Goal: Transaction & Acquisition: Purchase product/service

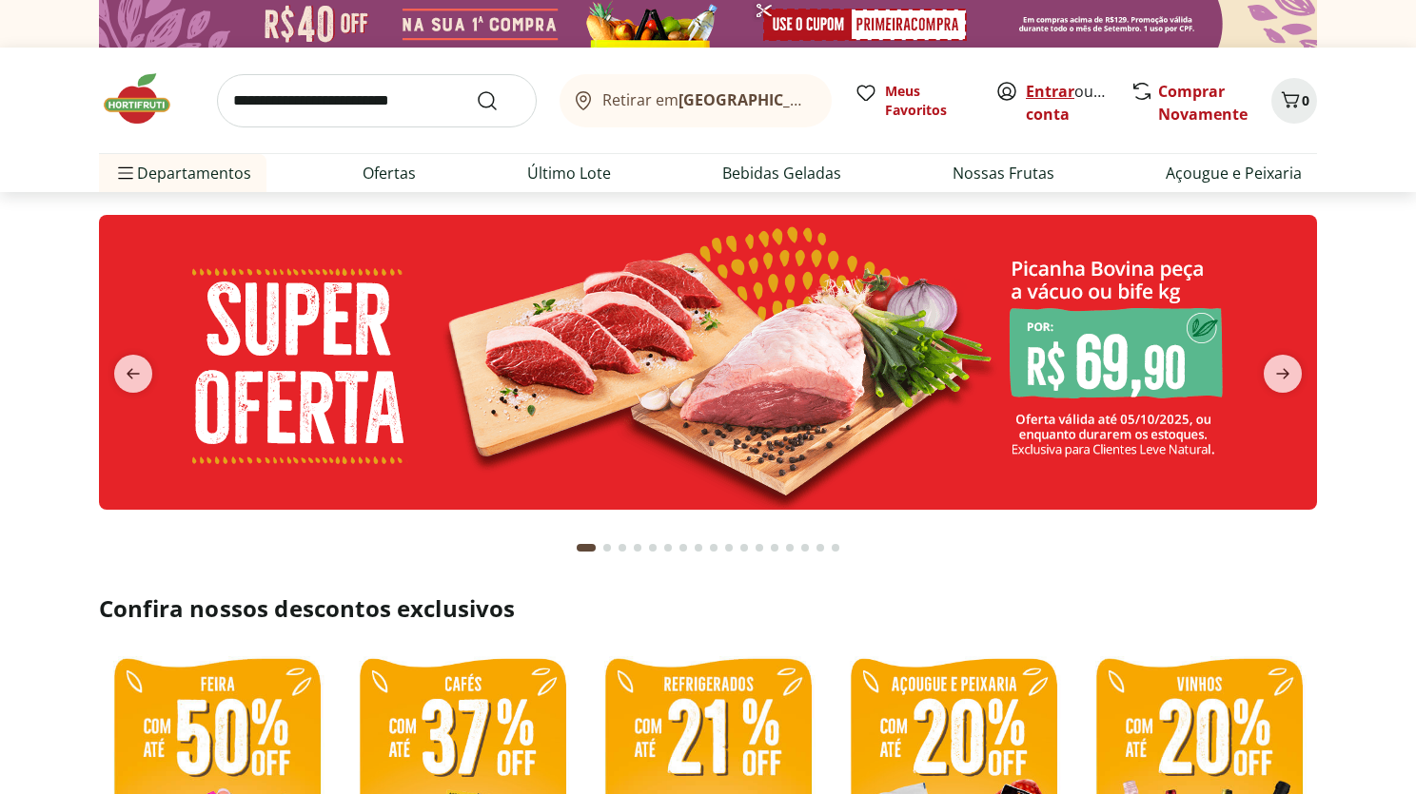
click at [1059, 95] on link "Entrar" at bounding box center [1050, 91] width 49 height 21
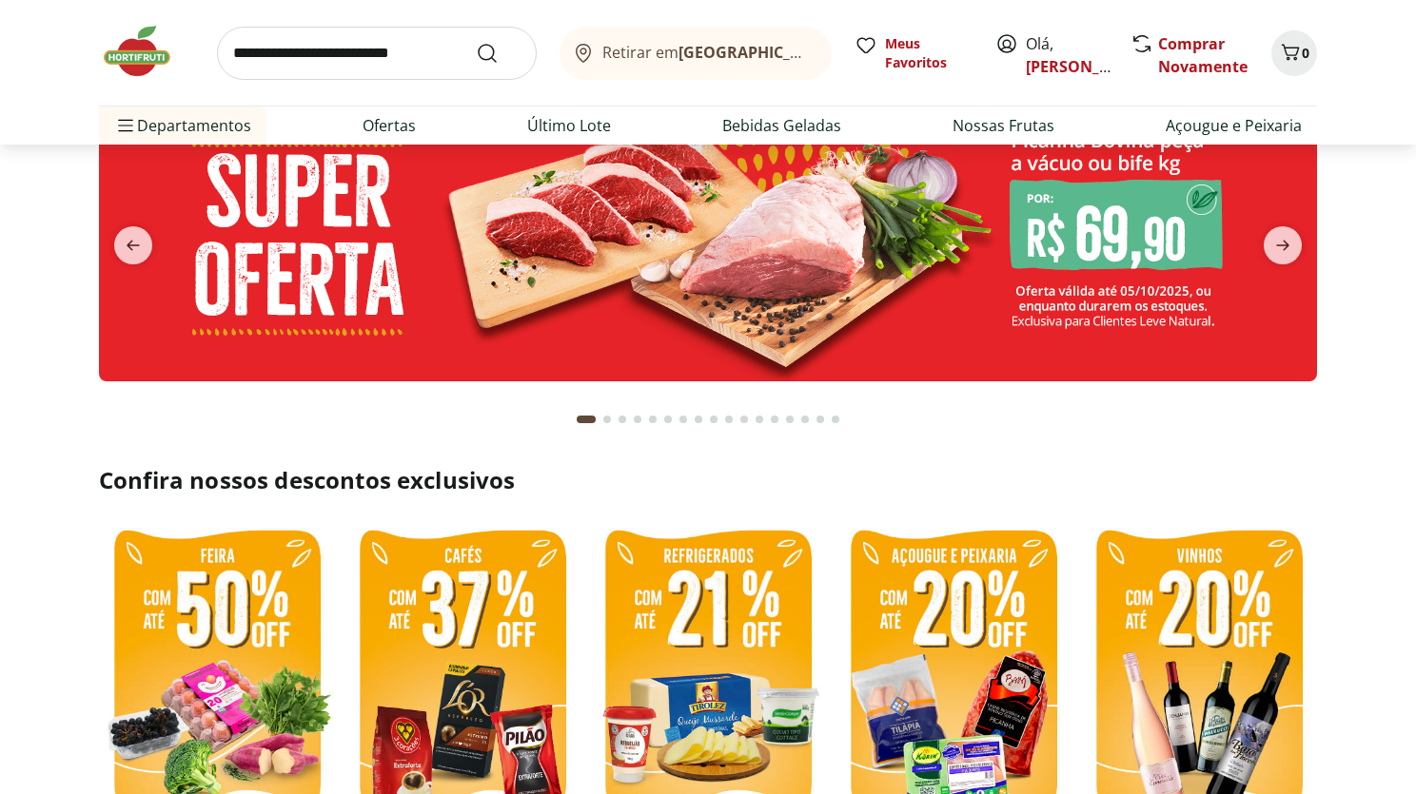
scroll to position [481, 0]
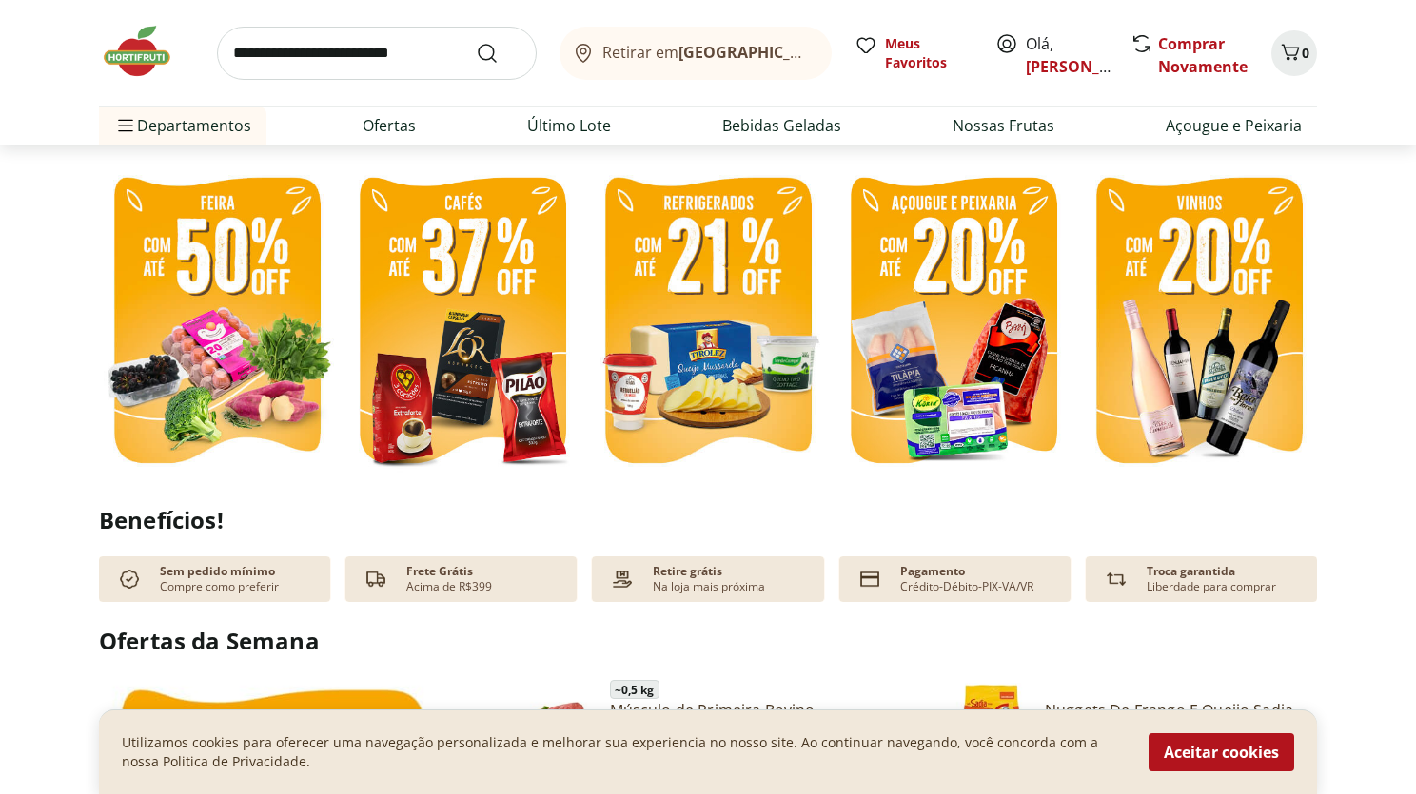
click at [428, 322] on img at bounding box center [462, 323] width 236 height 315
select select "**********"
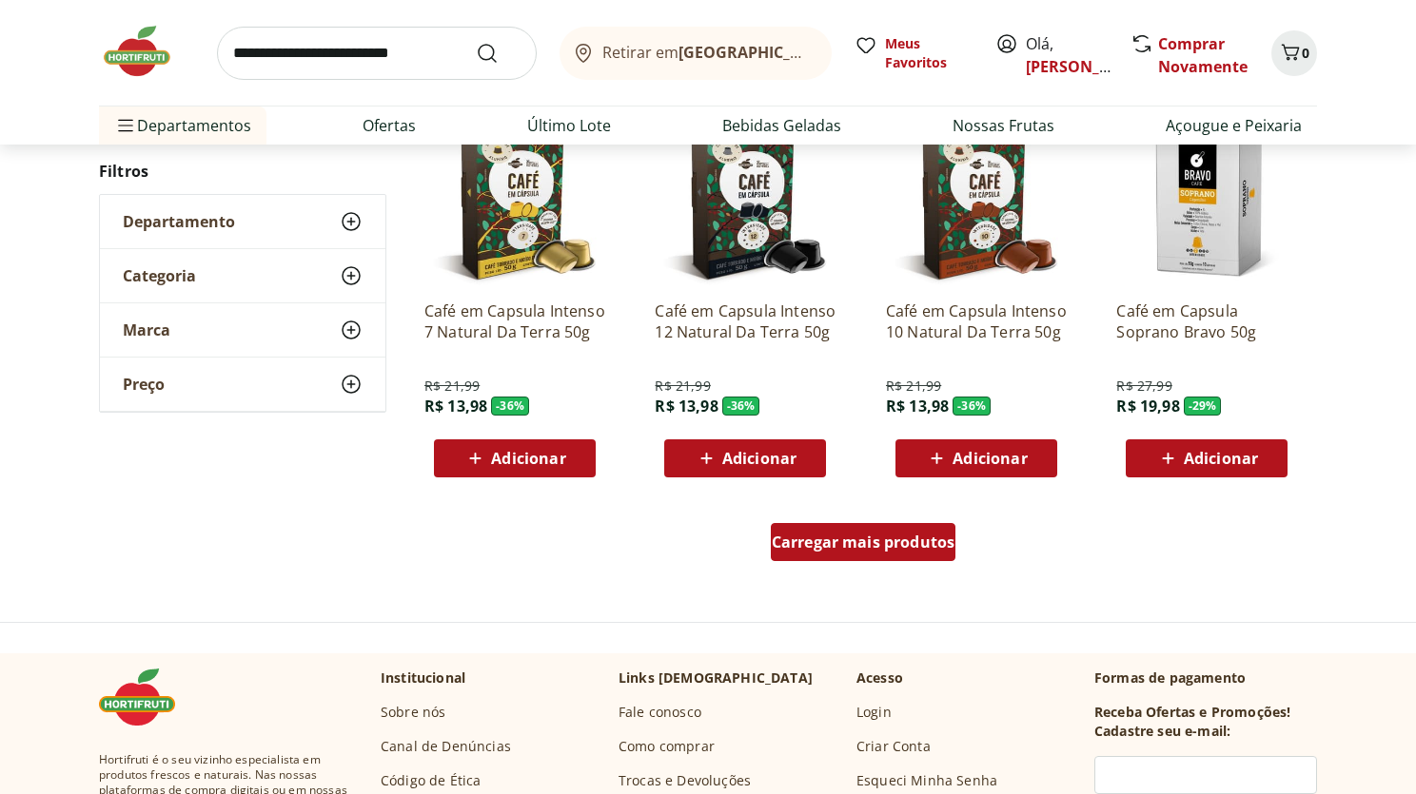
scroll to position [1070, 0]
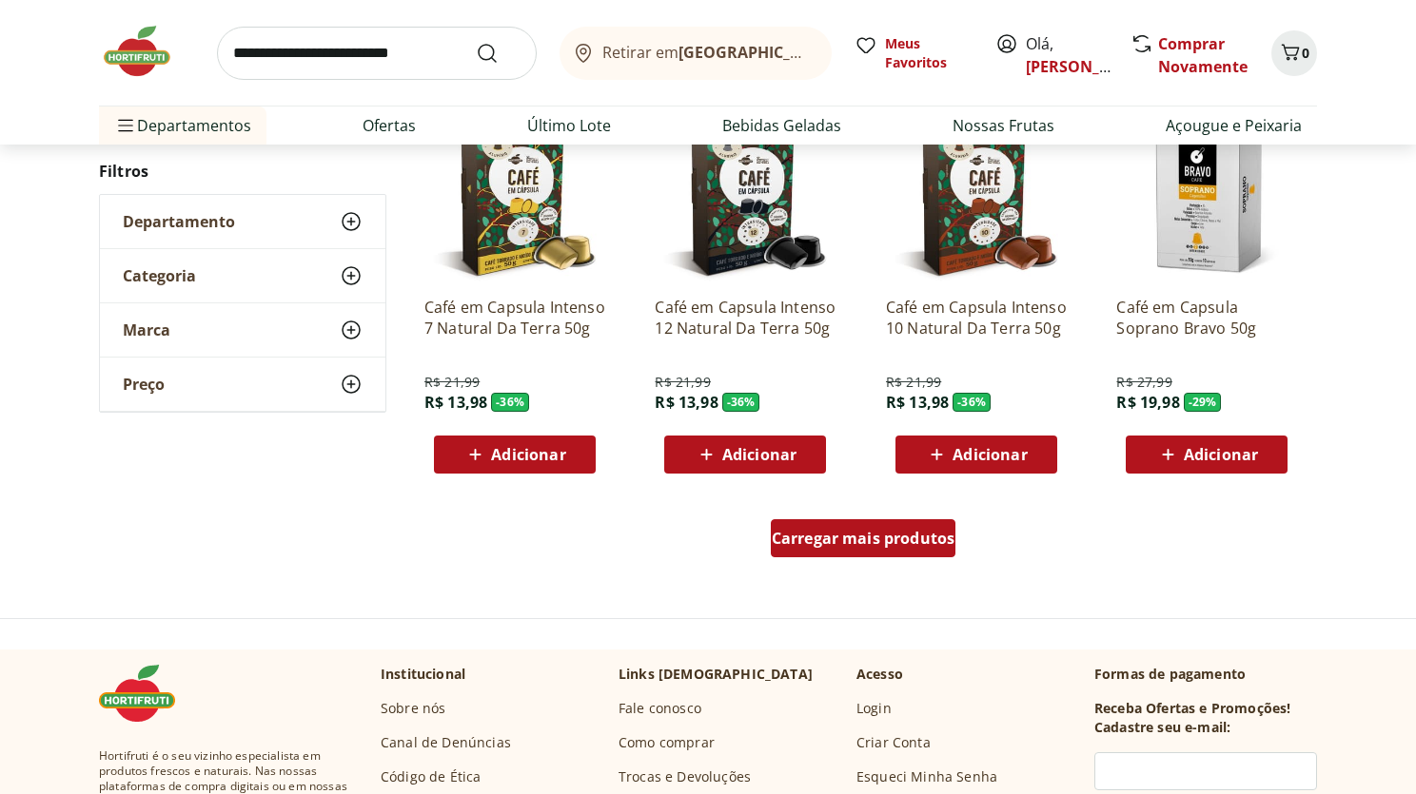
click at [860, 534] on span "Carregar mais produtos" at bounding box center [864, 538] width 184 height 15
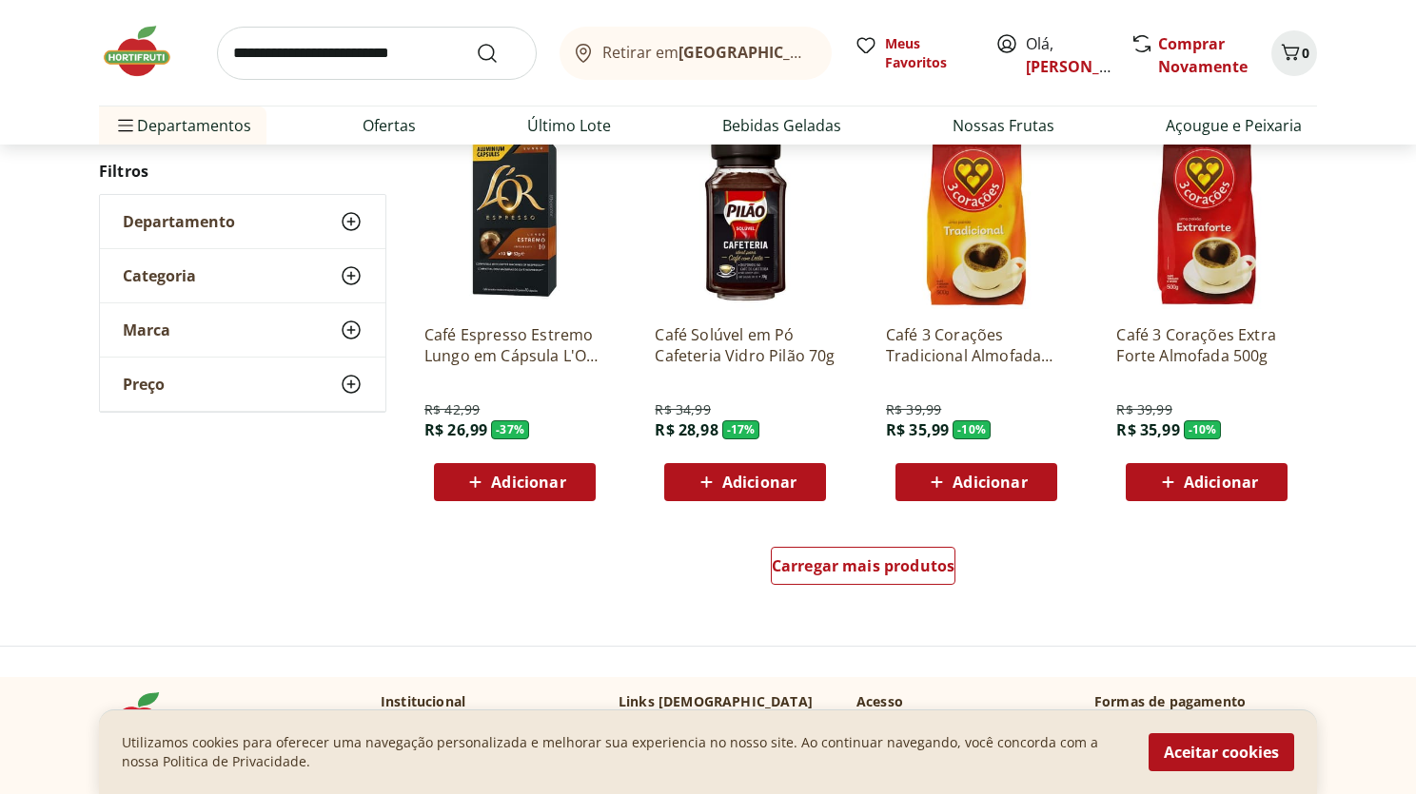
scroll to position [2287, 0]
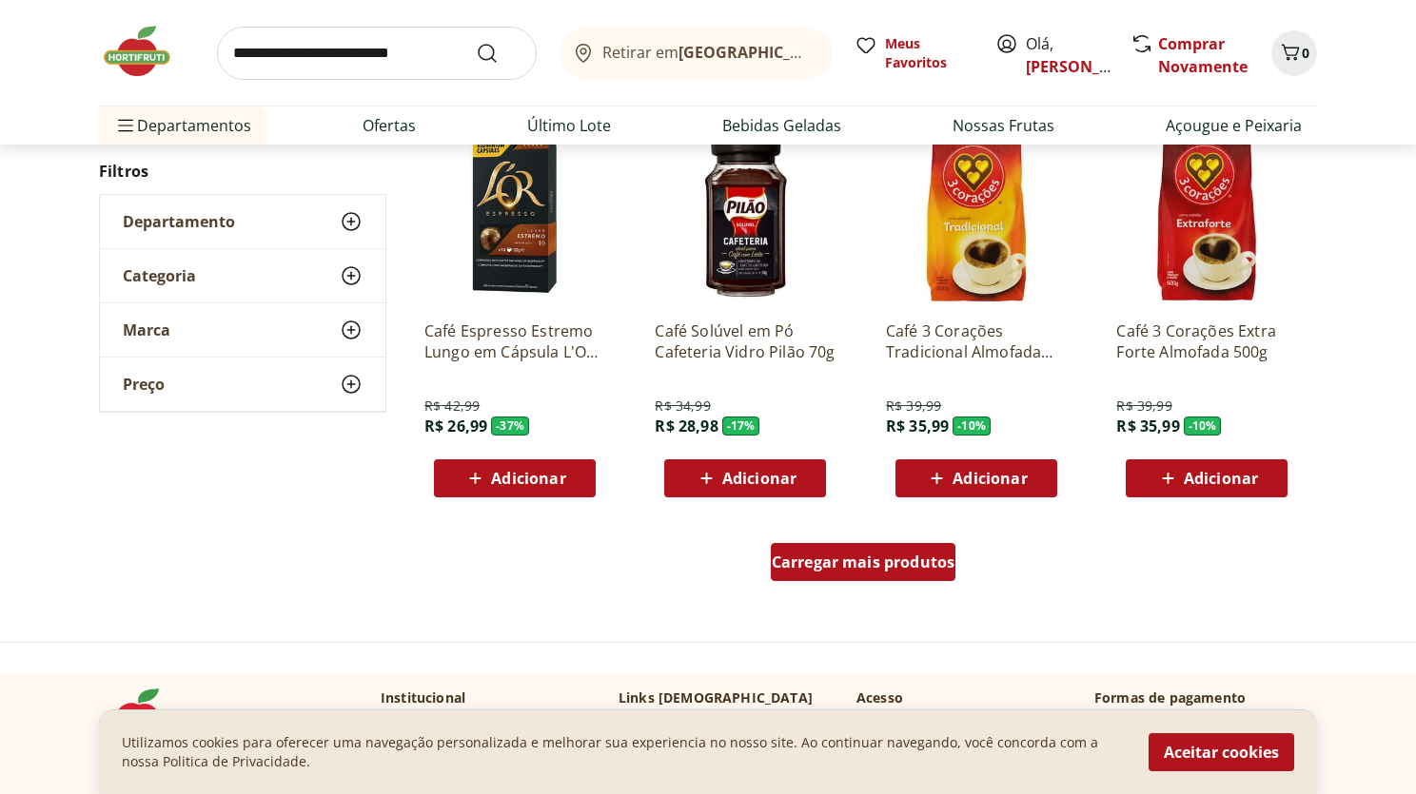
click at [846, 557] on span "Carregar mais produtos" at bounding box center [864, 562] width 184 height 15
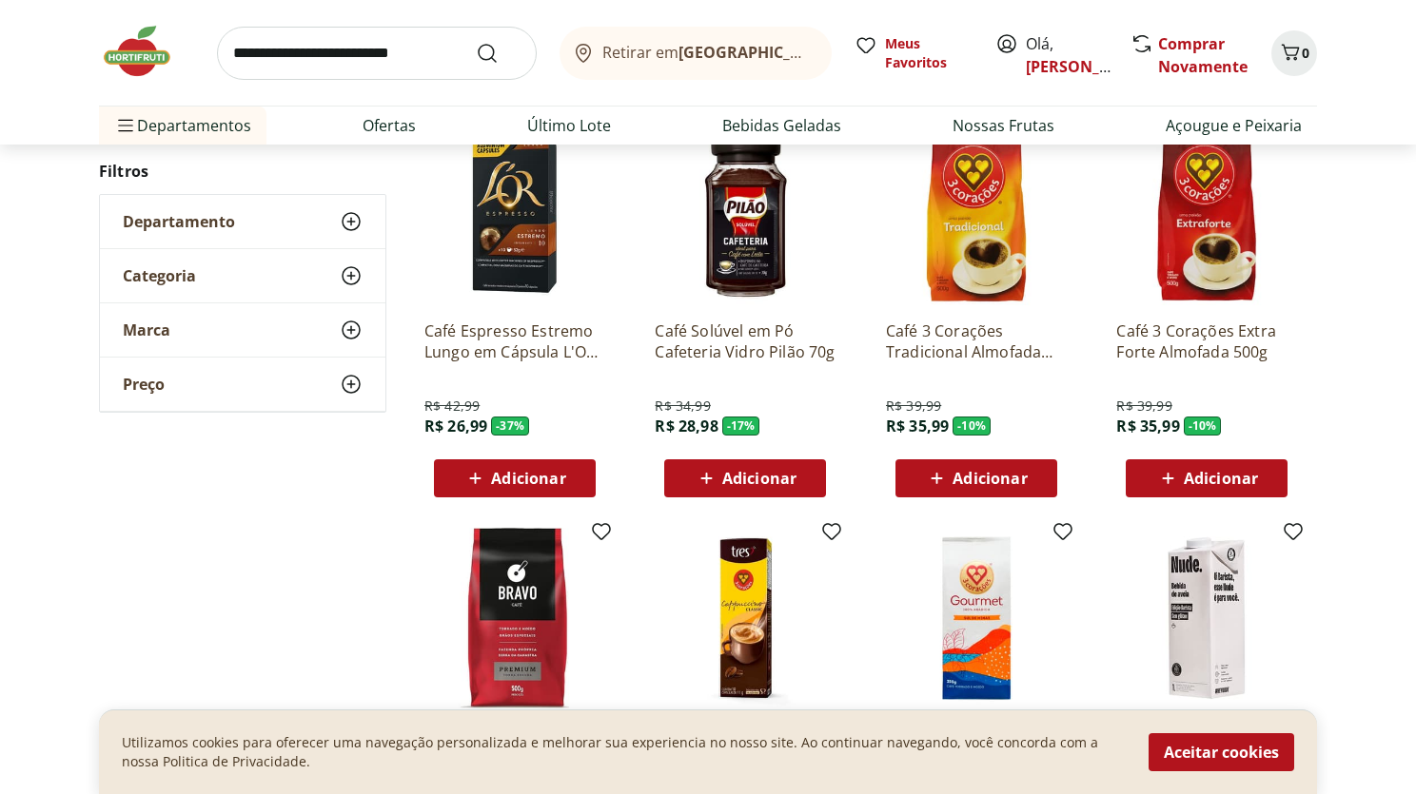
click at [354, 283] on icon at bounding box center [351, 275] width 23 height 23
click at [311, 453] on div "Marca" at bounding box center [242, 455] width 285 height 53
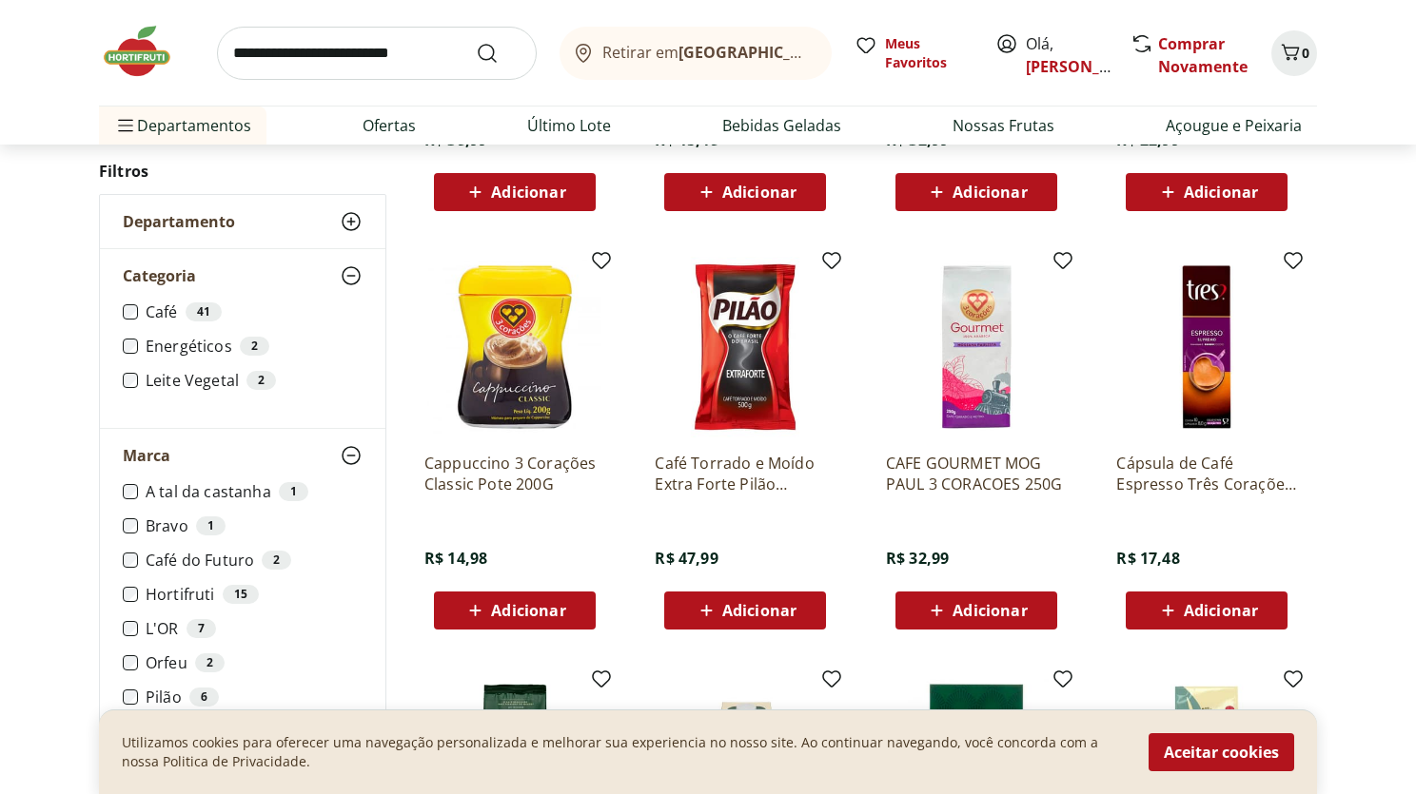
scroll to position [2978, 0]
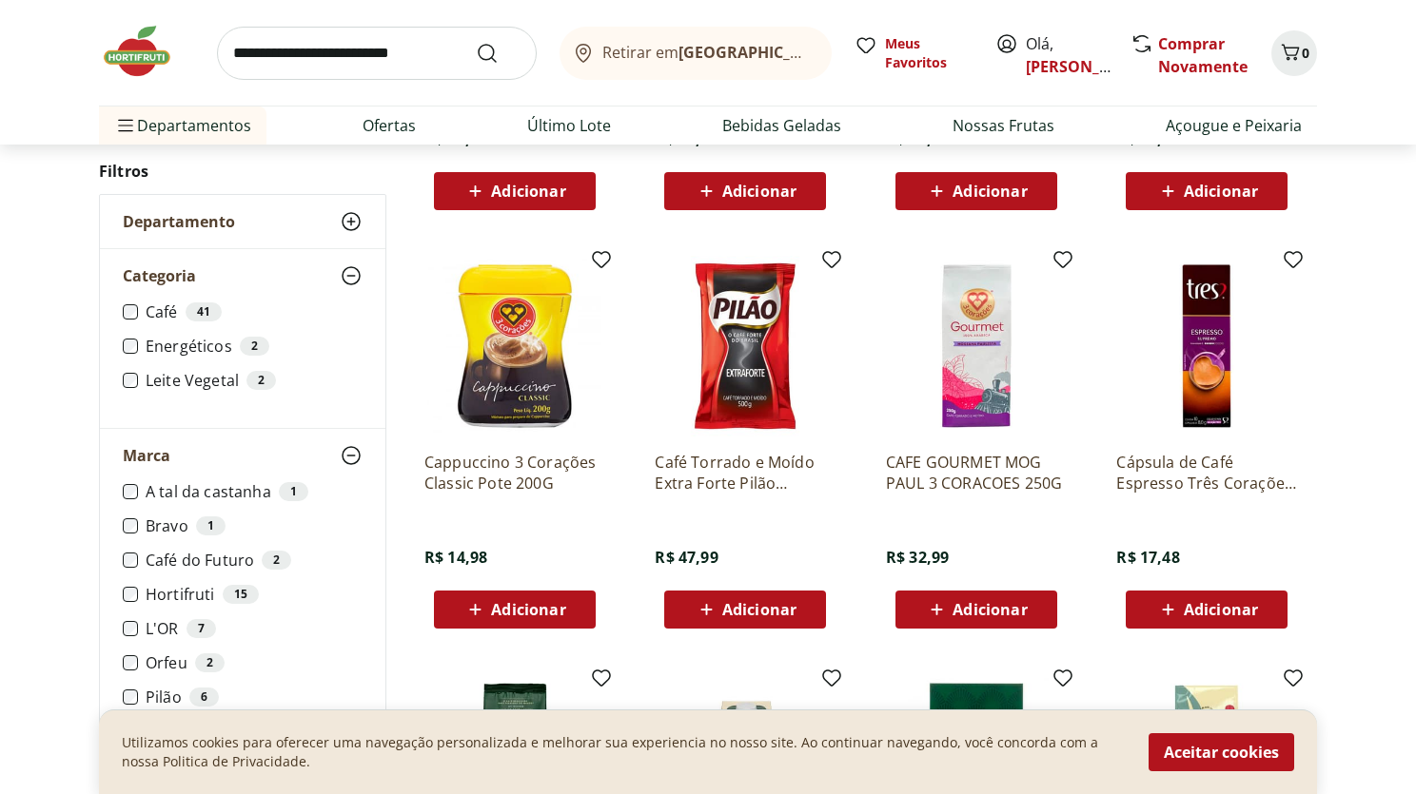
click at [474, 612] on icon at bounding box center [475, 609] width 24 height 23
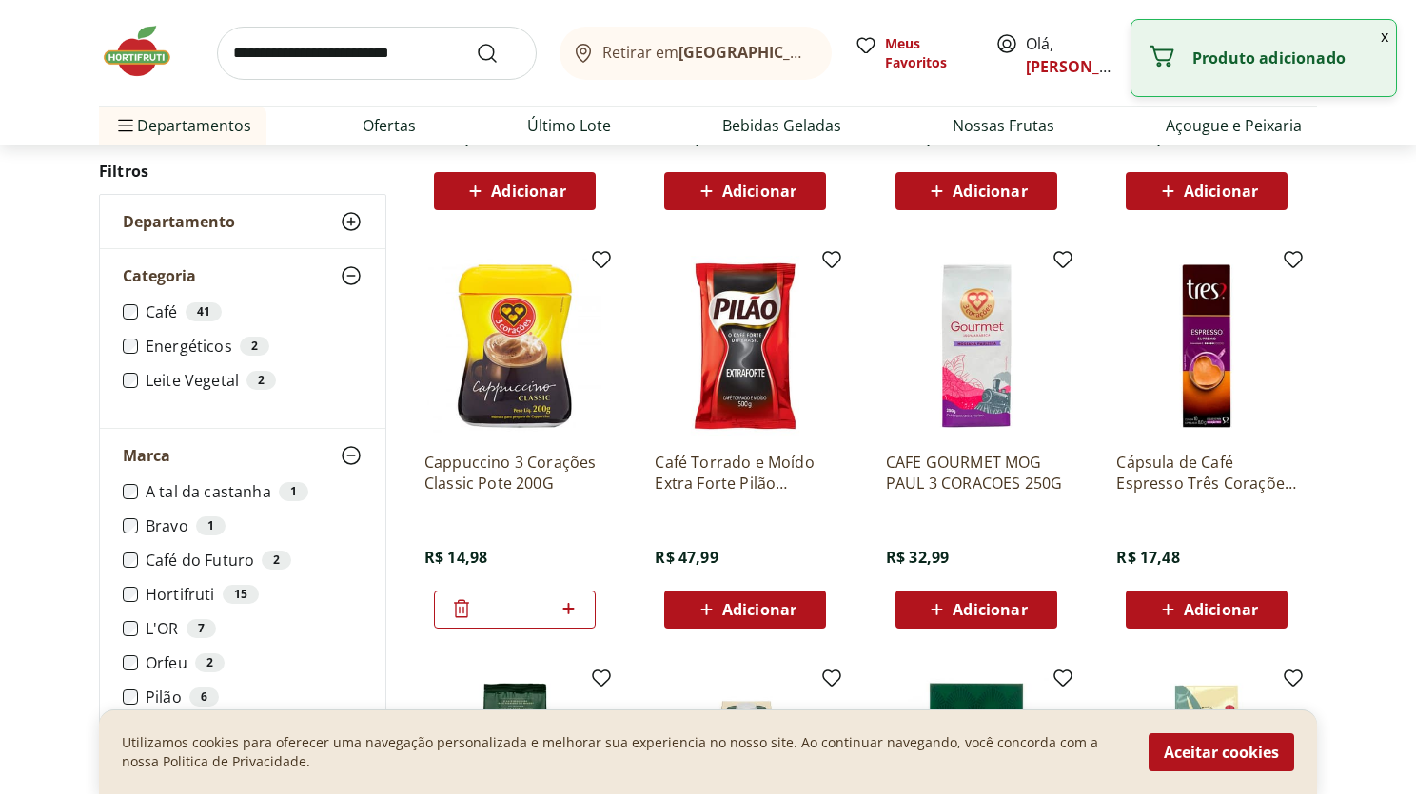
click at [566, 612] on icon at bounding box center [569, 608] width 24 height 23
type input "*"
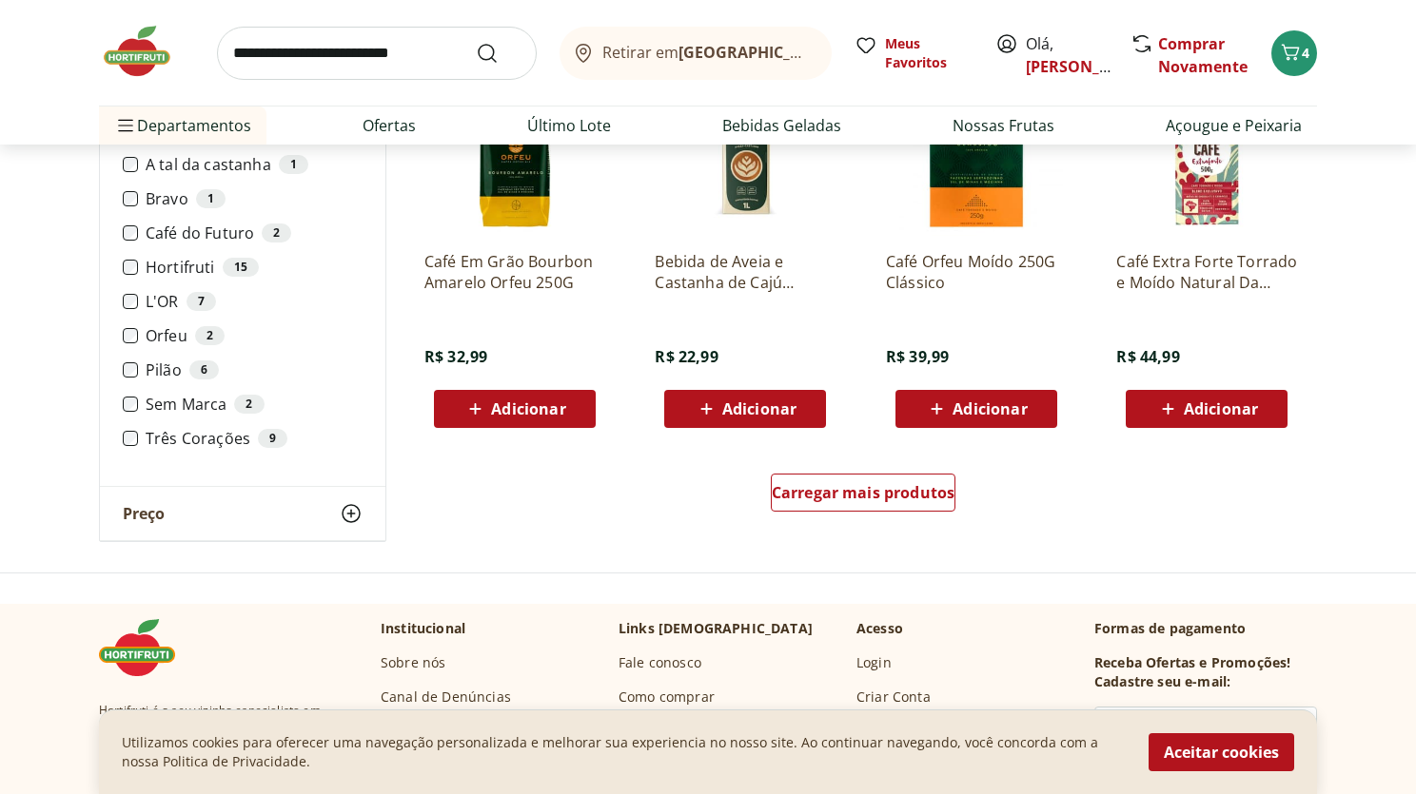
click at [171, 439] on label "Três Corações 9" at bounding box center [254, 438] width 217 height 19
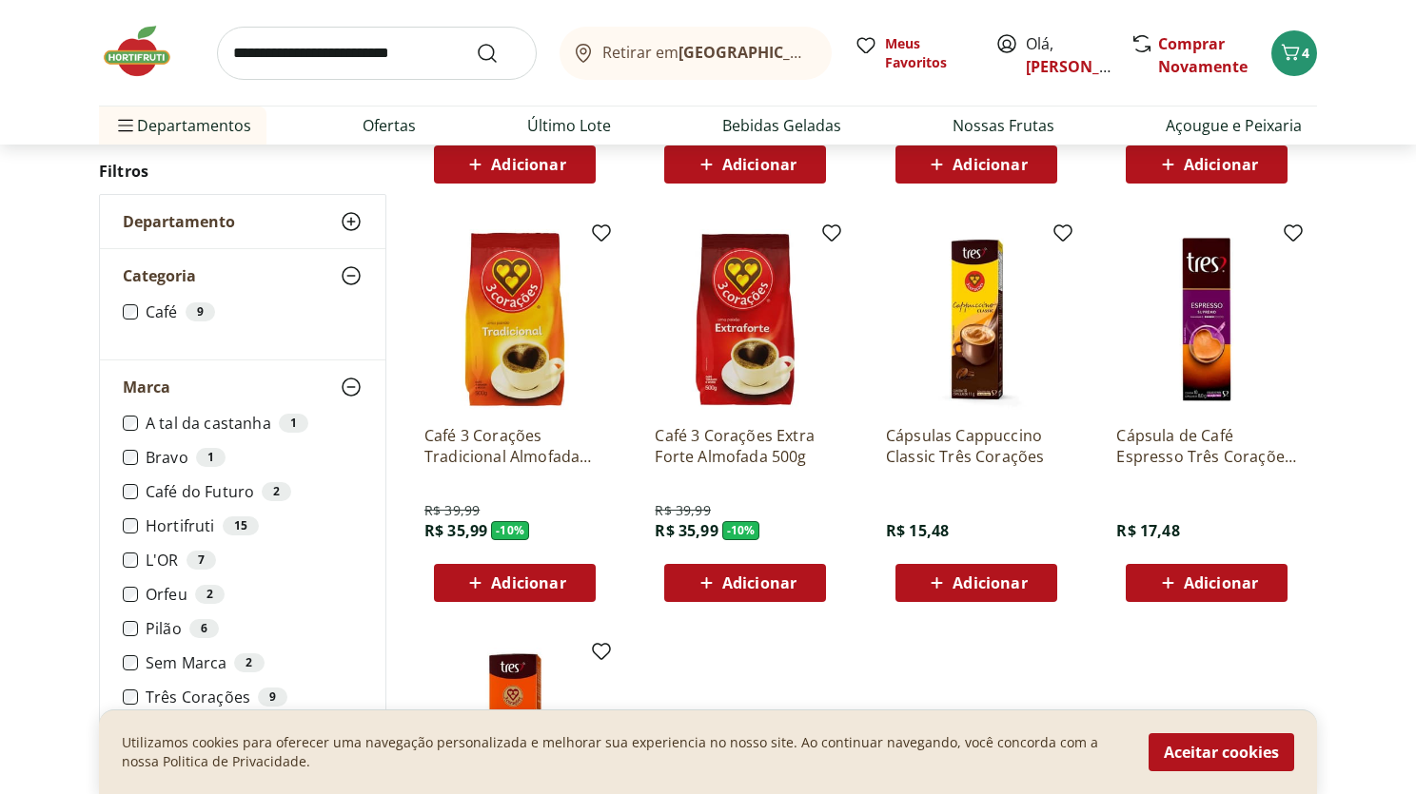
scroll to position [680, 0]
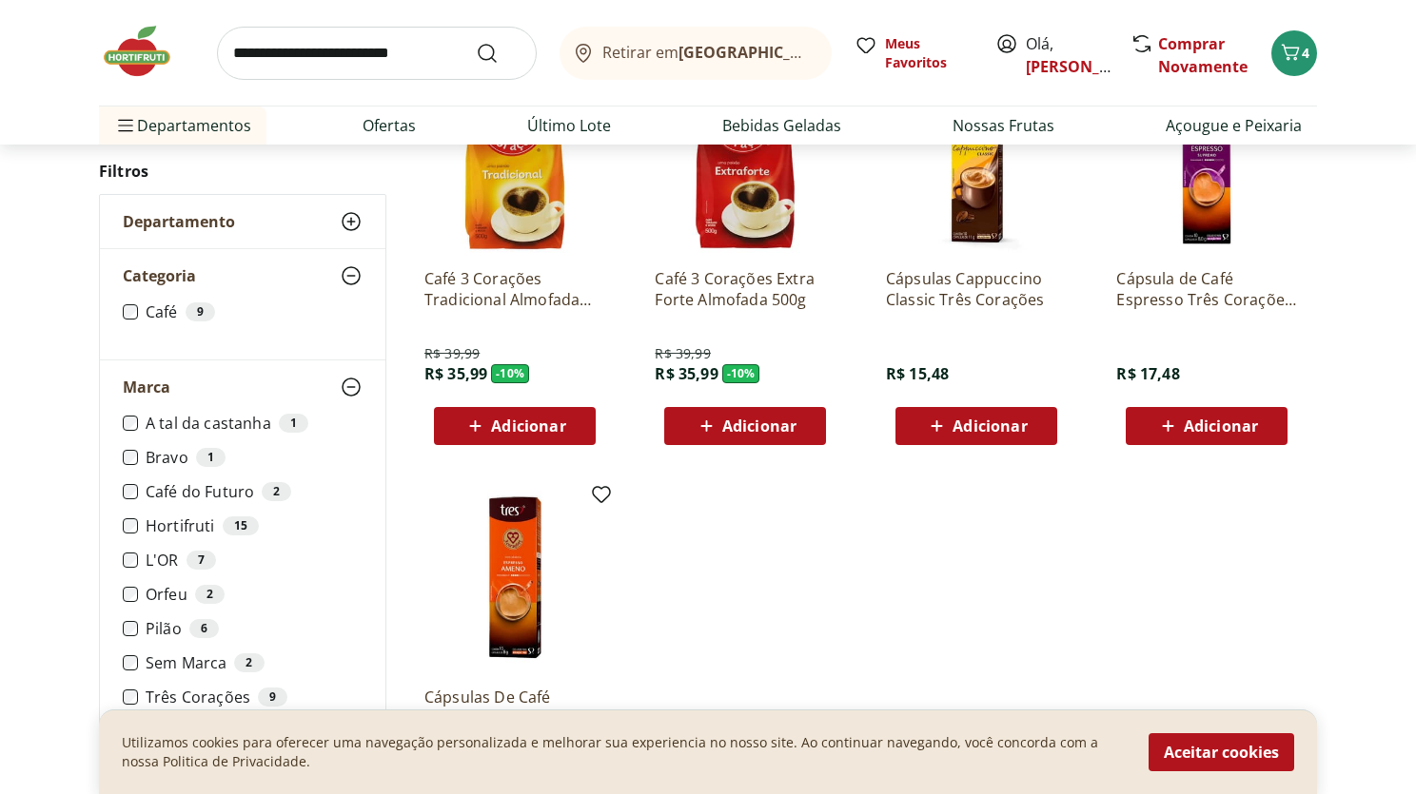
click at [134, 59] on img at bounding box center [146, 51] width 95 height 57
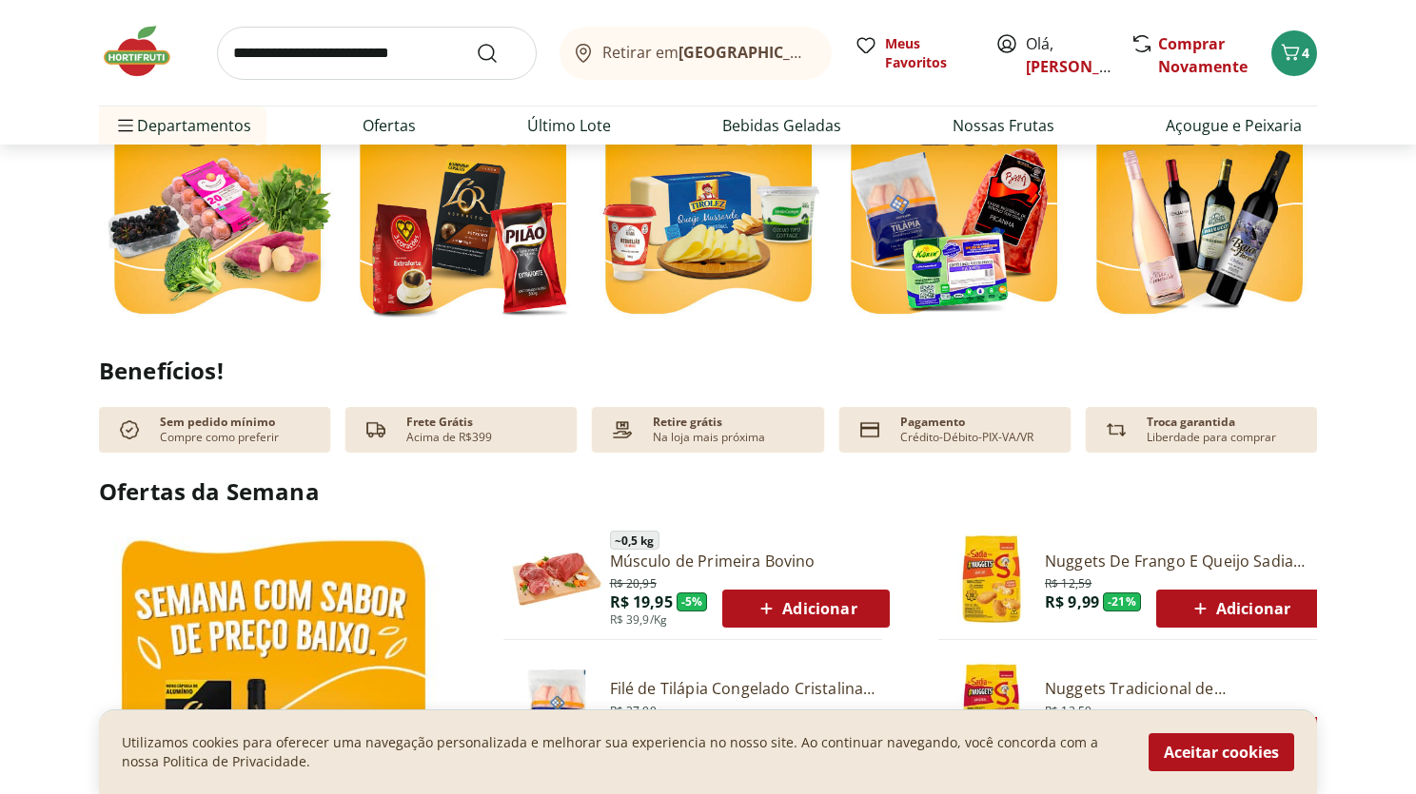
scroll to position [274, 0]
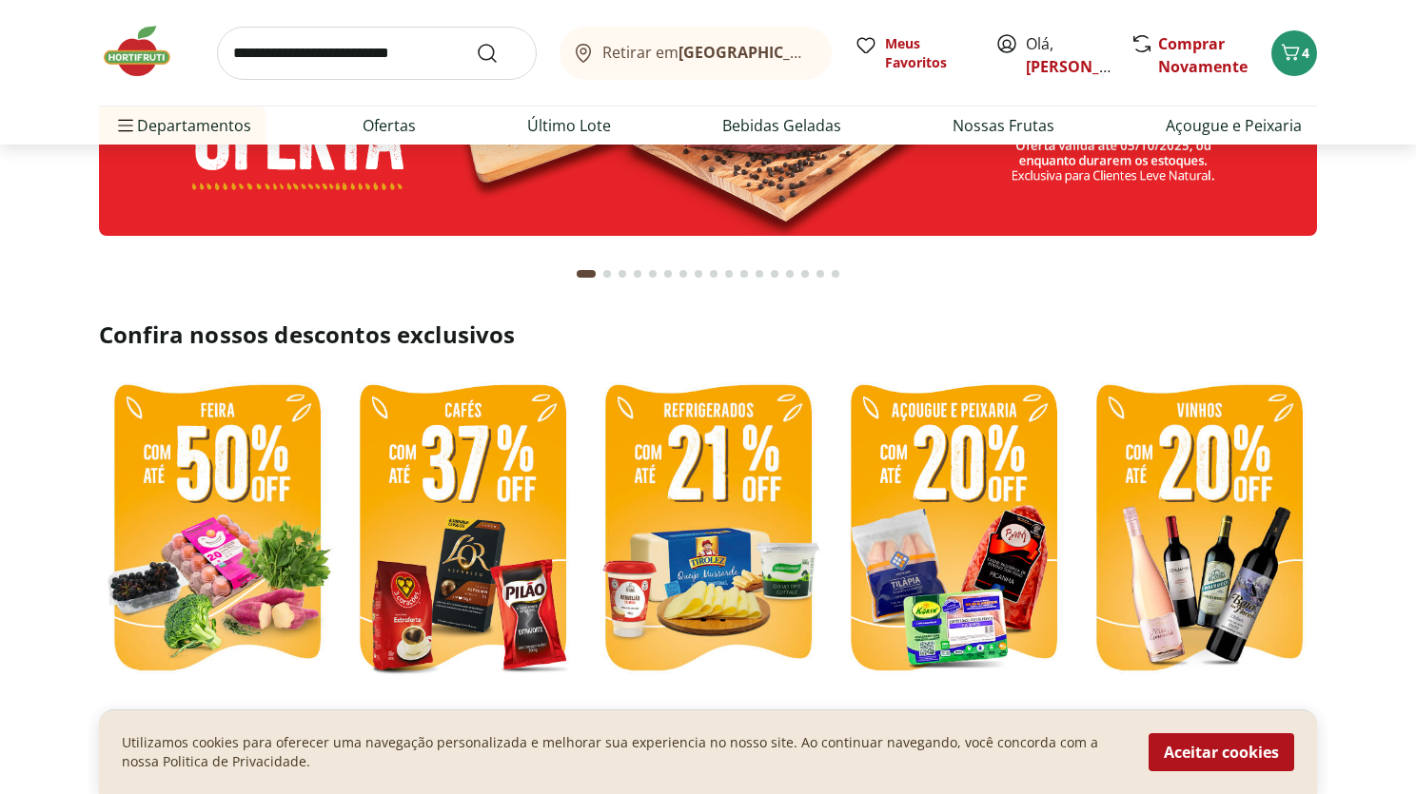
click at [407, 47] on input "search" at bounding box center [377, 53] width 320 height 53
type input "**********"
click at [476, 42] on button "Submit Search" at bounding box center [499, 53] width 46 height 23
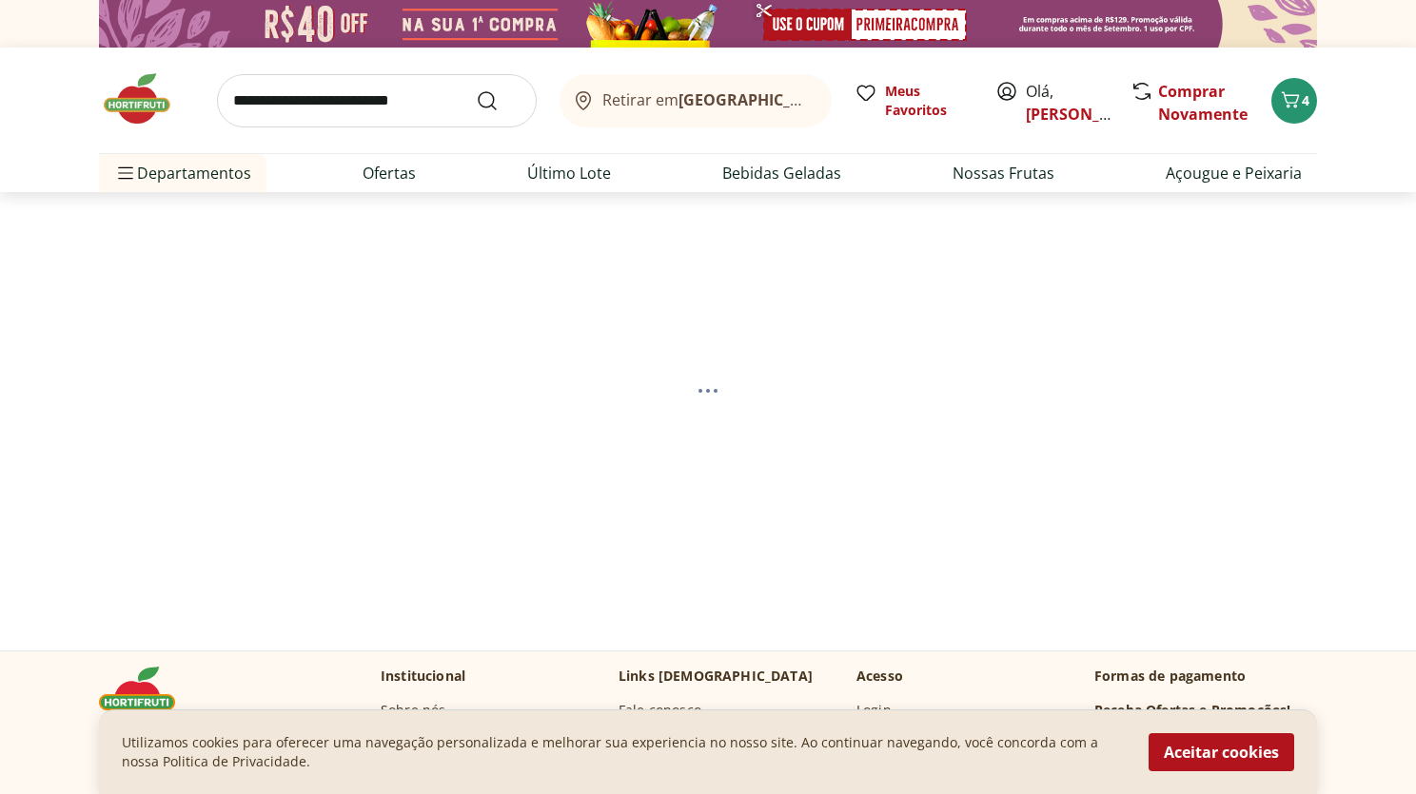
select select "**********"
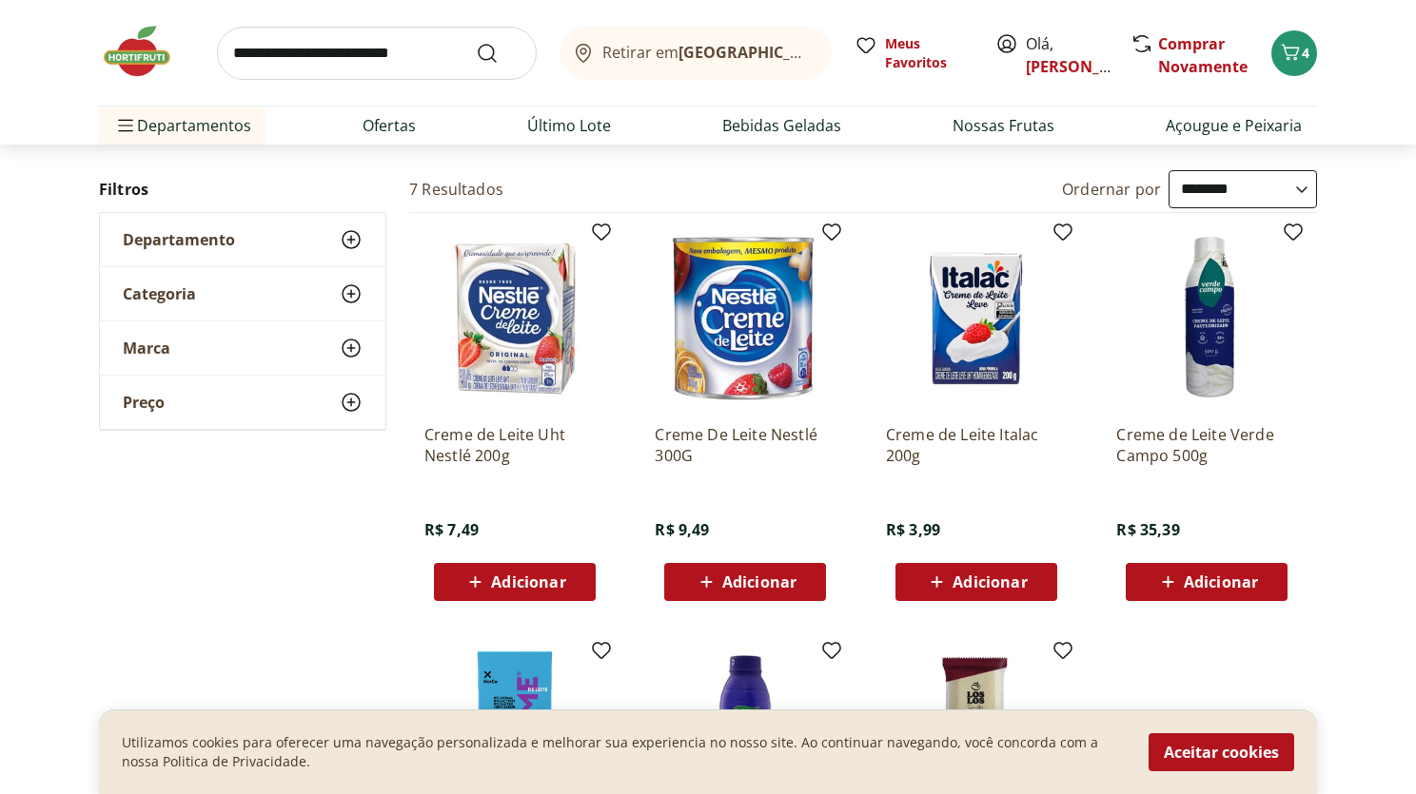
scroll to position [196, 0]
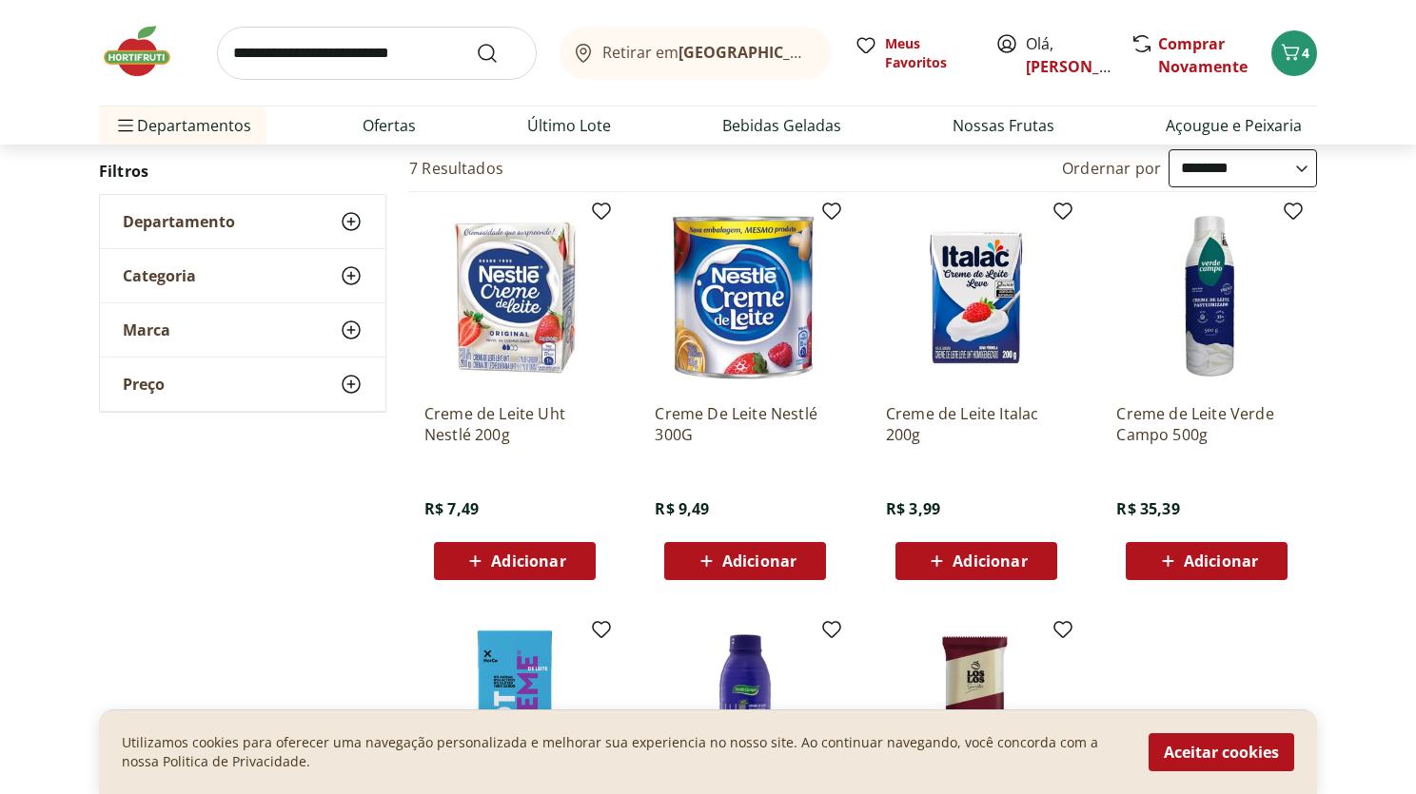
click at [1218, 562] on span "Adicionar" at bounding box center [1220, 561] width 74 height 15
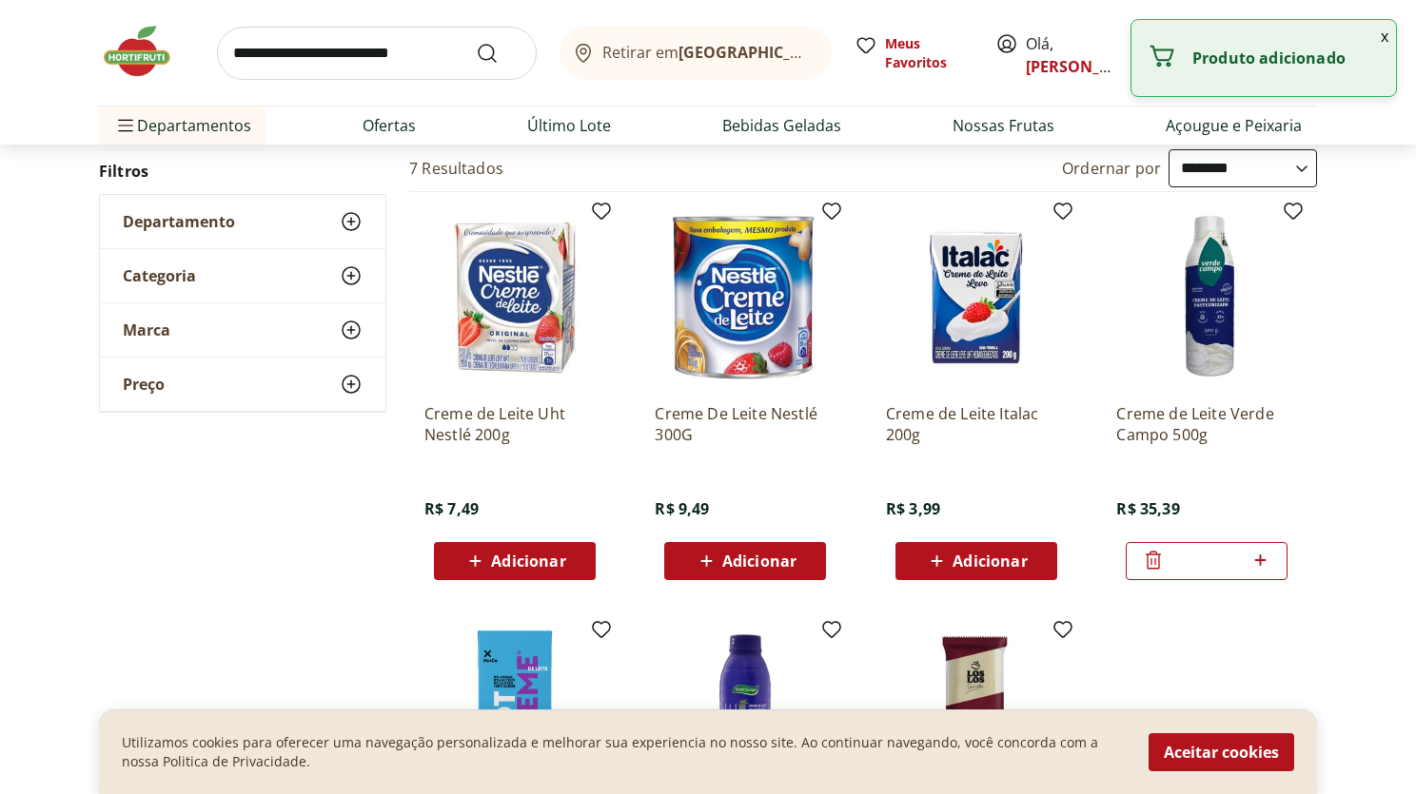
click at [1265, 562] on icon at bounding box center [1260, 560] width 24 height 23
type input "*"
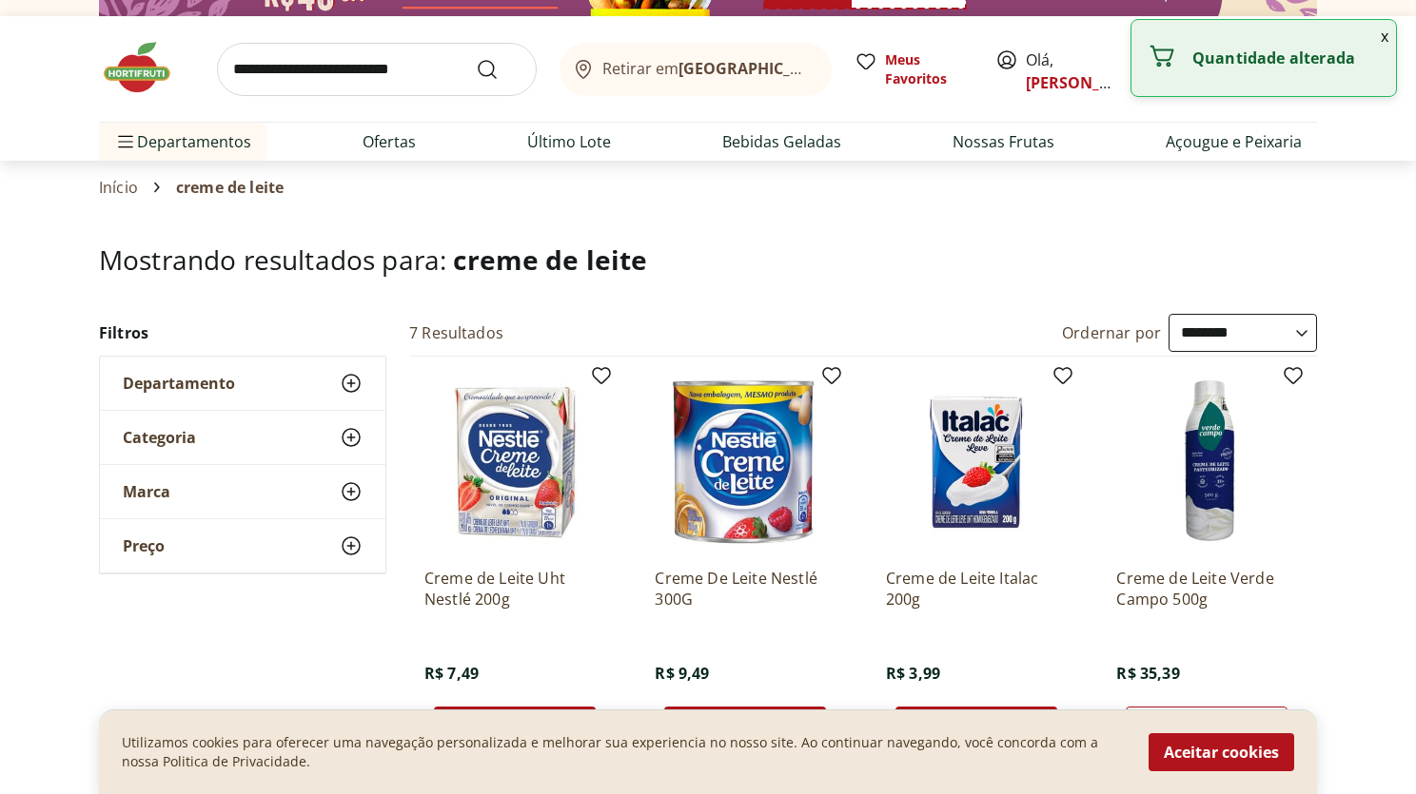
scroll to position [135, 0]
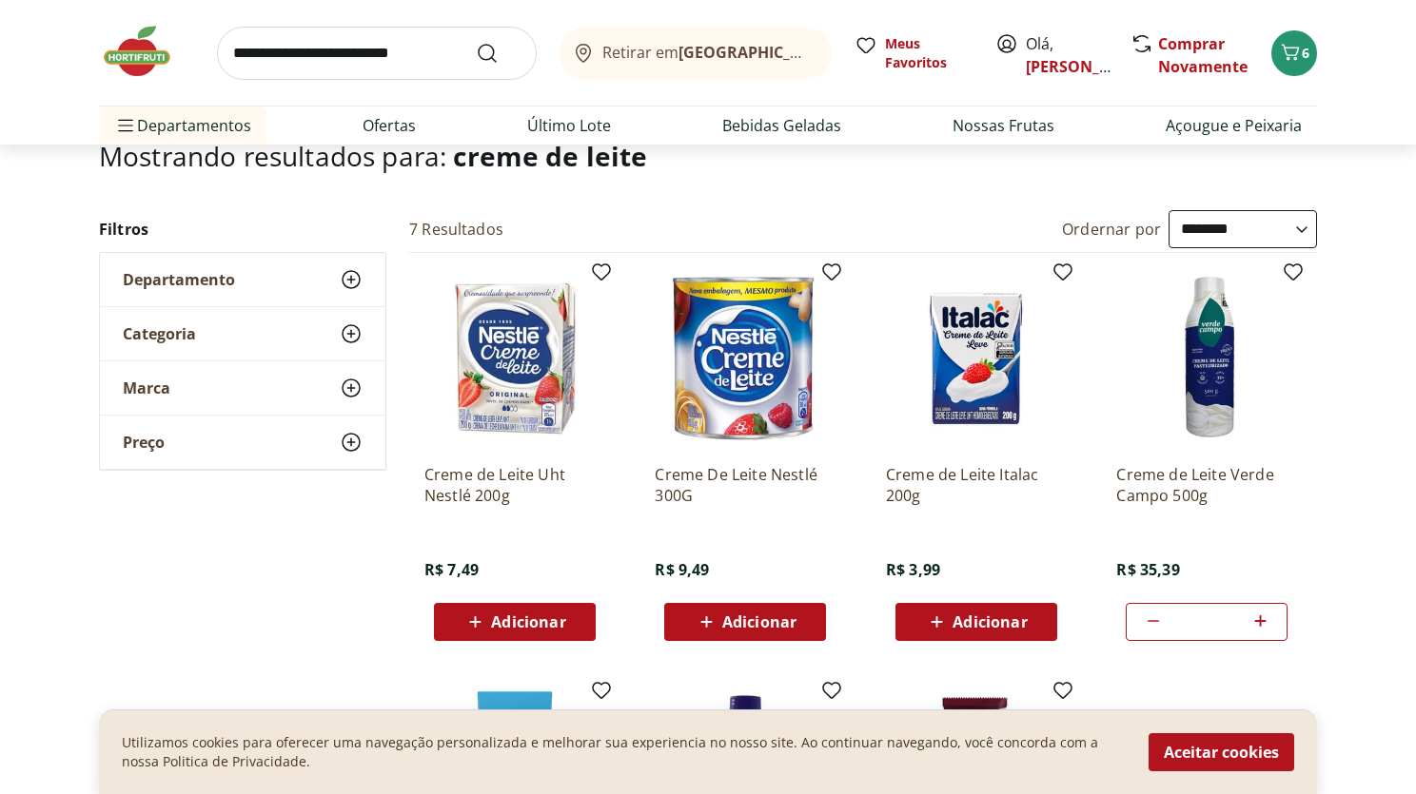
click at [959, 624] on span "Adicionar" at bounding box center [989, 622] width 74 height 15
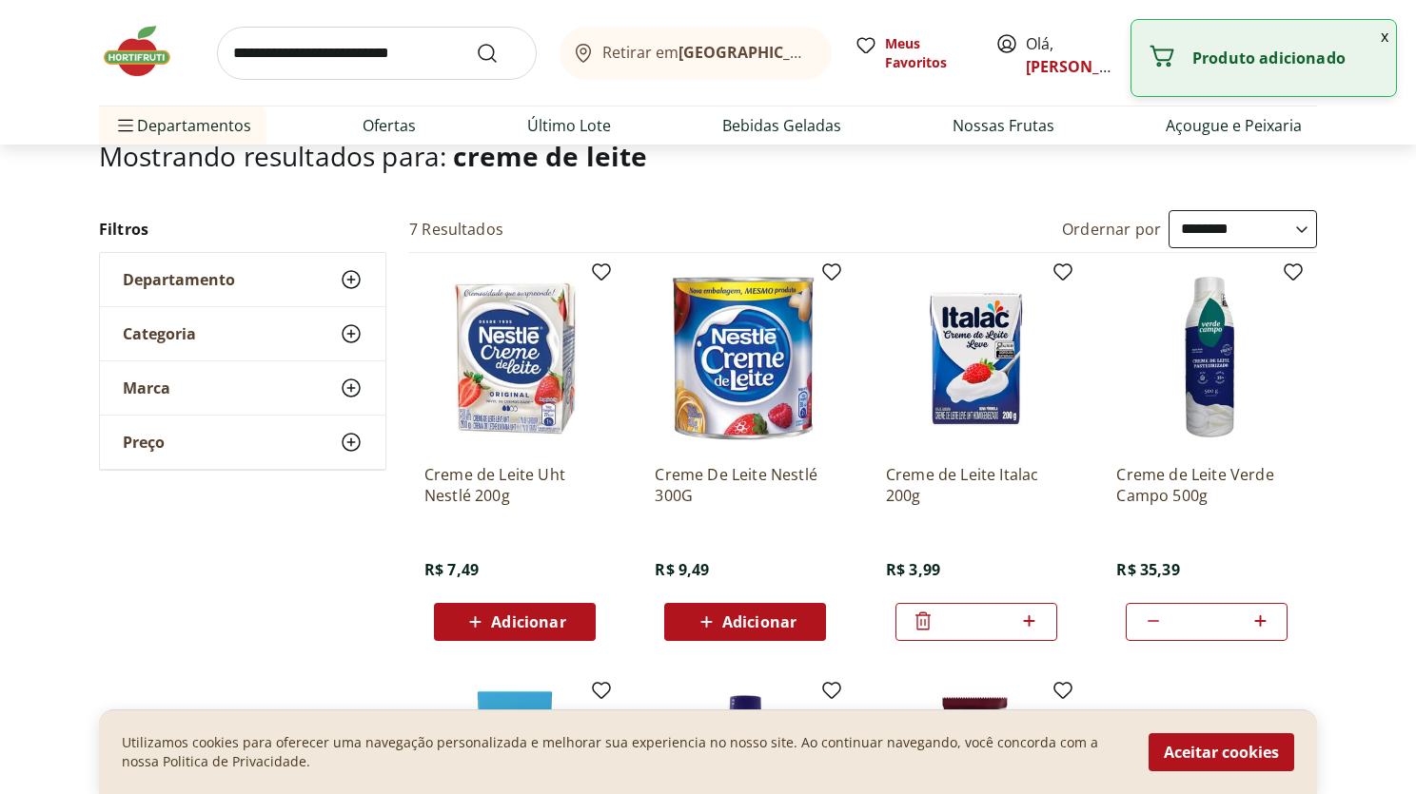
click at [1032, 628] on icon at bounding box center [1029, 621] width 24 height 23
type input "*"
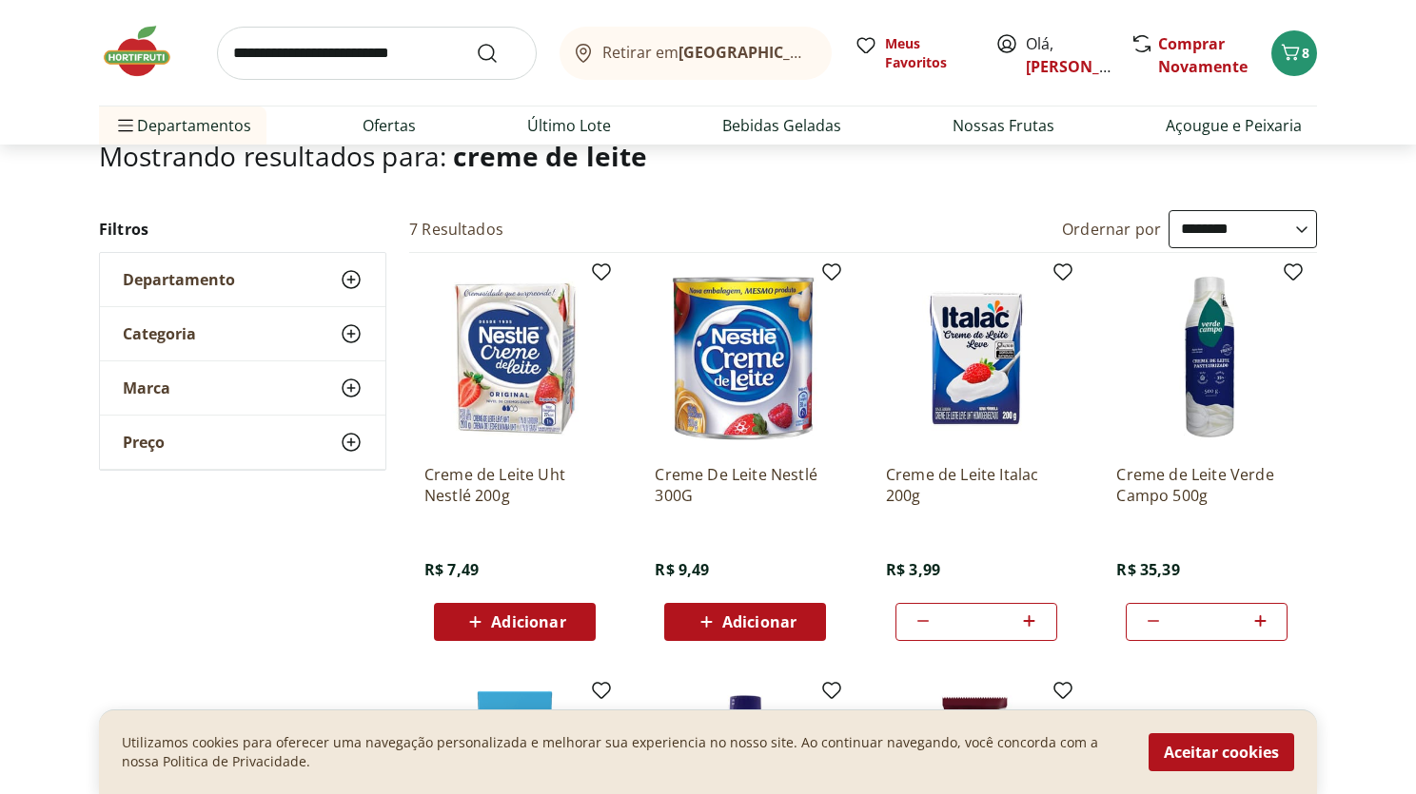
click at [118, 71] on img at bounding box center [146, 51] width 95 height 57
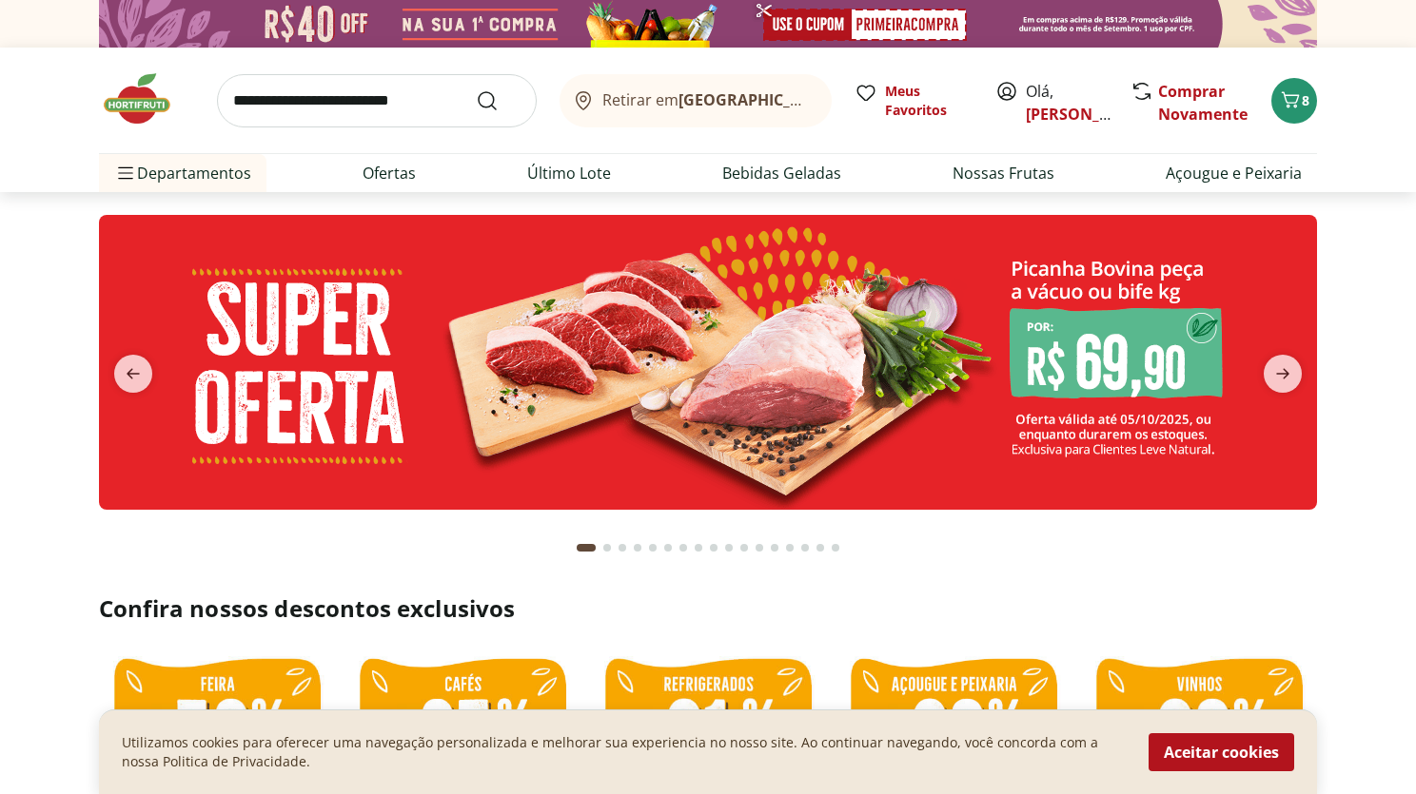
click at [324, 97] on input "search" at bounding box center [377, 100] width 320 height 53
type input "***"
click at [476, 89] on button "Submit Search" at bounding box center [499, 100] width 46 height 23
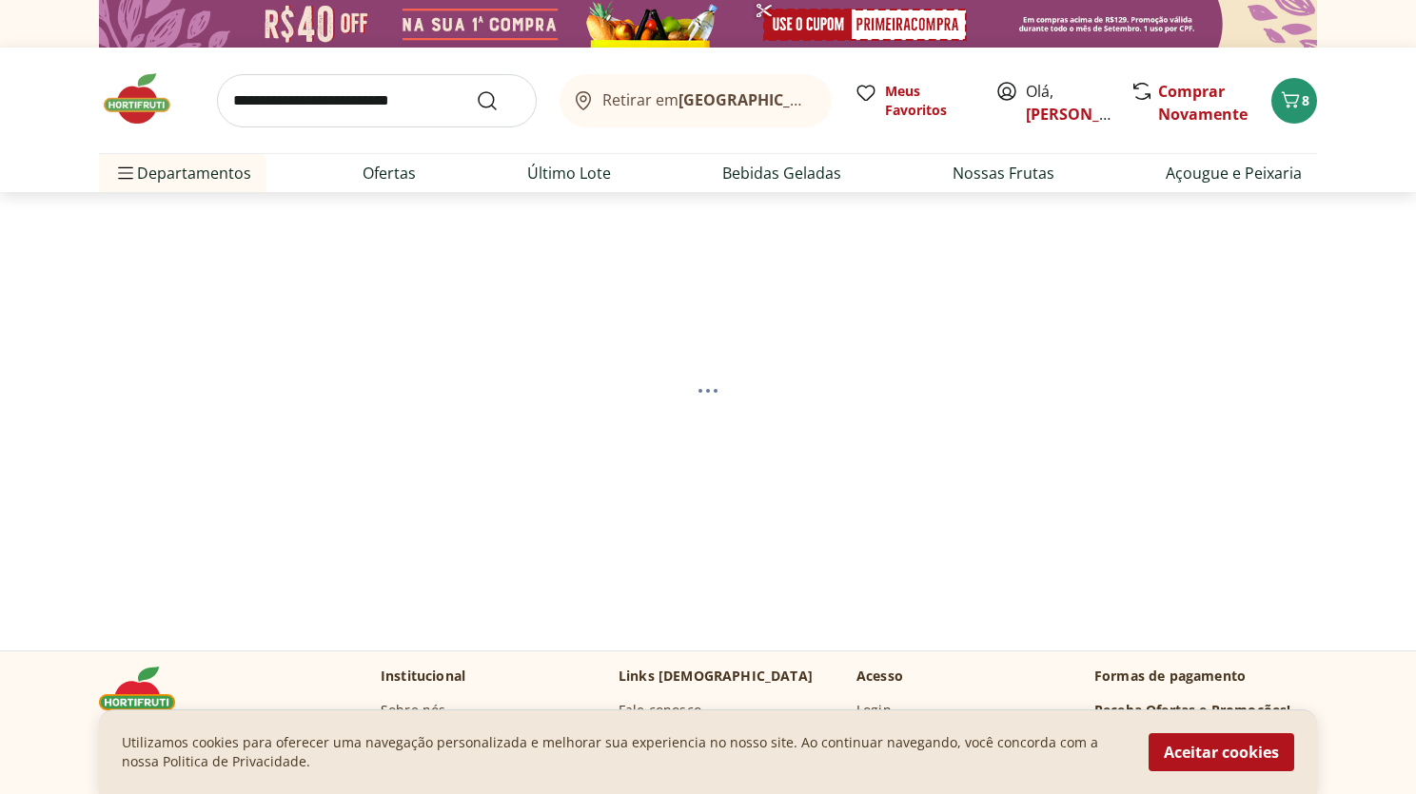
select select "**********"
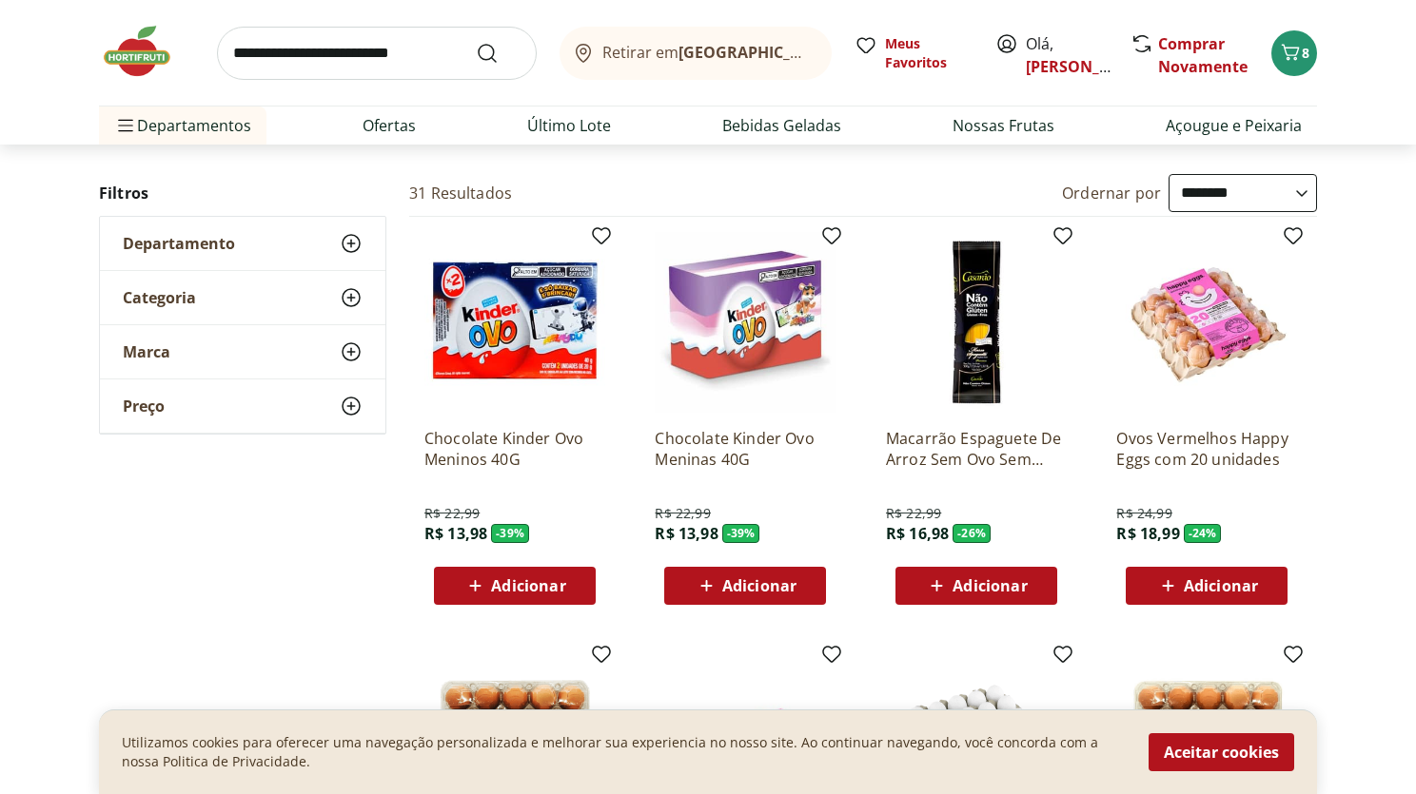
scroll to position [170, 0]
click at [287, 242] on div "Departamento" at bounding box center [242, 244] width 285 height 53
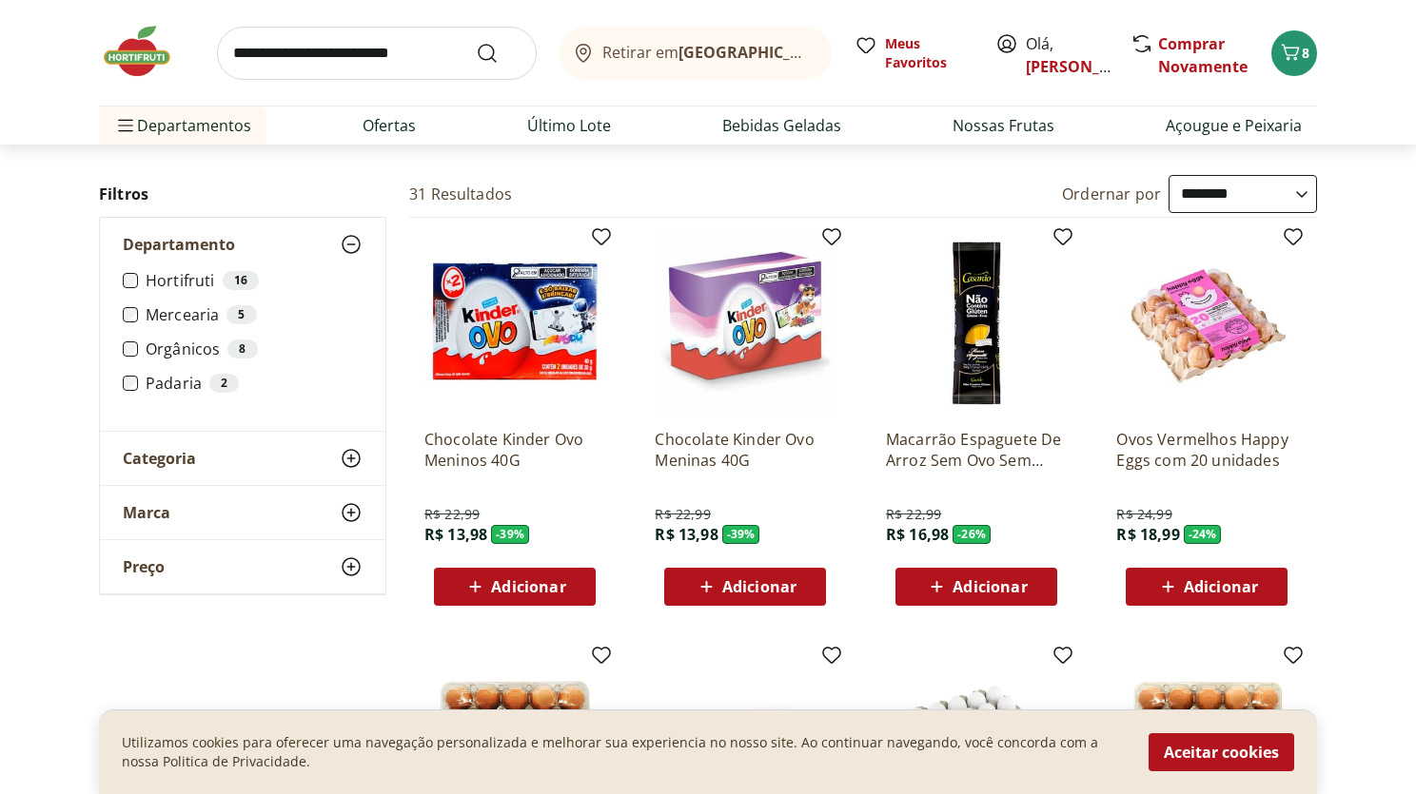
click at [171, 283] on label "Hortifruti 16" at bounding box center [254, 280] width 217 height 19
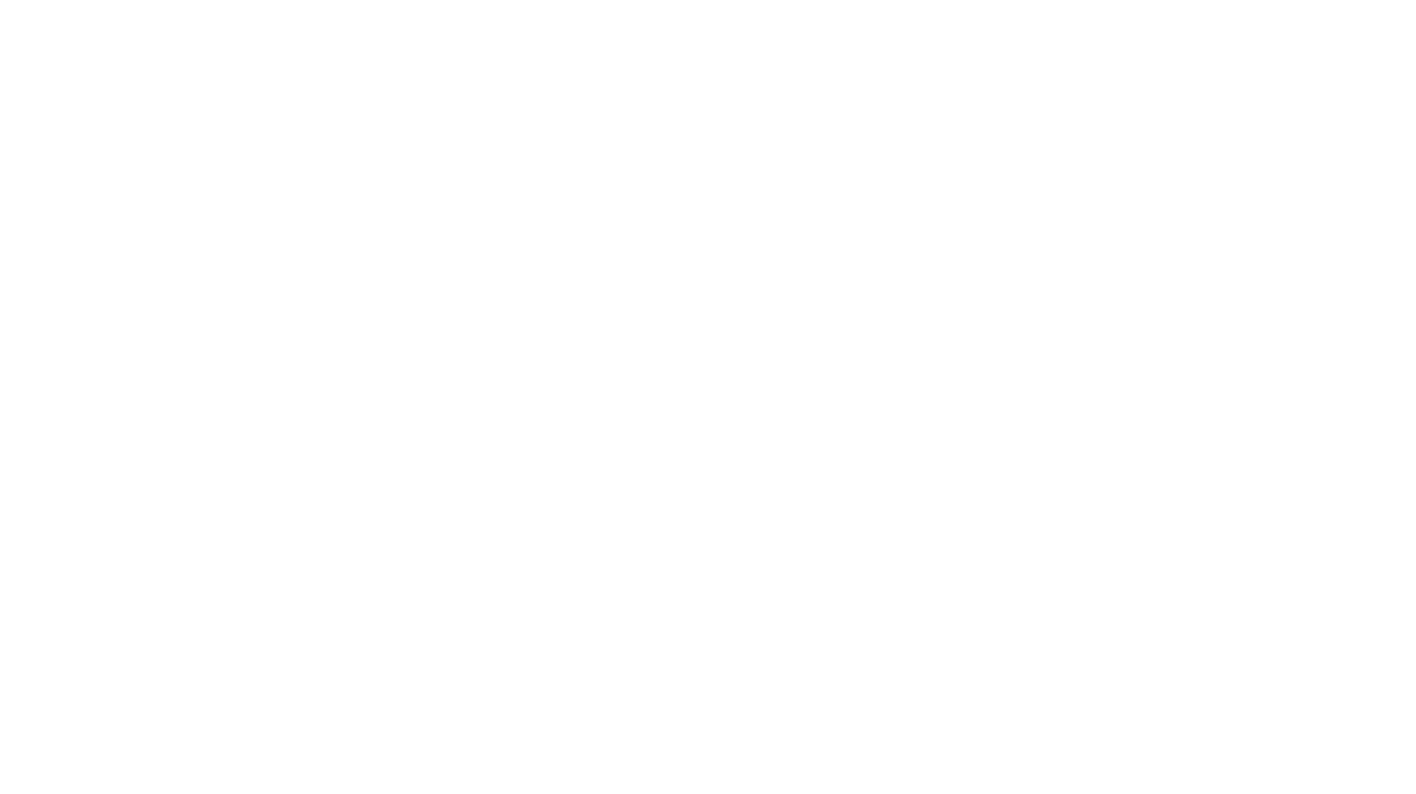
select select "**********"
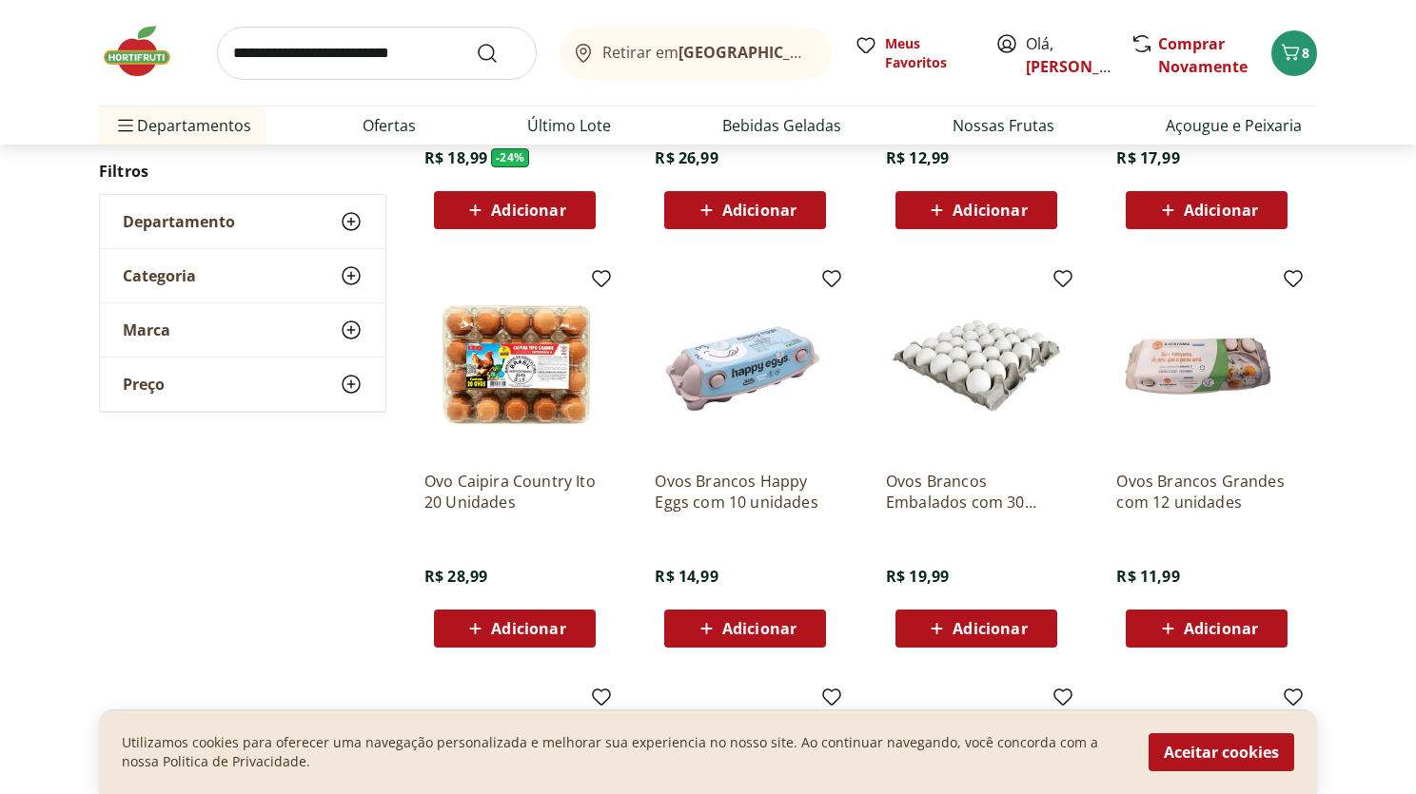
scroll to position [657, 0]
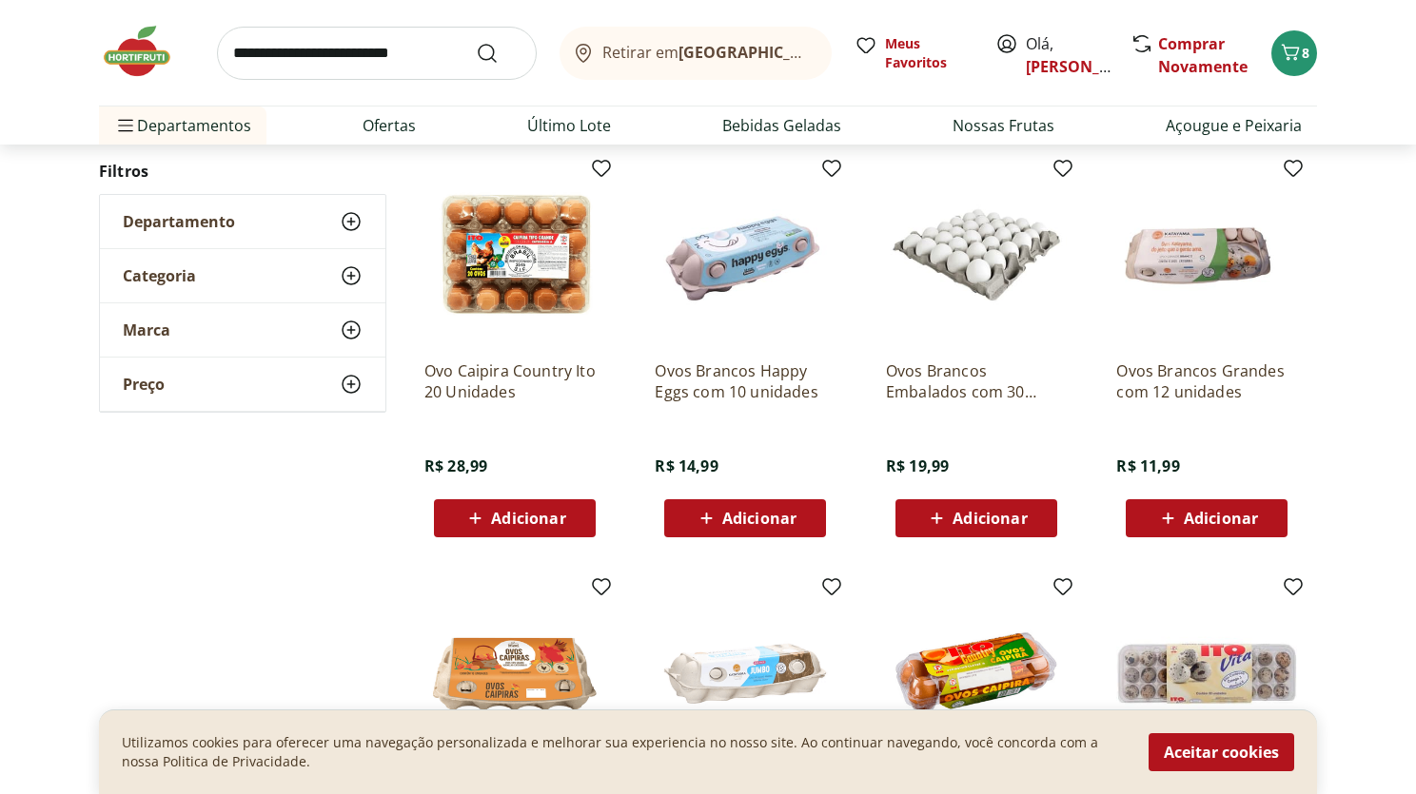
click at [1004, 526] on span "Adicionar" at bounding box center [989, 518] width 74 height 15
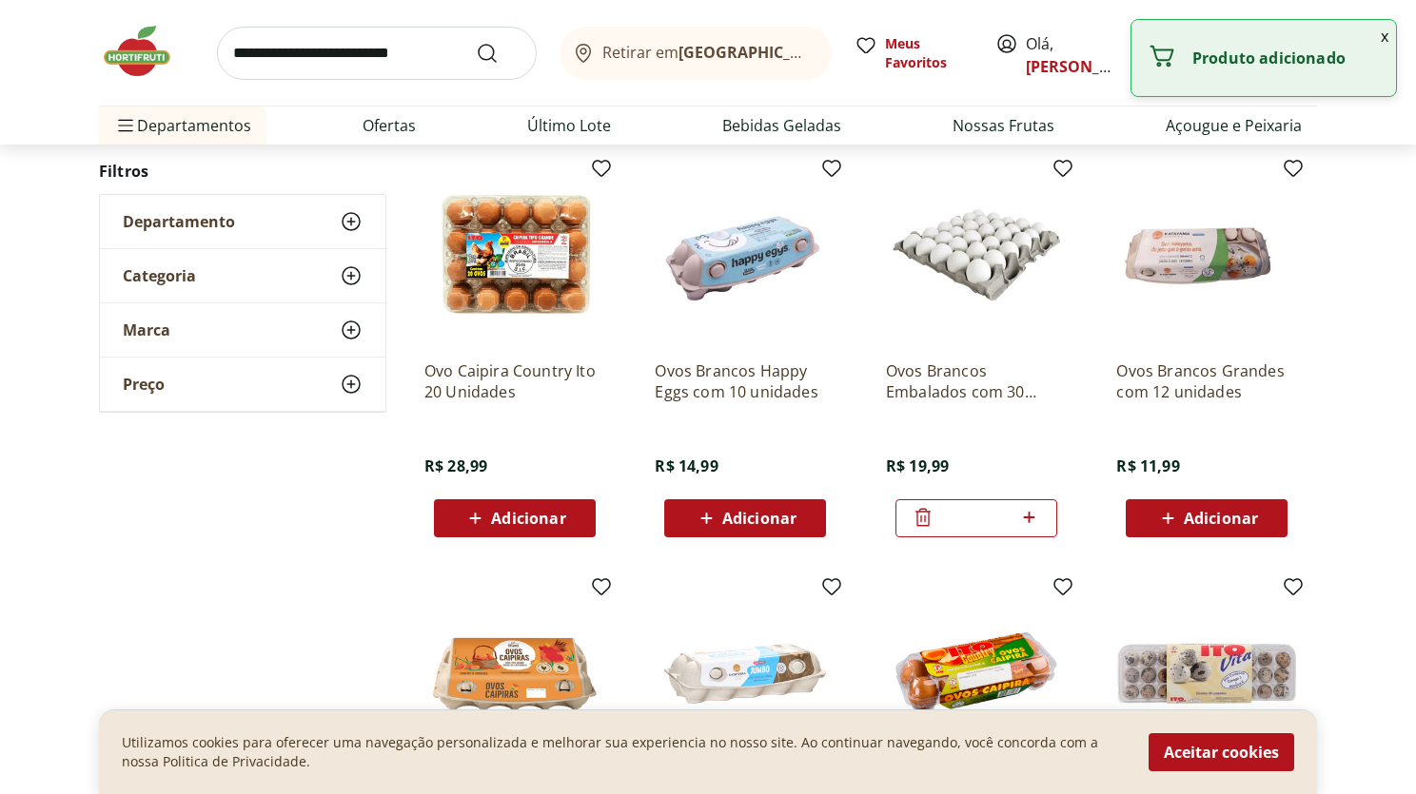
click at [1031, 518] on icon at bounding box center [1029, 517] width 24 height 23
type input "*"
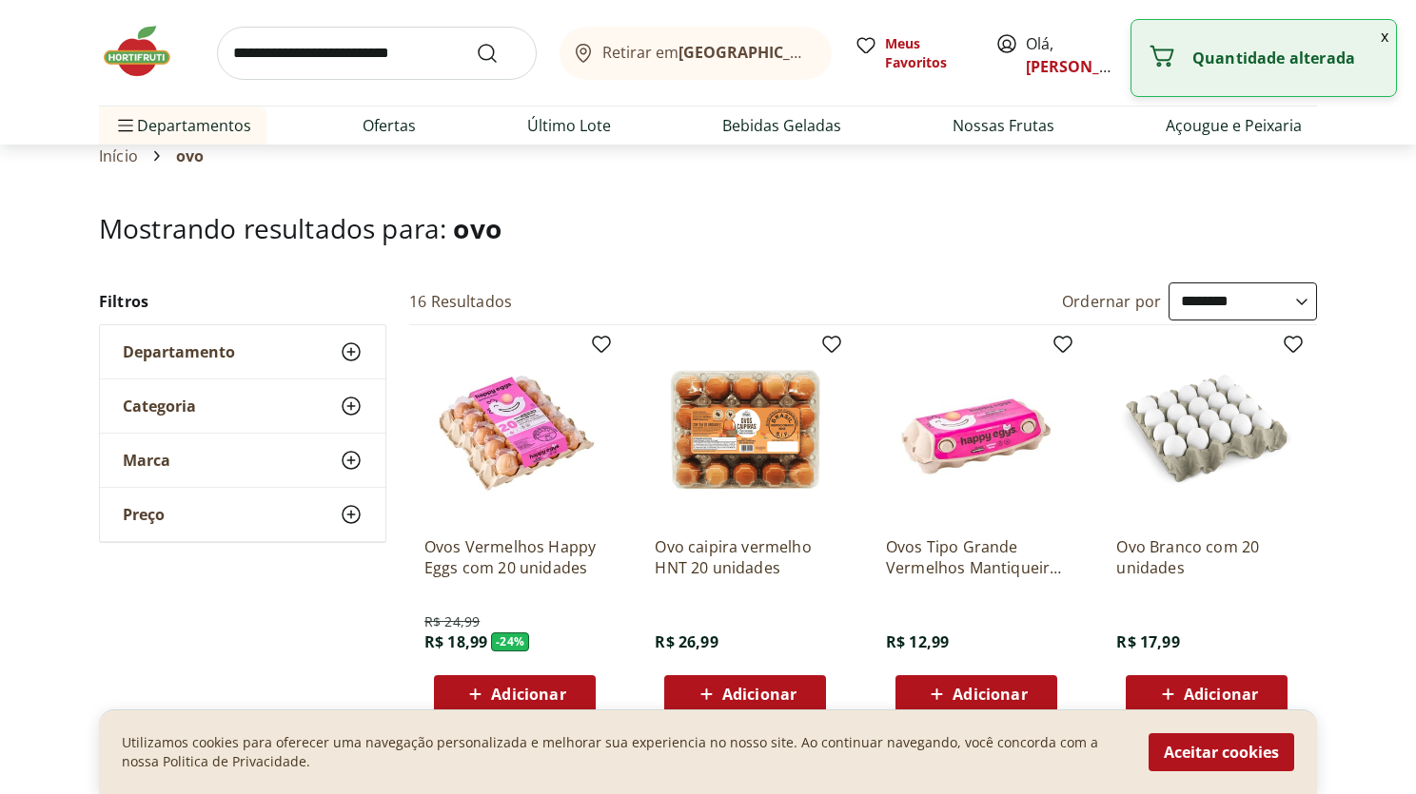
scroll to position [0, 0]
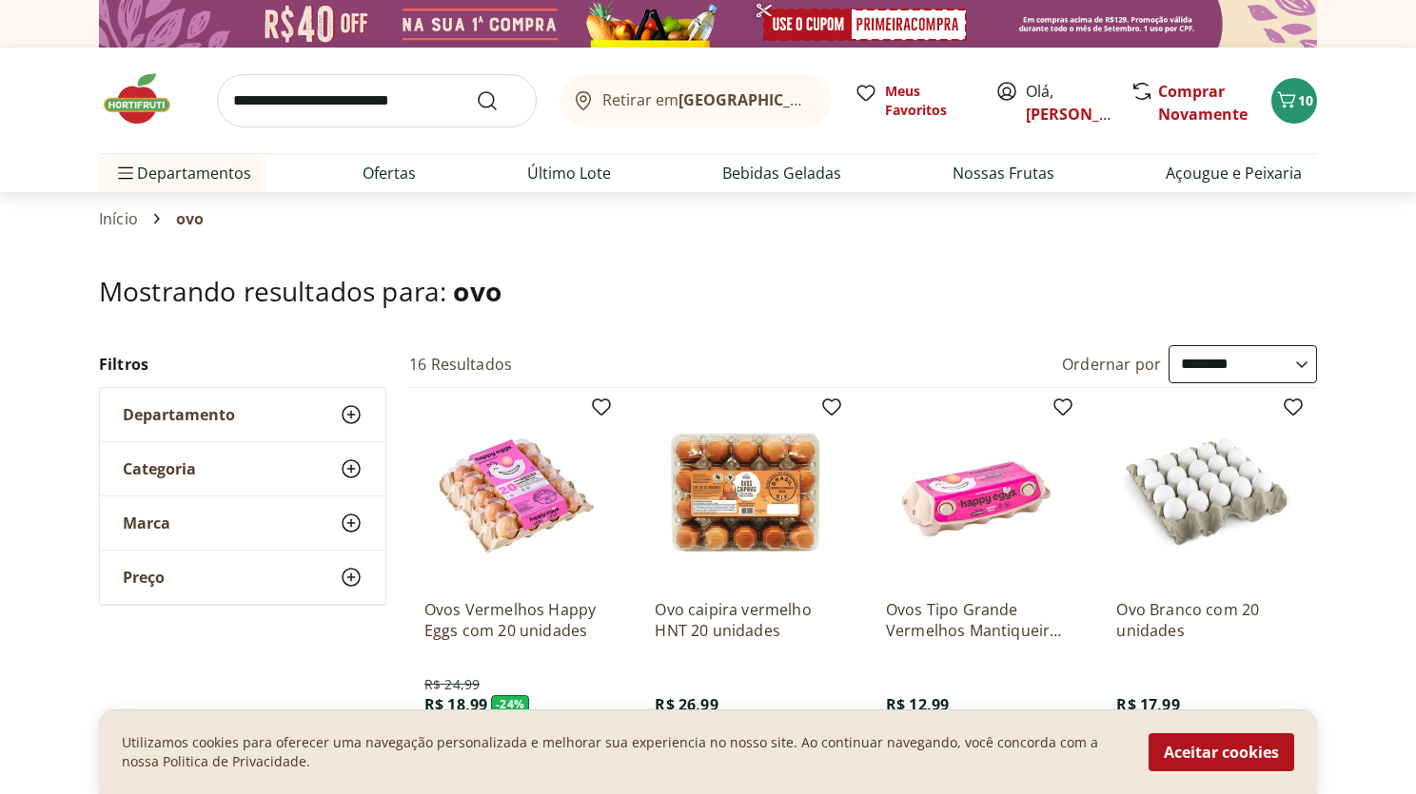
click at [162, 104] on img at bounding box center [146, 98] width 95 height 57
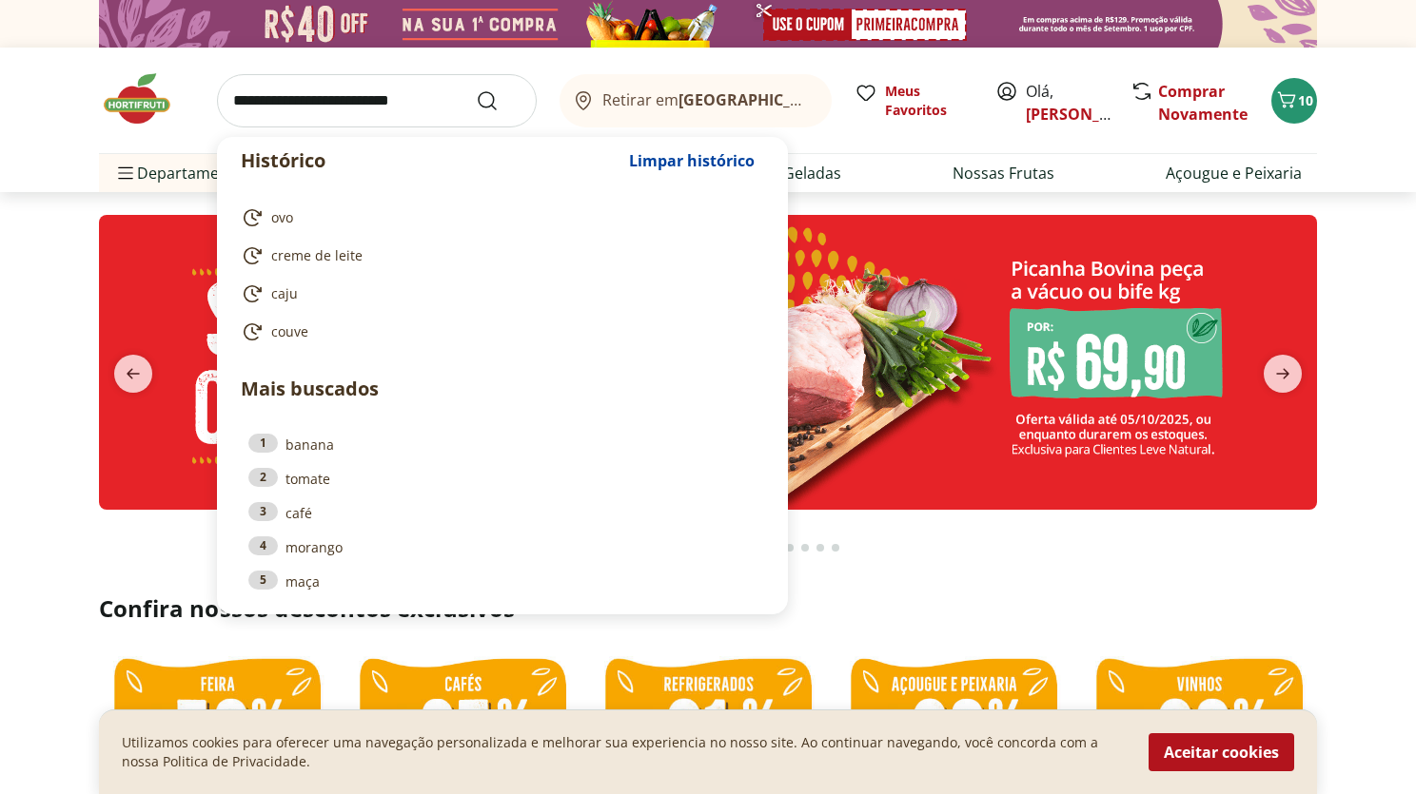
click at [333, 107] on input "search" at bounding box center [377, 100] width 320 height 53
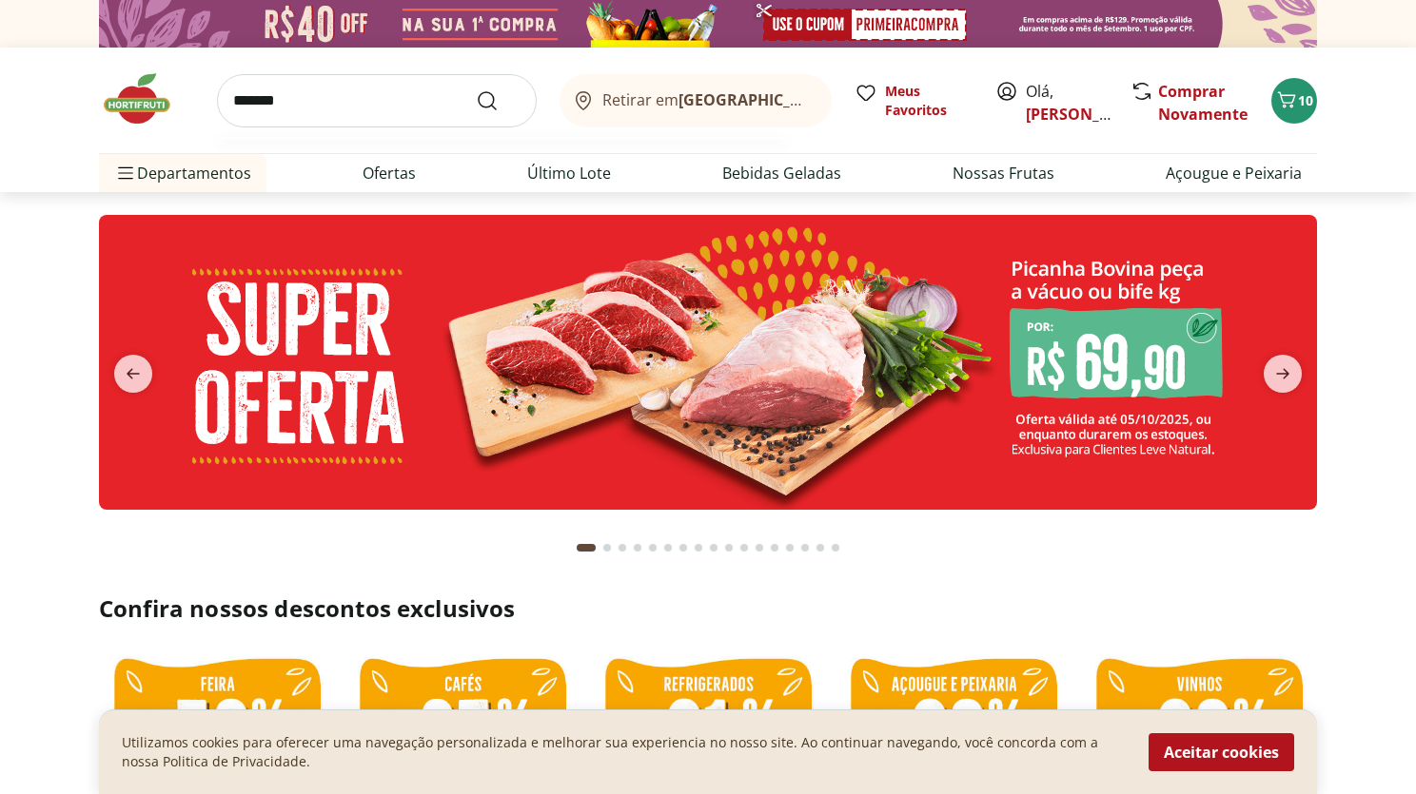
type input "*******"
click at [476, 89] on button "Submit Search" at bounding box center [499, 100] width 46 height 23
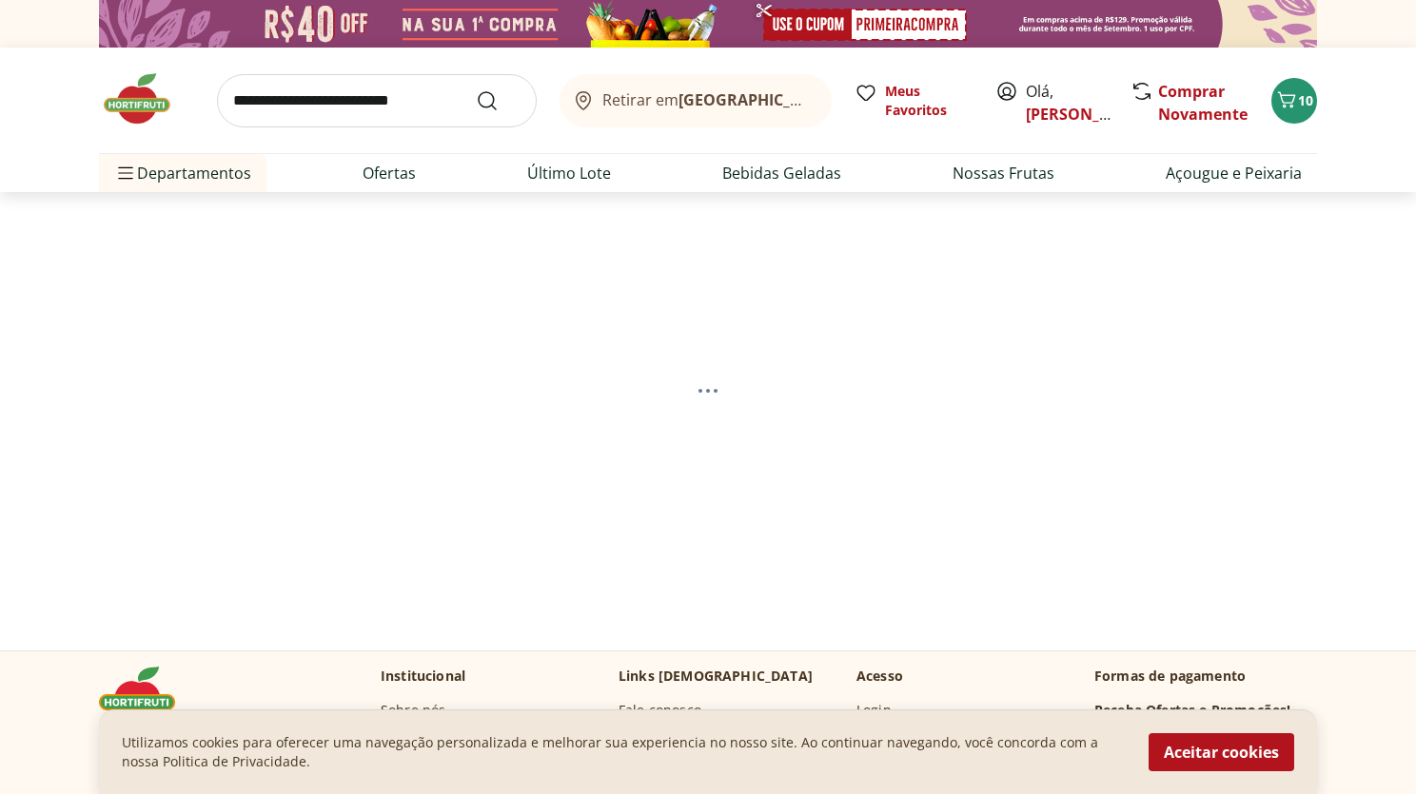
select select "**********"
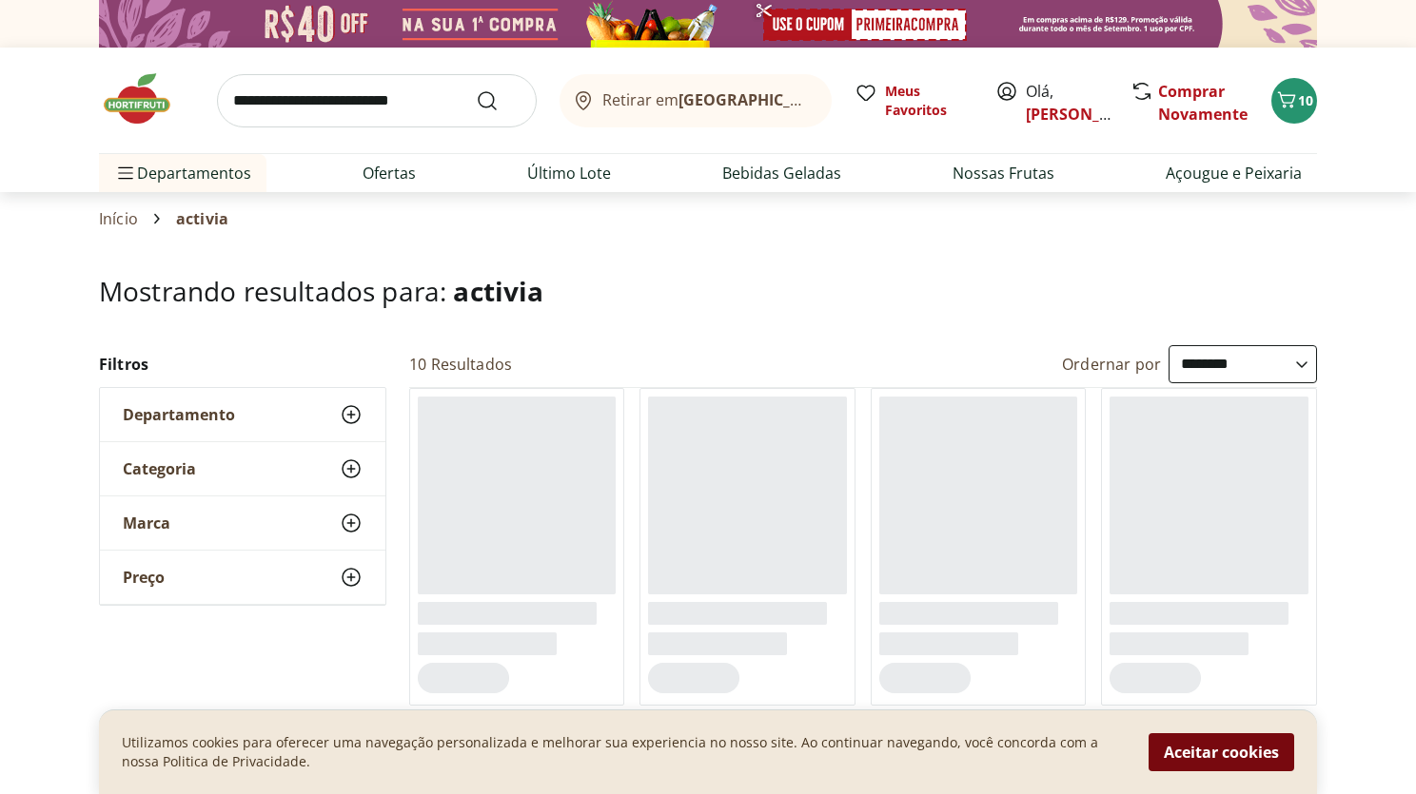
click at [1186, 755] on button "Aceitar cookies" at bounding box center [1221, 752] width 146 height 38
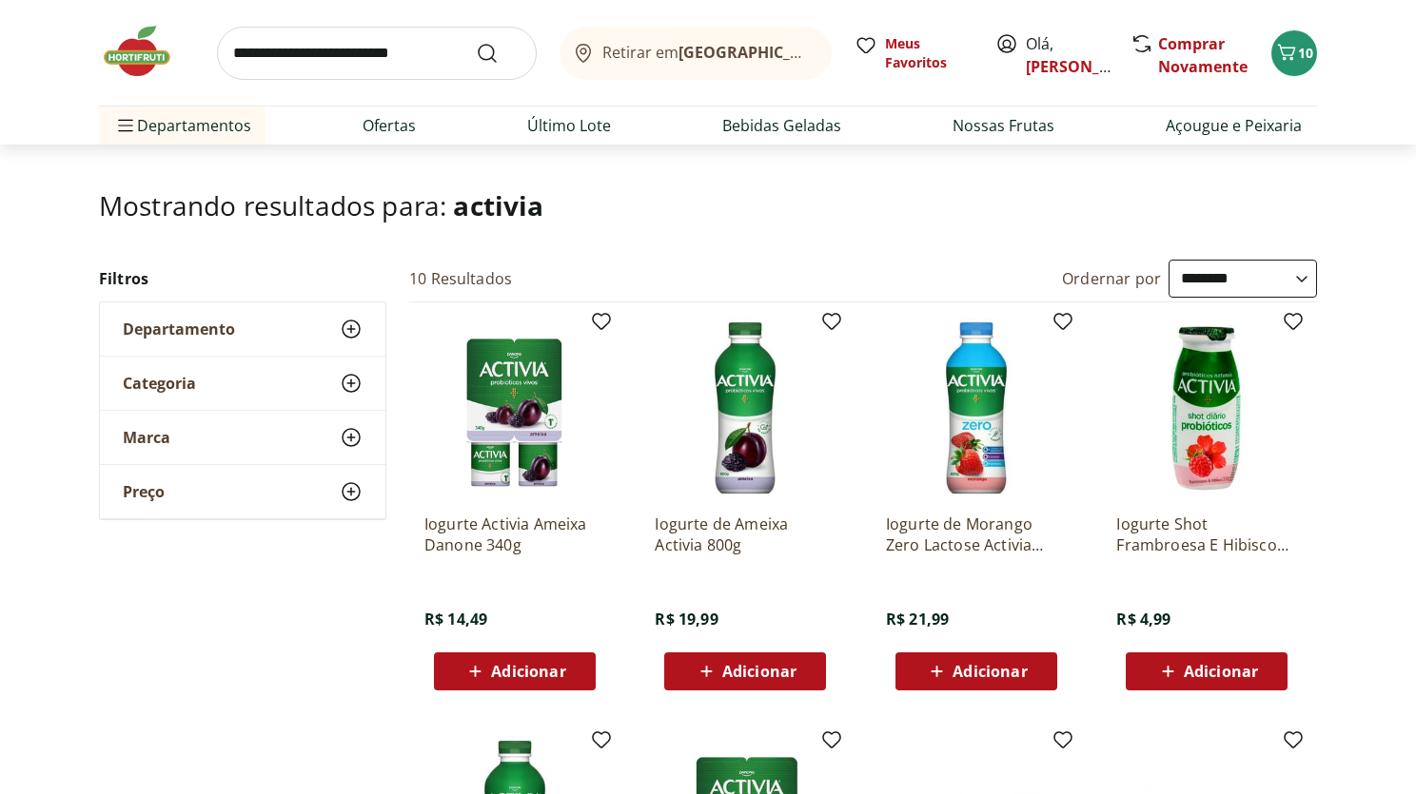
scroll to position [432, 0]
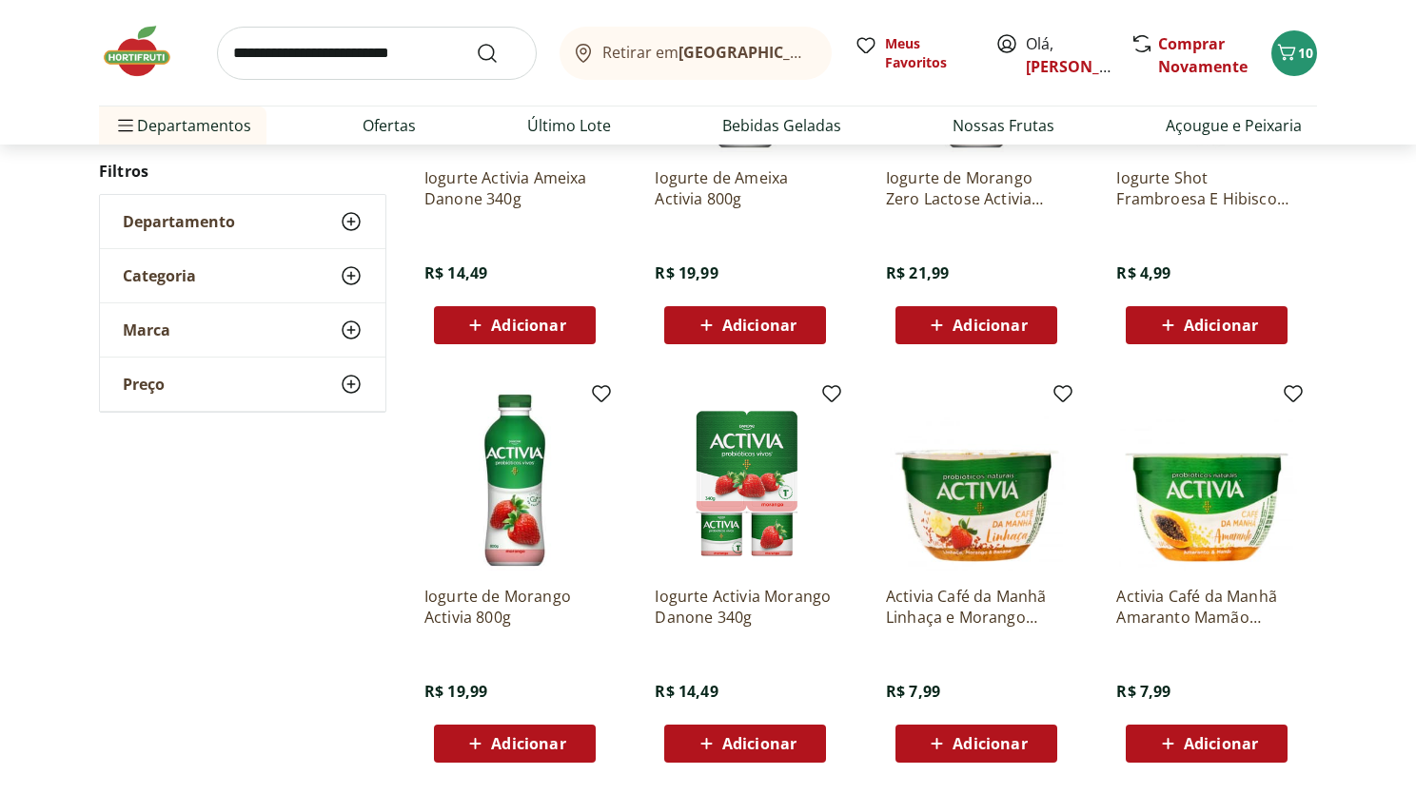
click at [580, 745] on button "Adicionar" at bounding box center [515, 744] width 162 height 38
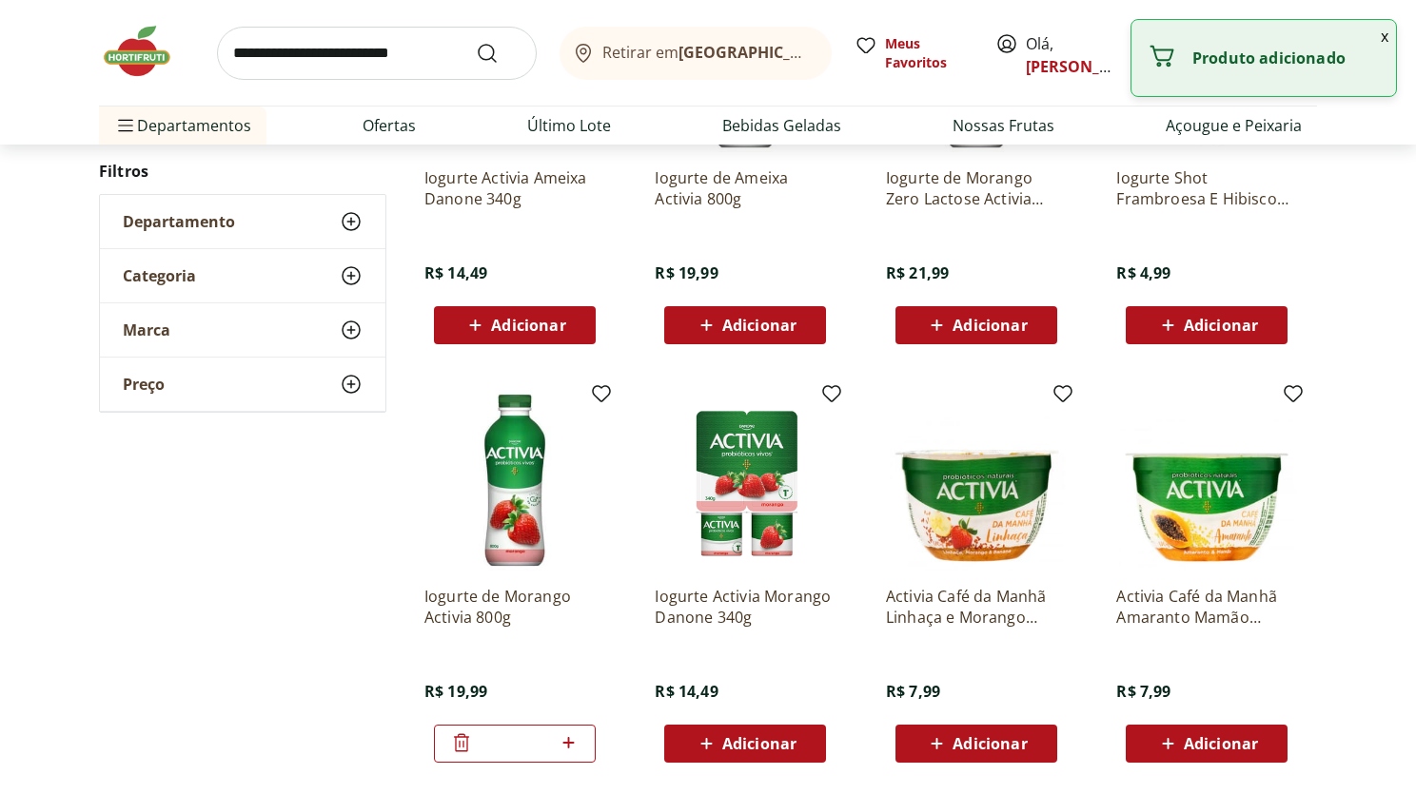
click at [575, 743] on icon at bounding box center [569, 743] width 24 height 23
type input "*"
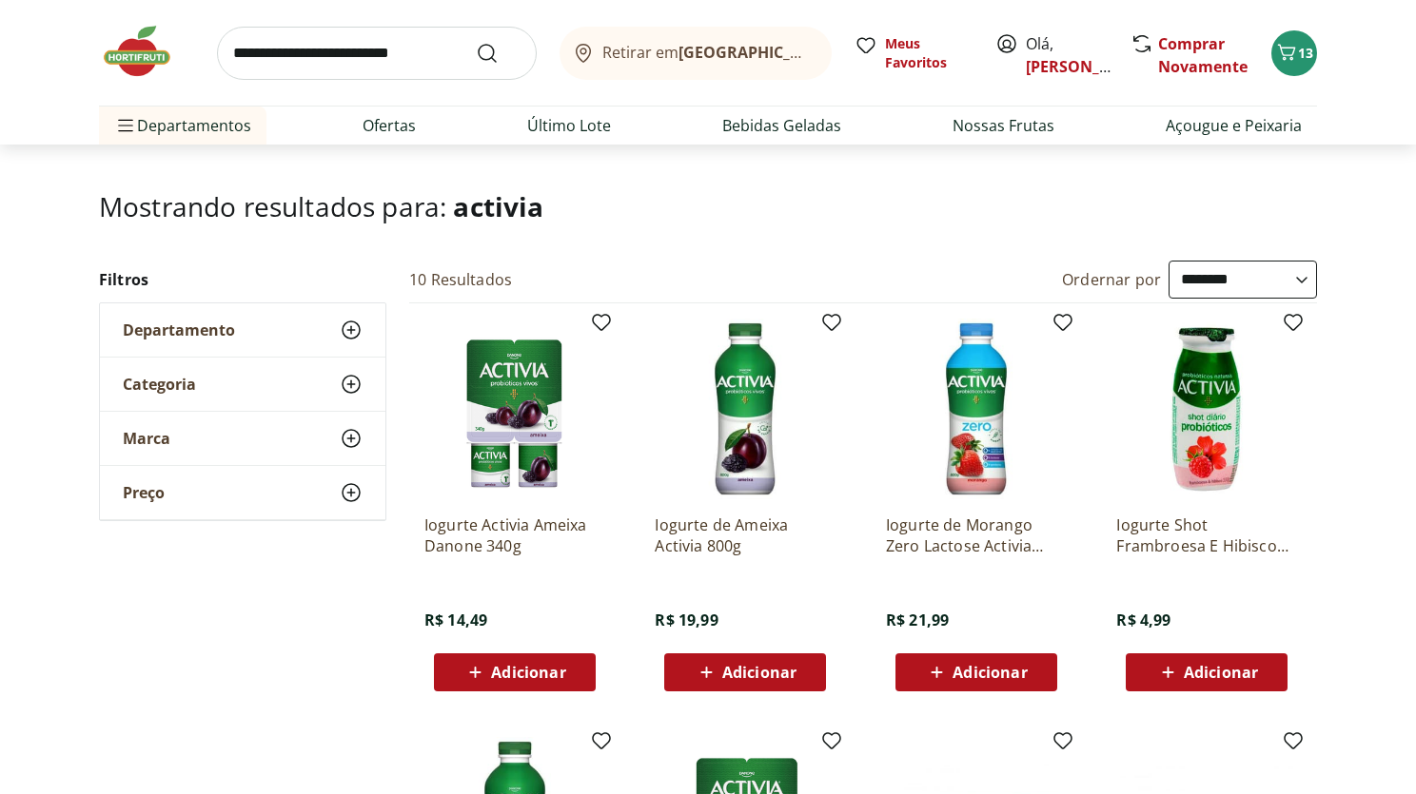
scroll to position [0, 0]
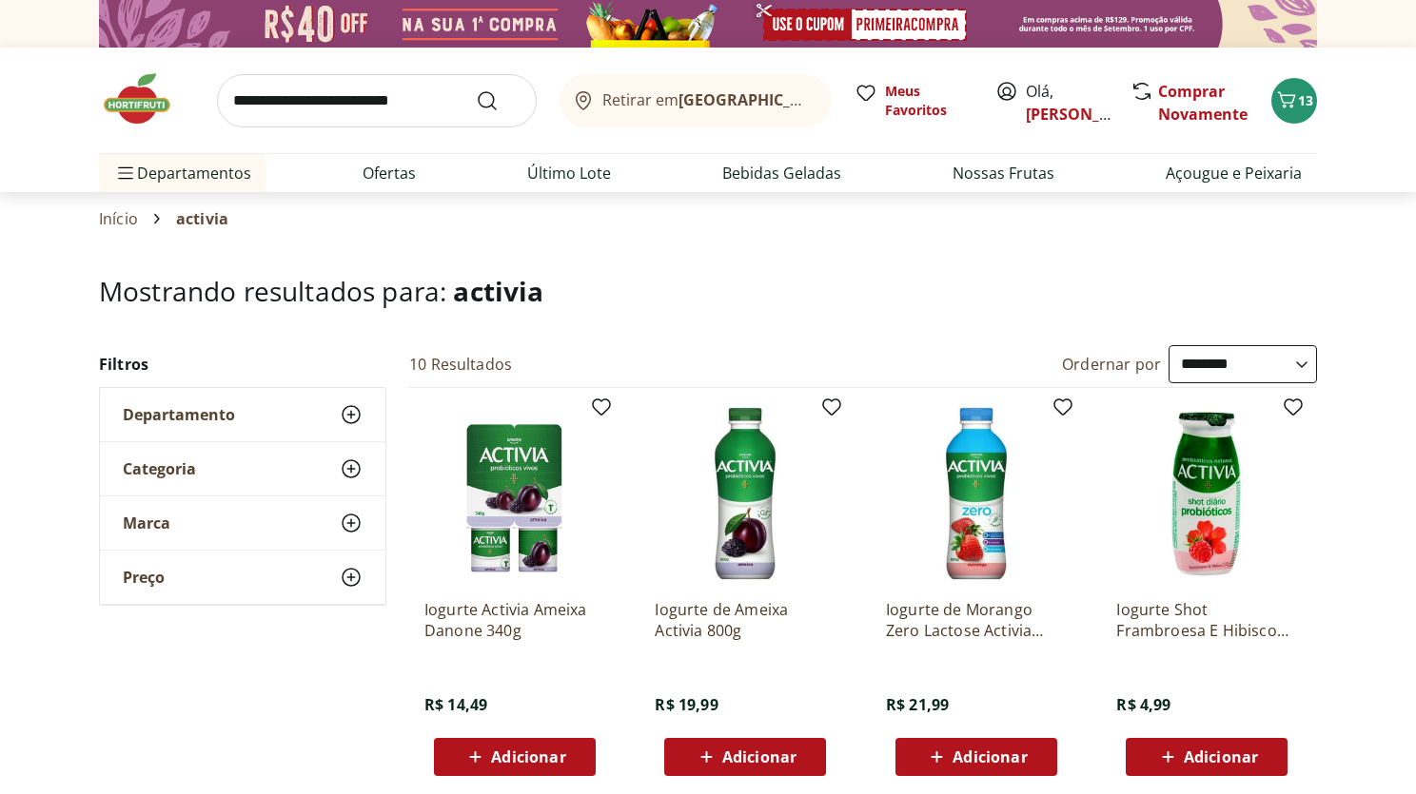
click at [149, 118] on img at bounding box center [146, 98] width 95 height 57
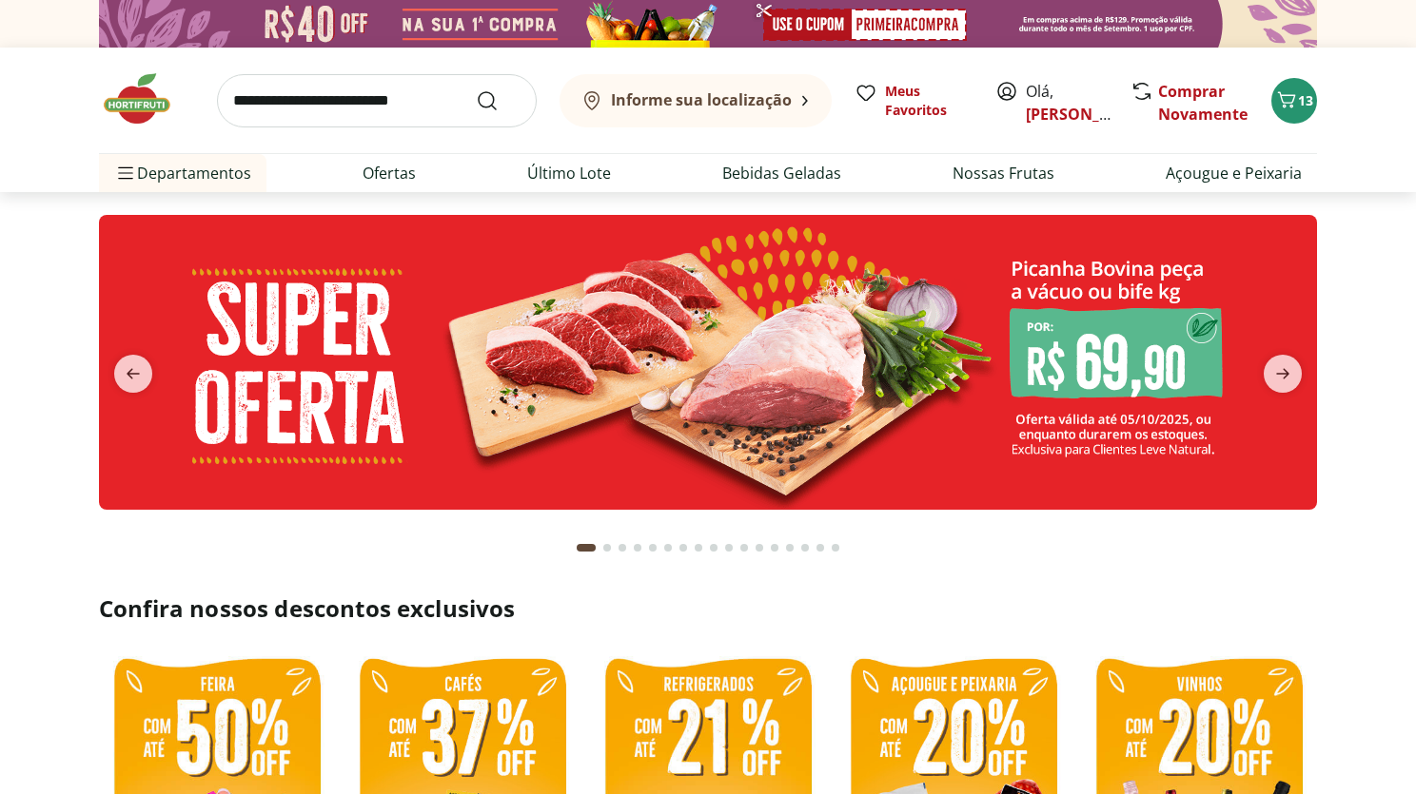
click at [322, 107] on input "search" at bounding box center [377, 100] width 320 height 53
type input "***"
click at [476, 89] on button "Submit Search" at bounding box center [499, 100] width 46 height 23
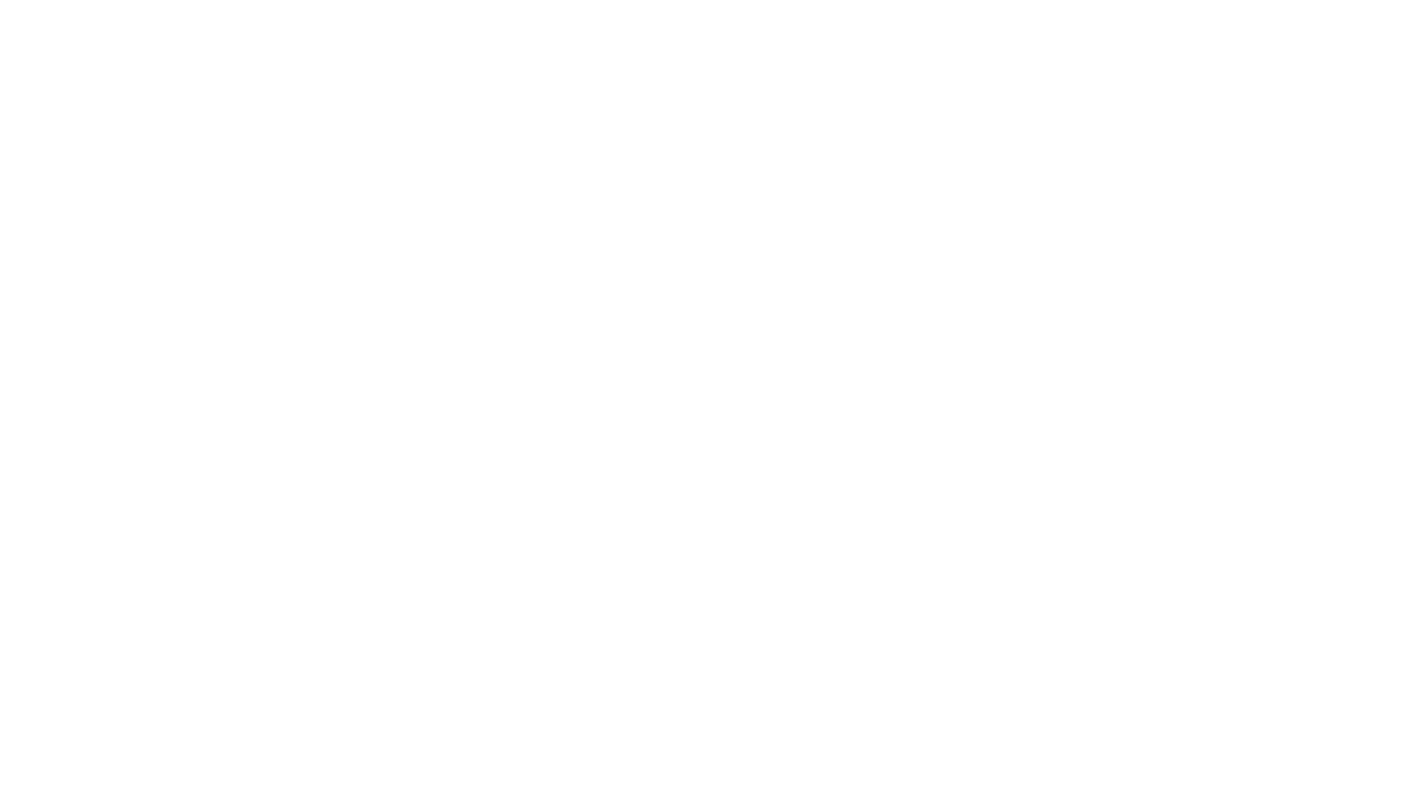
select select "**********"
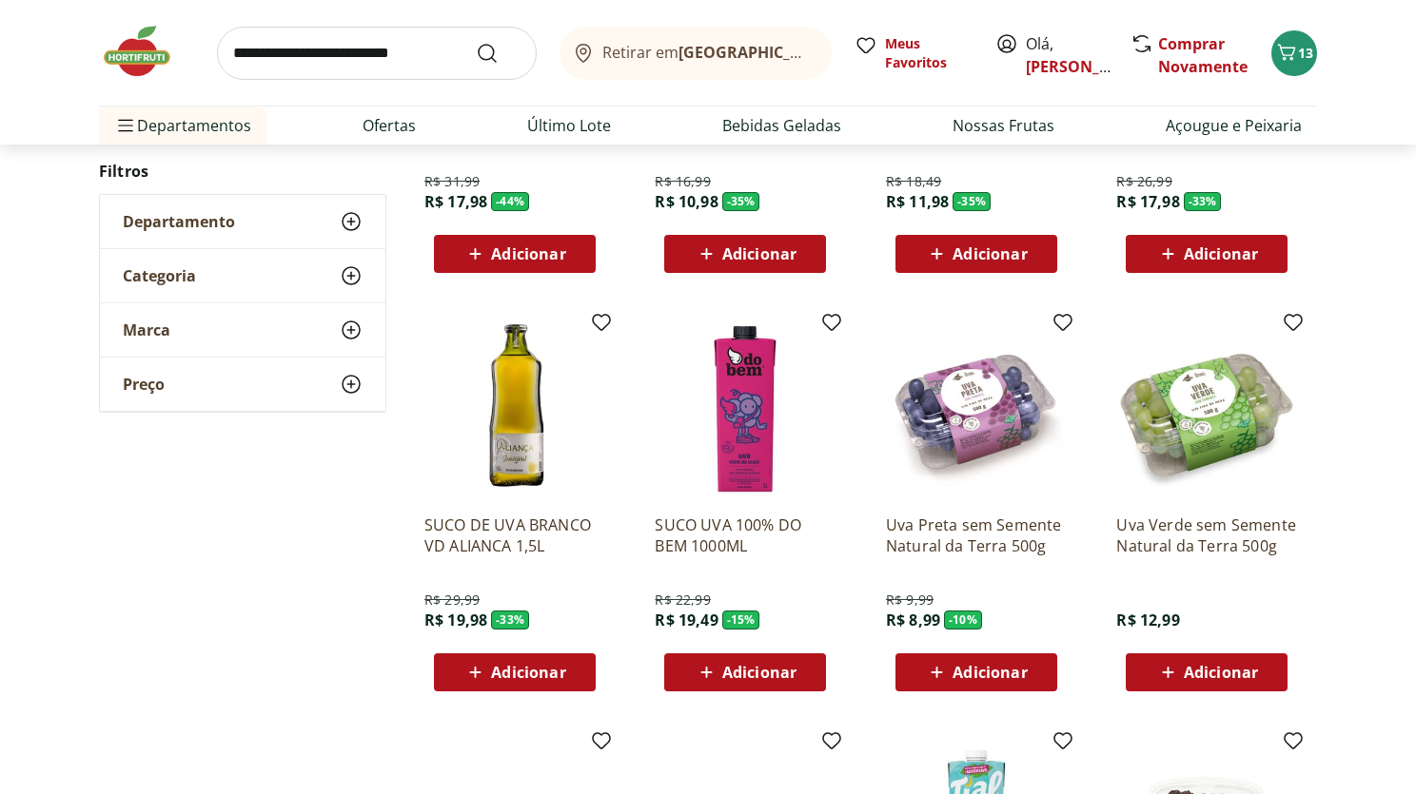
scroll to position [504, 0]
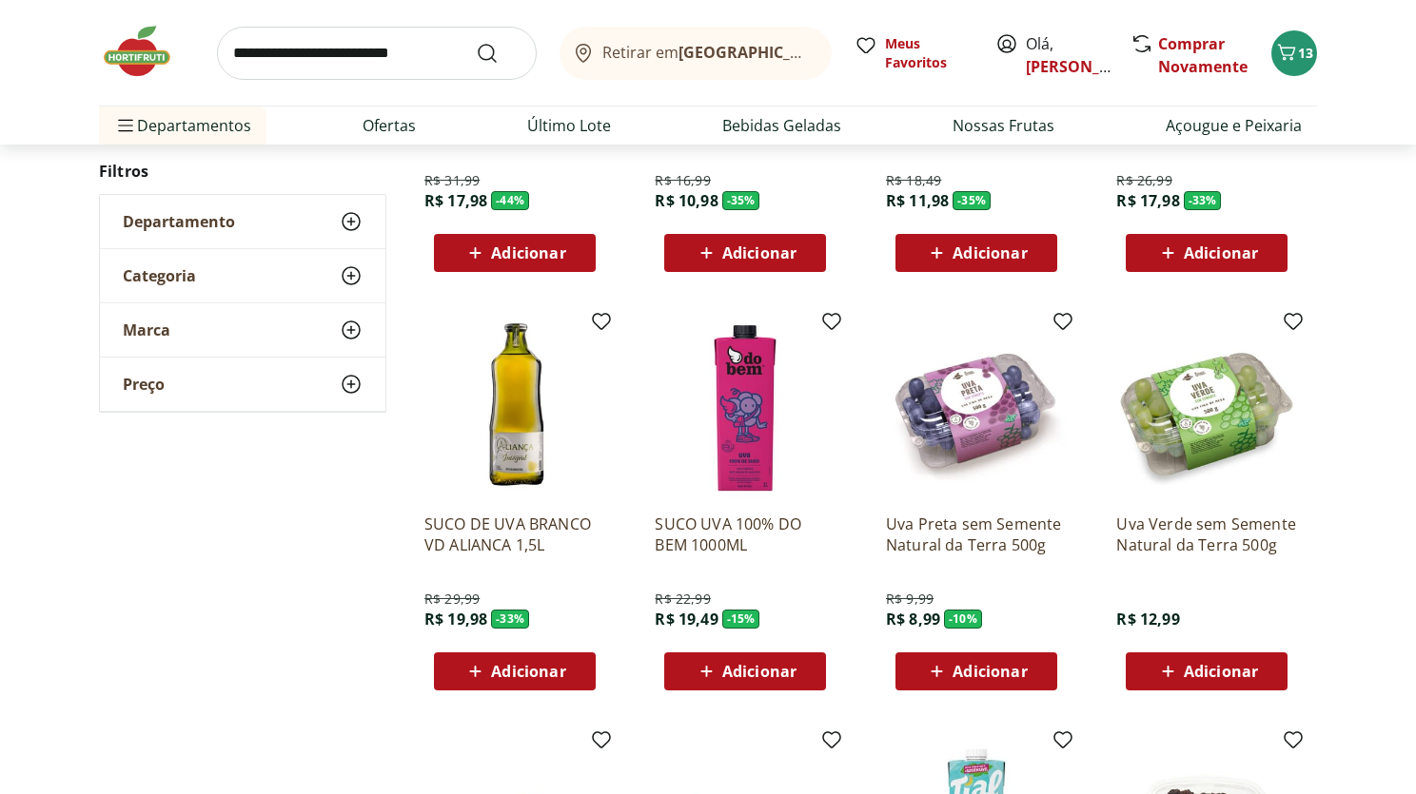
click at [1163, 668] on icon at bounding box center [1168, 671] width 24 height 23
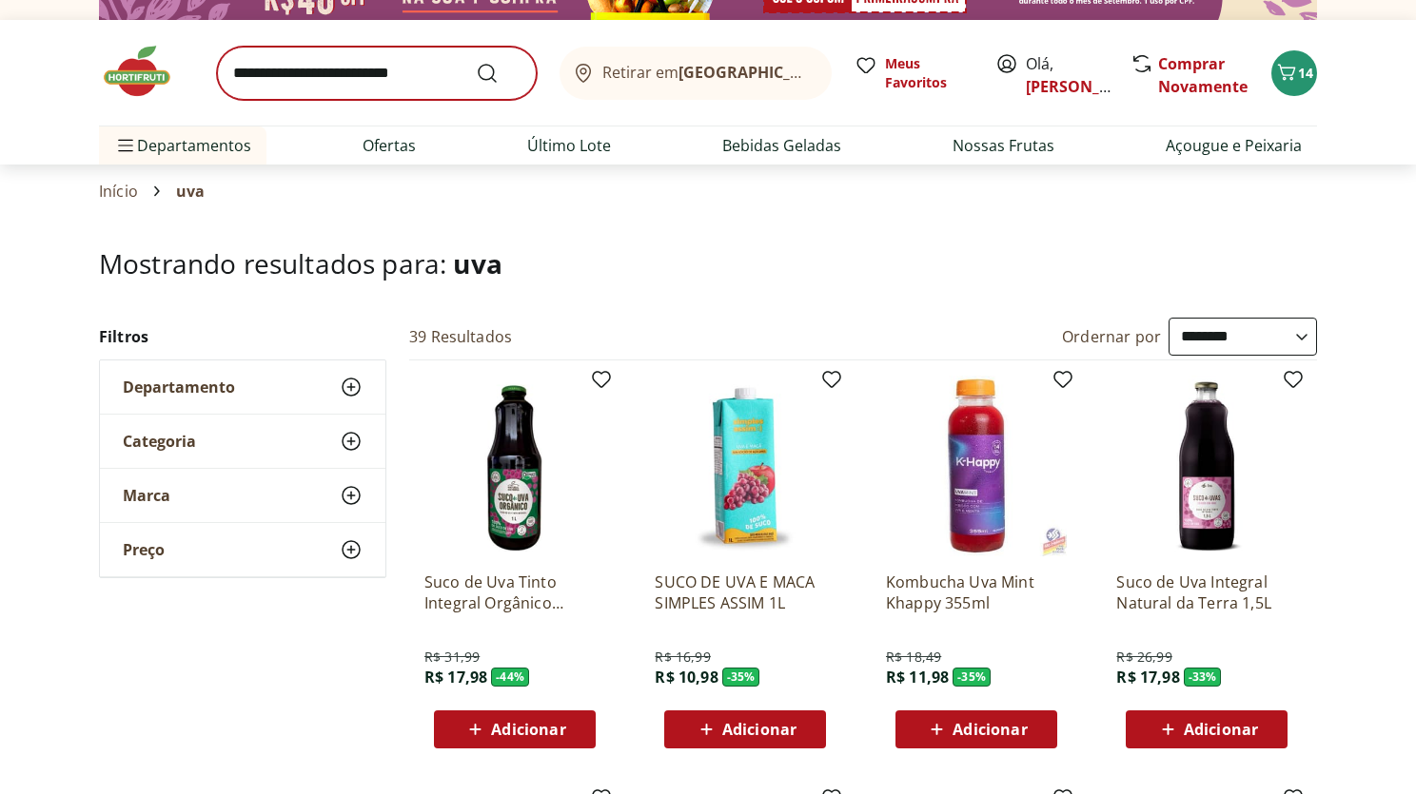
scroll to position [21, 0]
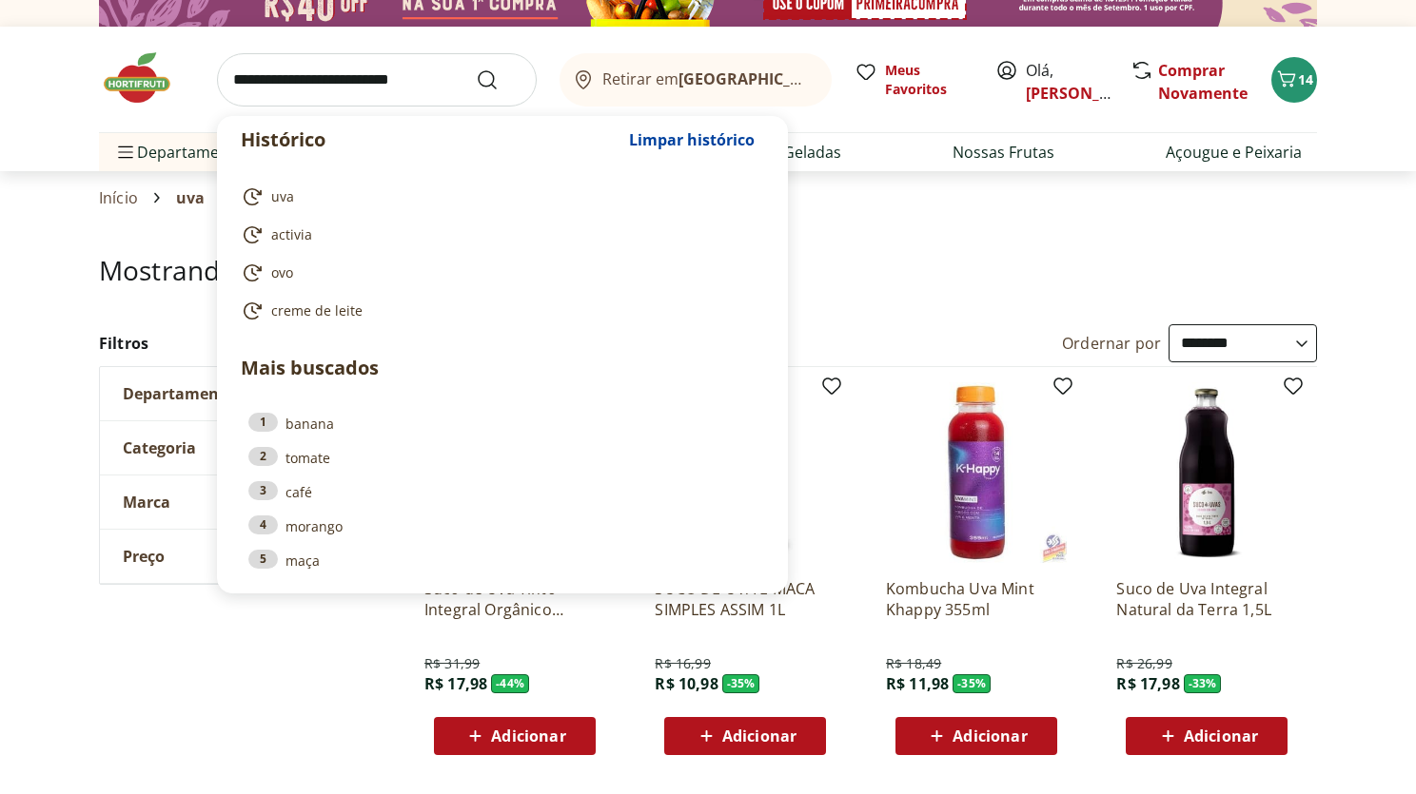
click at [344, 82] on input "search" at bounding box center [377, 79] width 320 height 53
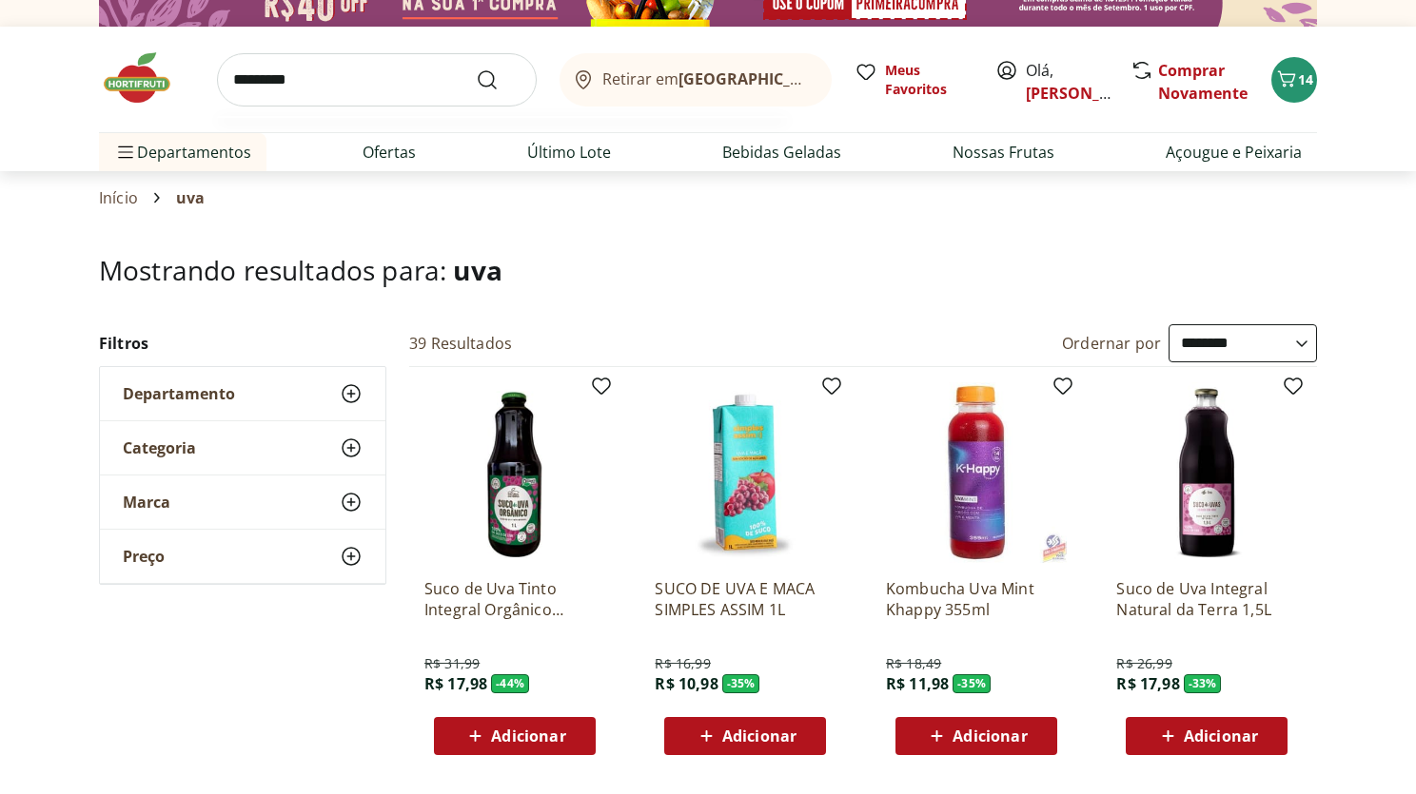
type input "*********"
click at [476, 68] on button "Submit Search" at bounding box center [499, 79] width 46 height 23
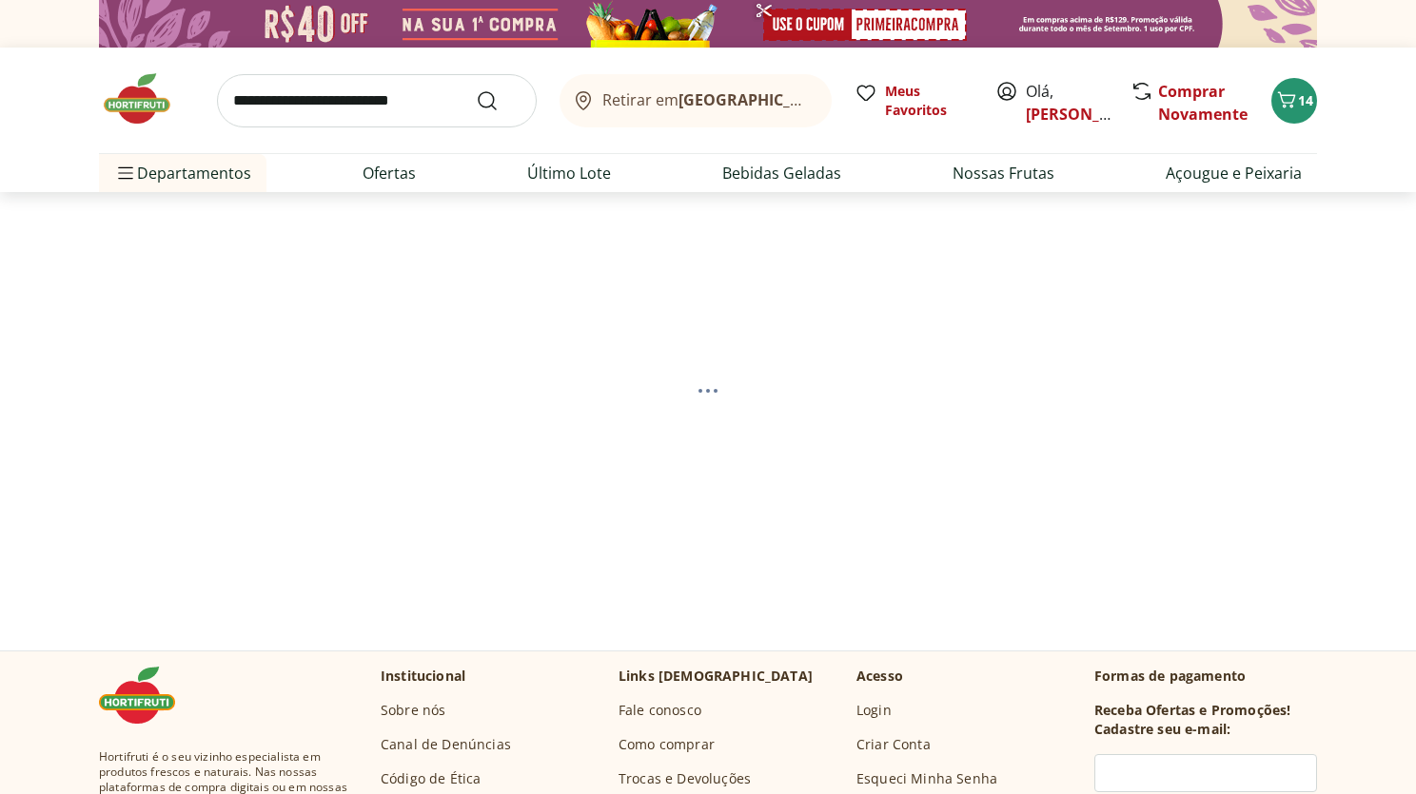
select select "**********"
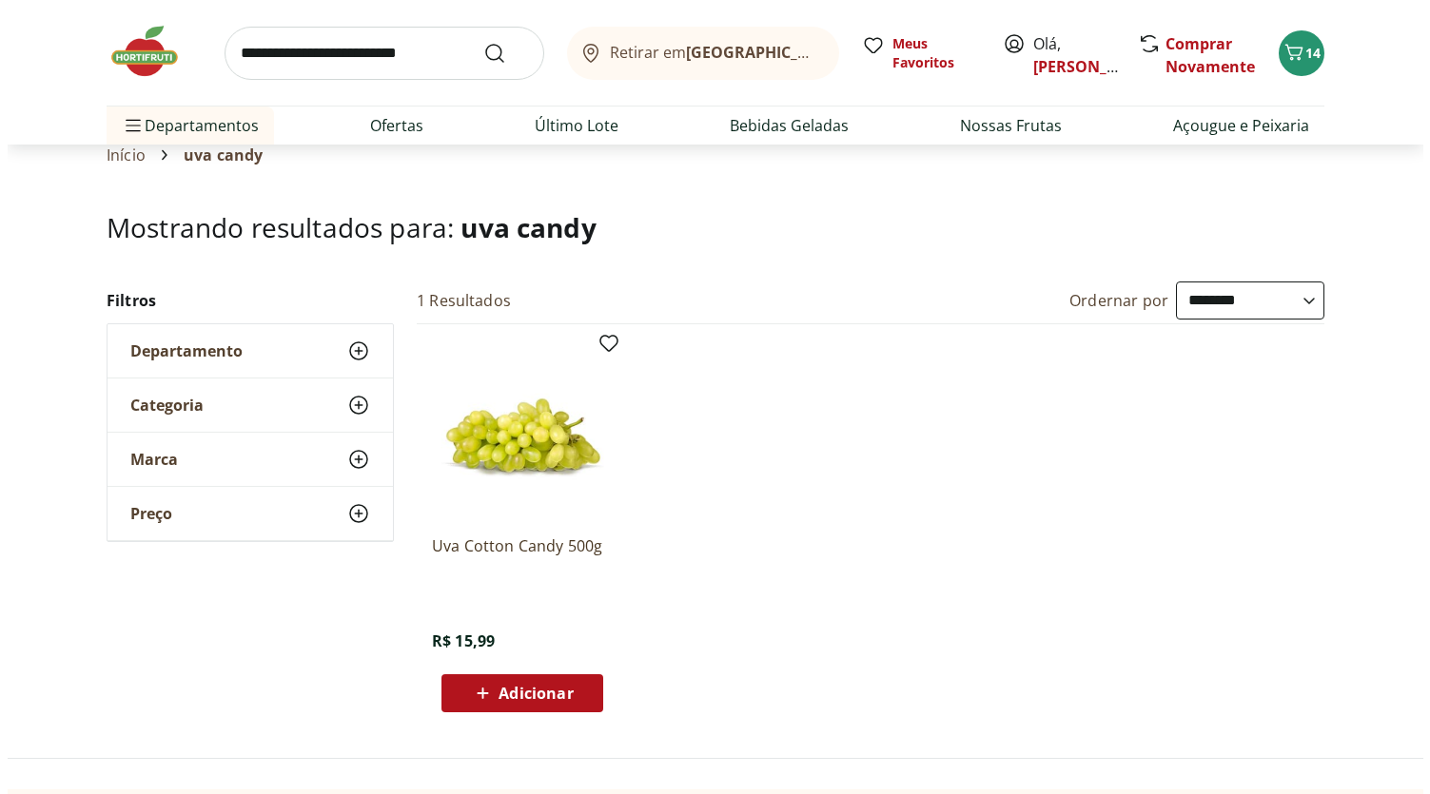
scroll to position [82, 0]
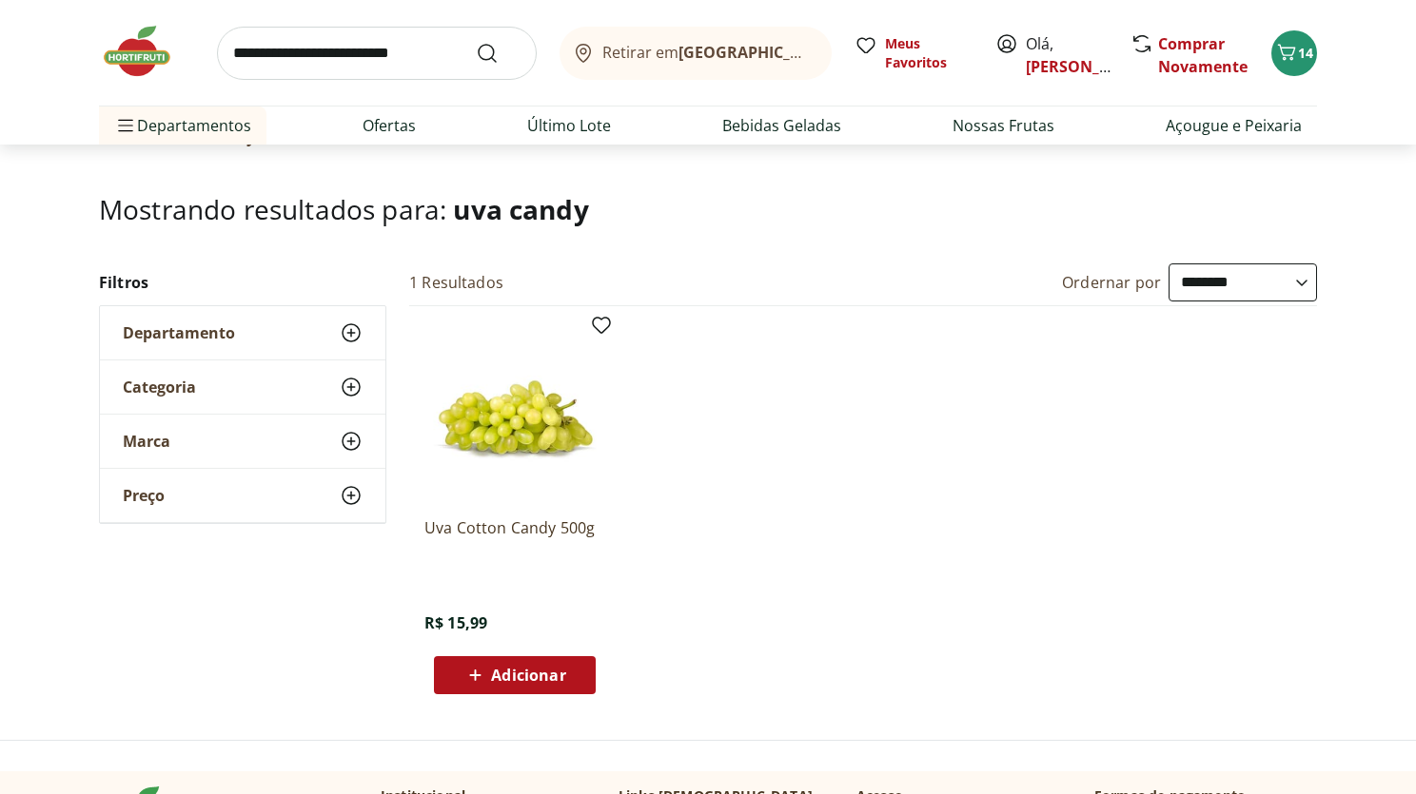
click at [536, 675] on span "Adicionar" at bounding box center [528, 675] width 74 height 15
click at [1294, 65] on div "15" at bounding box center [1293, 53] width 15 height 30
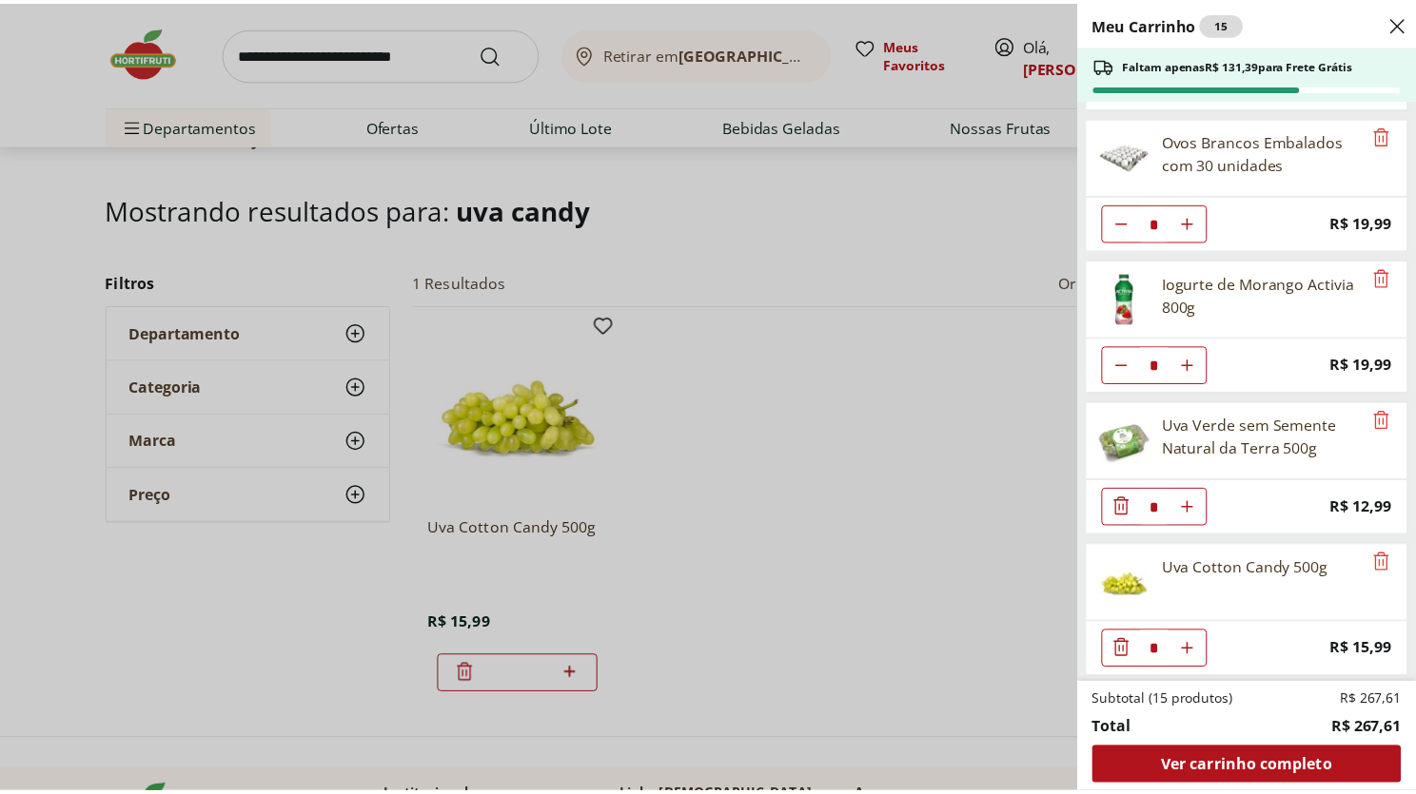
scroll to position [421, 0]
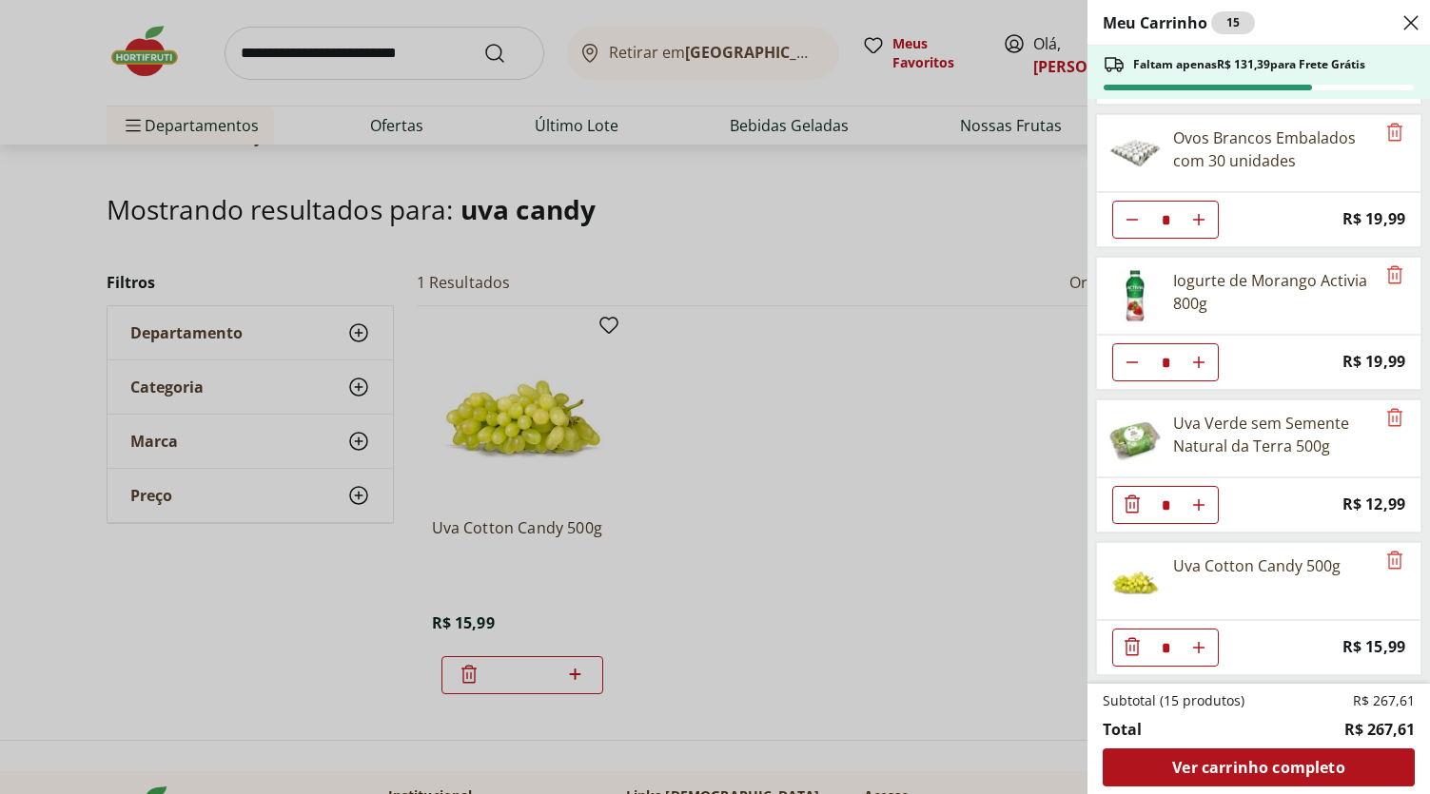
click at [422, 54] on div "Meu Carrinho 15 Faltam apenas R$ 131,39 para Frete Grátis Cappuccino 3 Corações…" at bounding box center [715, 397] width 1430 height 794
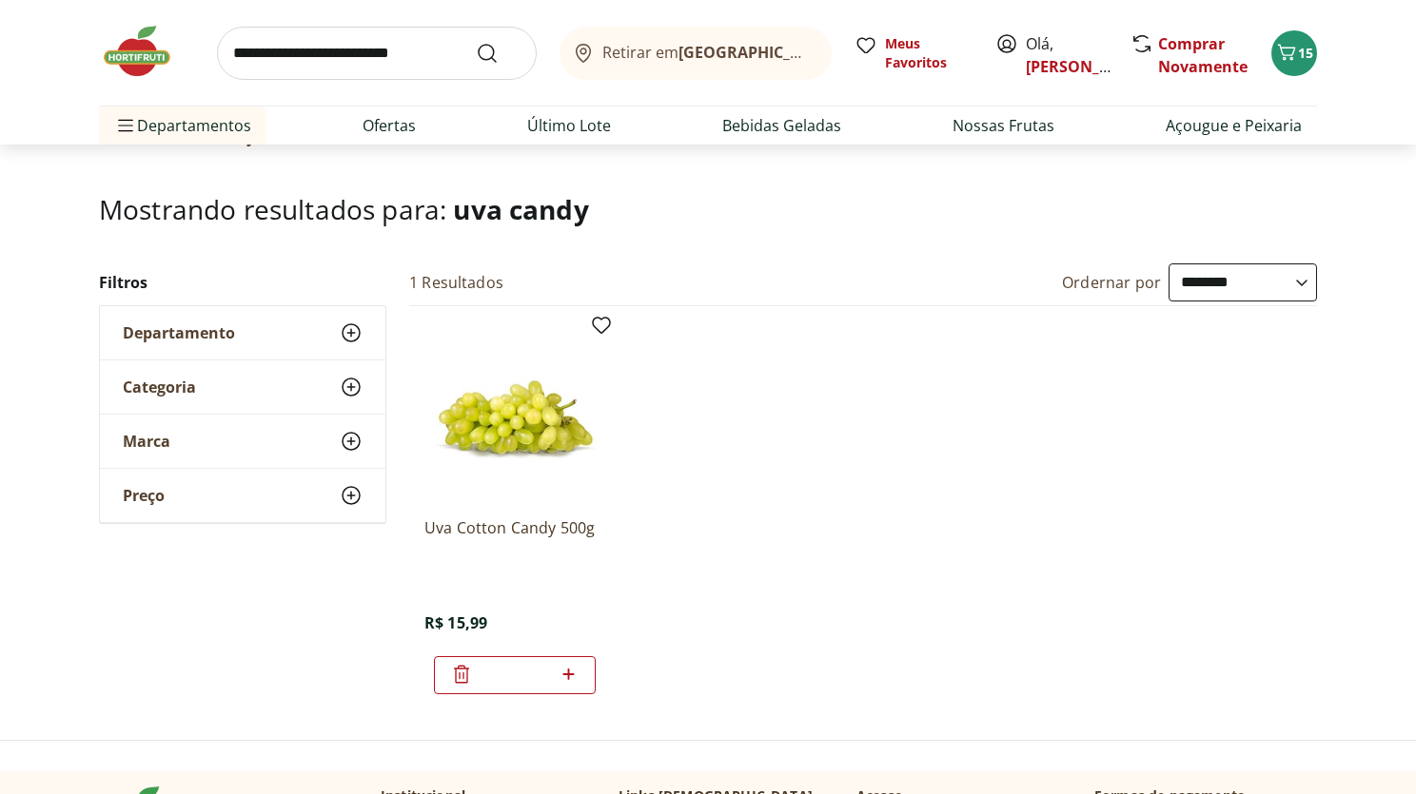
click at [420, 52] on input "search" at bounding box center [377, 53] width 320 height 53
type input "**********"
click at [476, 42] on button "Submit Search" at bounding box center [499, 53] width 46 height 23
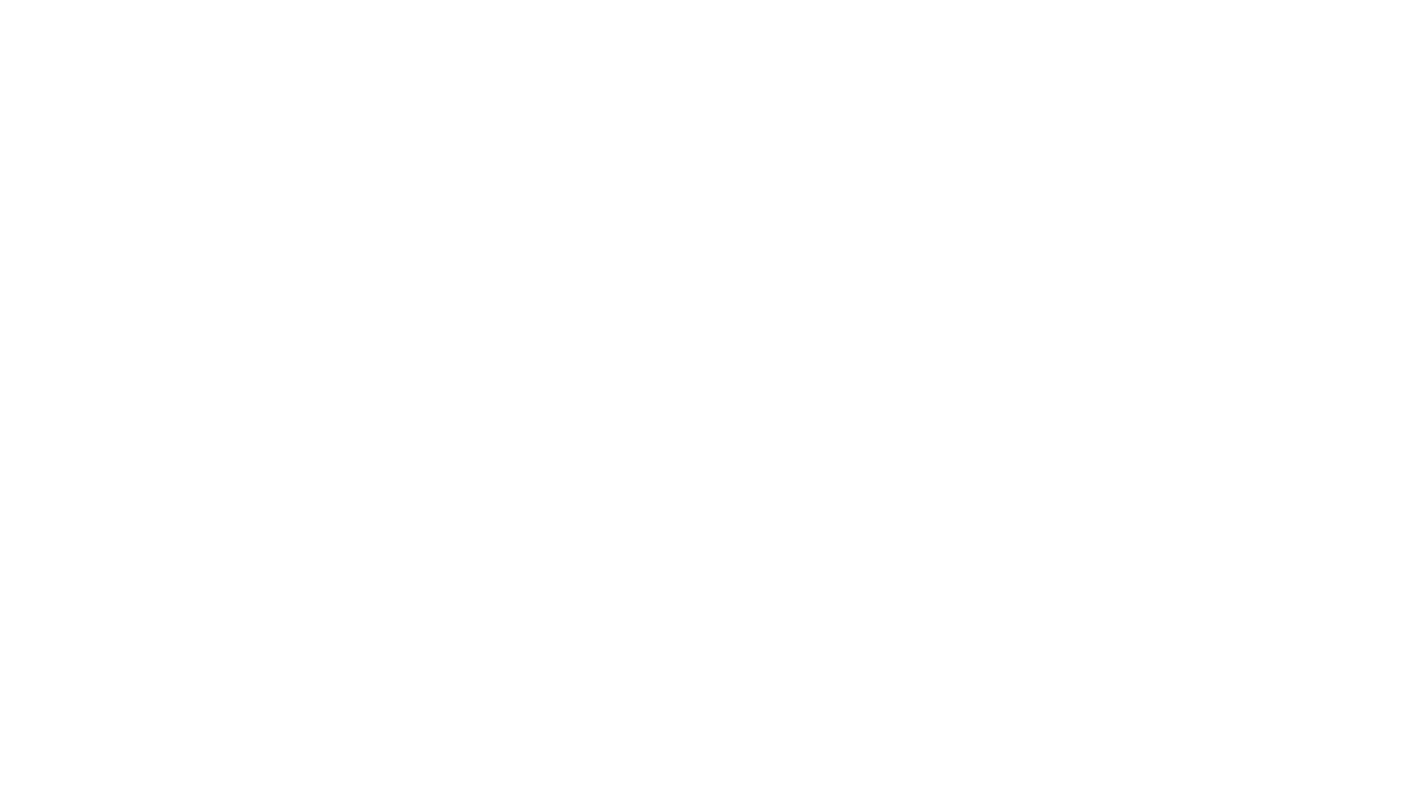
select select "**********"
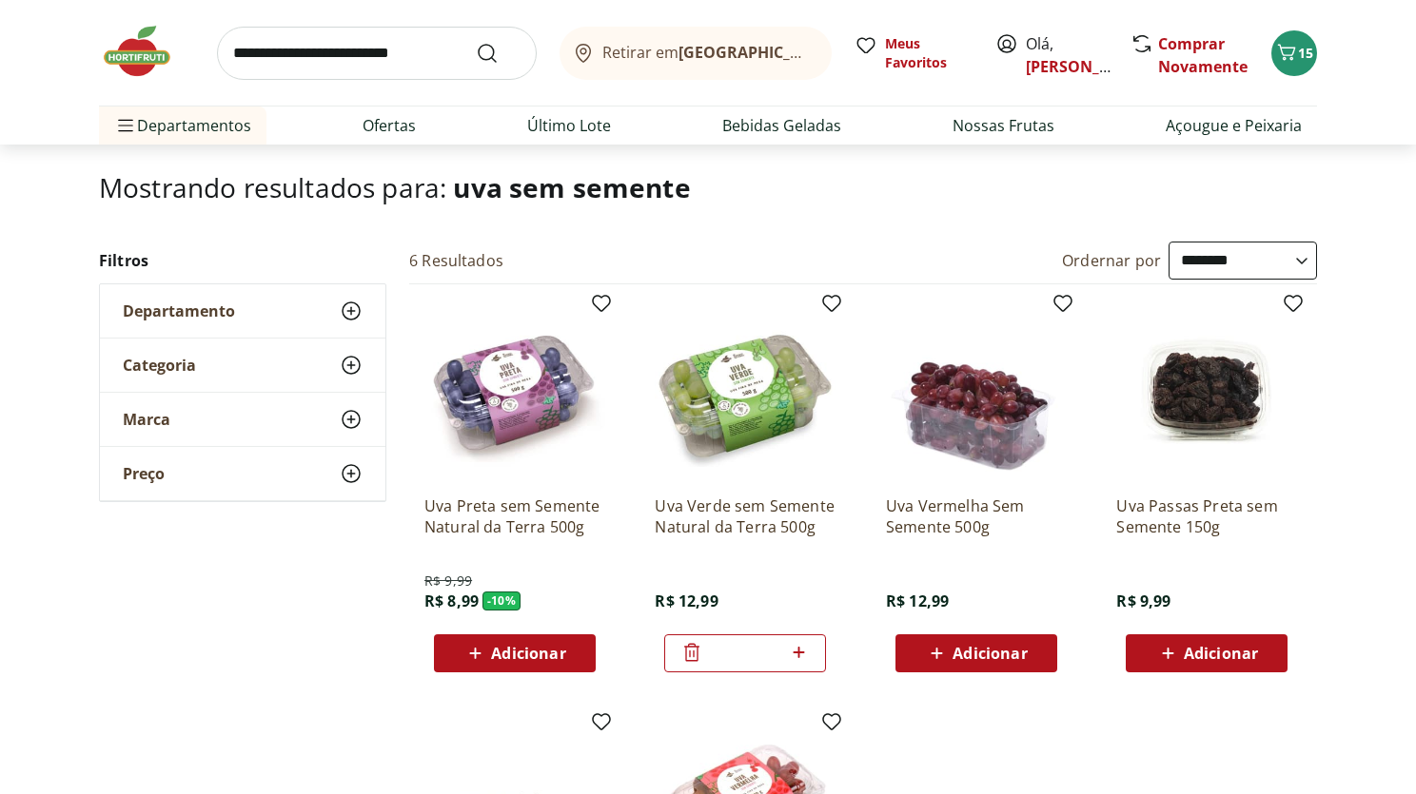
scroll to position [143, 0]
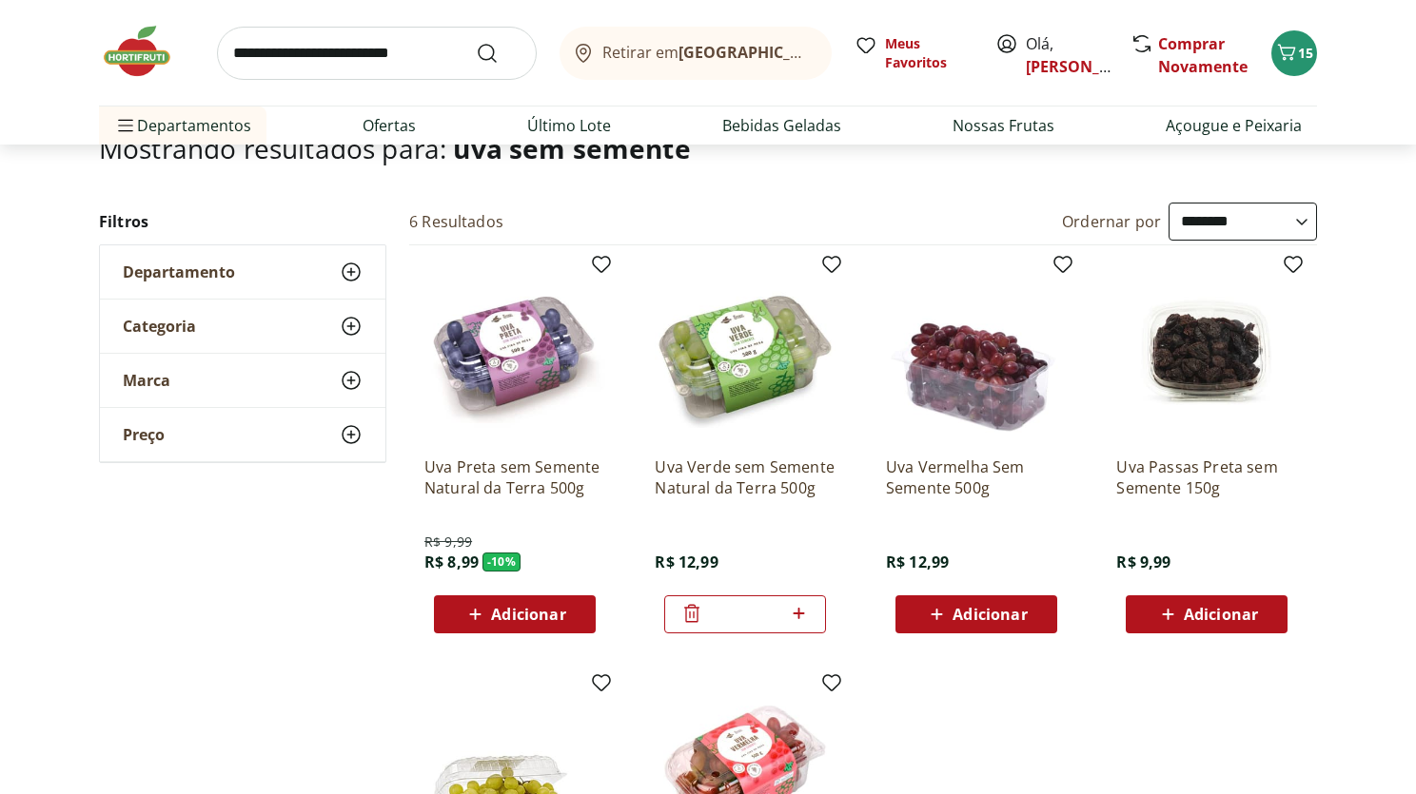
click at [501, 610] on span "Adicionar" at bounding box center [528, 614] width 74 height 15
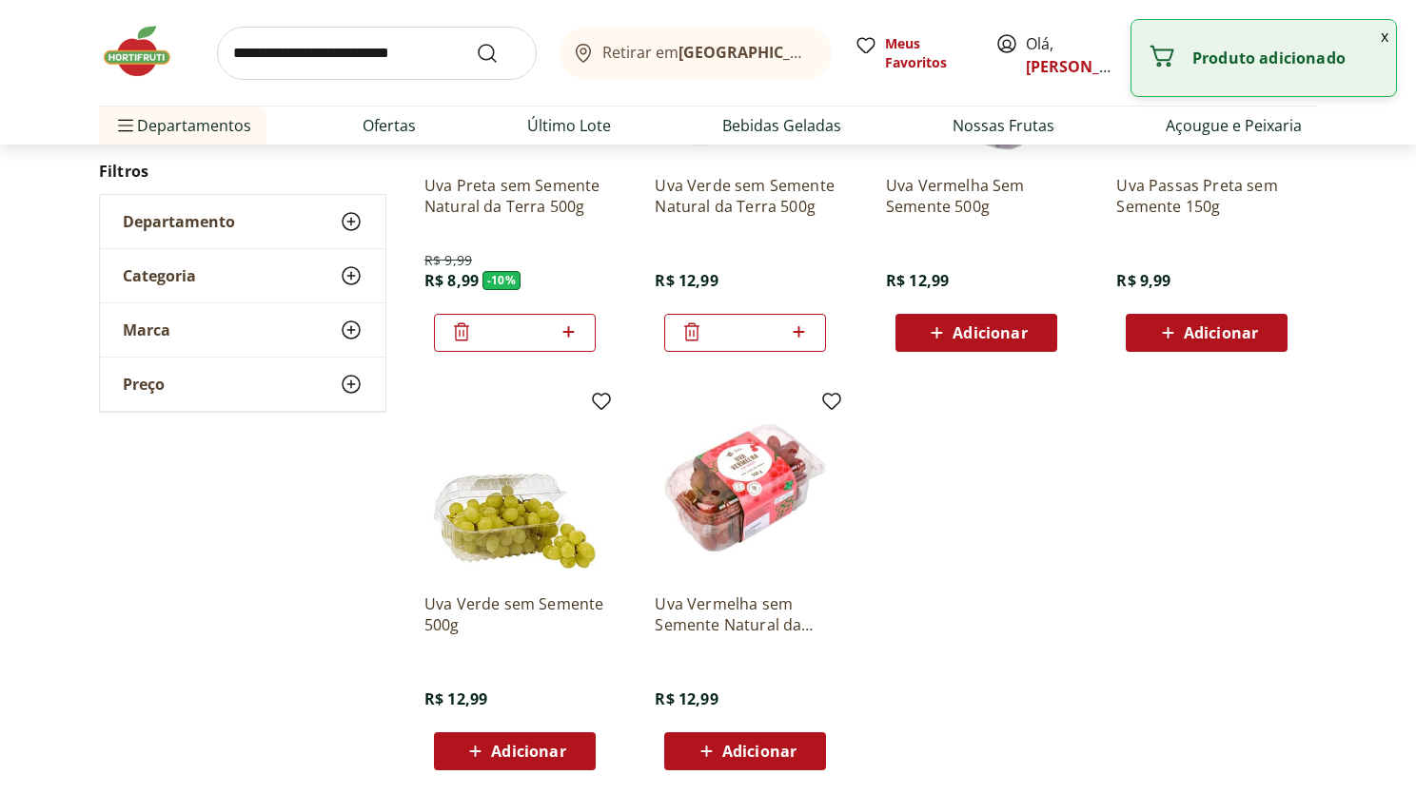
scroll to position [425, 0]
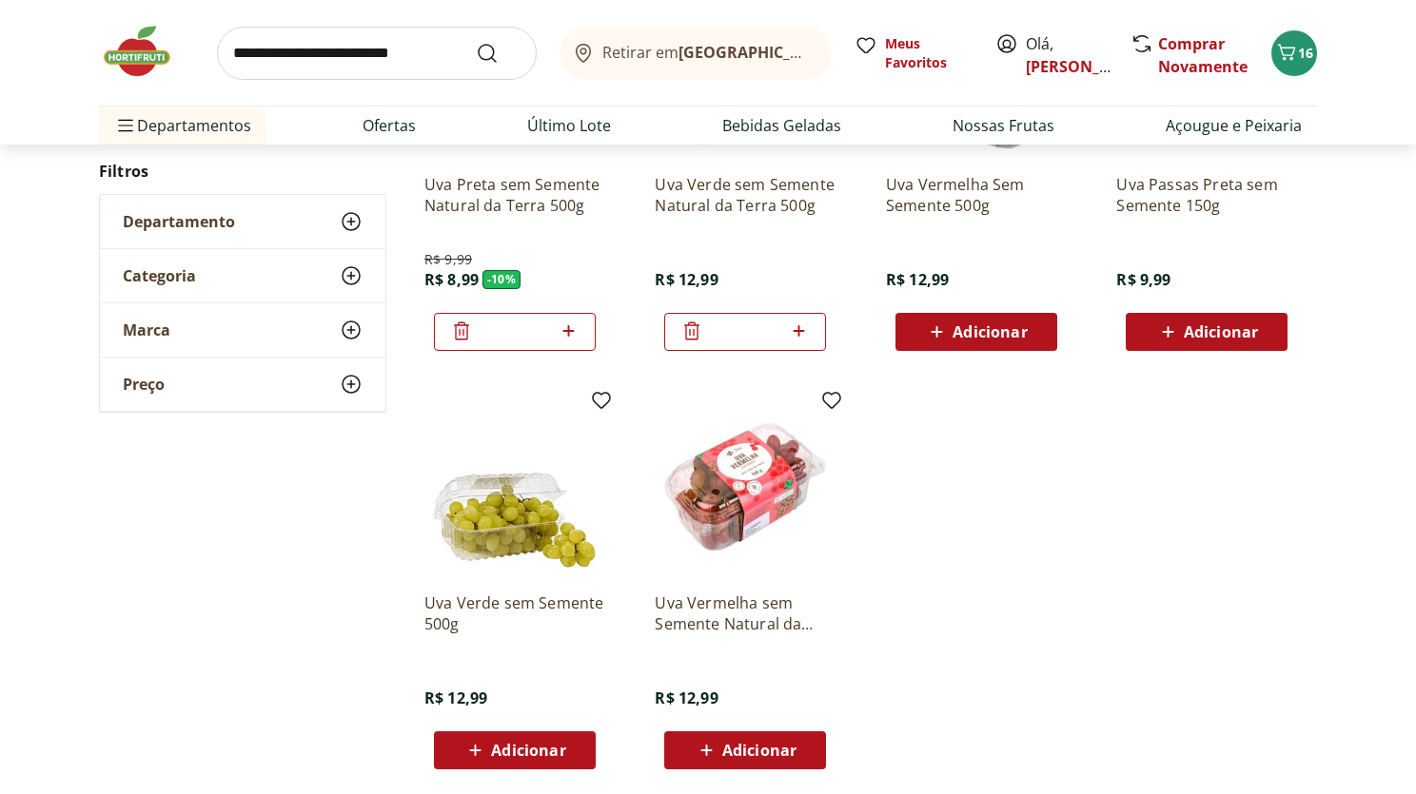
click at [731, 482] on img at bounding box center [745, 487] width 181 height 181
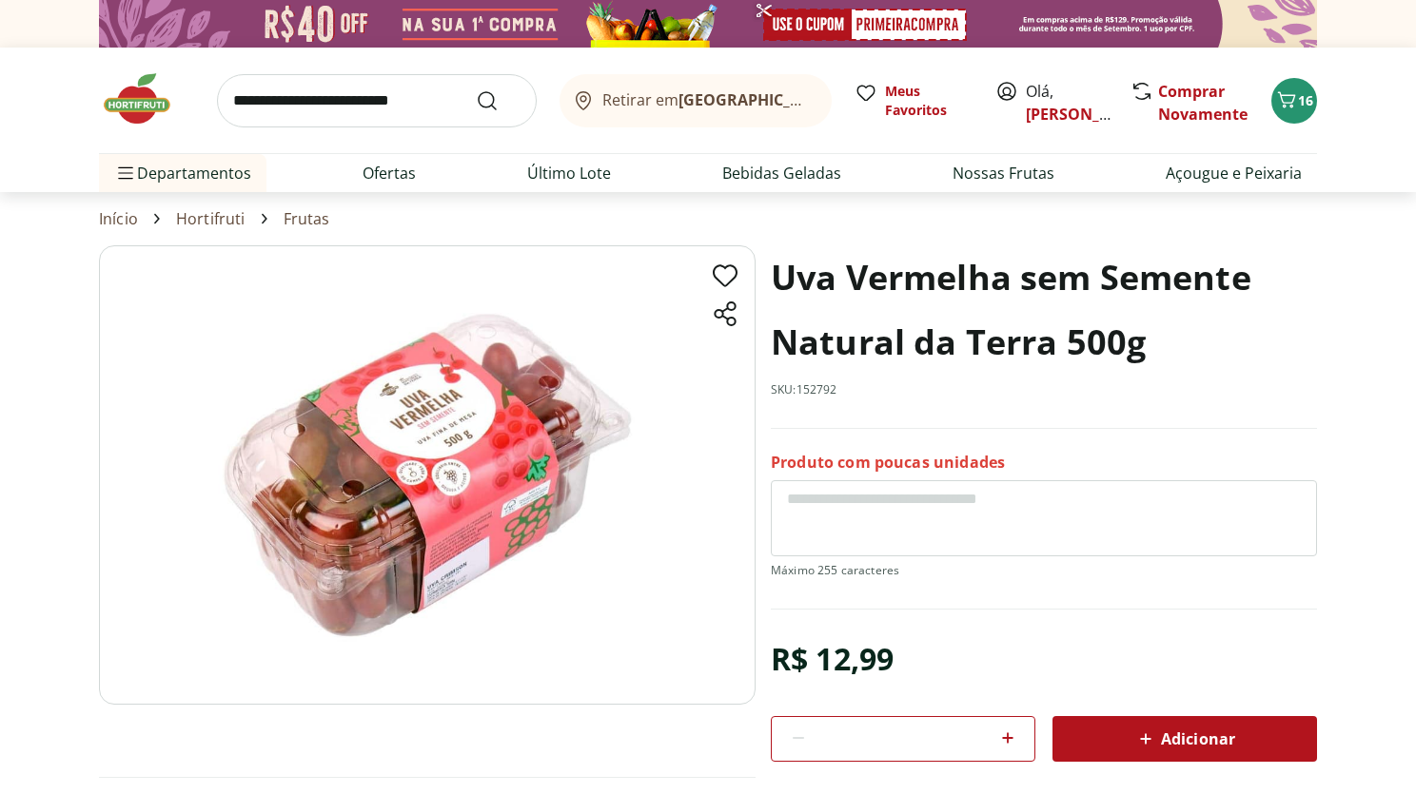
click at [140, 97] on img at bounding box center [146, 98] width 95 height 57
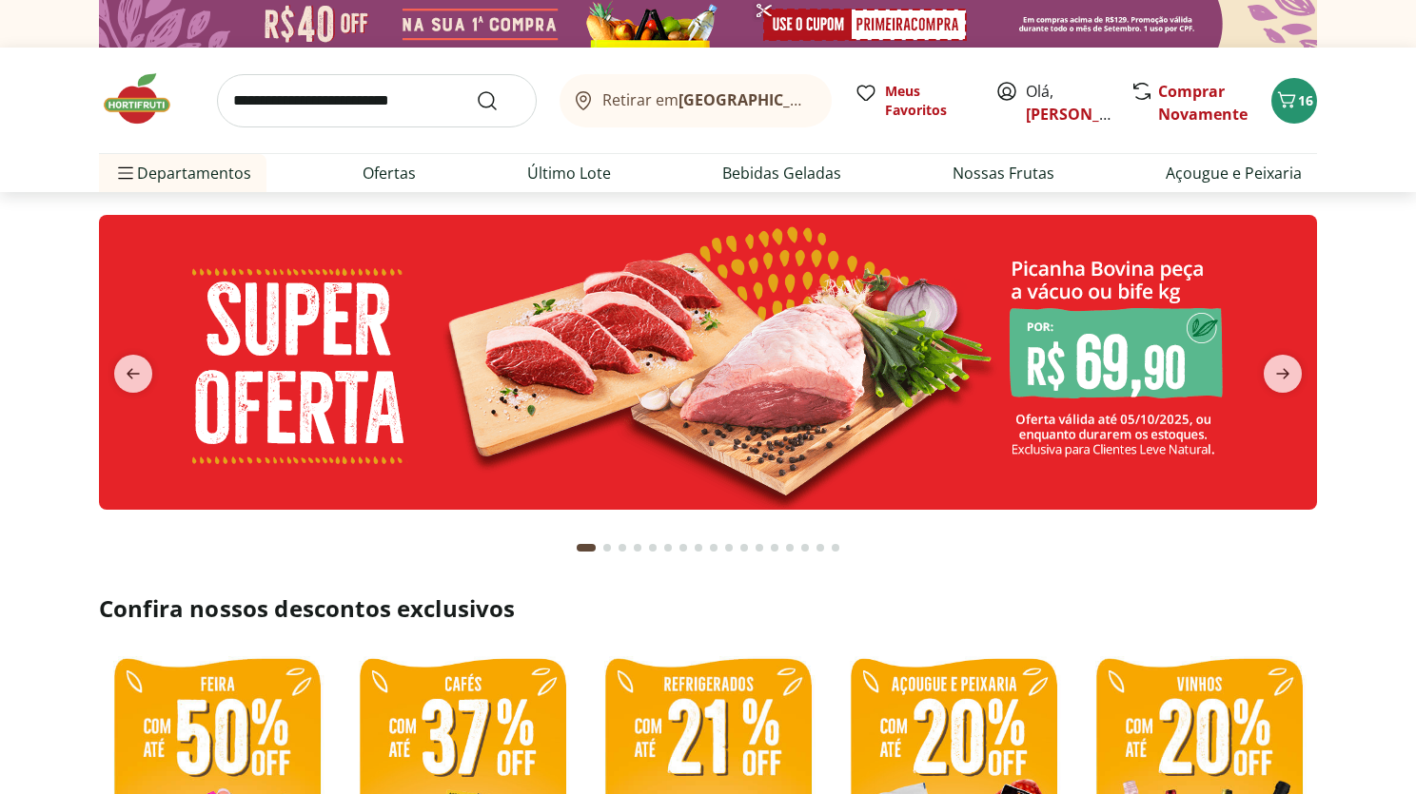
click at [397, 93] on input "search" at bounding box center [377, 100] width 320 height 53
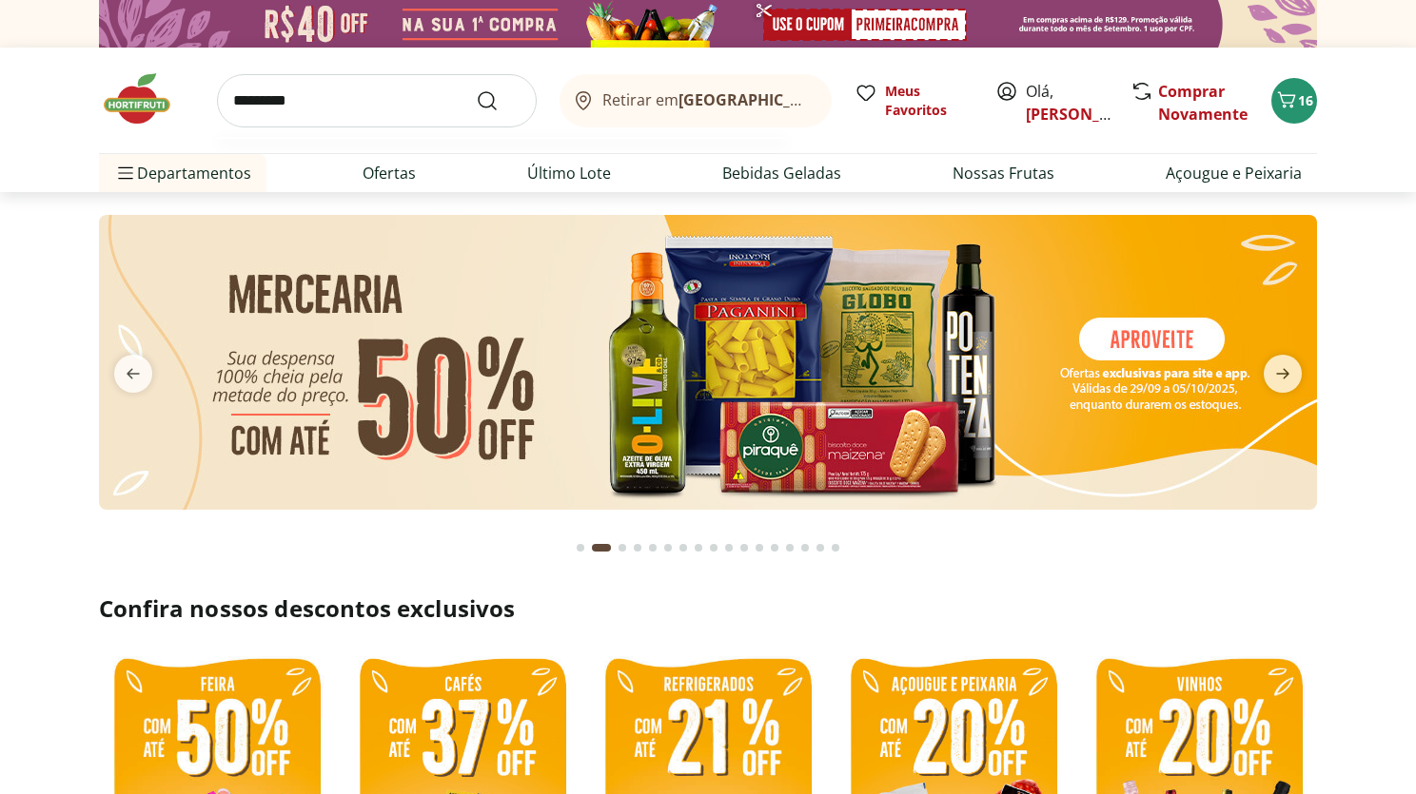
type input "*********"
click at [476, 89] on button "Submit Search" at bounding box center [499, 100] width 46 height 23
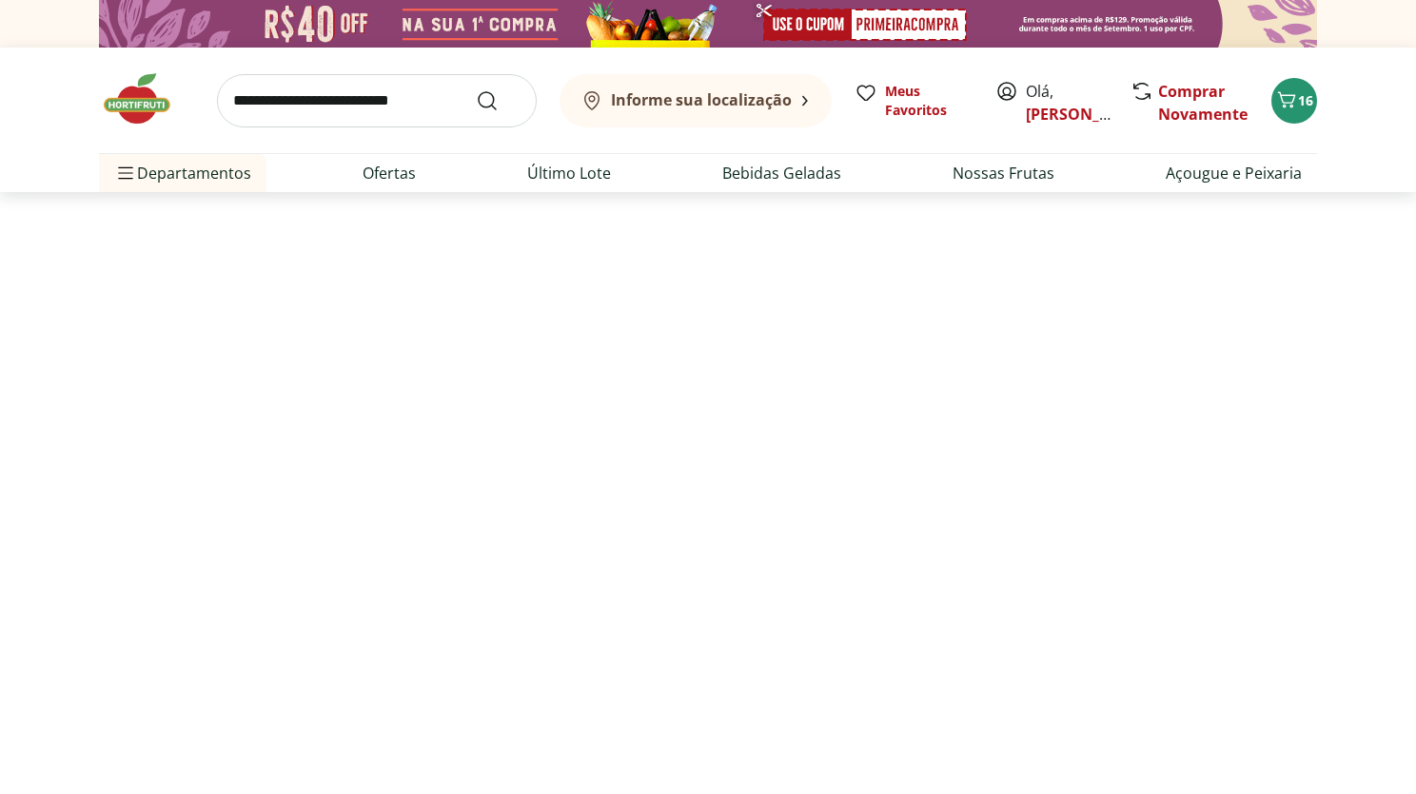
select select "**********"
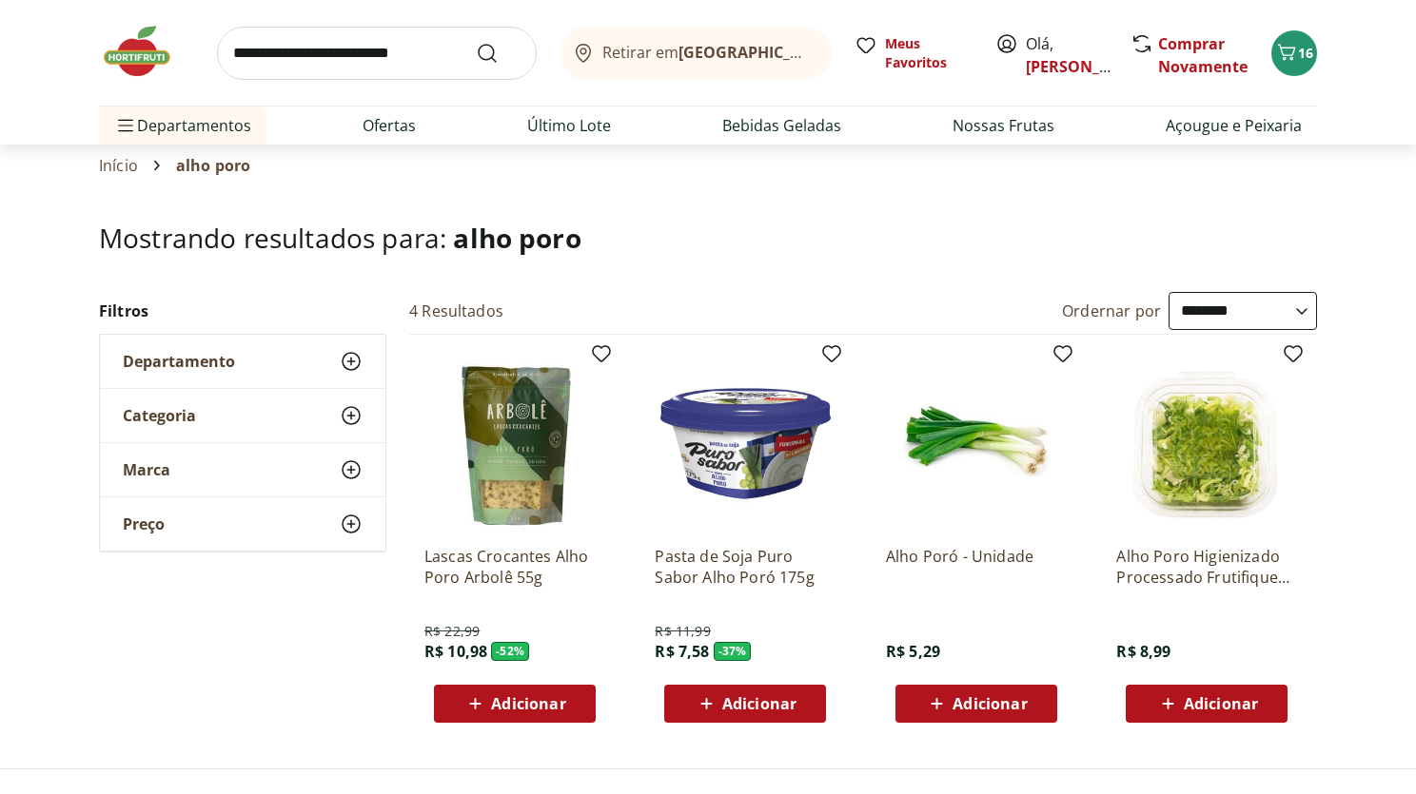
scroll to position [102, 0]
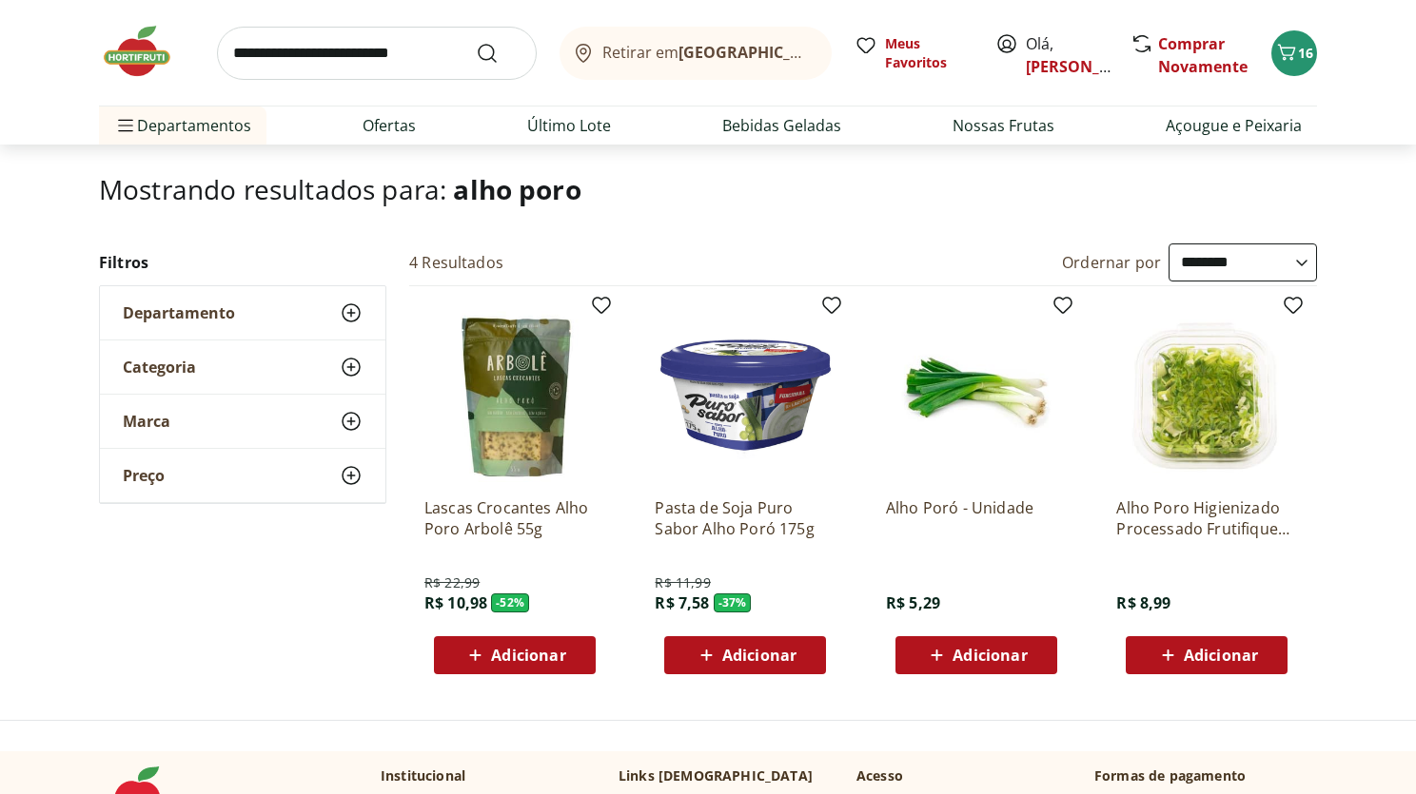
click at [1012, 663] on span "Adicionar" at bounding box center [989, 655] width 74 height 15
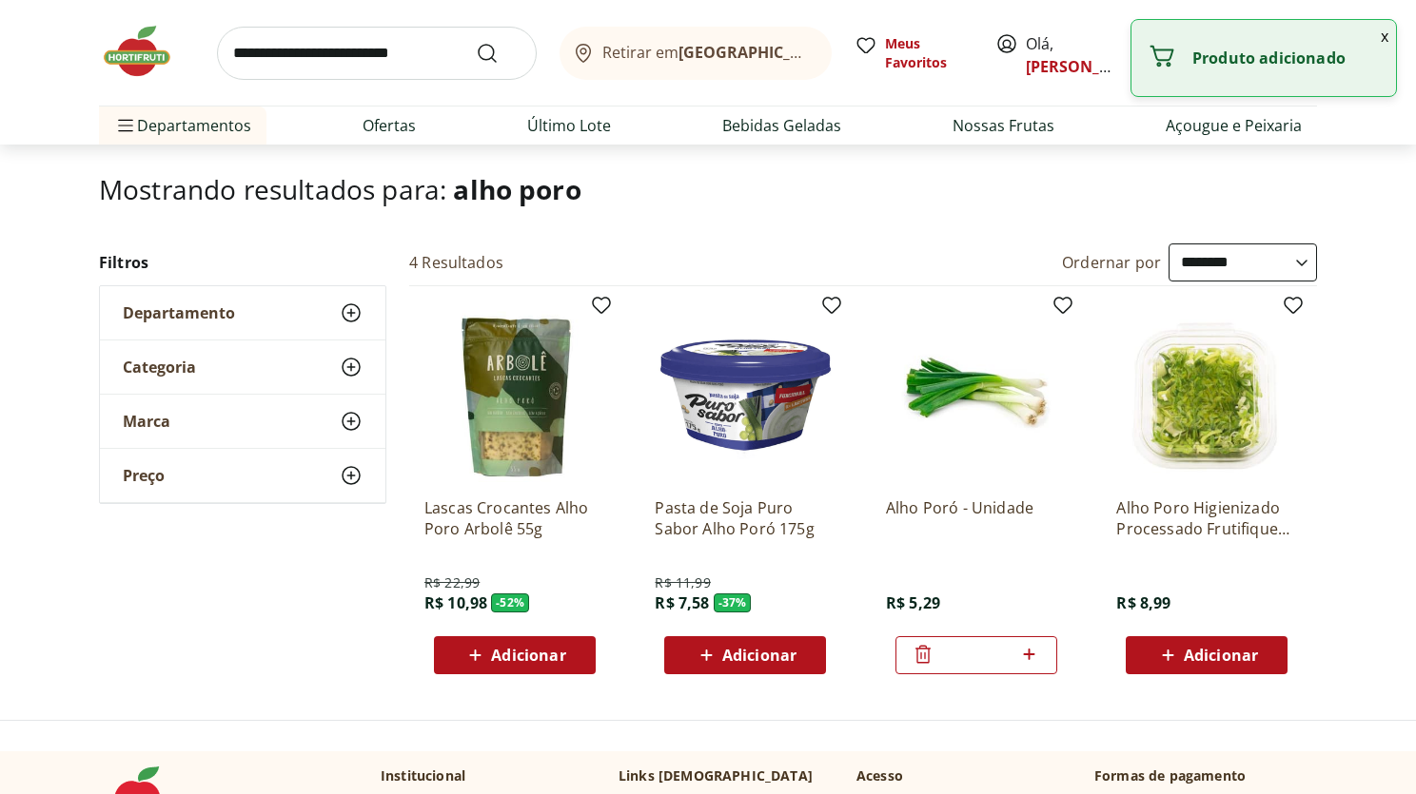
click at [1032, 653] on icon at bounding box center [1029, 654] width 11 height 11
type input "*"
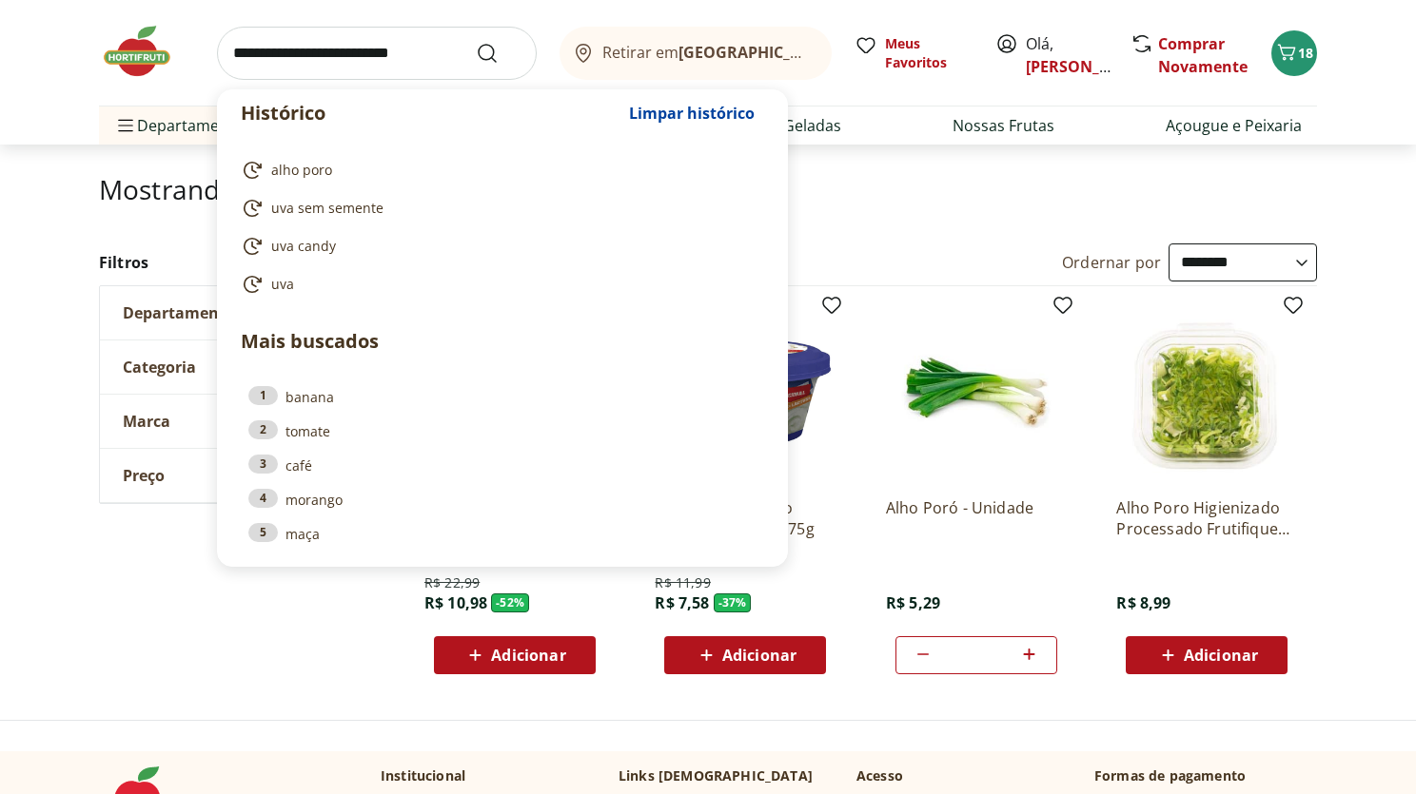
click at [316, 57] on input "search" at bounding box center [377, 53] width 320 height 53
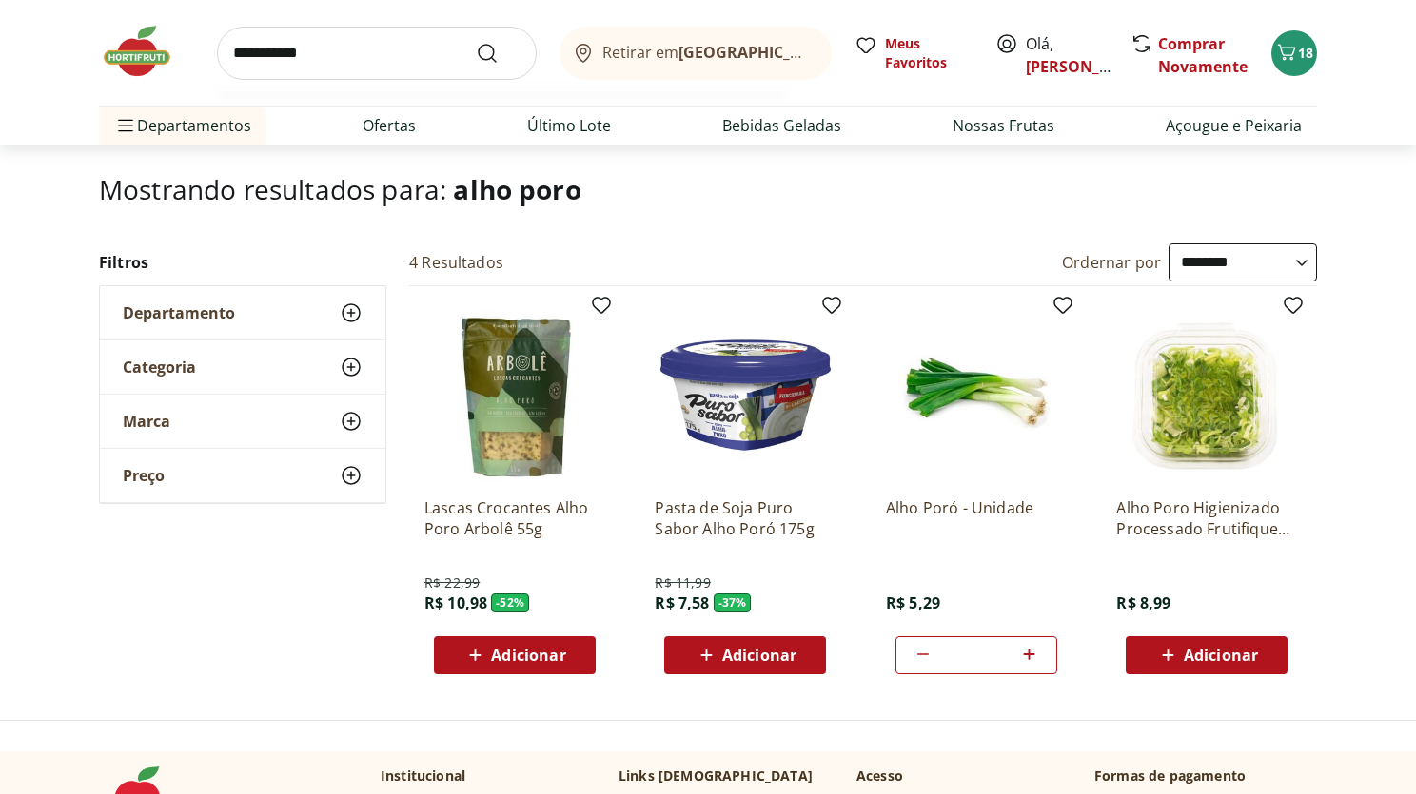
type input "**********"
click at [476, 42] on button "Submit Search" at bounding box center [499, 53] width 46 height 23
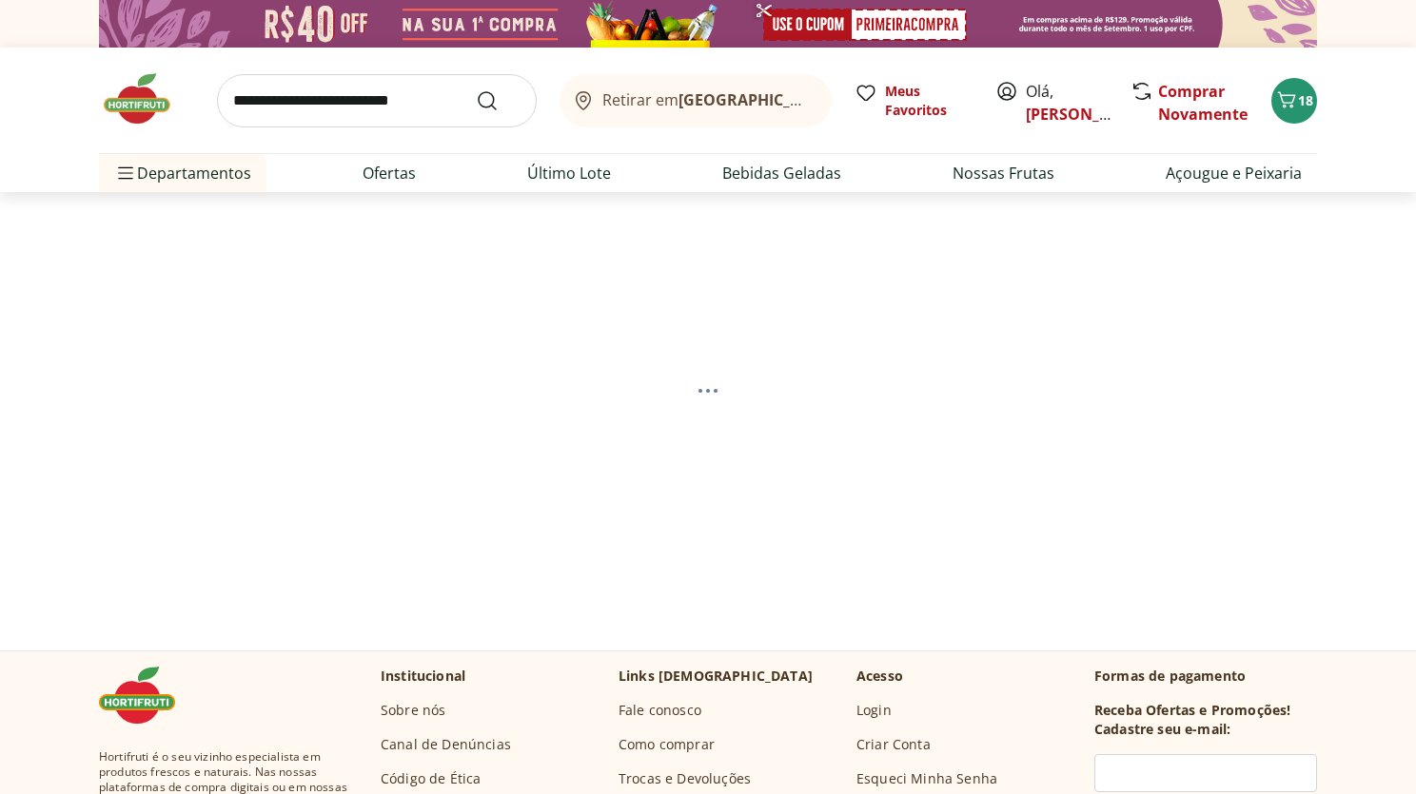
select select "**********"
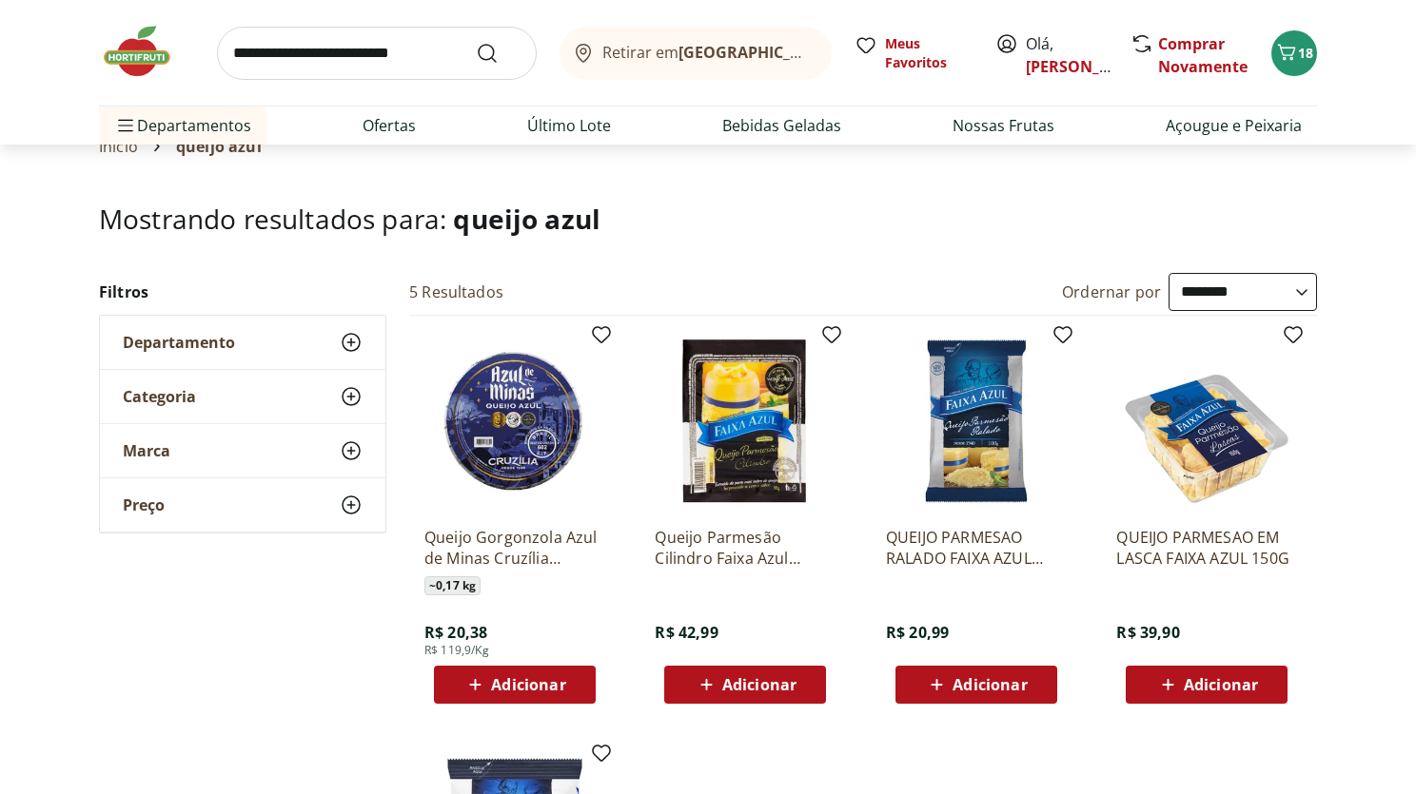
scroll to position [95, 0]
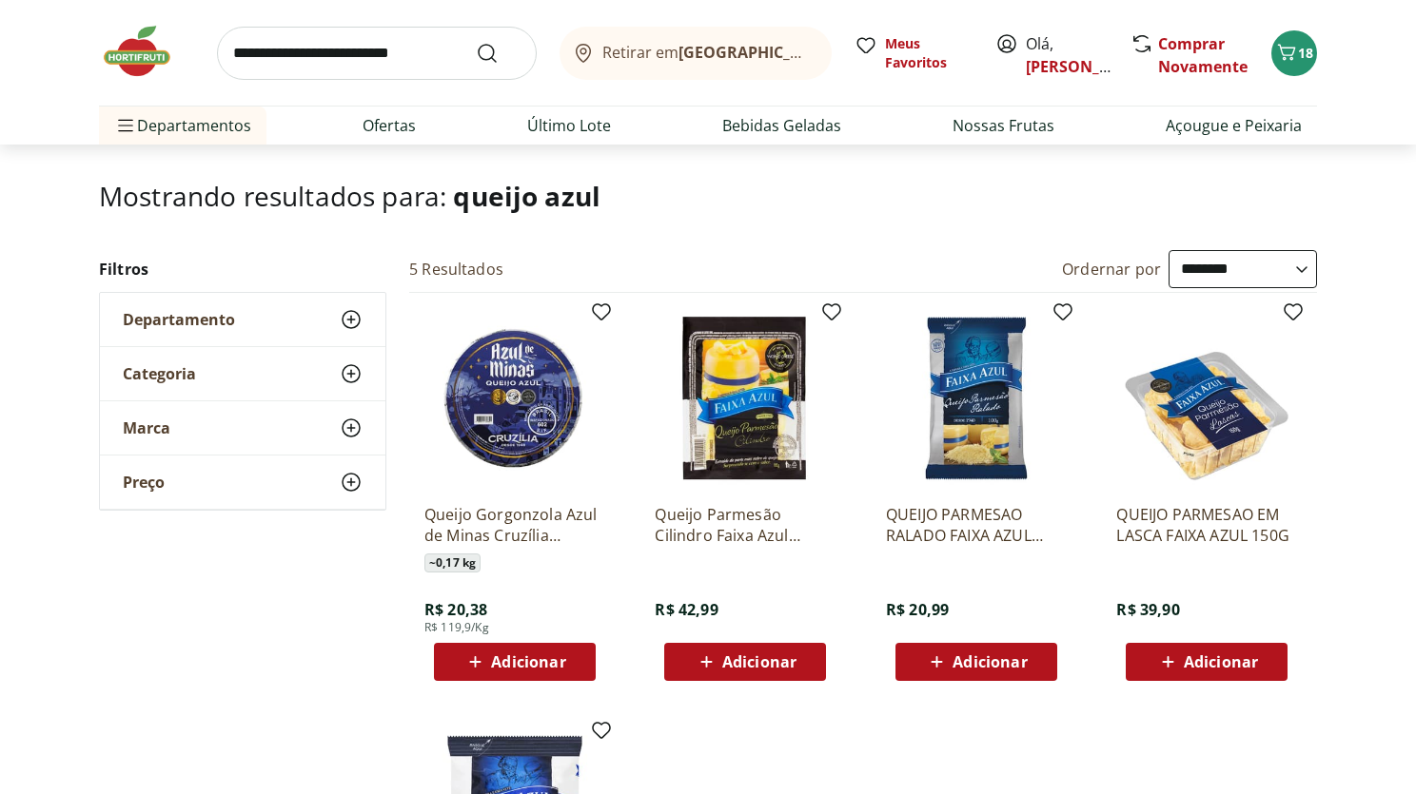
click at [490, 667] on span "Adicionar" at bounding box center [514, 662] width 102 height 23
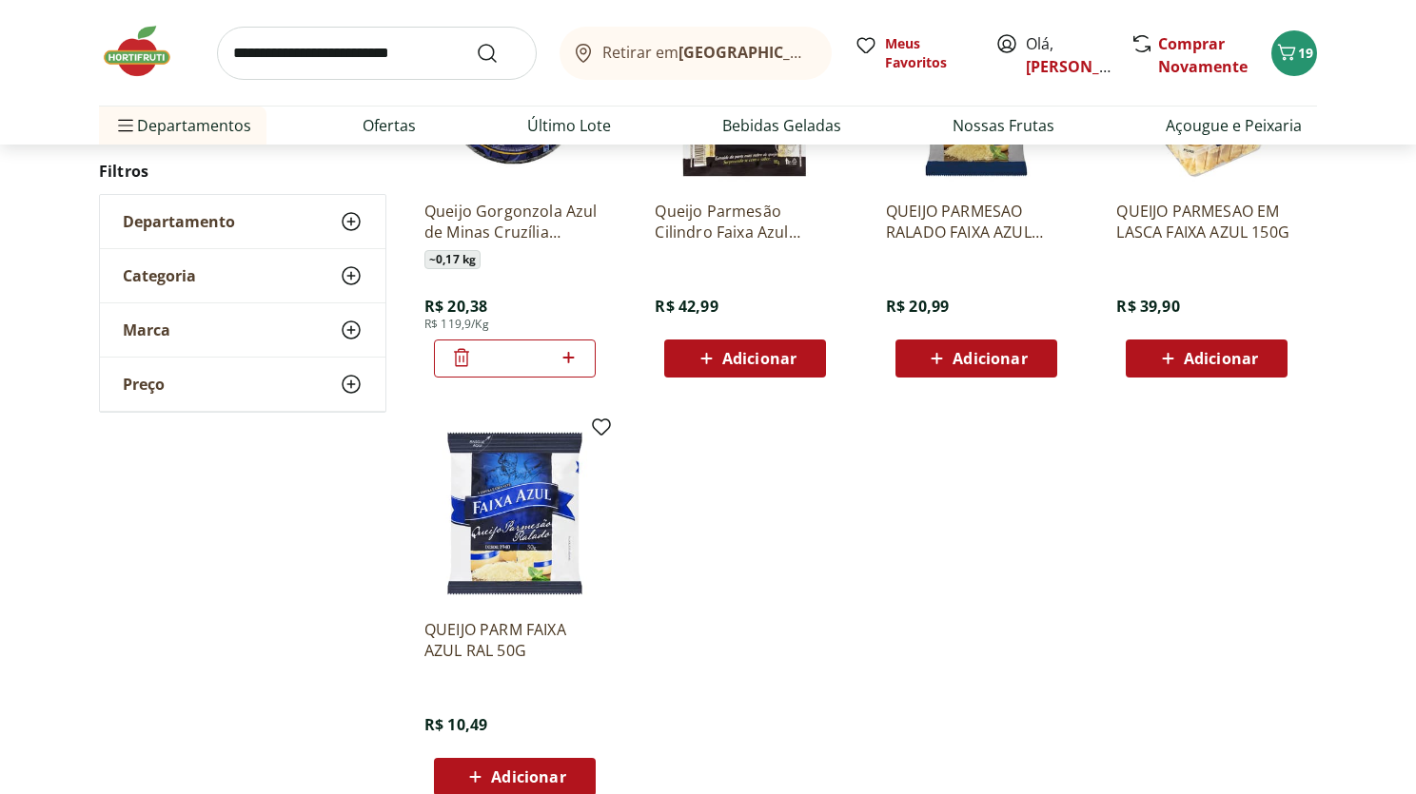
scroll to position [539, 0]
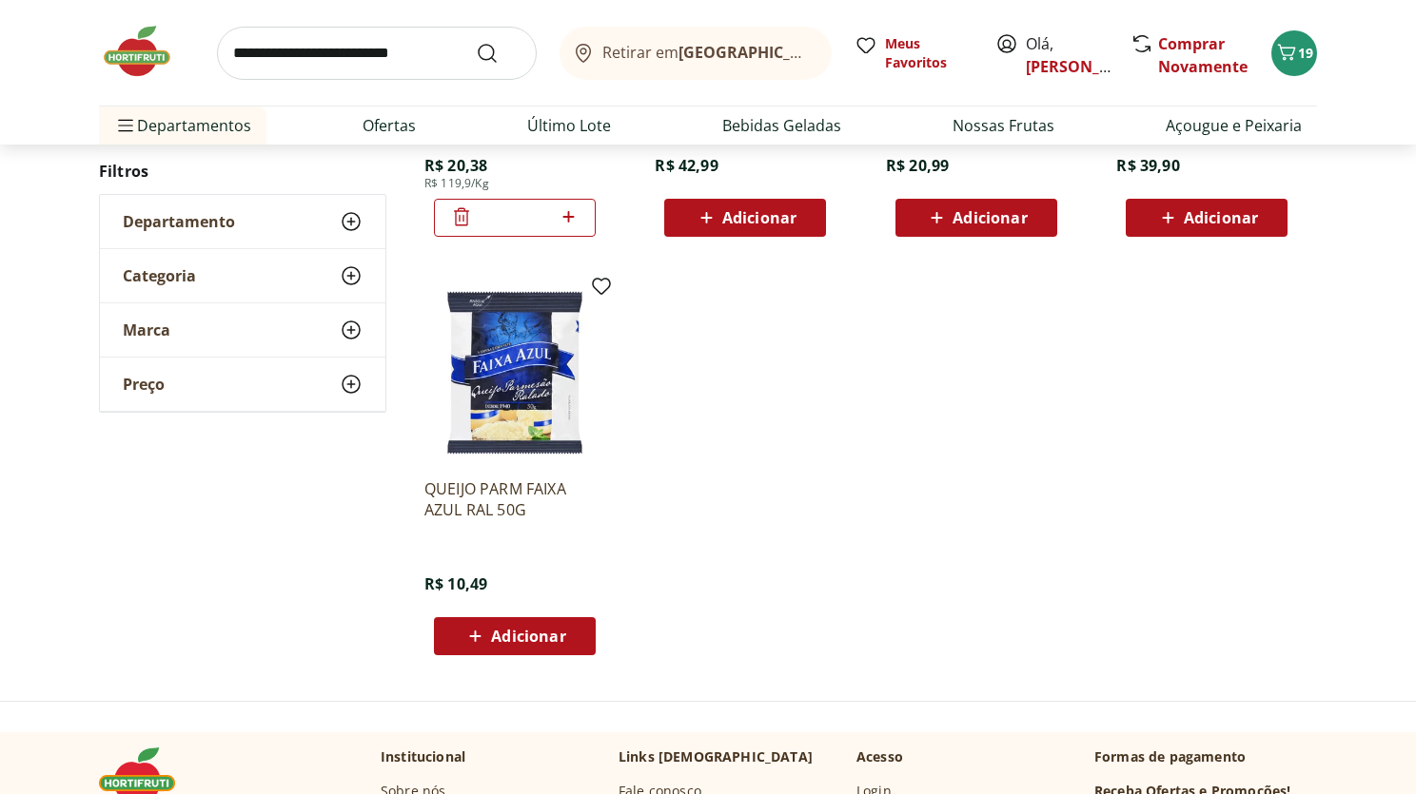
click at [535, 644] on span "Adicionar" at bounding box center [528, 636] width 74 height 15
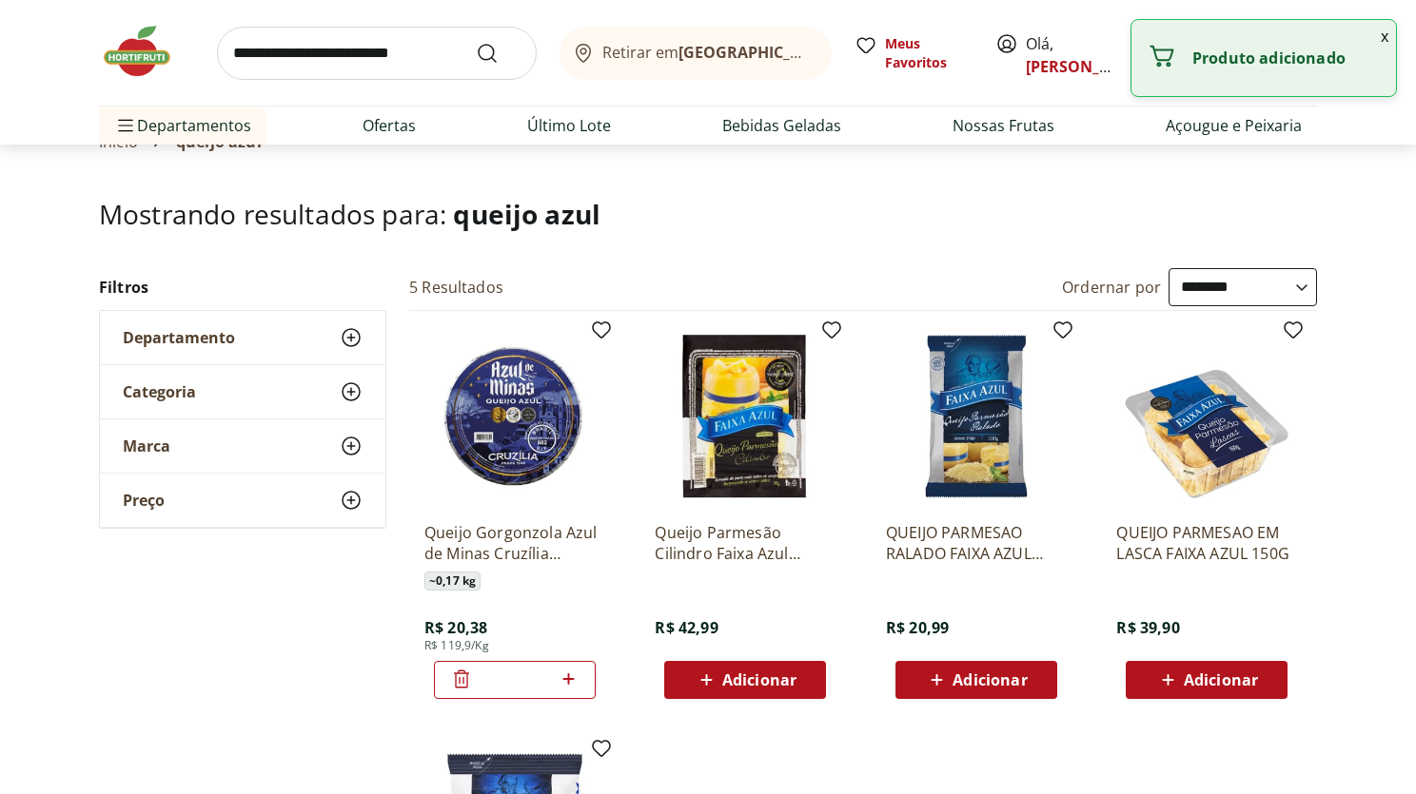
scroll to position [0, 0]
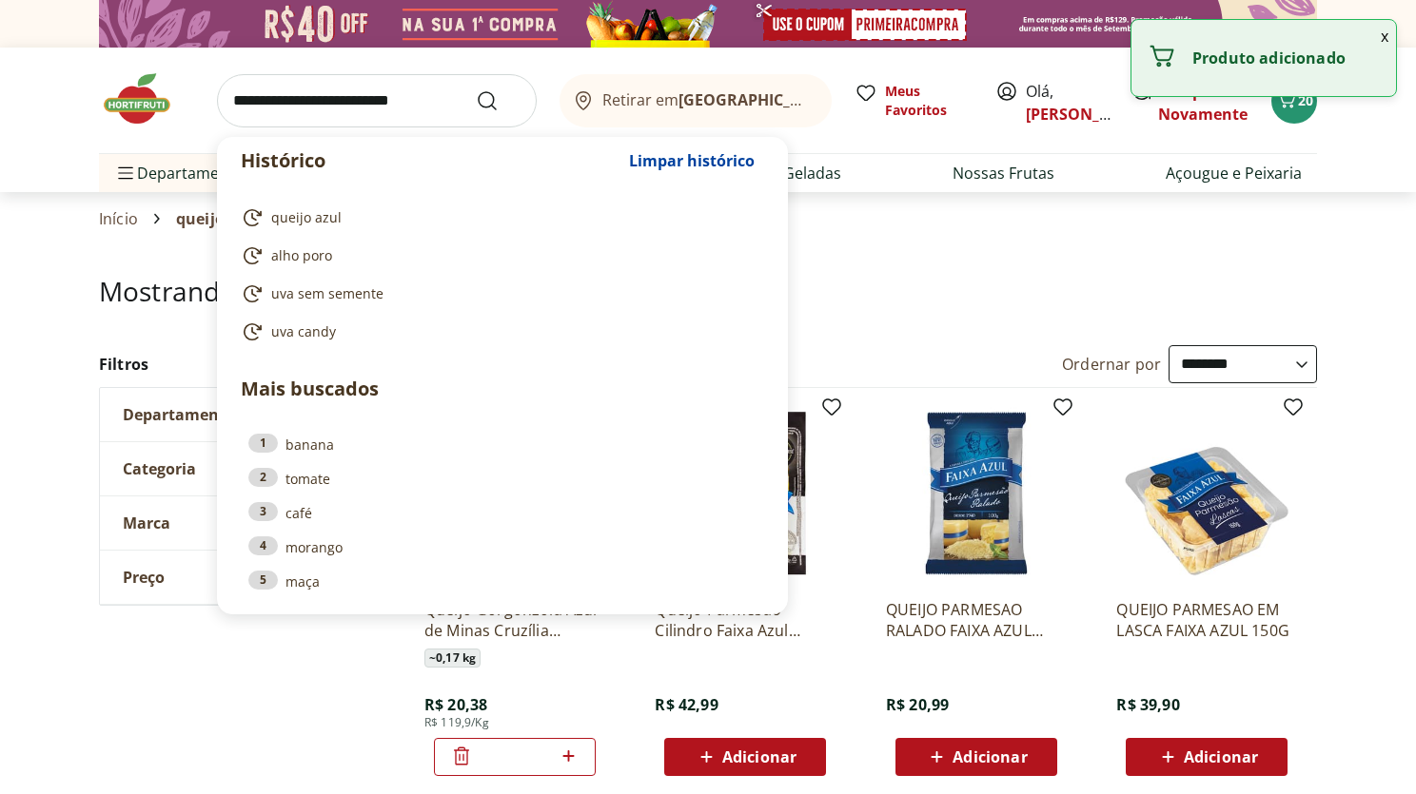
click at [348, 93] on input "search" at bounding box center [377, 100] width 320 height 53
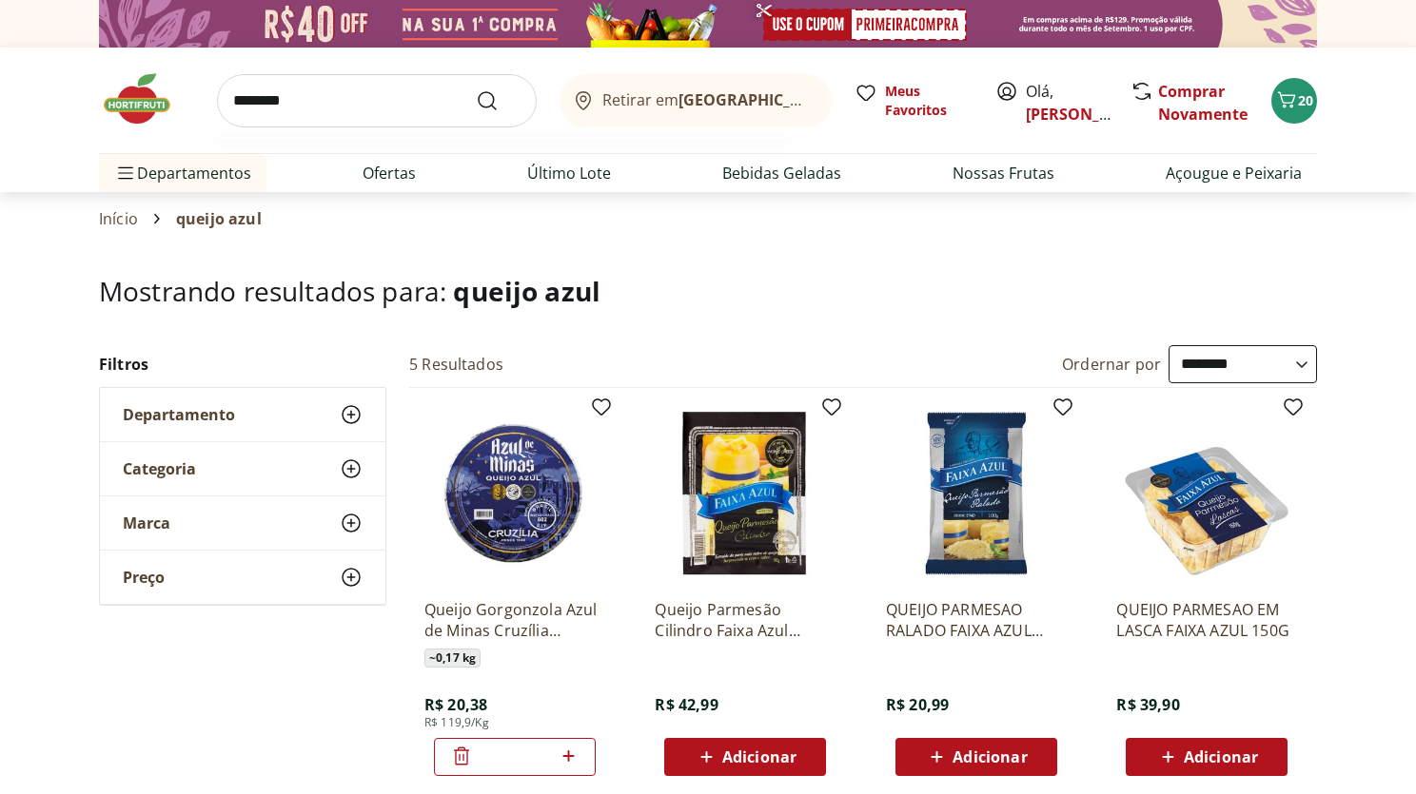
type input "********"
click at [476, 89] on button "Submit Search" at bounding box center [499, 100] width 46 height 23
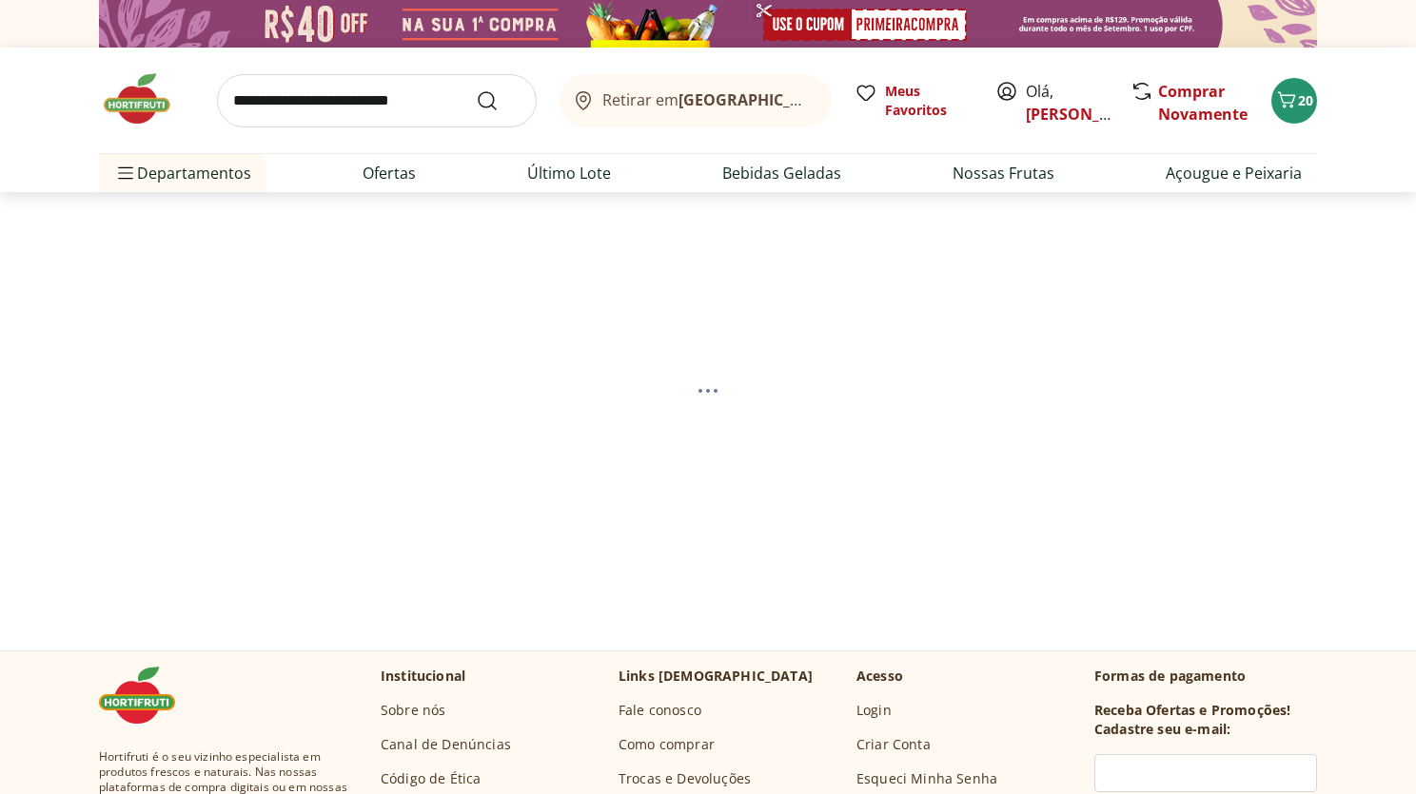
select select "**********"
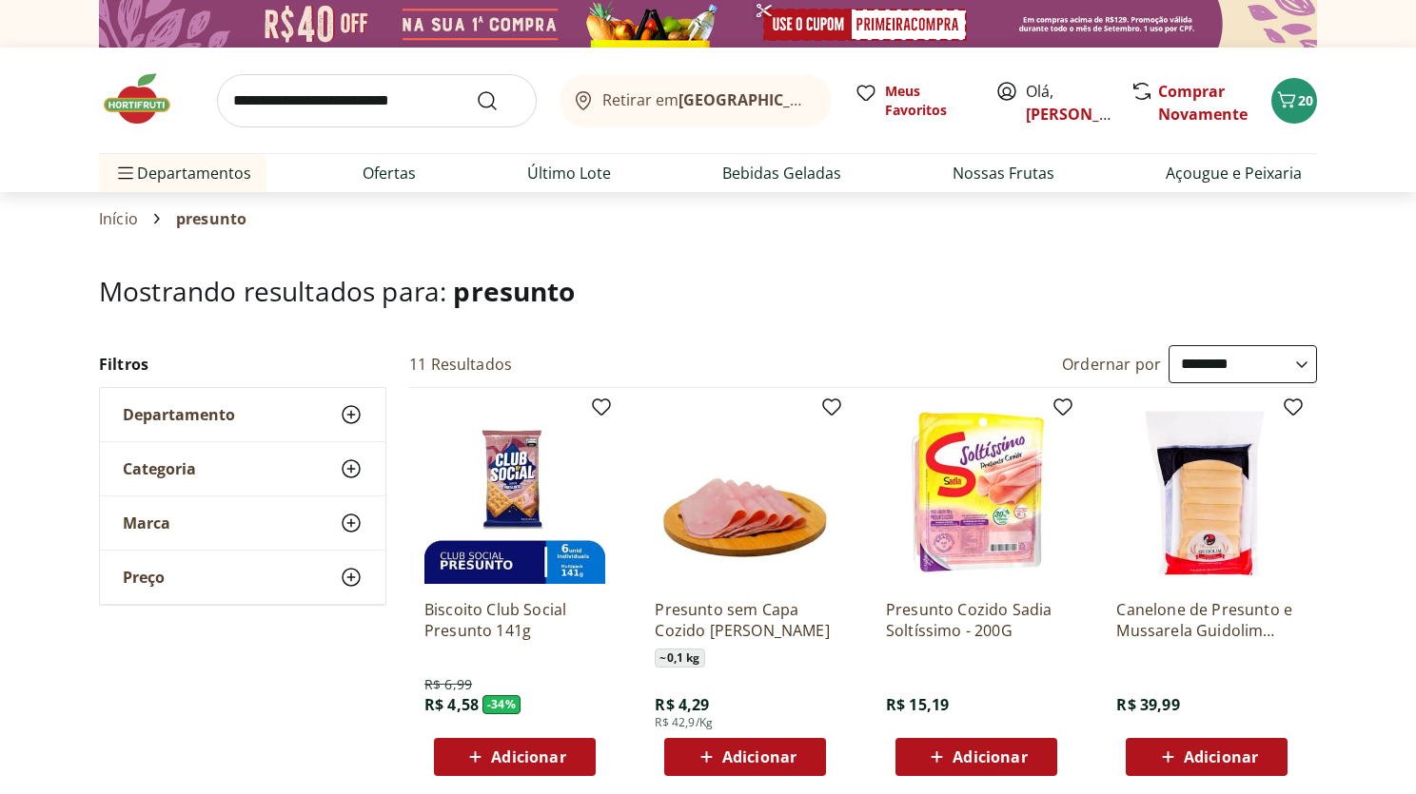
select select "**********"
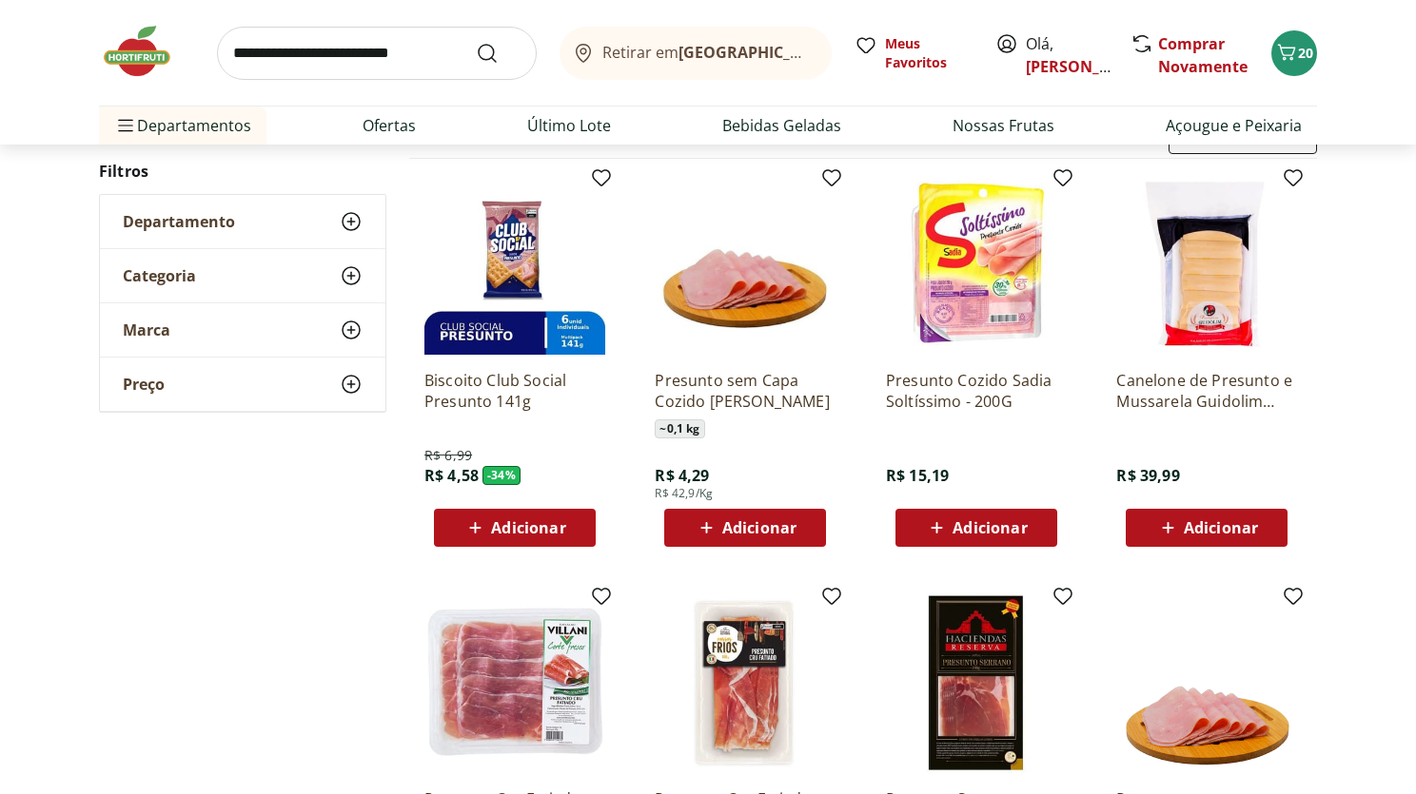
scroll to position [242, 0]
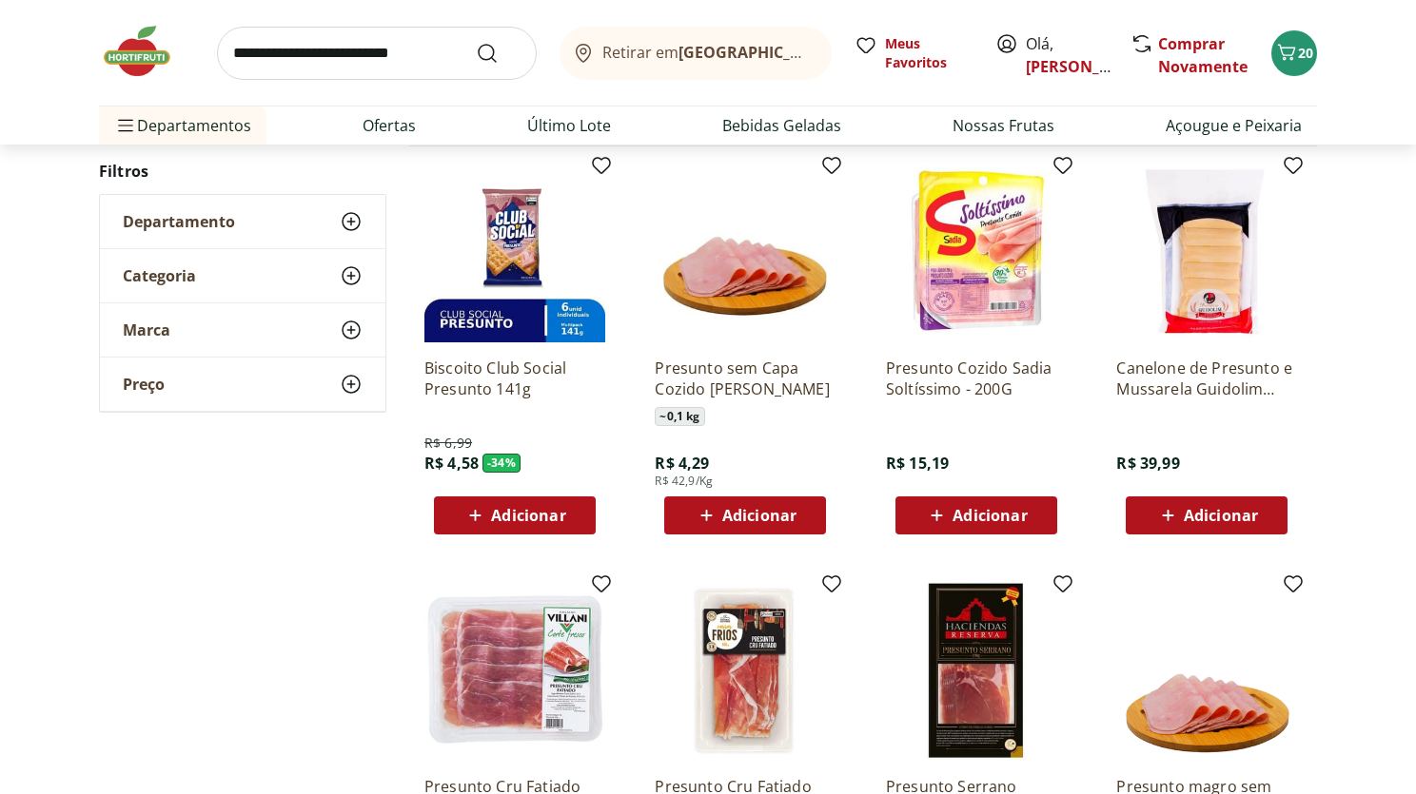
click at [759, 512] on span "Adicionar" at bounding box center [759, 515] width 74 height 15
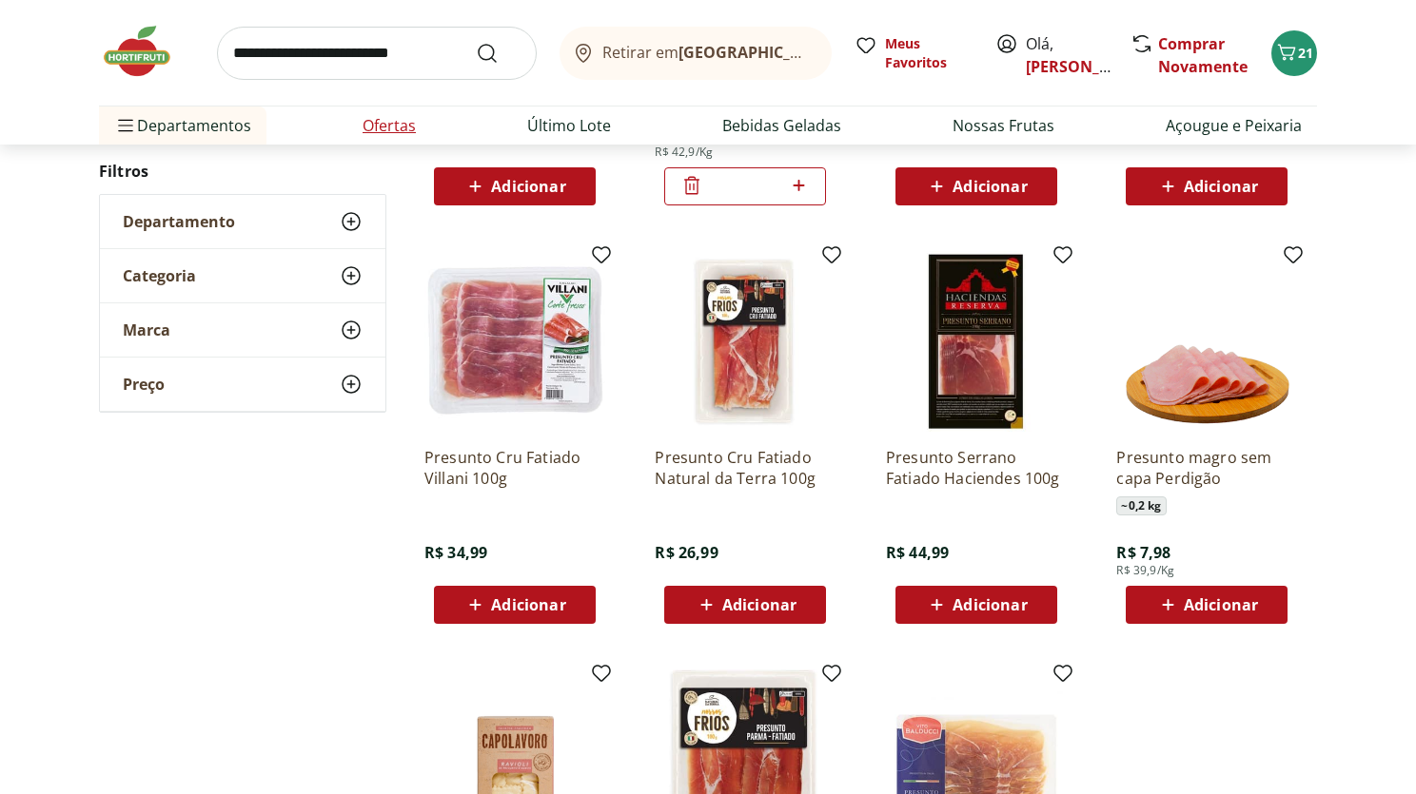
scroll to position [478, 0]
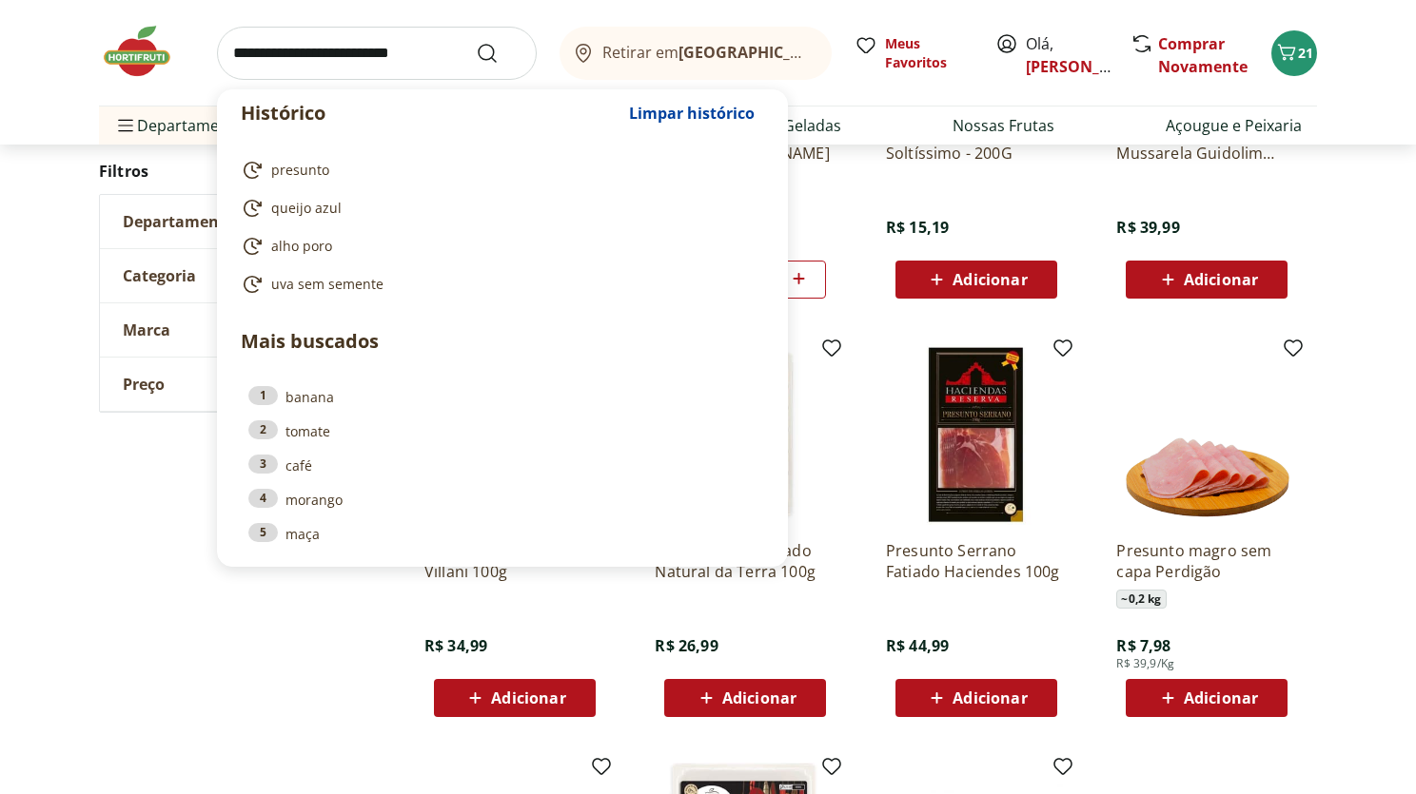
click at [364, 56] on input "search" at bounding box center [377, 53] width 320 height 53
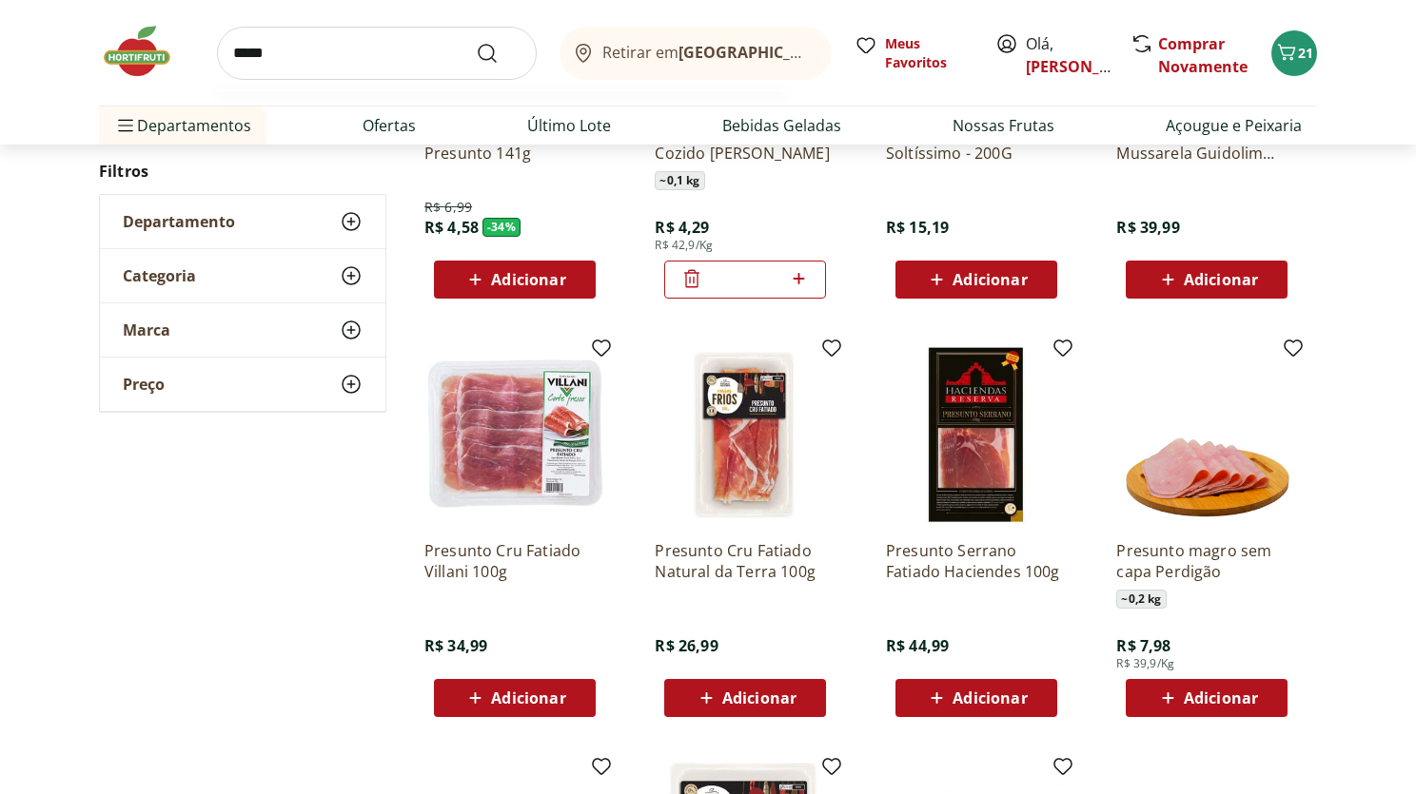
type input "*****"
click at [476, 42] on button "Submit Search" at bounding box center [499, 53] width 46 height 23
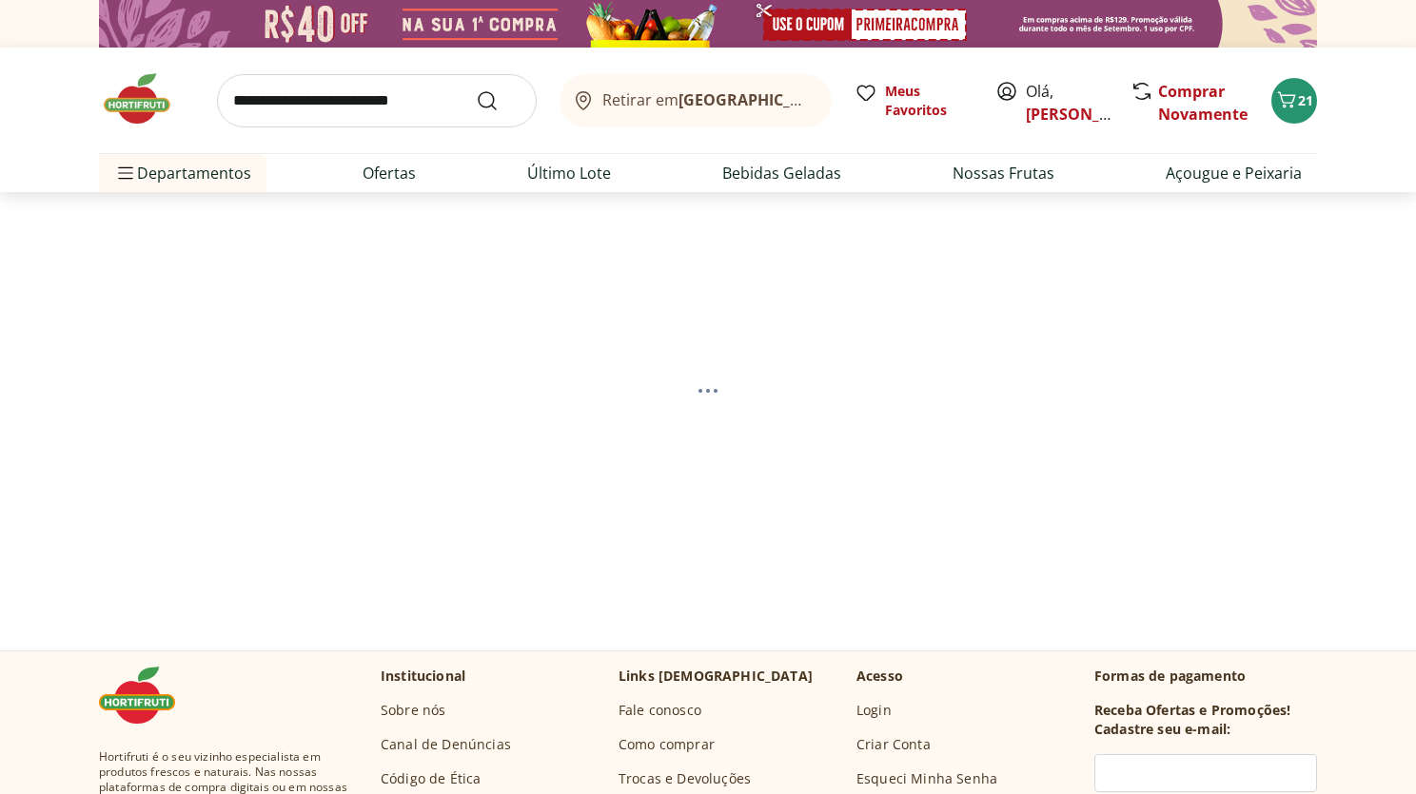
select select "**********"
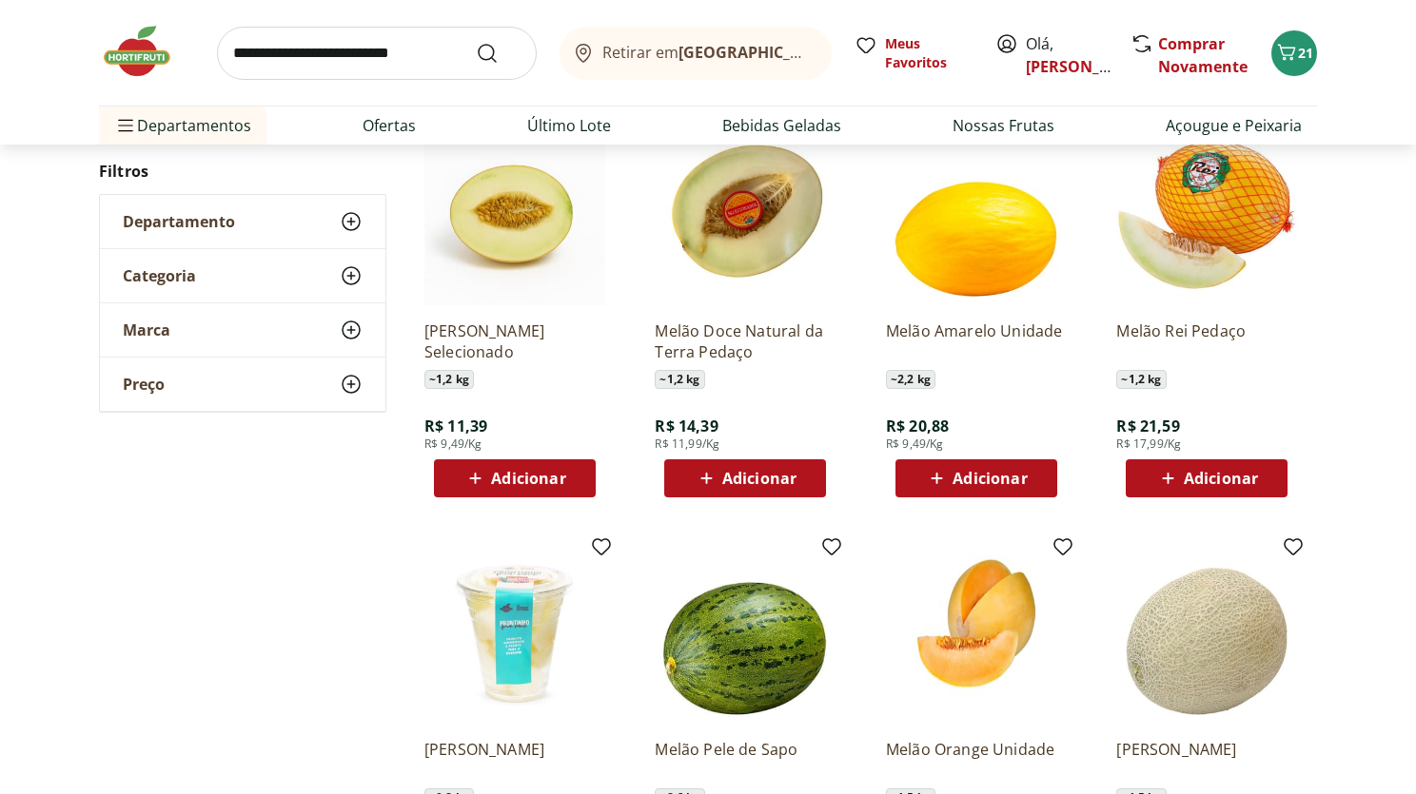
scroll to position [275, 0]
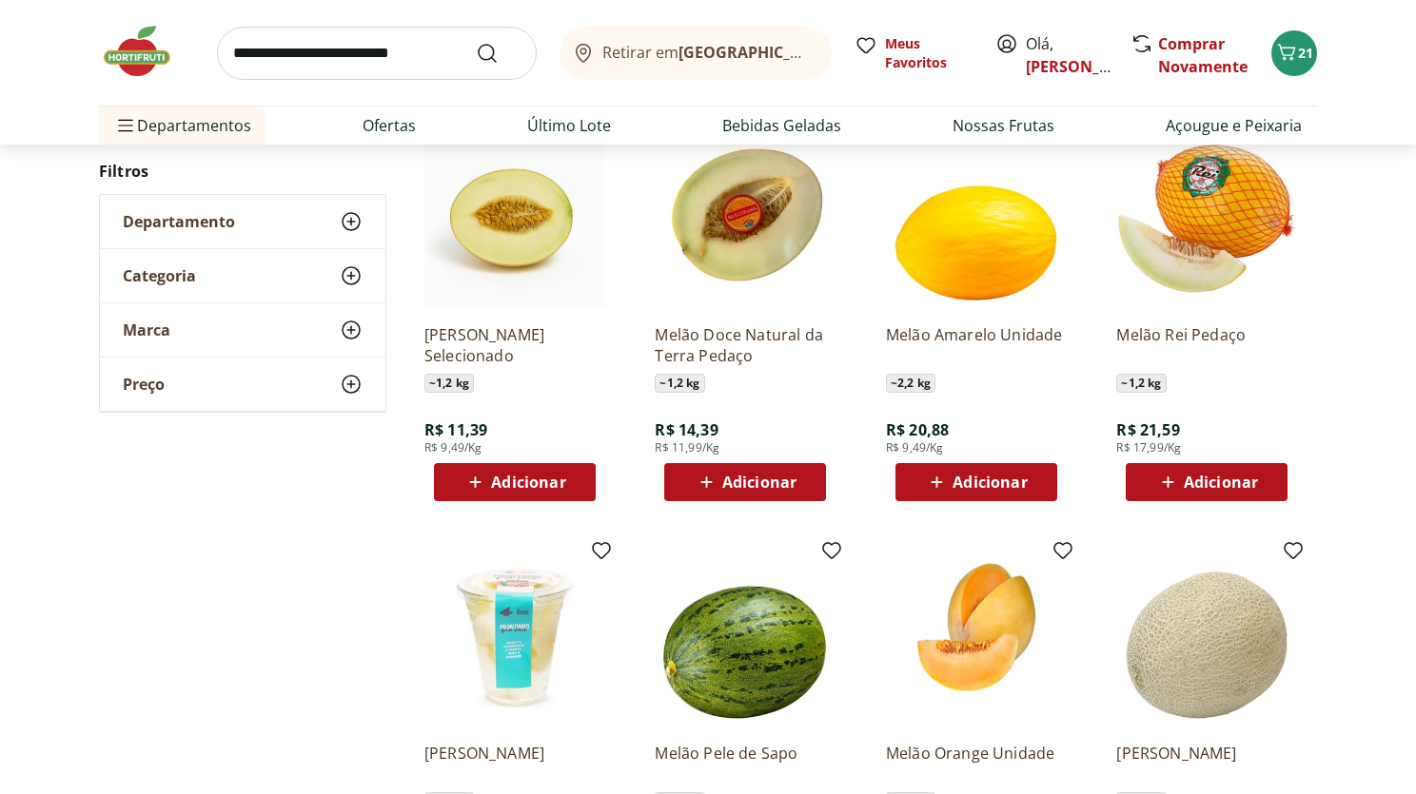
click at [741, 486] on span "Adicionar" at bounding box center [759, 482] width 74 height 15
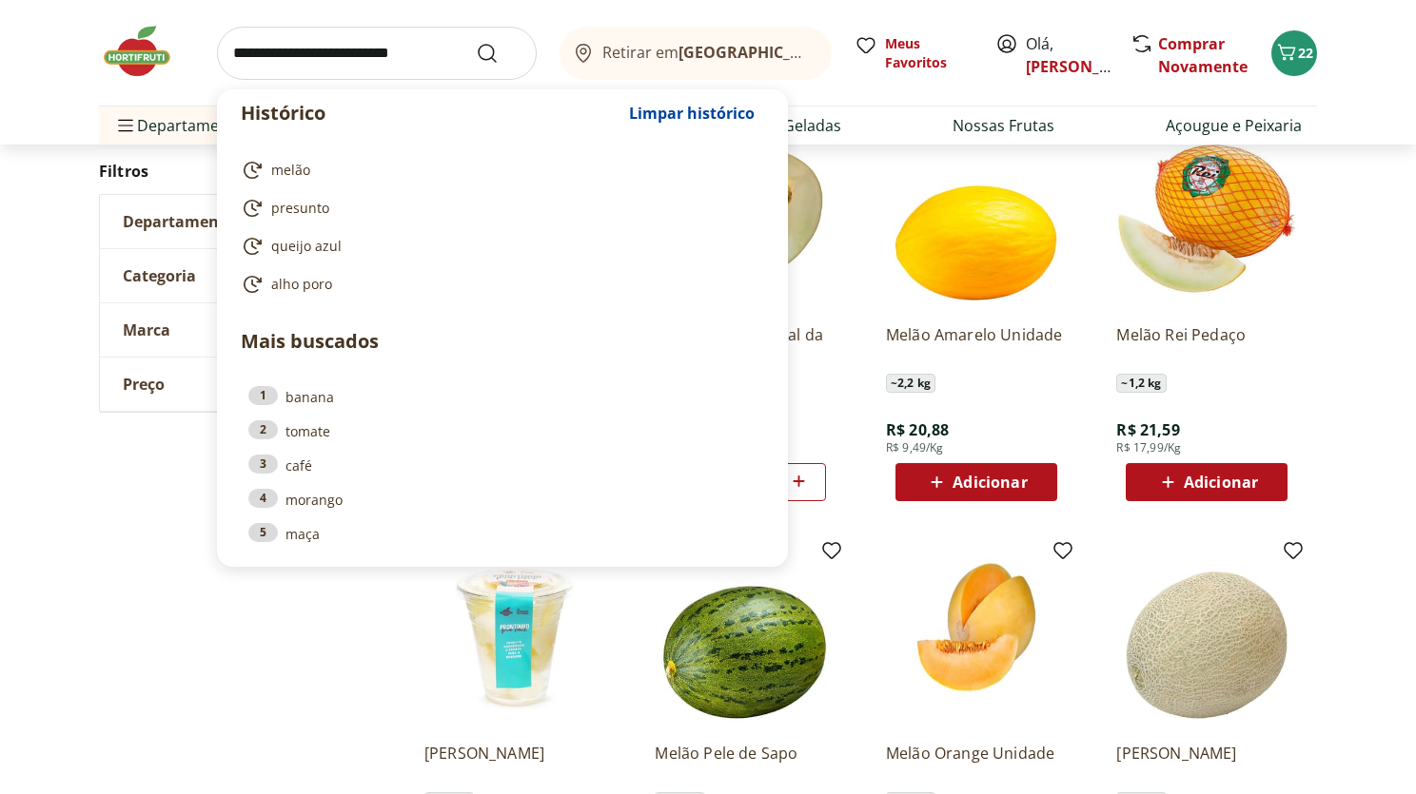
click at [306, 61] on input "search" at bounding box center [377, 53] width 320 height 53
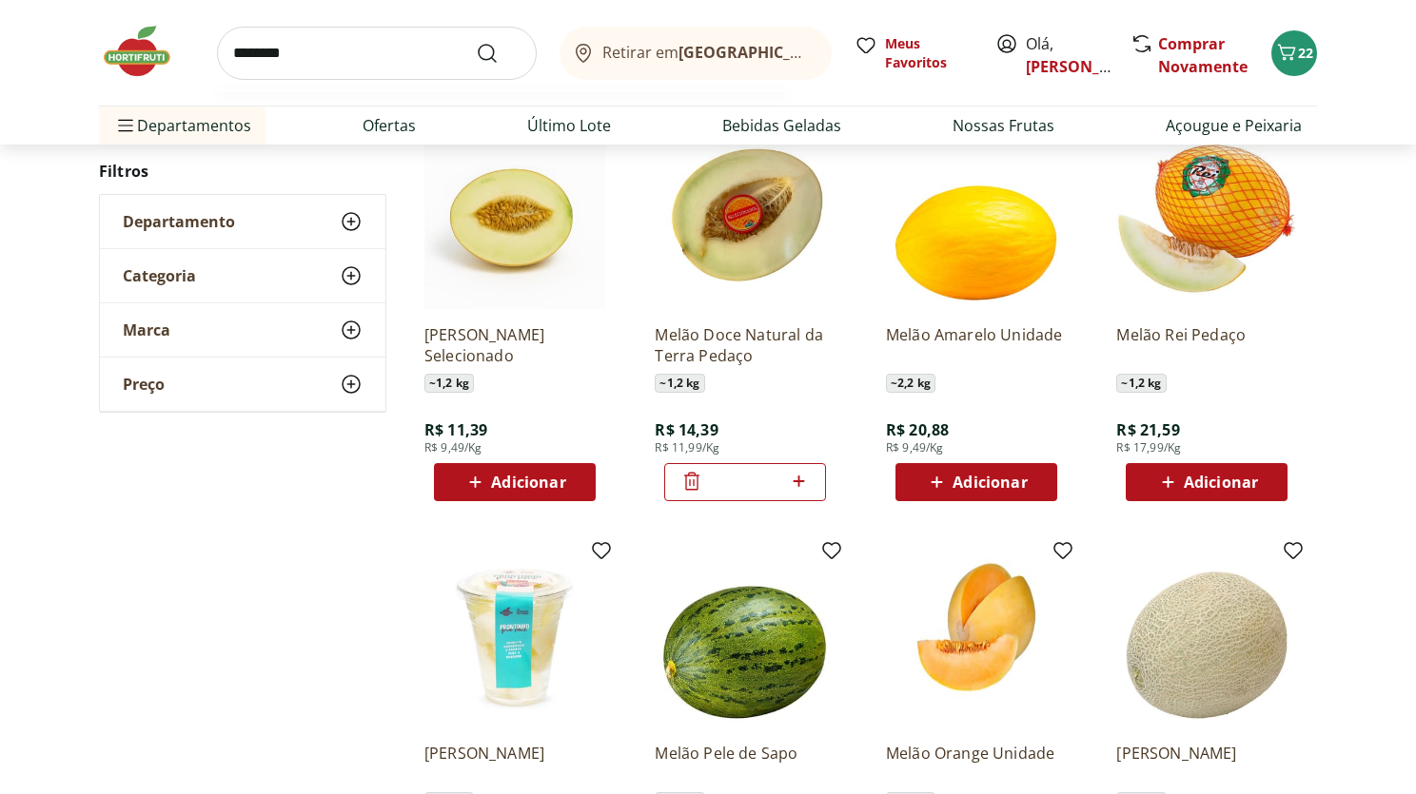
type input "********"
click at [476, 42] on button "Submit Search" at bounding box center [499, 53] width 46 height 23
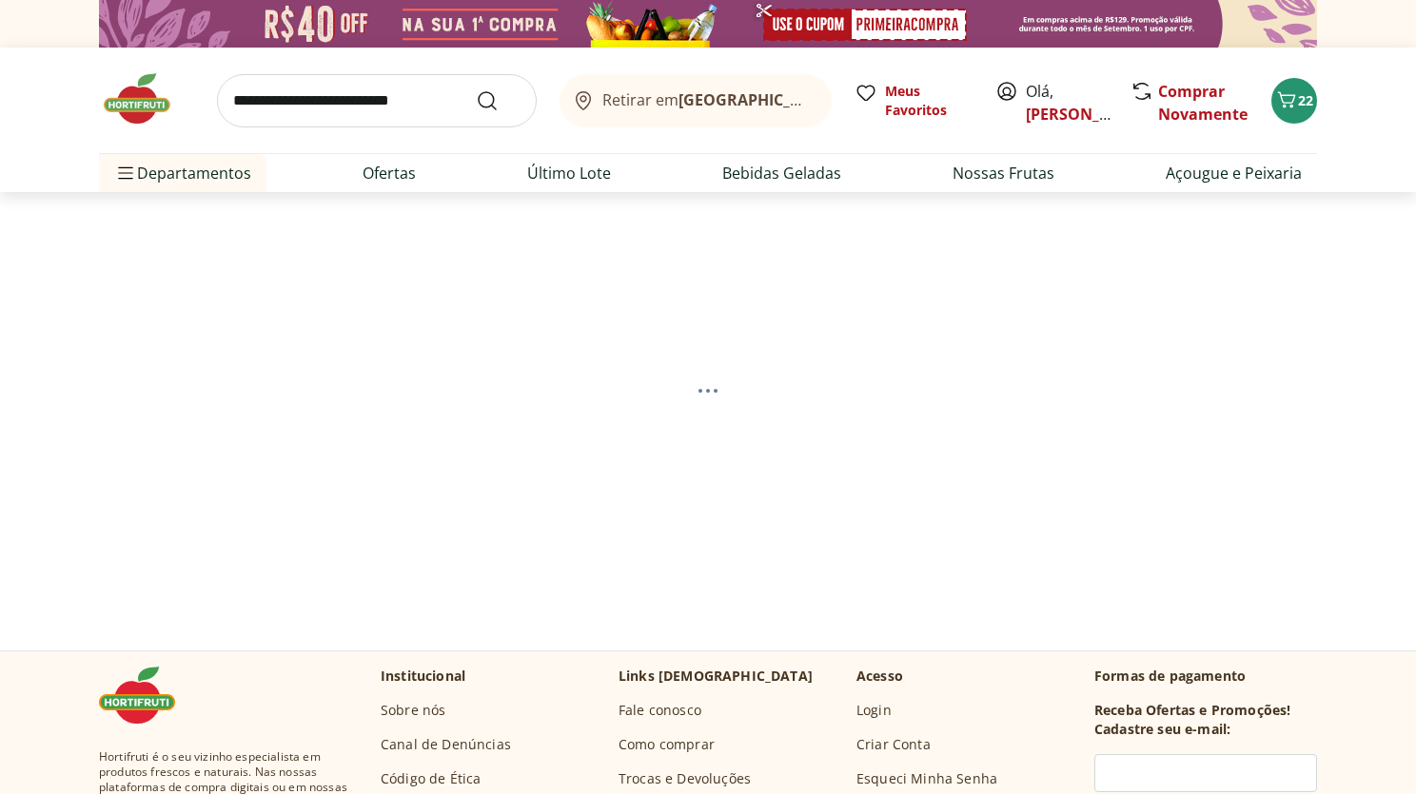
select select "**********"
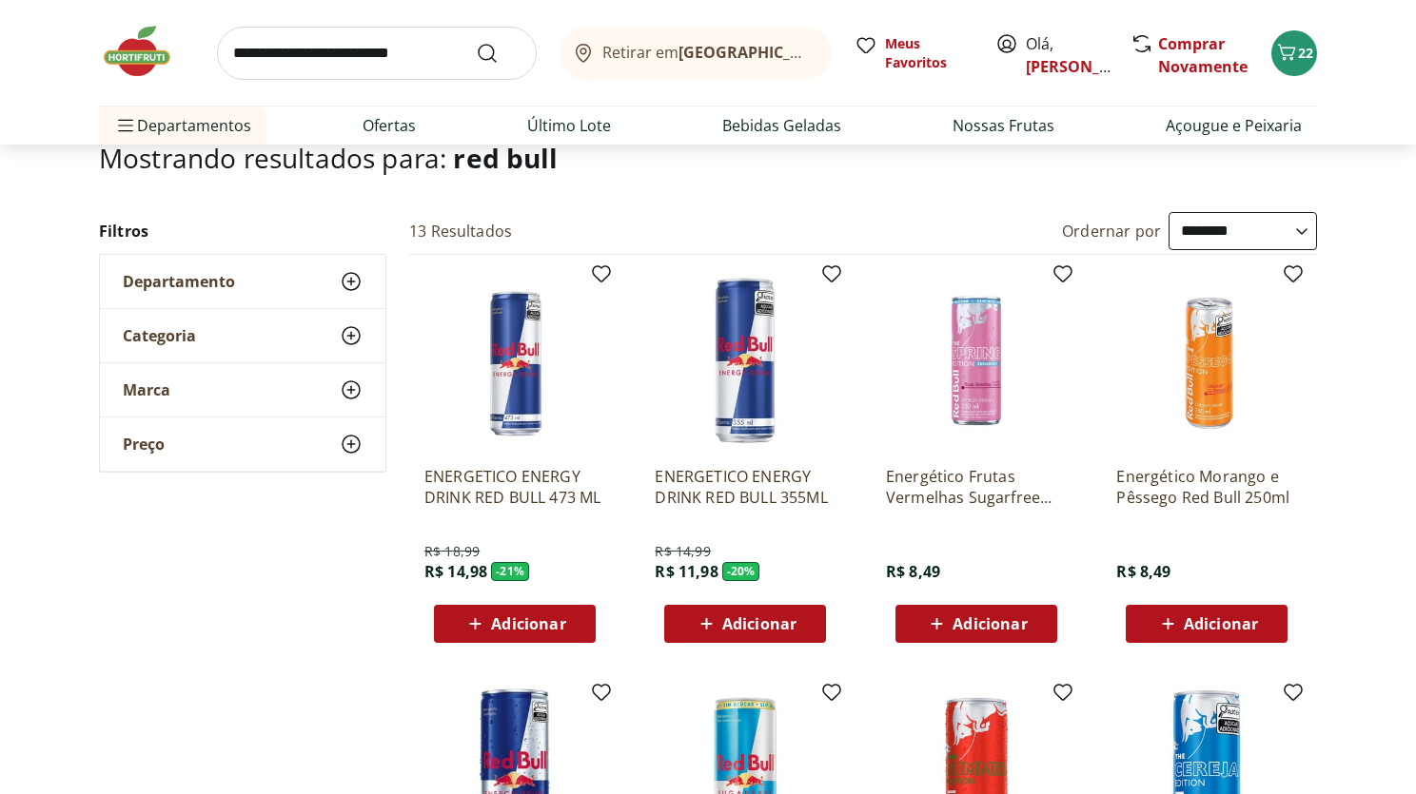
scroll to position [161, 0]
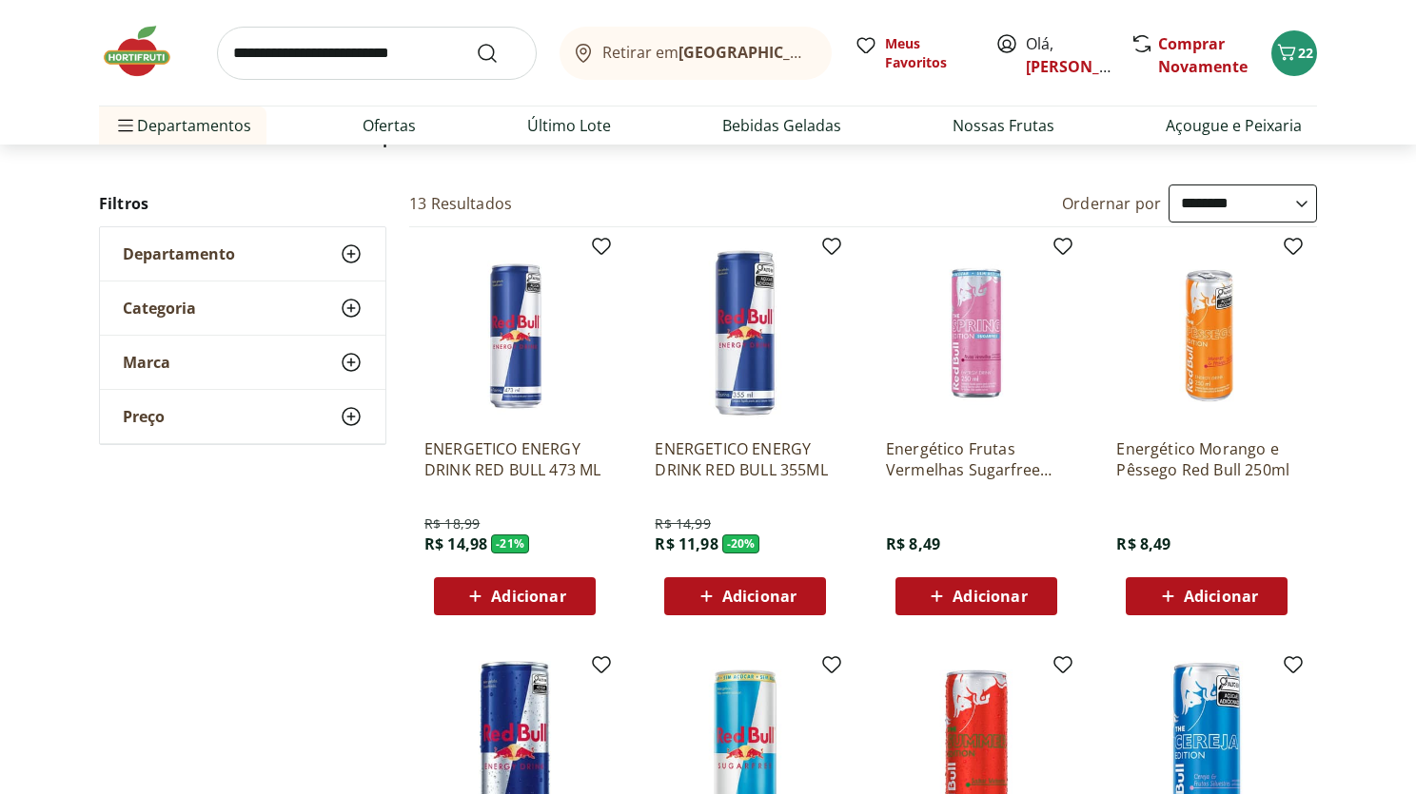
click at [518, 600] on span "Adicionar" at bounding box center [528, 596] width 74 height 15
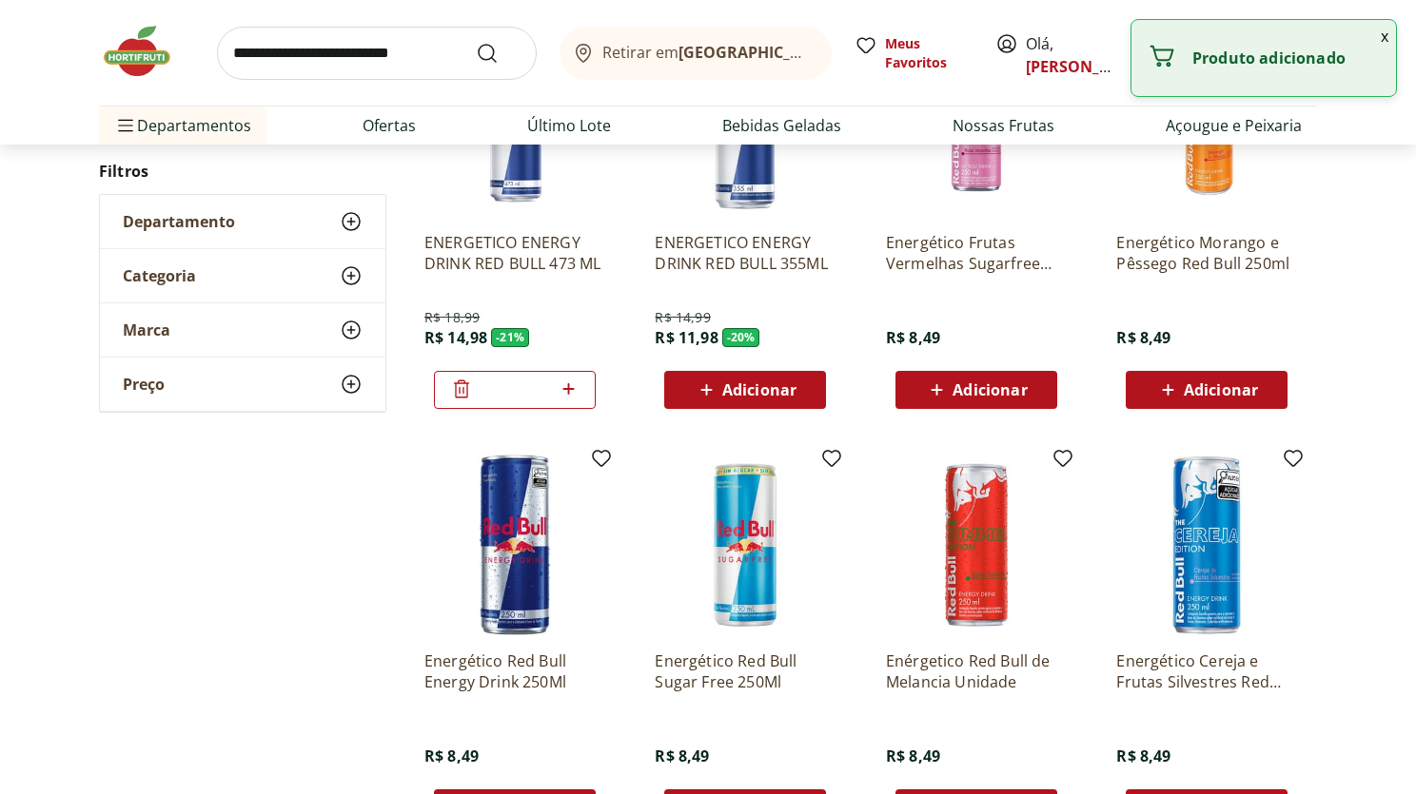
scroll to position [226, 0]
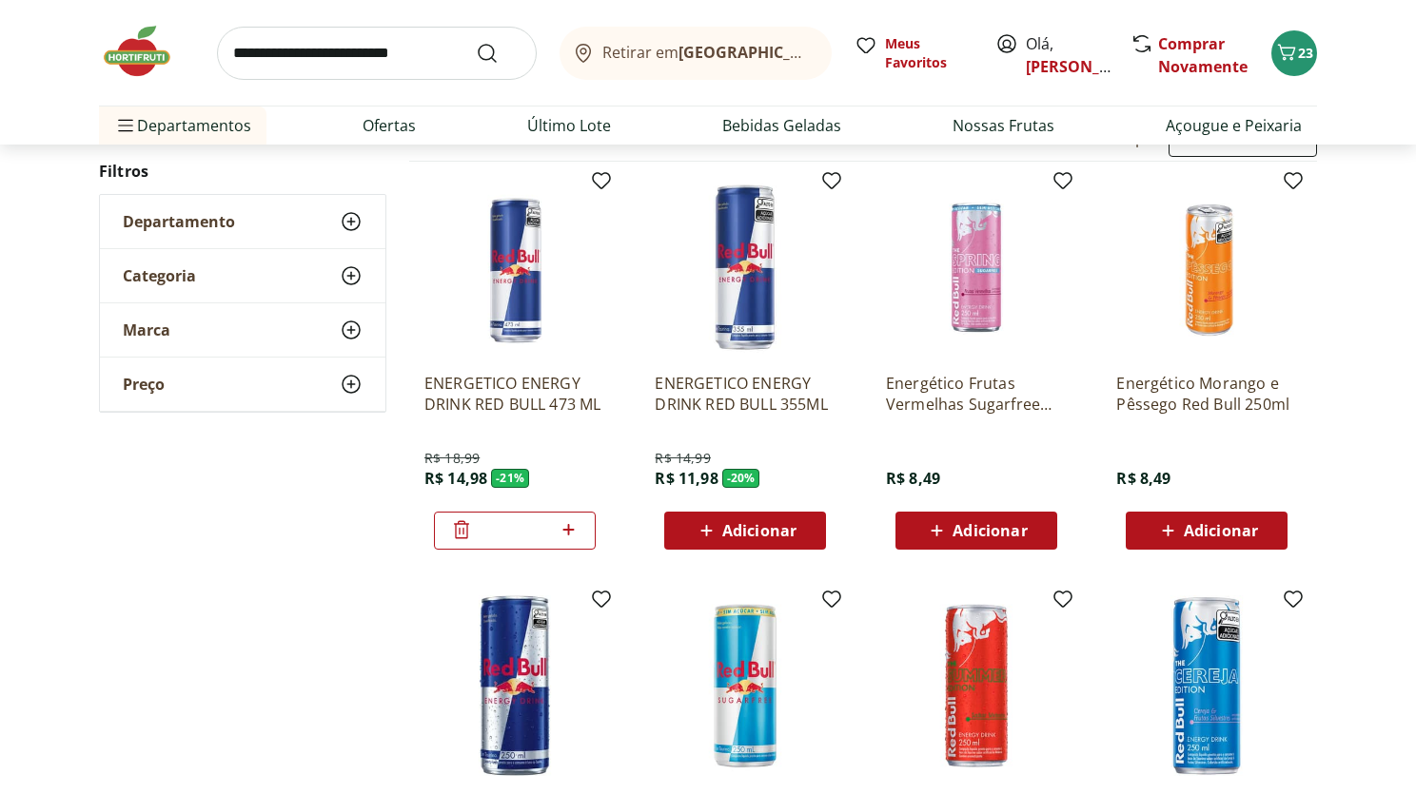
click at [450, 536] on icon at bounding box center [461, 529] width 23 height 23
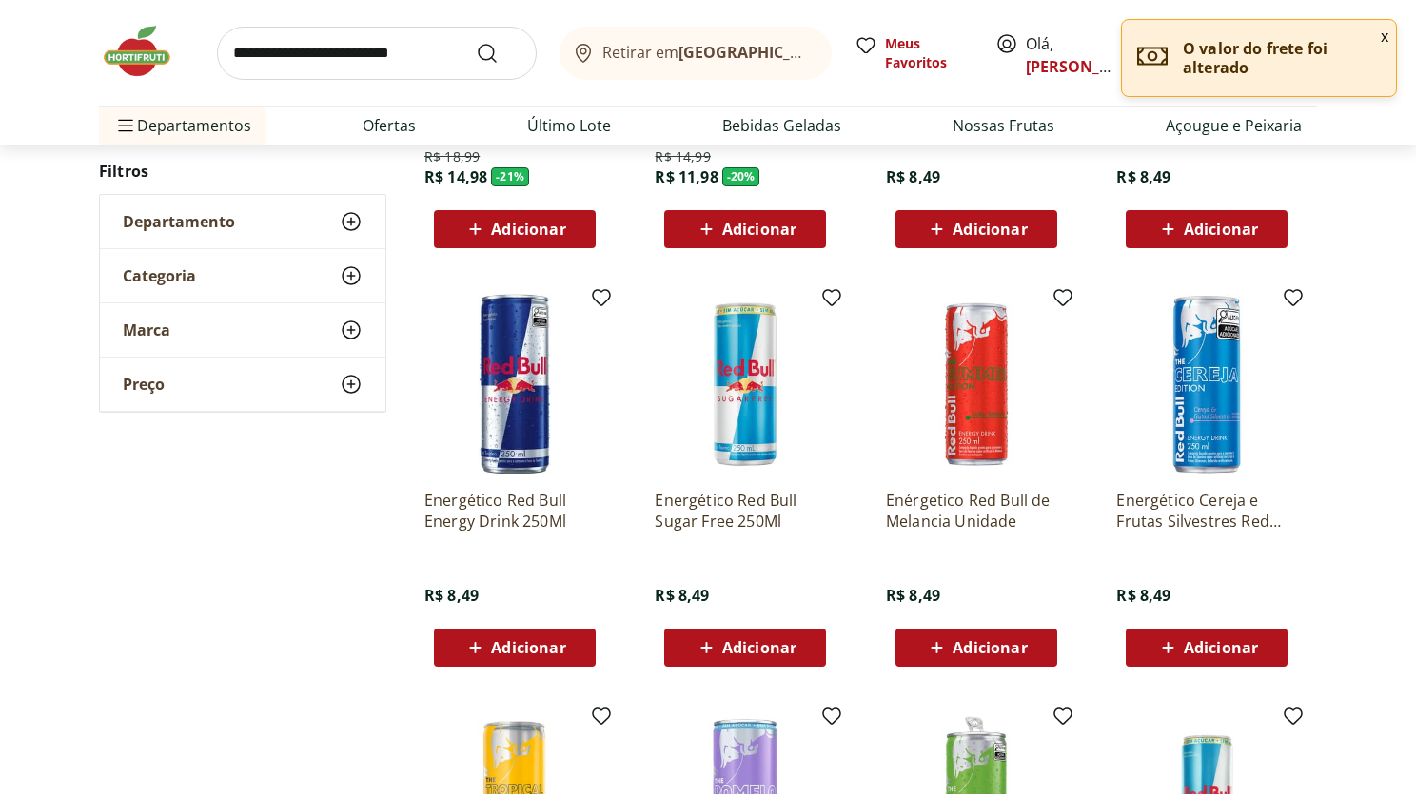
scroll to position [532, 0]
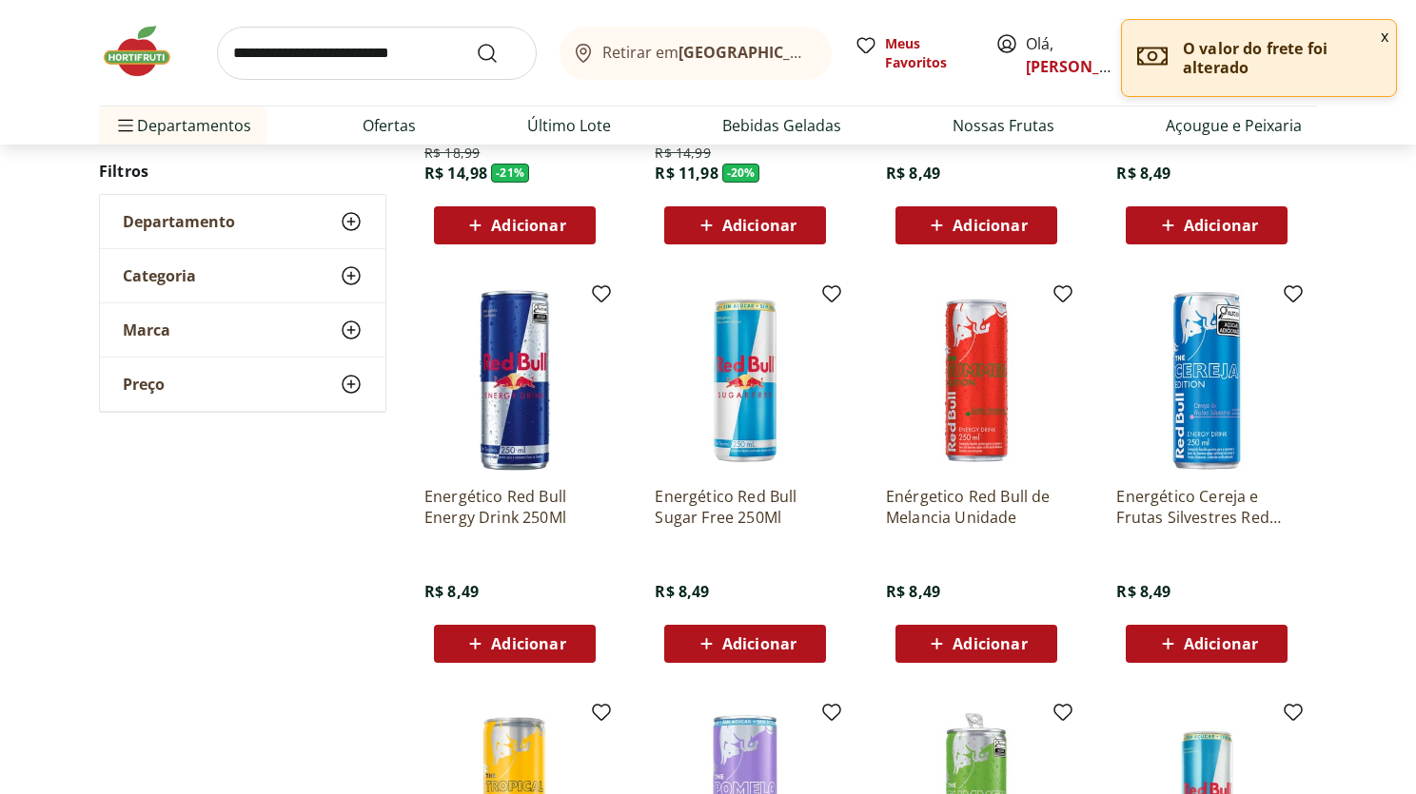
click at [558, 648] on span "Adicionar" at bounding box center [528, 643] width 74 height 15
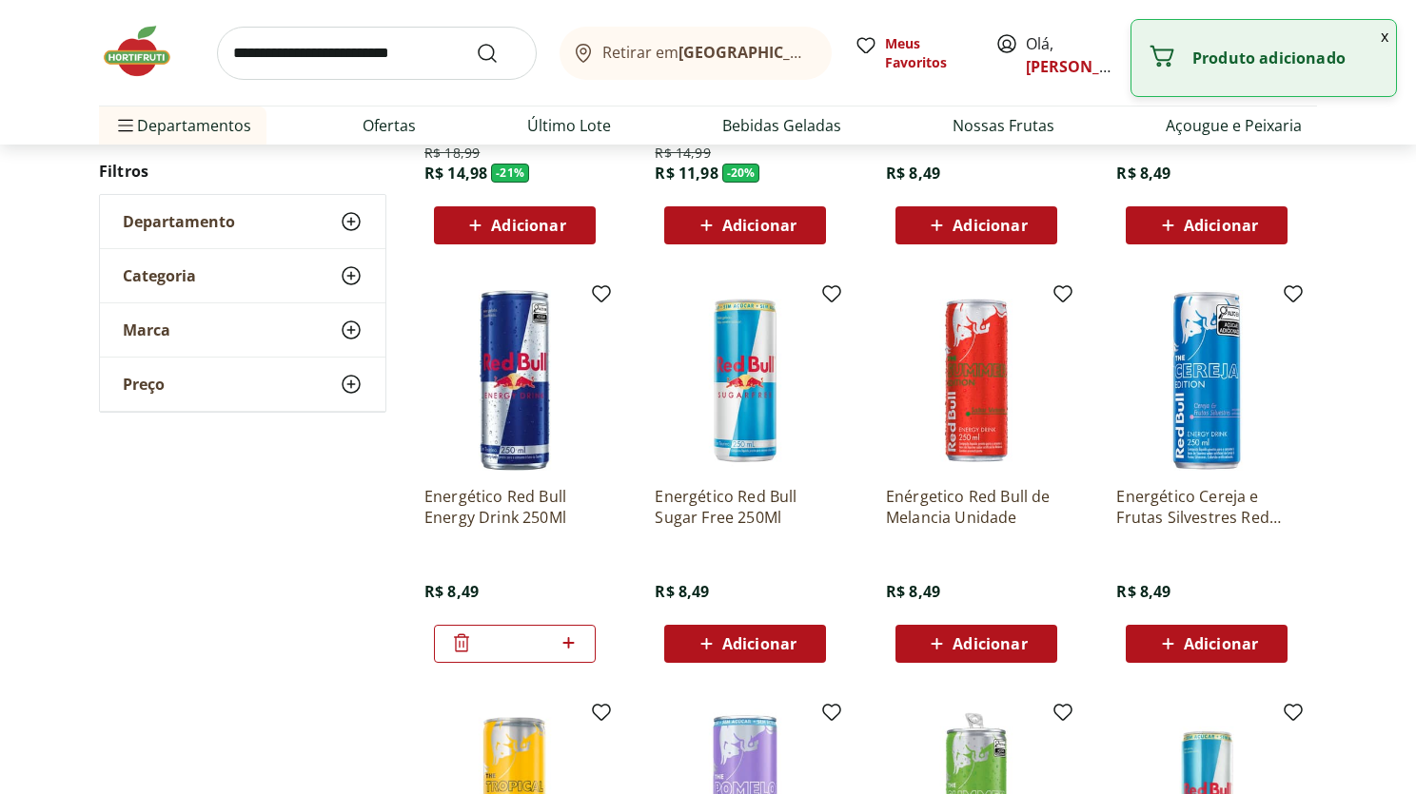
click at [963, 650] on span "Adicionar" at bounding box center [989, 643] width 74 height 15
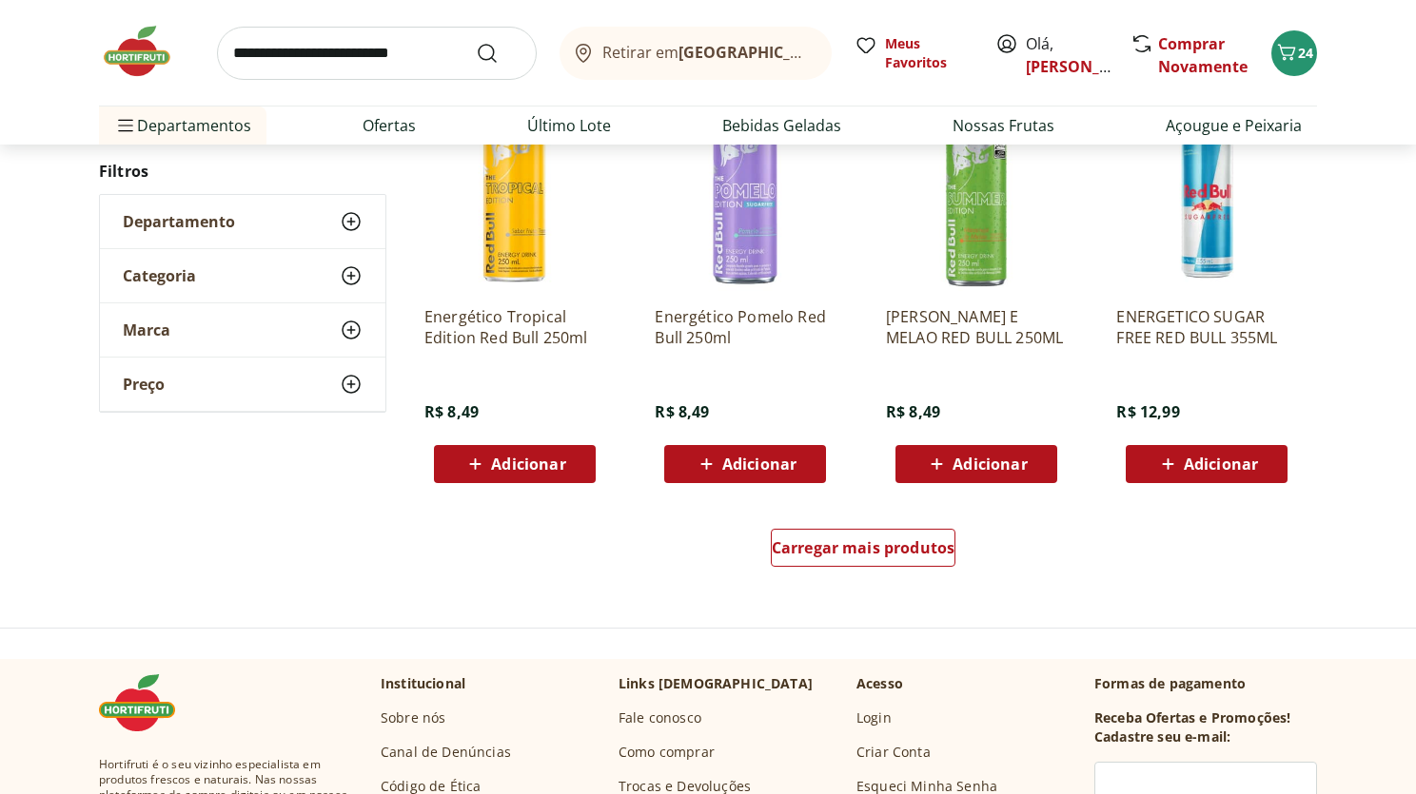
scroll to position [1135, 0]
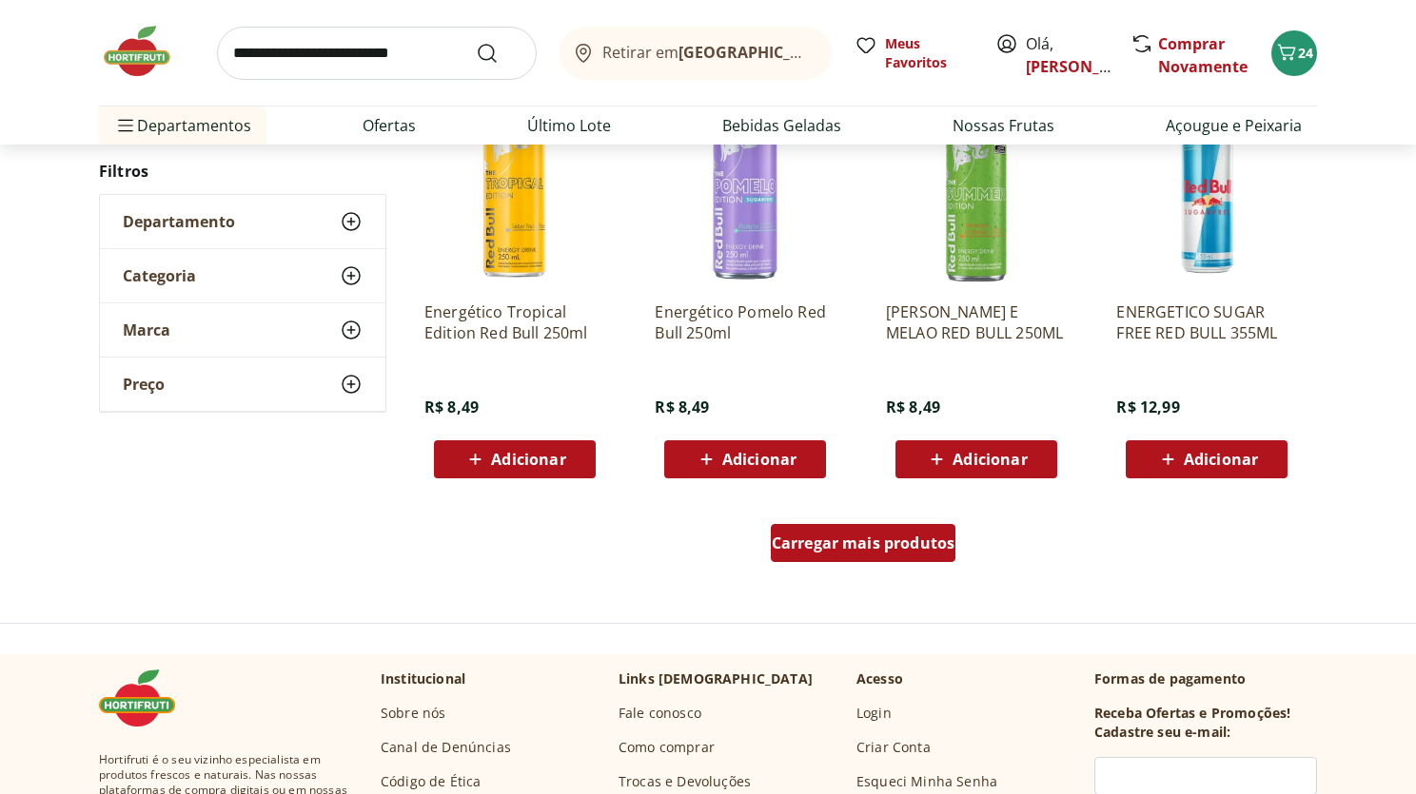
click at [893, 550] on span "Carregar mais produtos" at bounding box center [864, 543] width 184 height 15
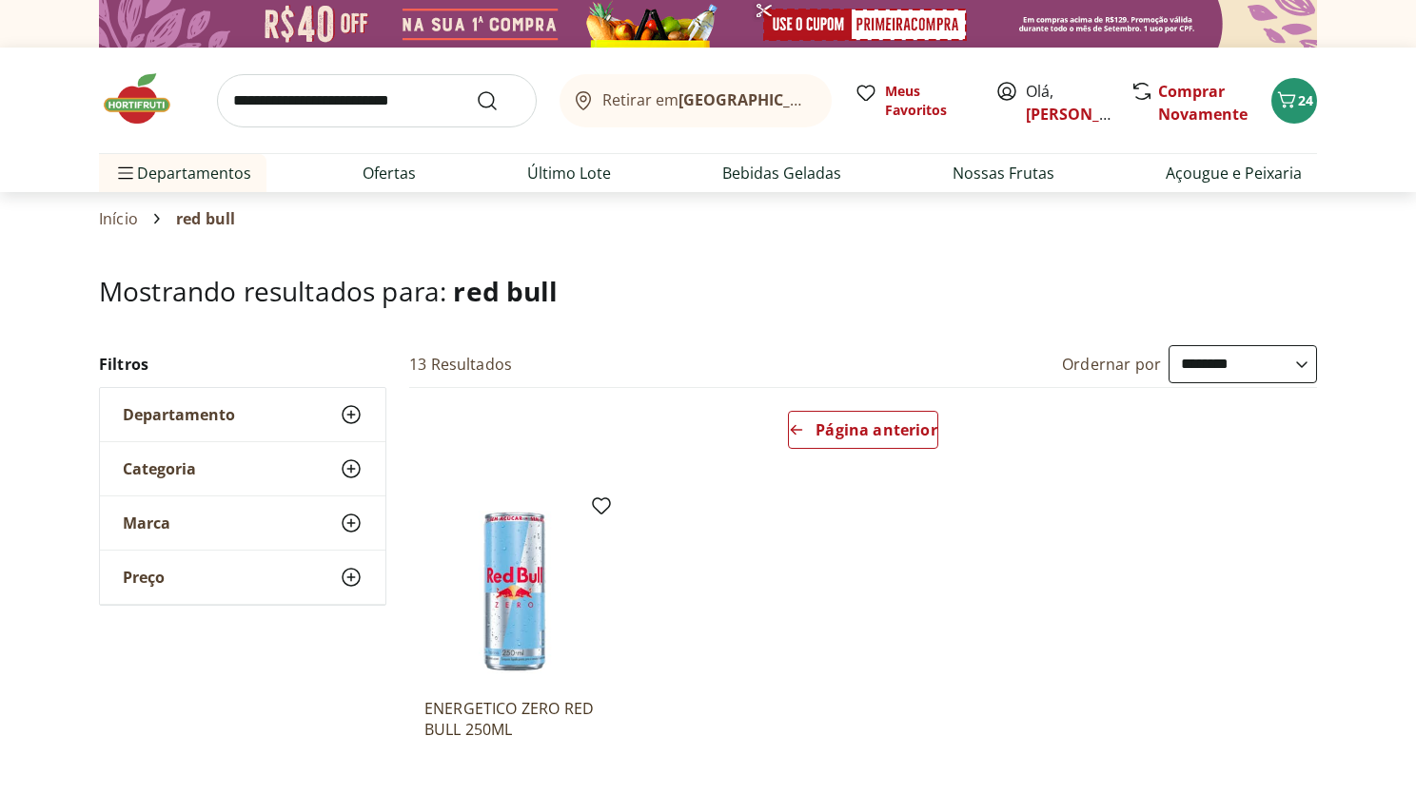
click at [122, 93] on img at bounding box center [146, 98] width 95 height 57
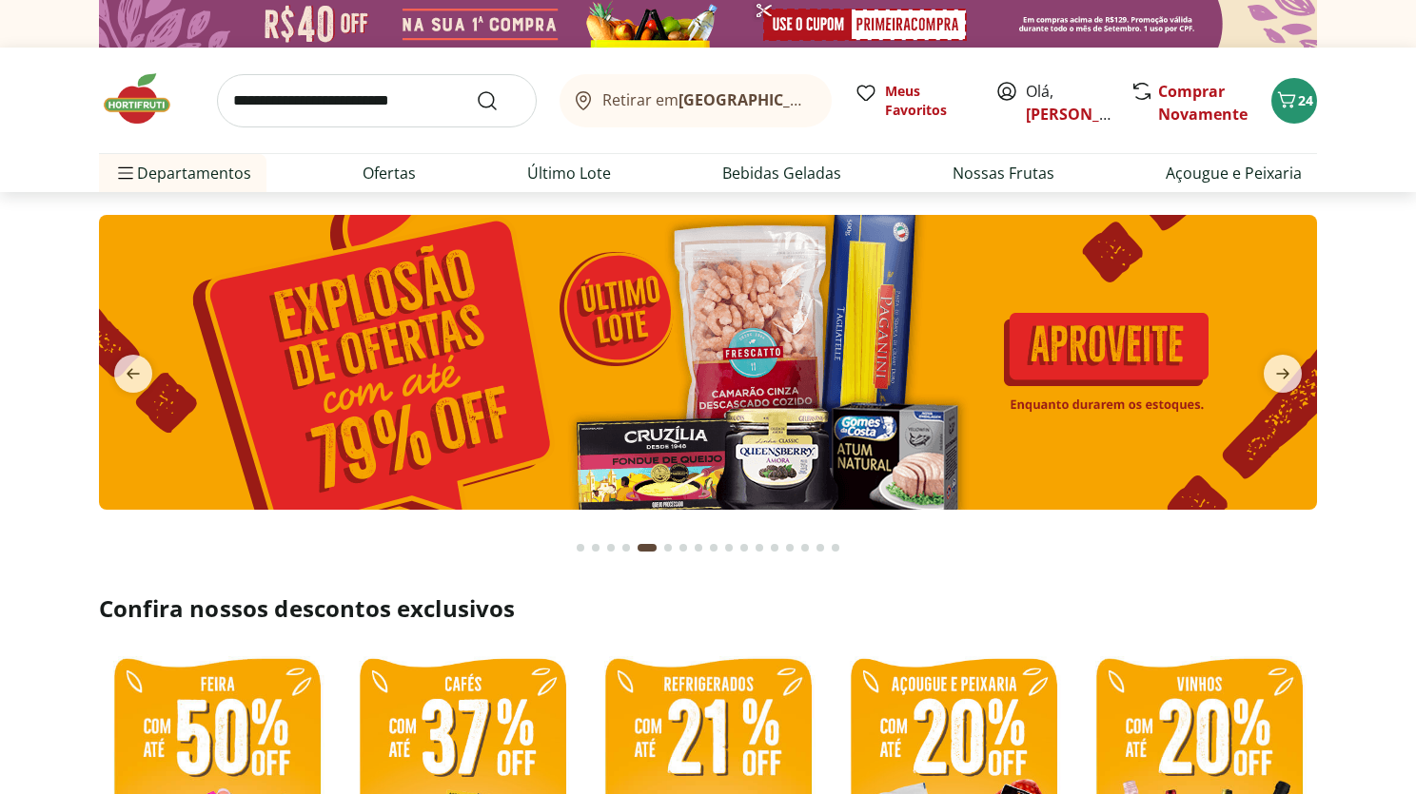
click at [855, 394] on img at bounding box center [708, 362] width 1218 height 295
select select "**********"
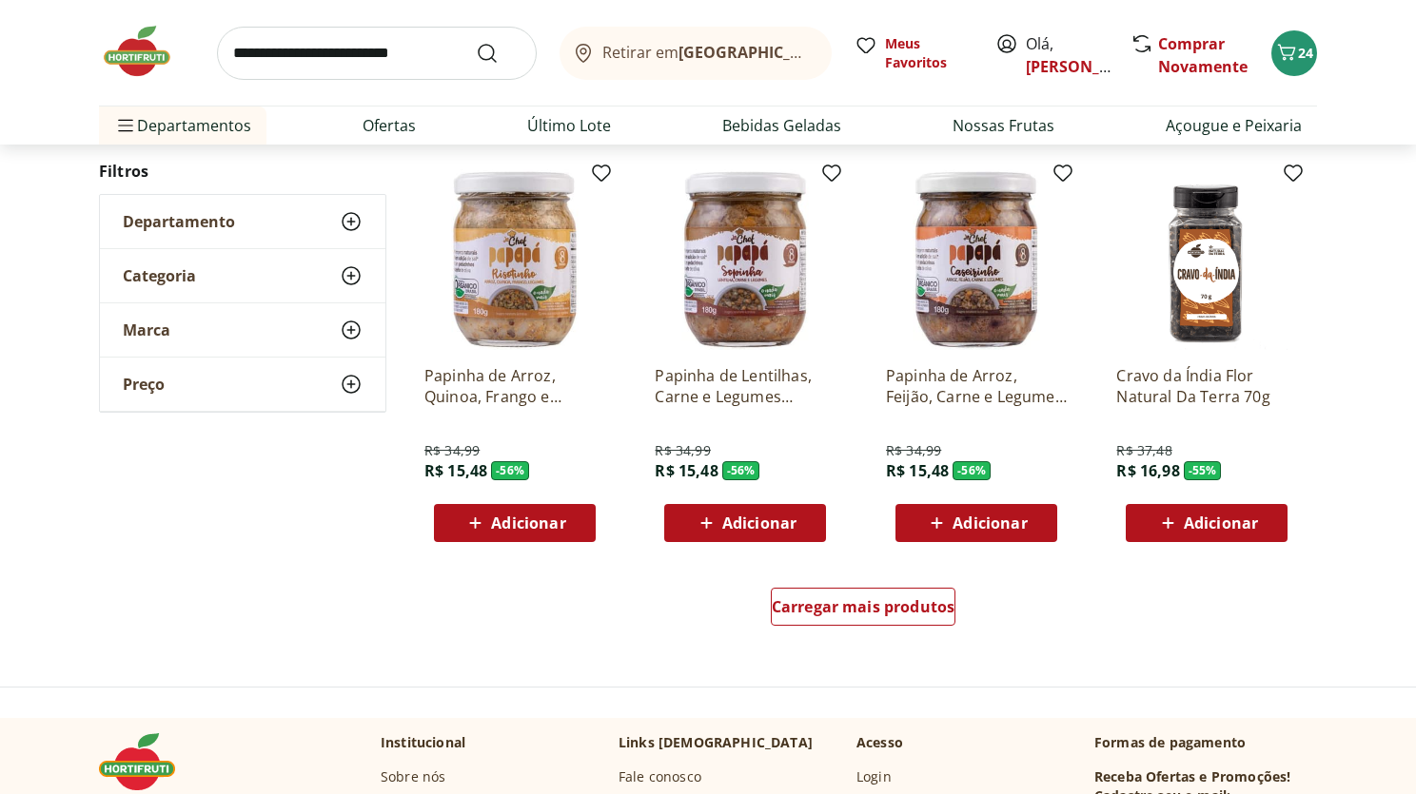
scroll to position [1006, 0]
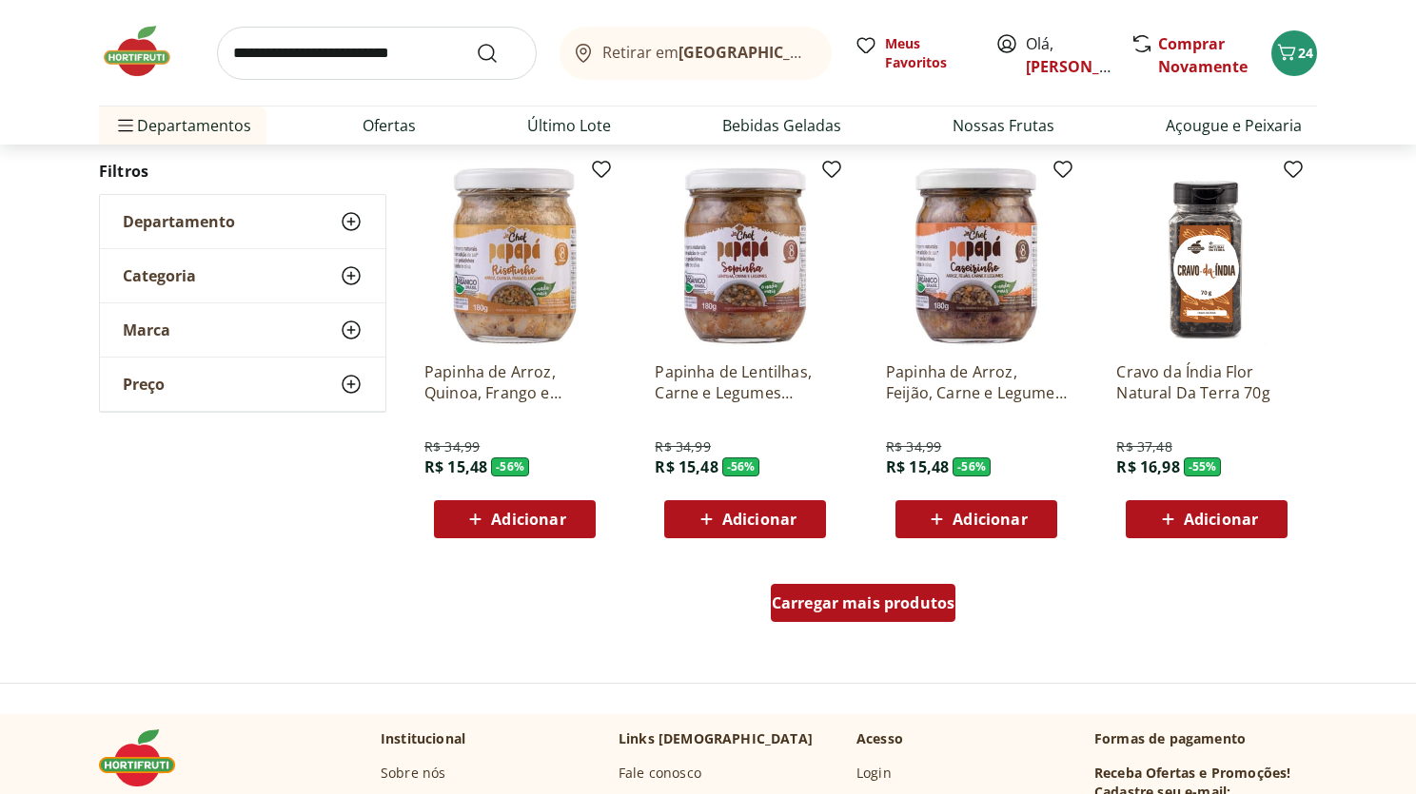
click at [807, 599] on span "Carregar mais produtos" at bounding box center [864, 603] width 184 height 15
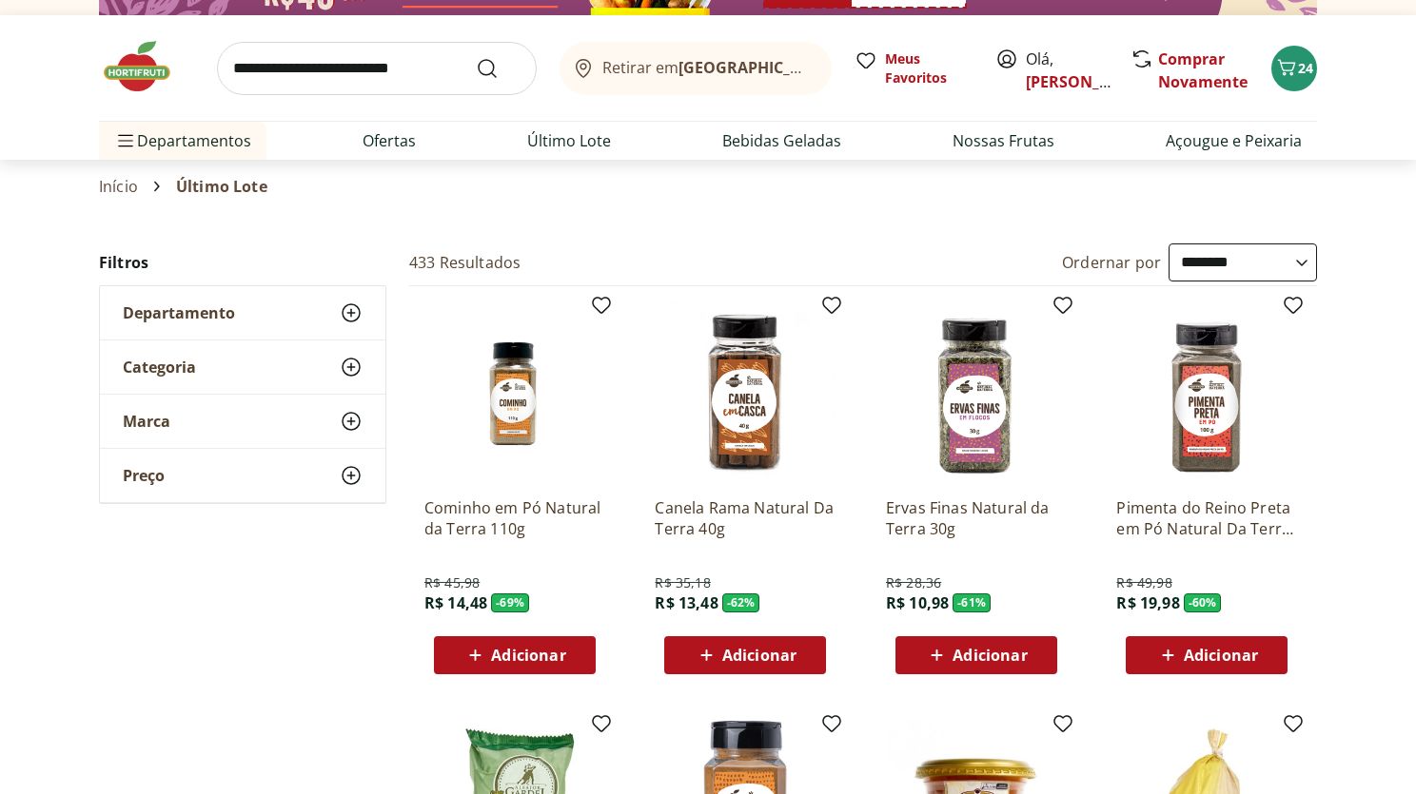
scroll to position [0, 0]
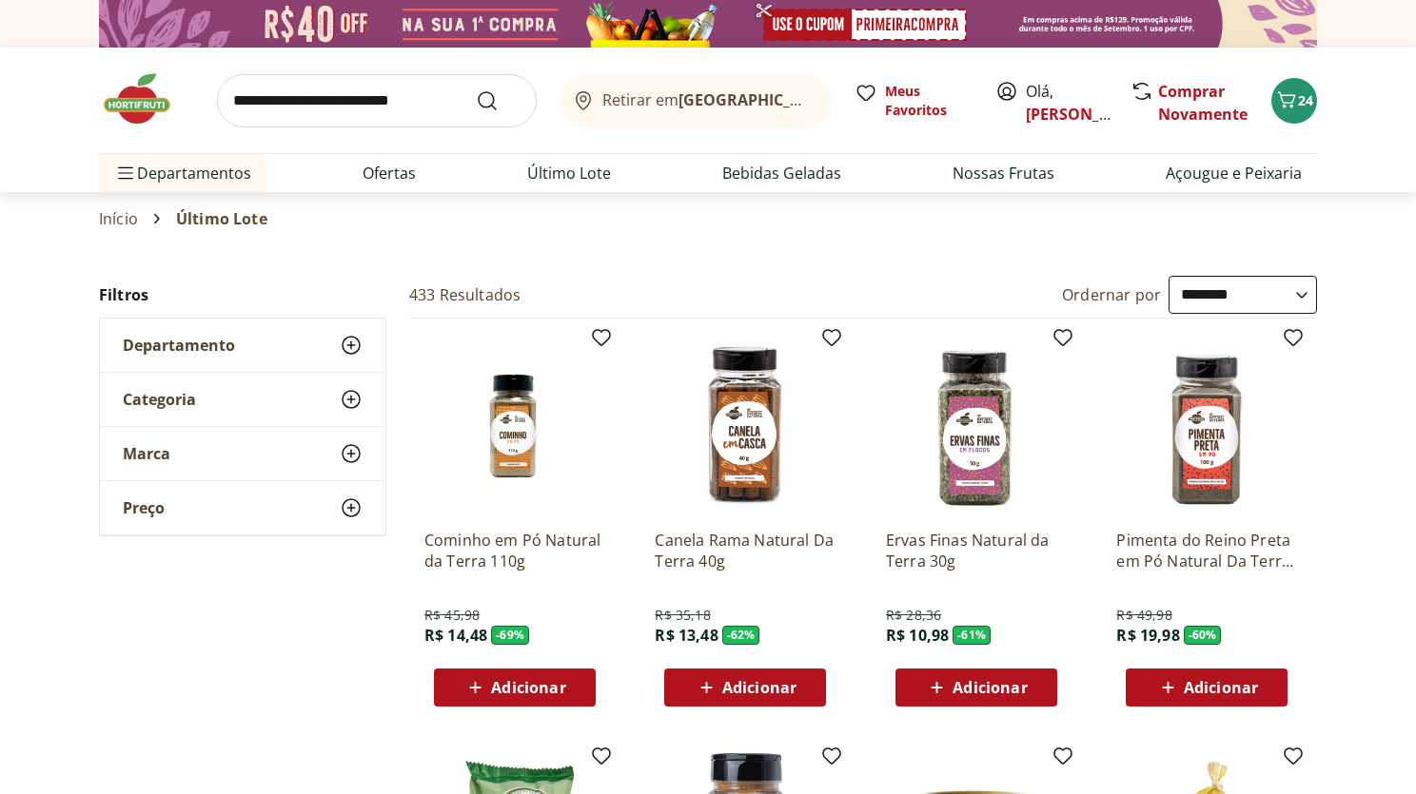
click at [335, 112] on input "search" at bounding box center [377, 100] width 320 height 53
type input "*********"
click at [476, 89] on button "Submit Search" at bounding box center [499, 100] width 46 height 23
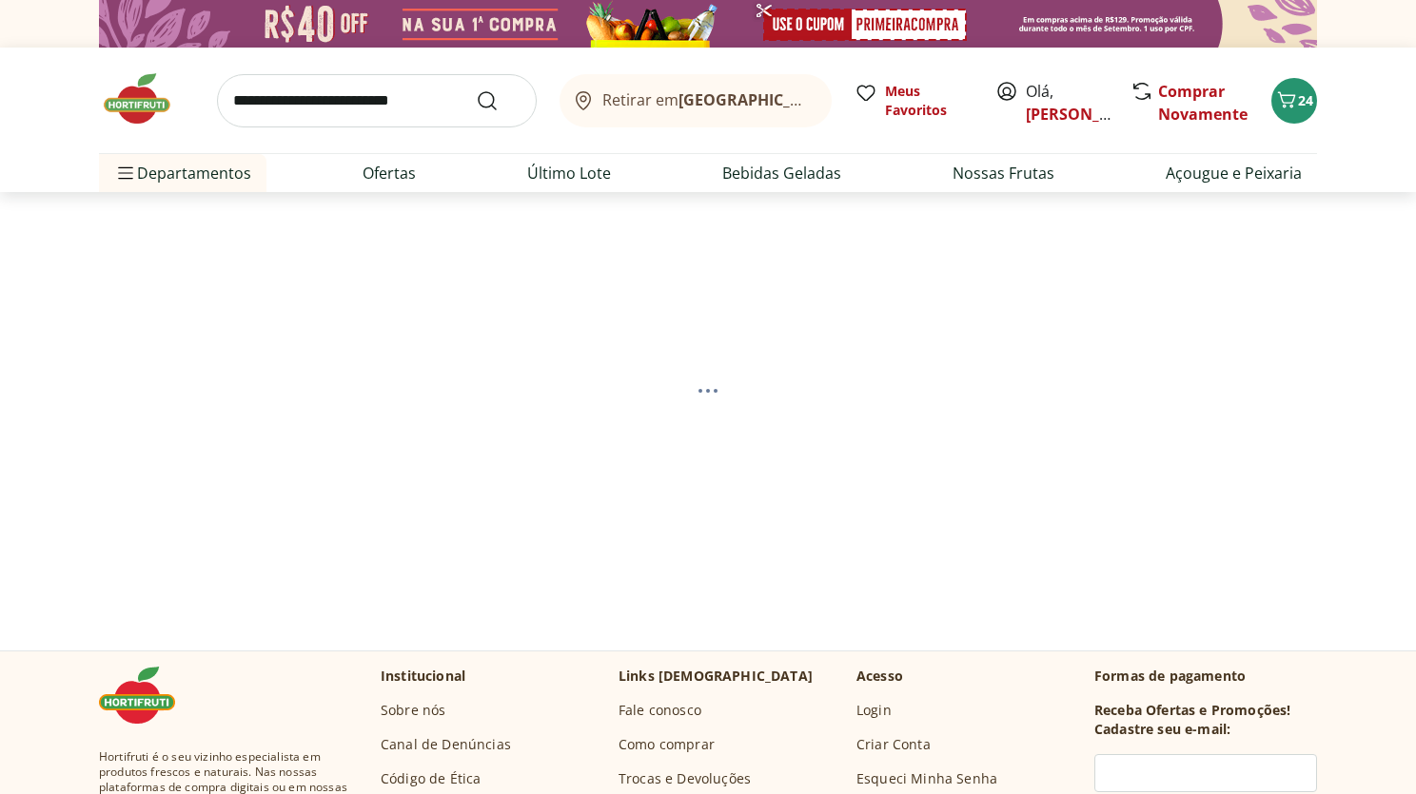
select select "**********"
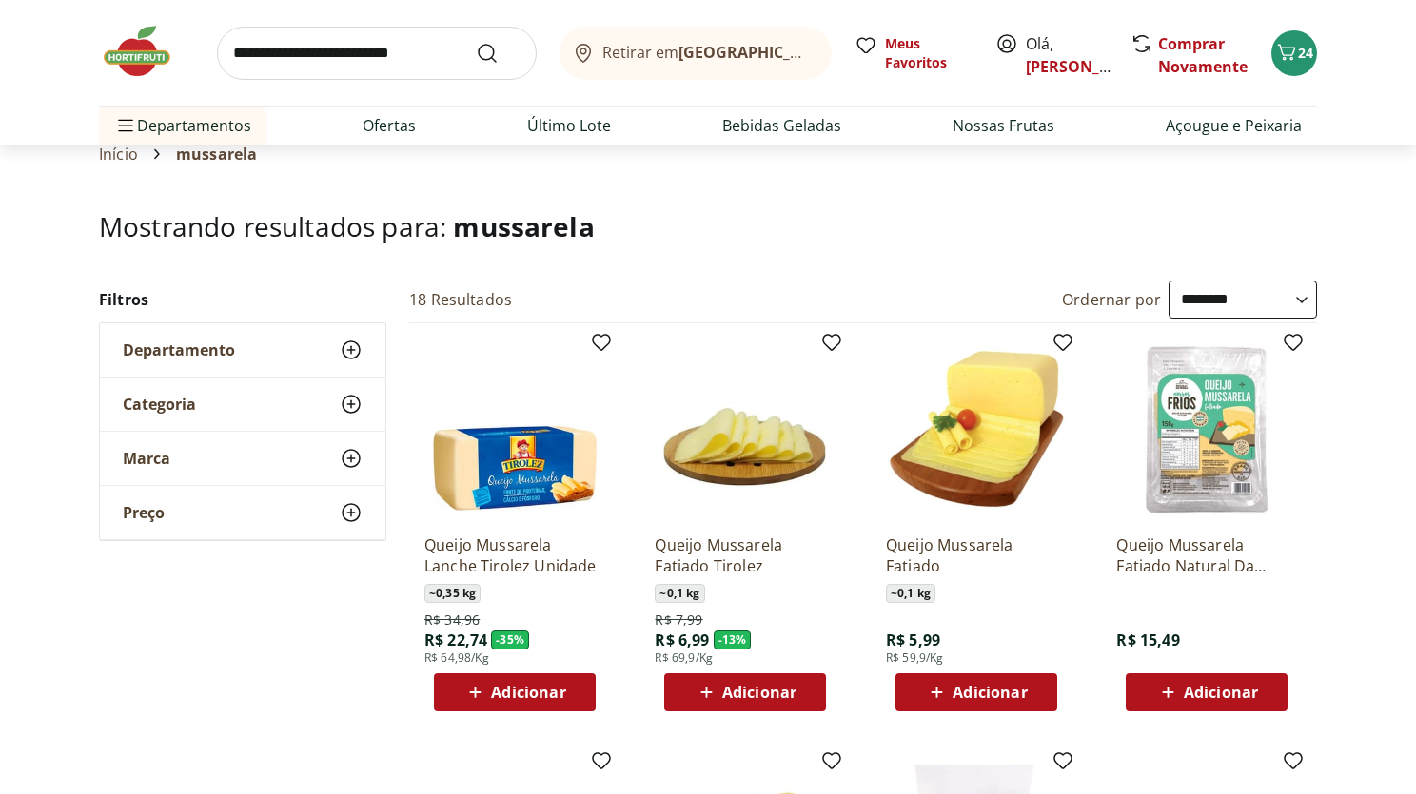
scroll to position [66, 0]
click at [795, 691] on span "Adicionar" at bounding box center [759, 691] width 74 height 15
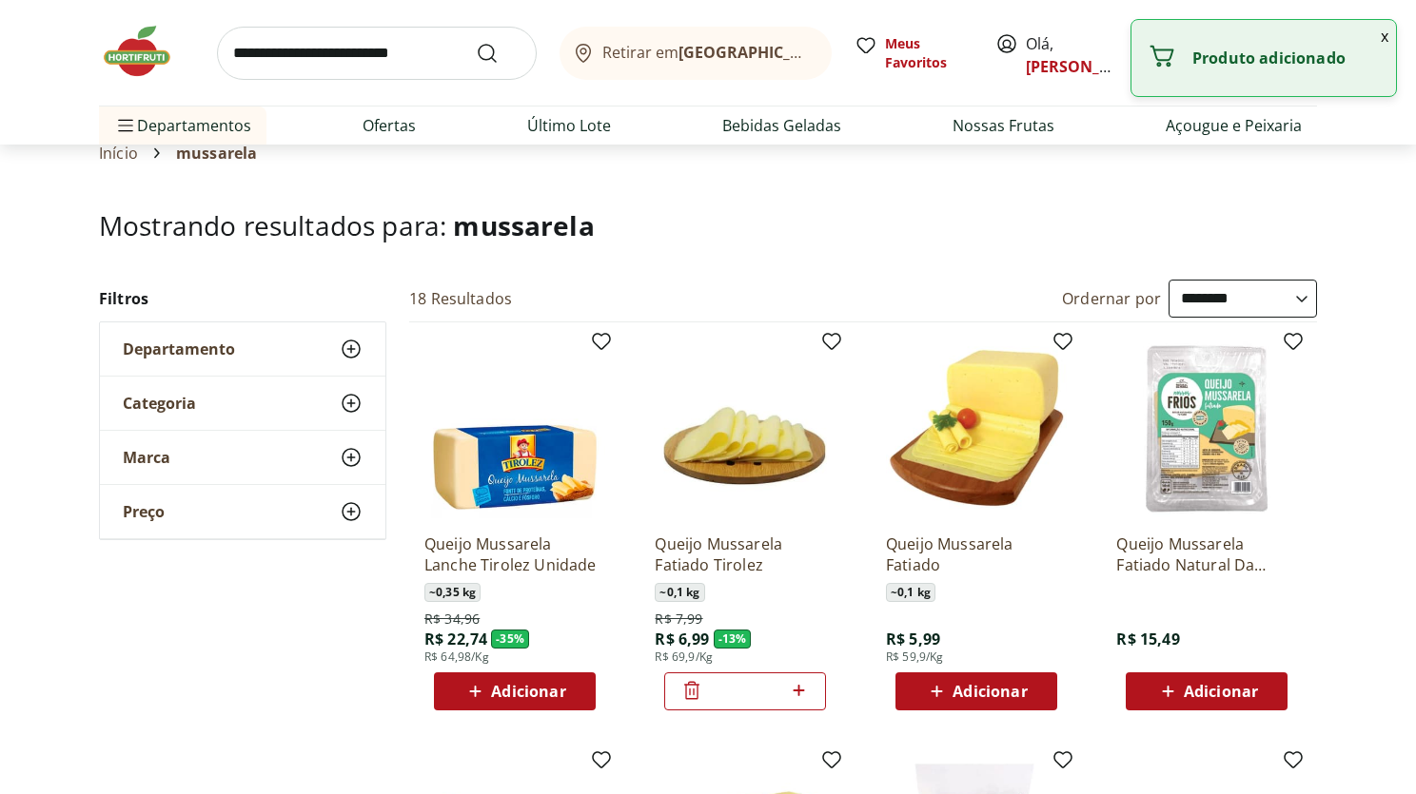
click at [796, 691] on icon at bounding box center [797, 690] width 11 height 11
type input "*"
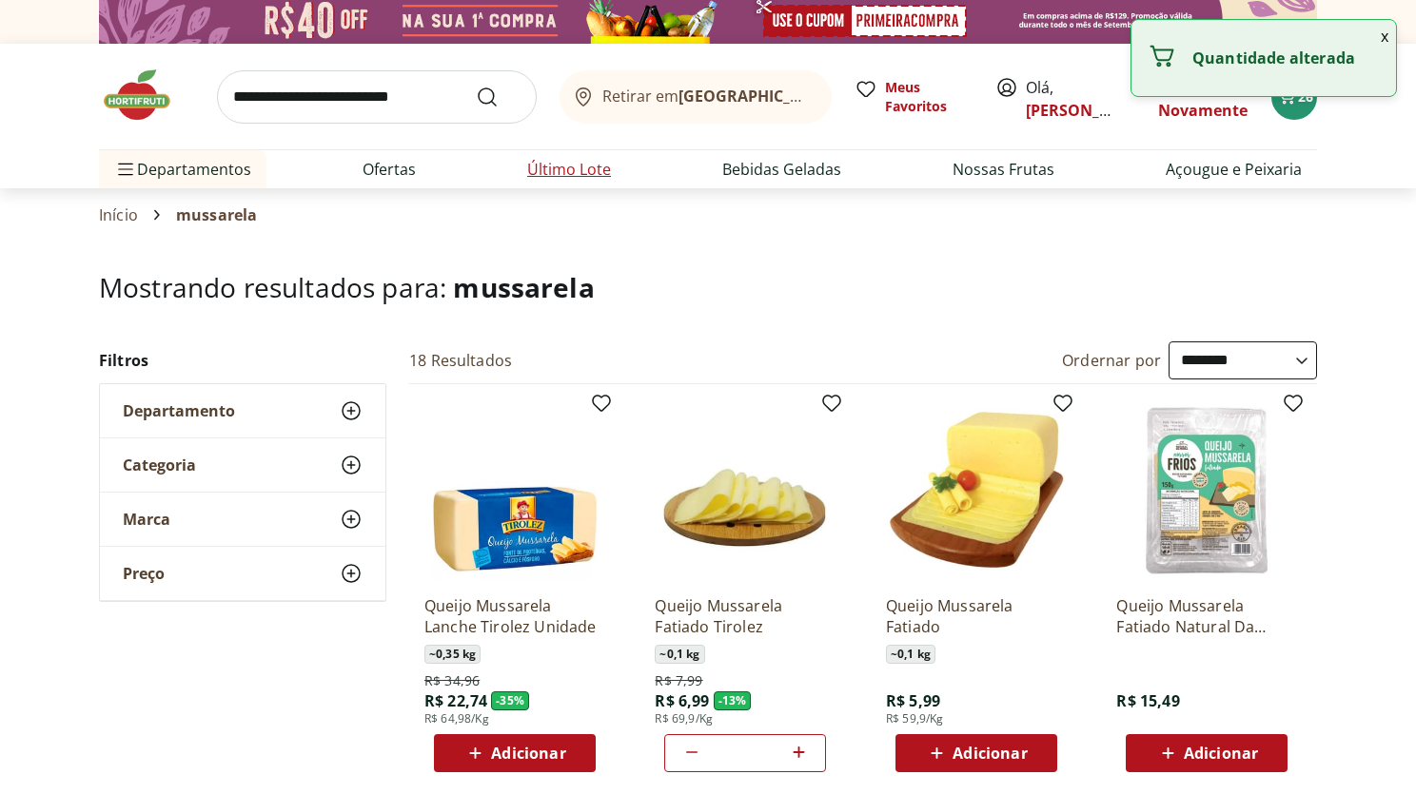
scroll to position [0, 0]
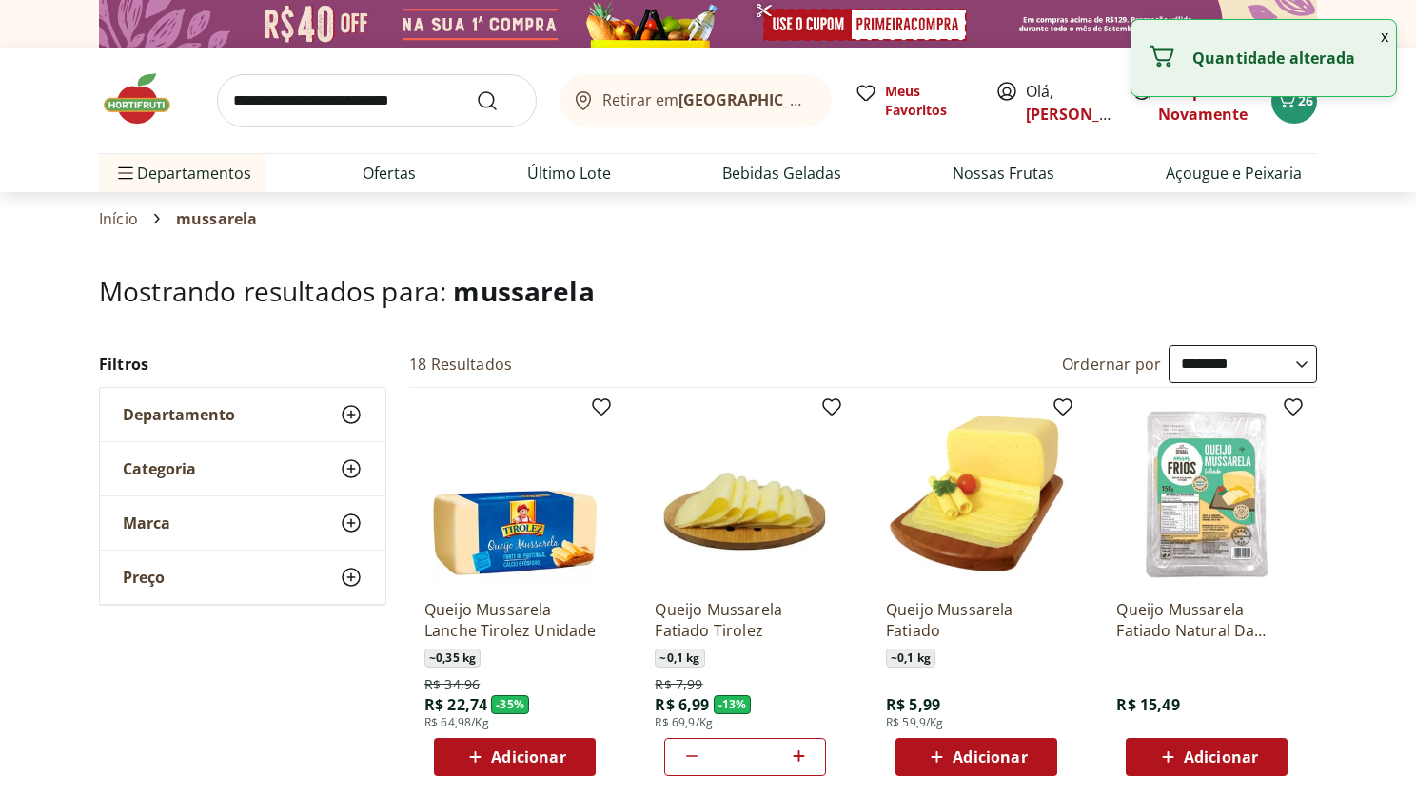
click at [388, 109] on input "search" at bounding box center [377, 100] width 320 height 53
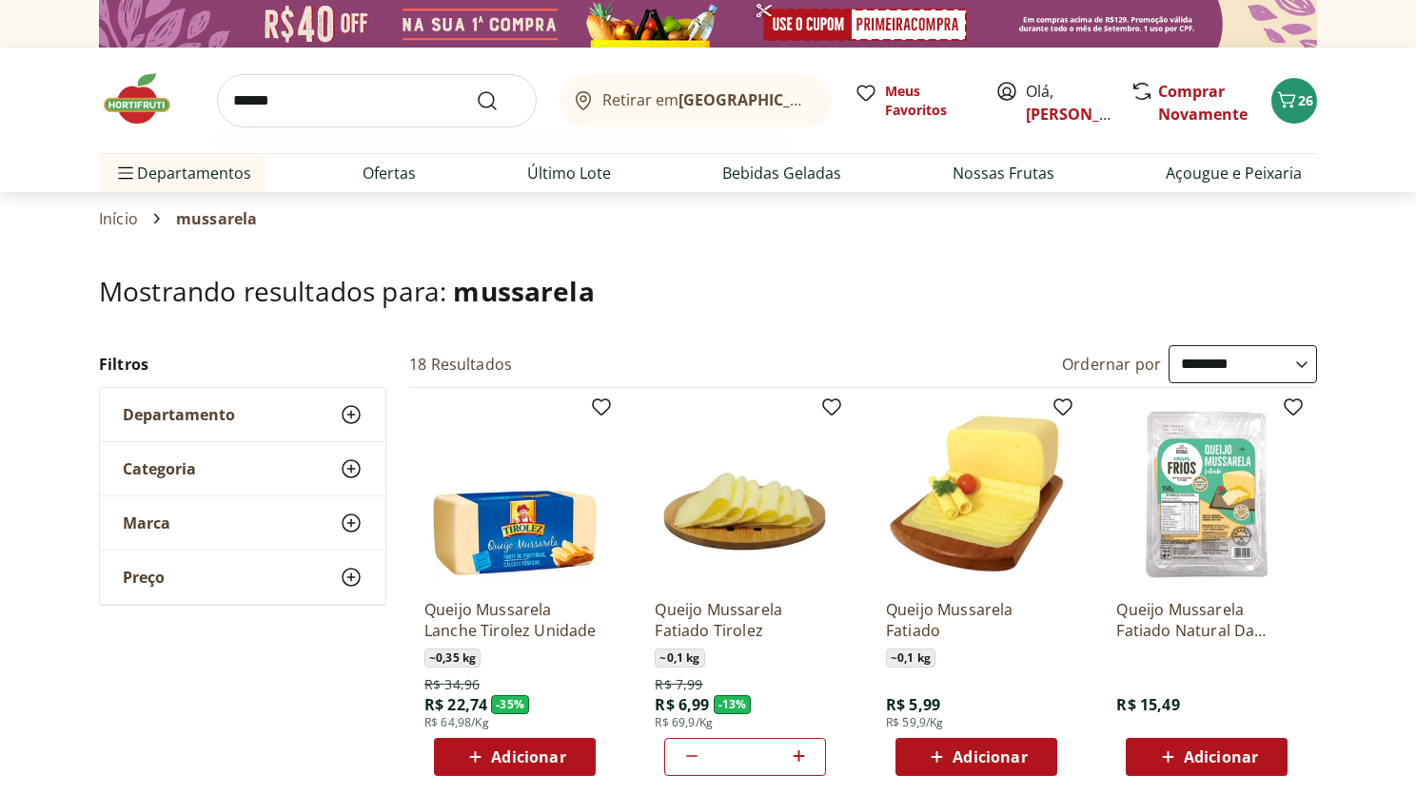
type input "******"
click at [476, 89] on button "Submit Search" at bounding box center [499, 100] width 46 height 23
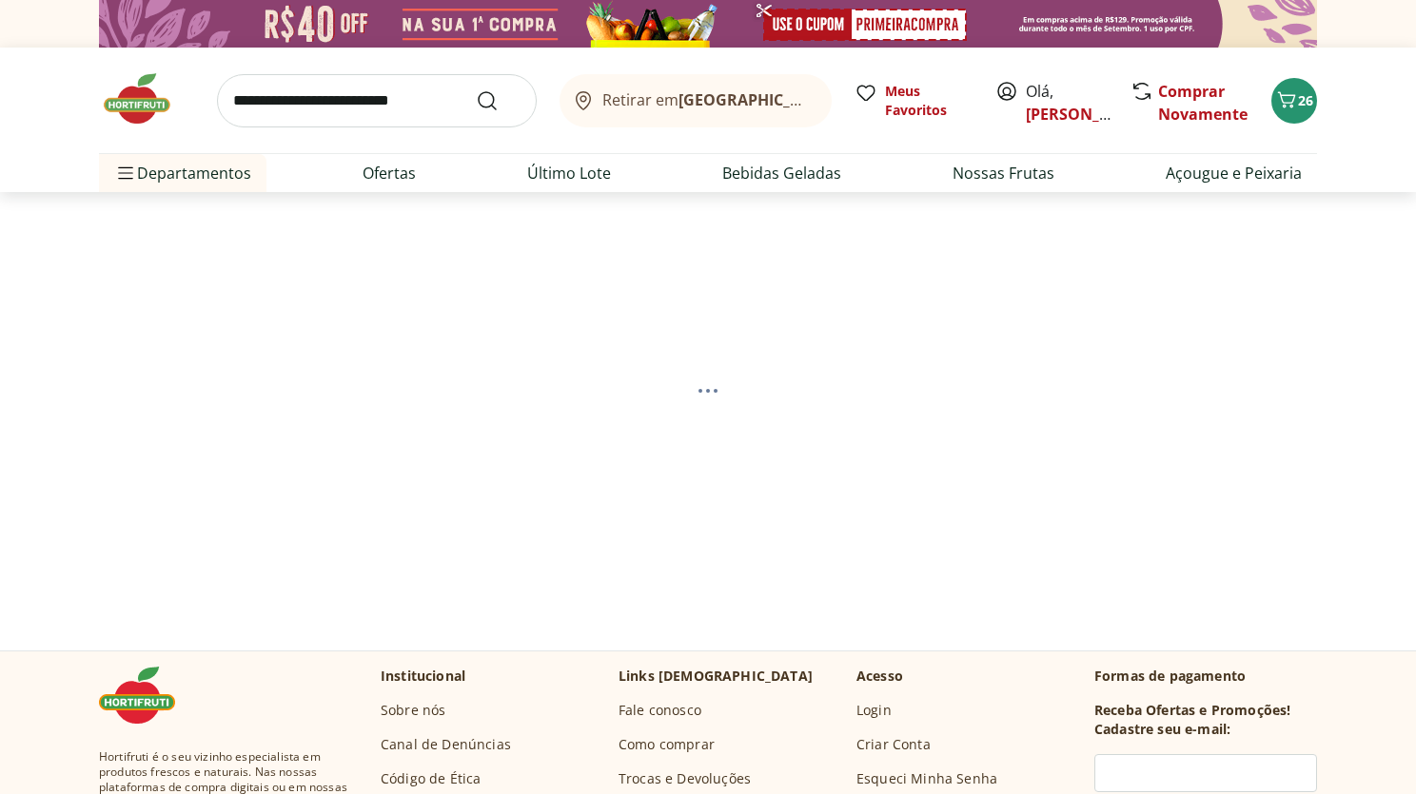
select select "**********"
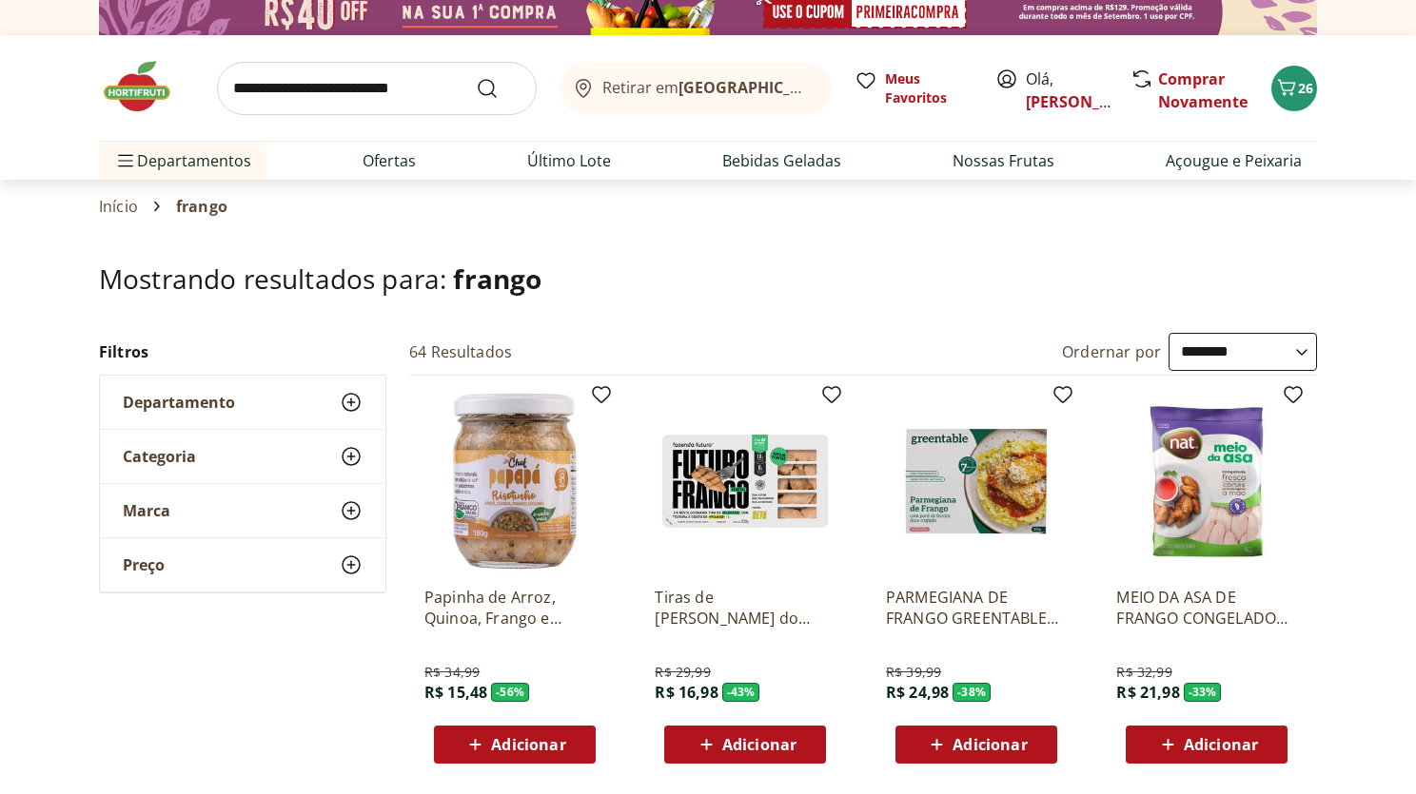
scroll to position [29, 0]
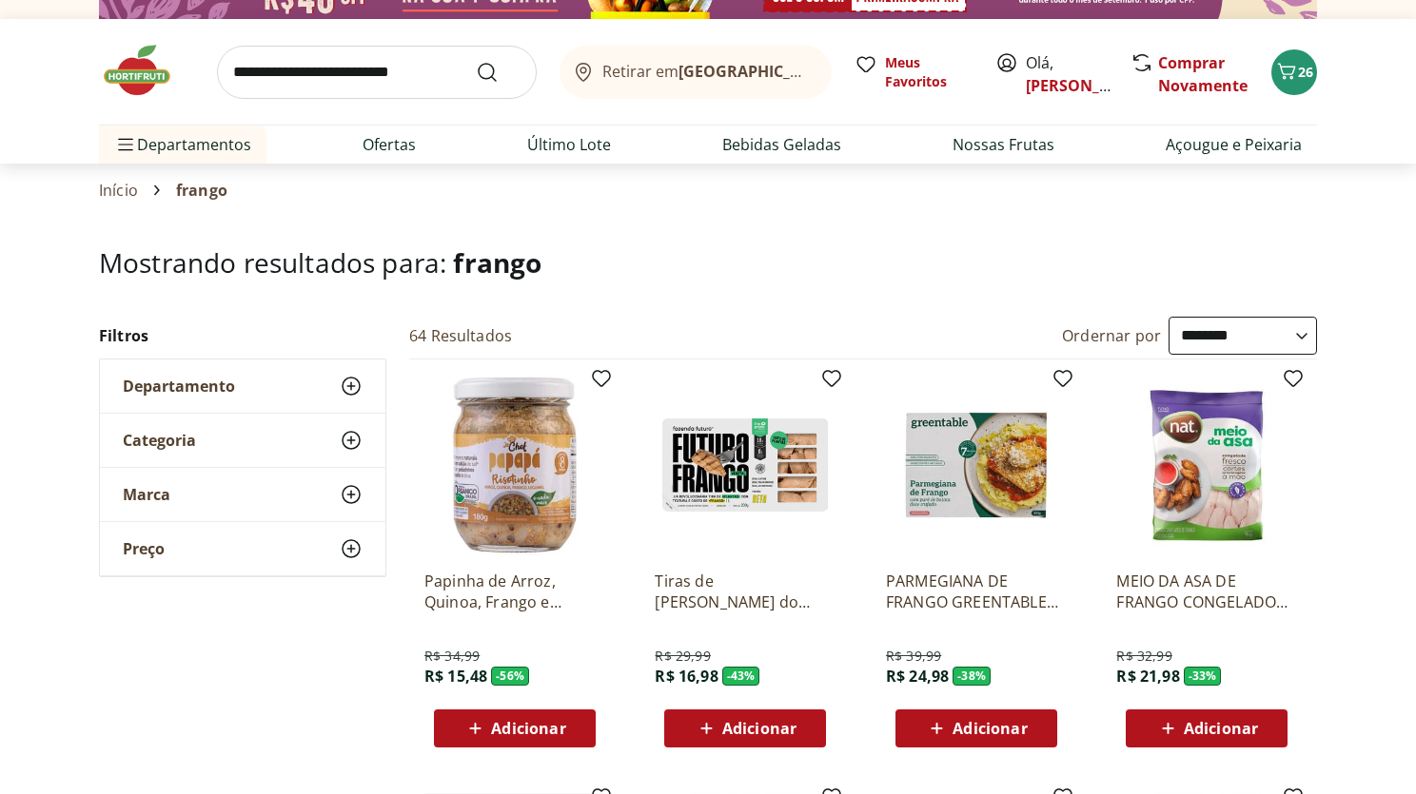
click at [1240, 721] on span "Adicionar" at bounding box center [1220, 728] width 74 height 15
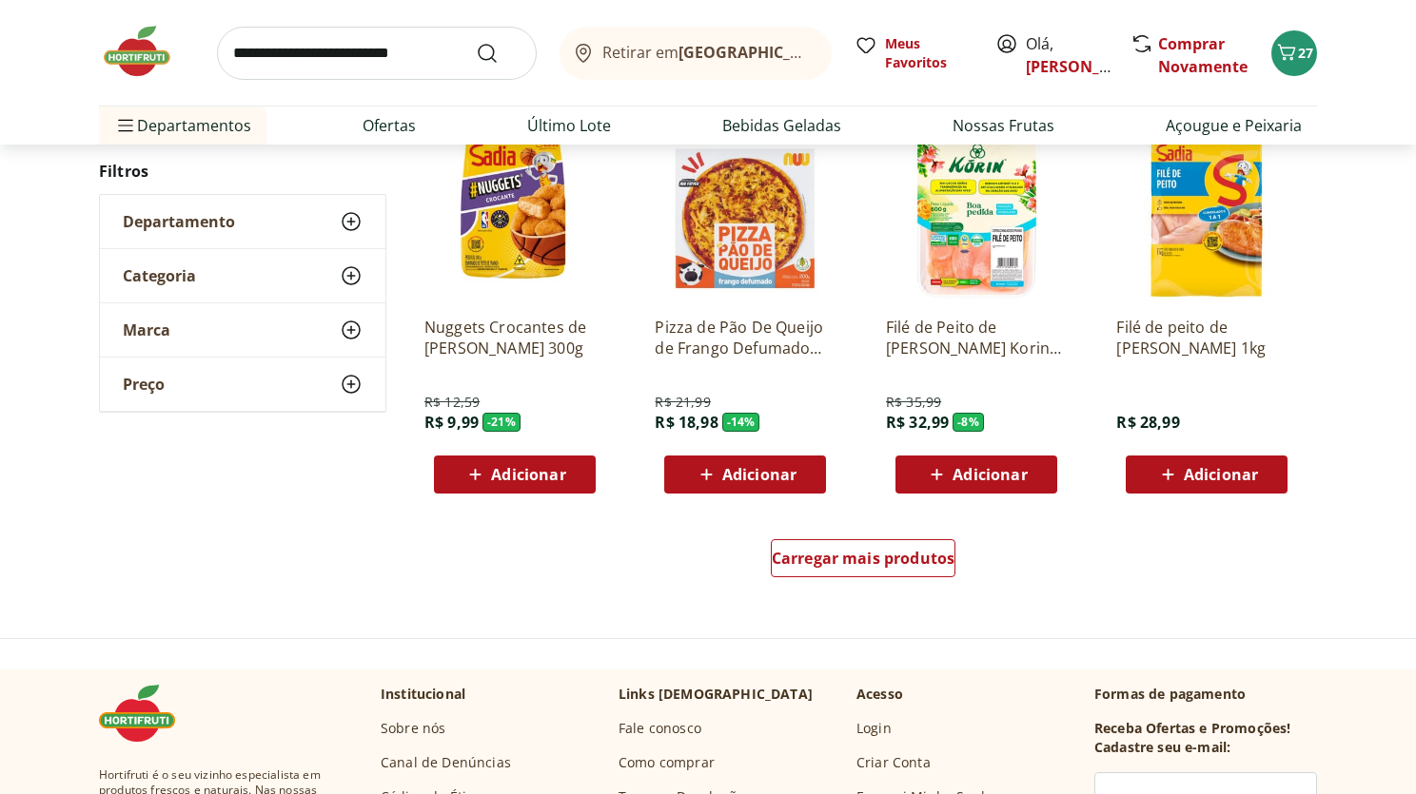
scroll to position [1124, 0]
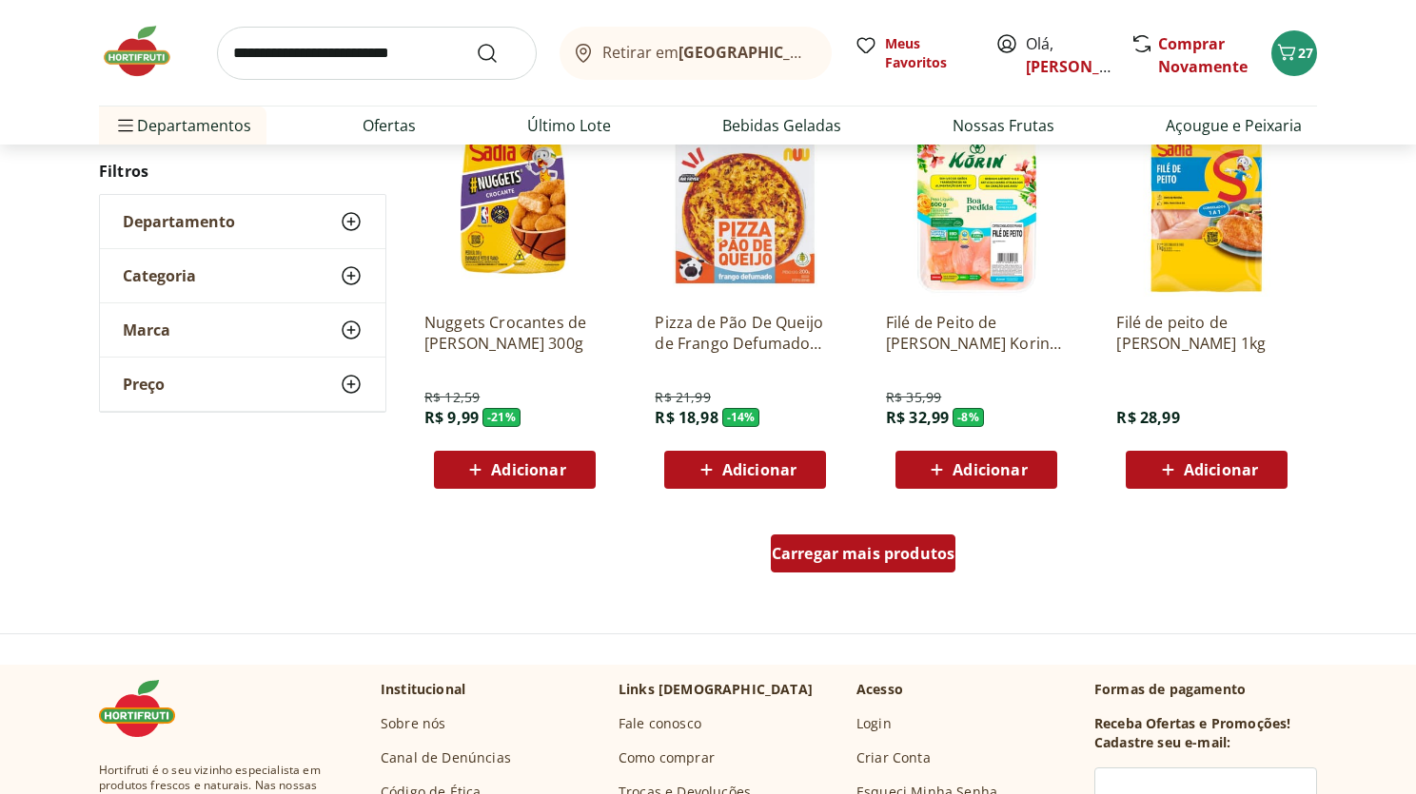
click at [870, 554] on span "Carregar mais produtos" at bounding box center [864, 553] width 184 height 15
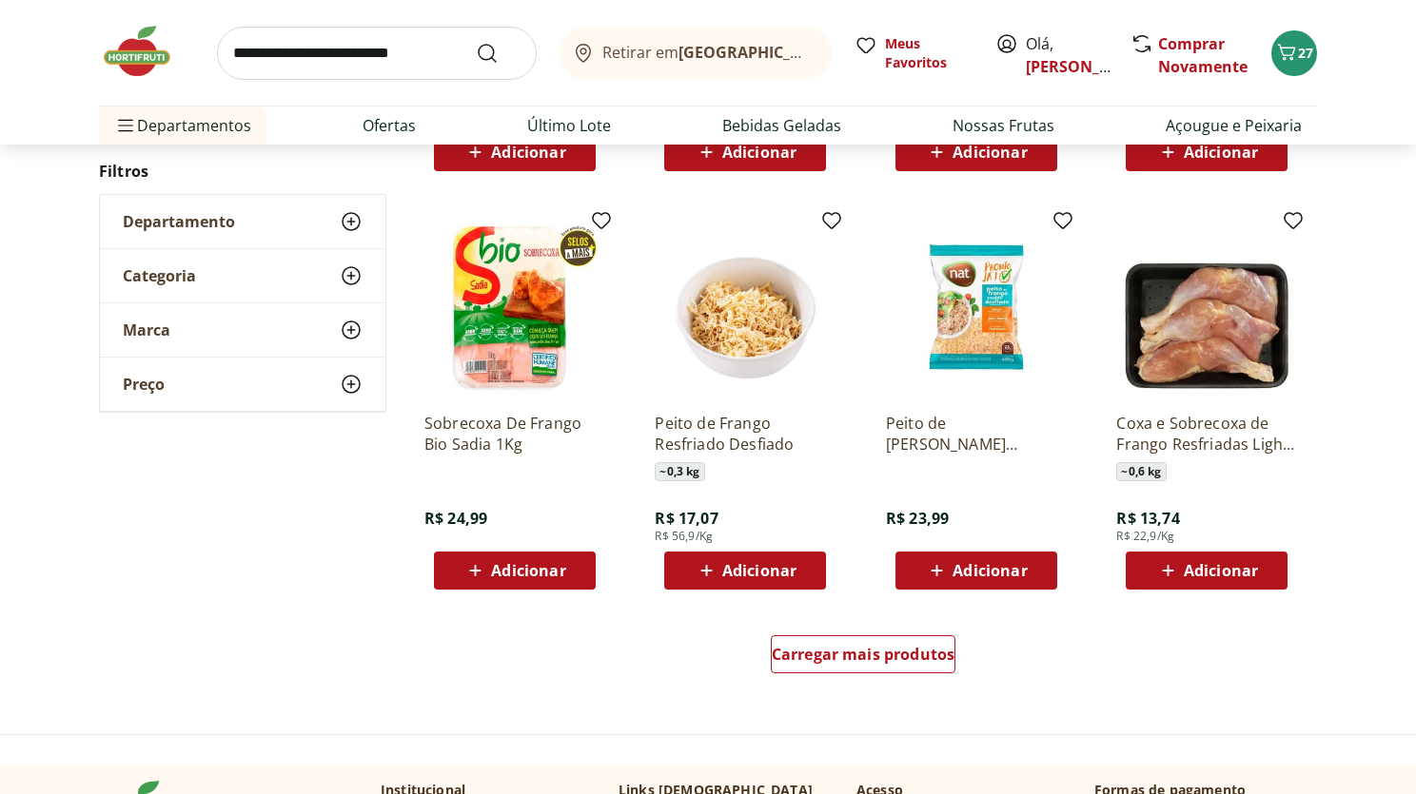
scroll to position [2361, 0]
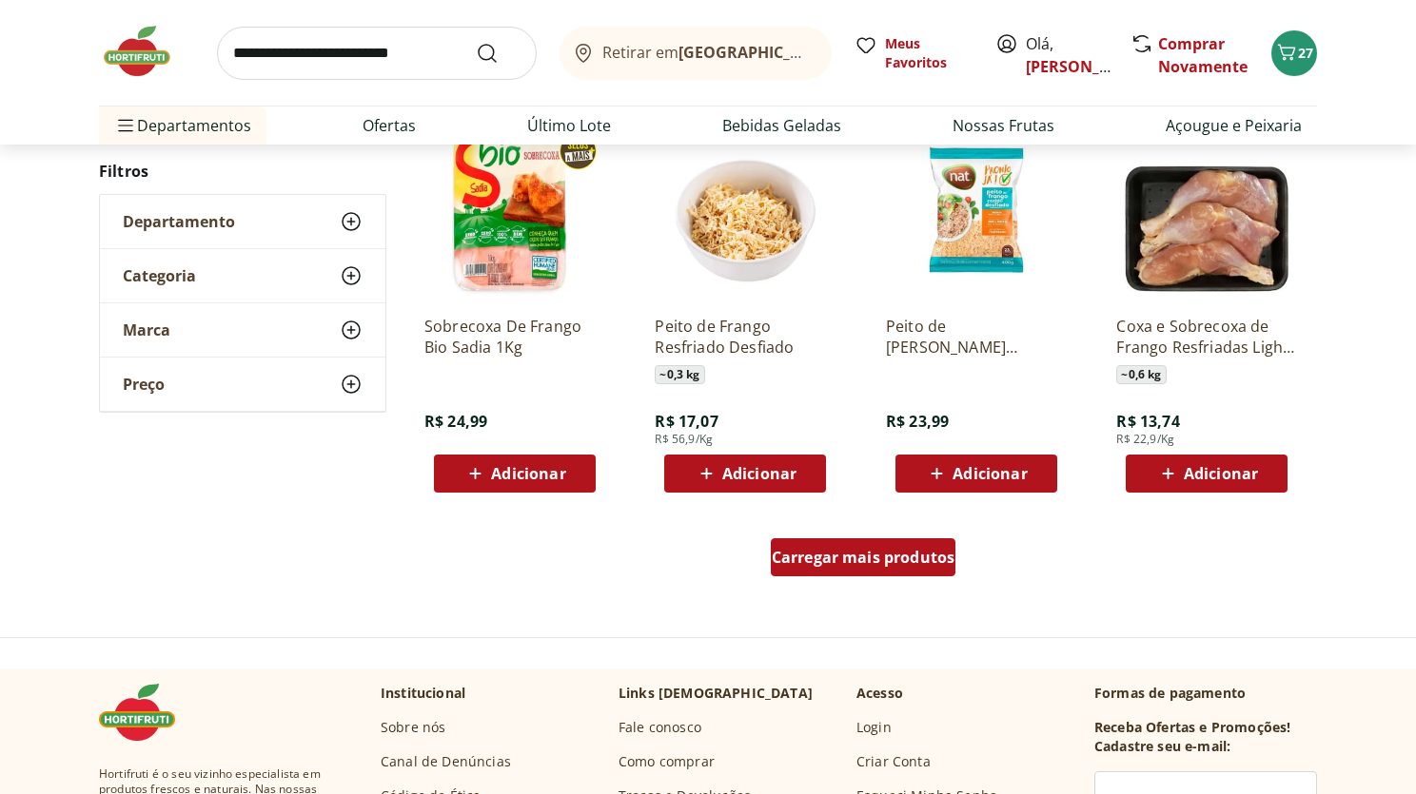
click at [873, 571] on div "Carregar mais produtos" at bounding box center [864, 557] width 186 height 38
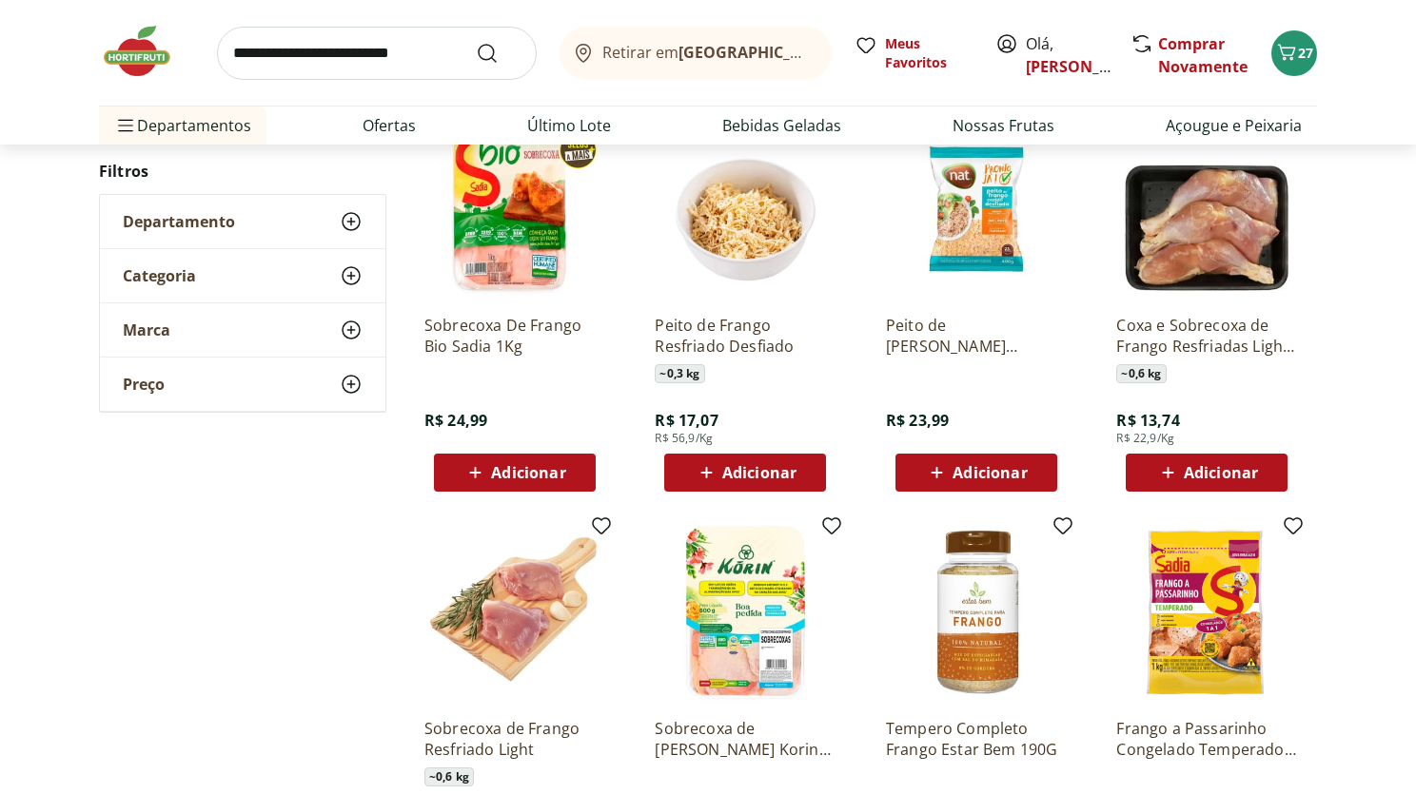
scroll to position [2307, 0]
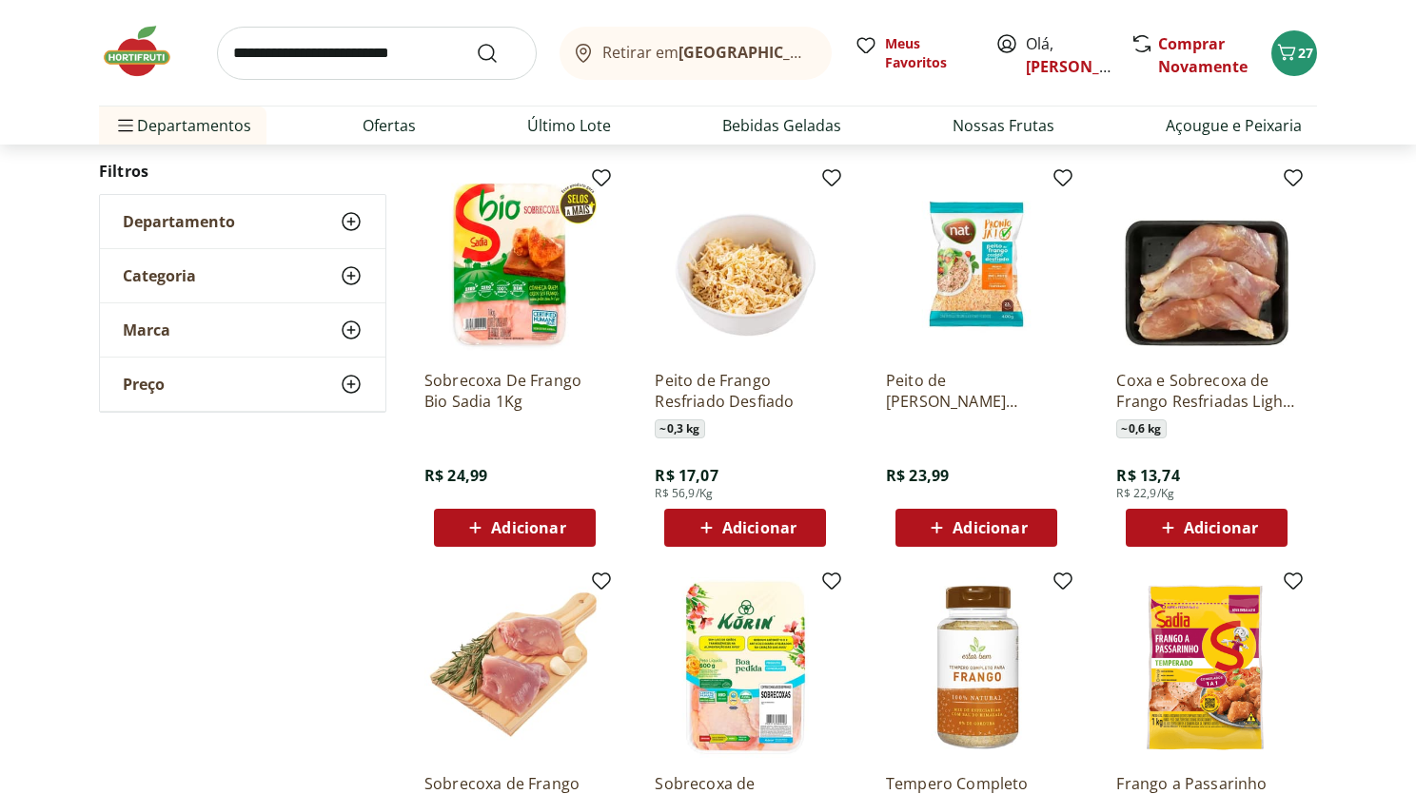
click at [226, 337] on div "Marca" at bounding box center [242, 329] width 285 height 53
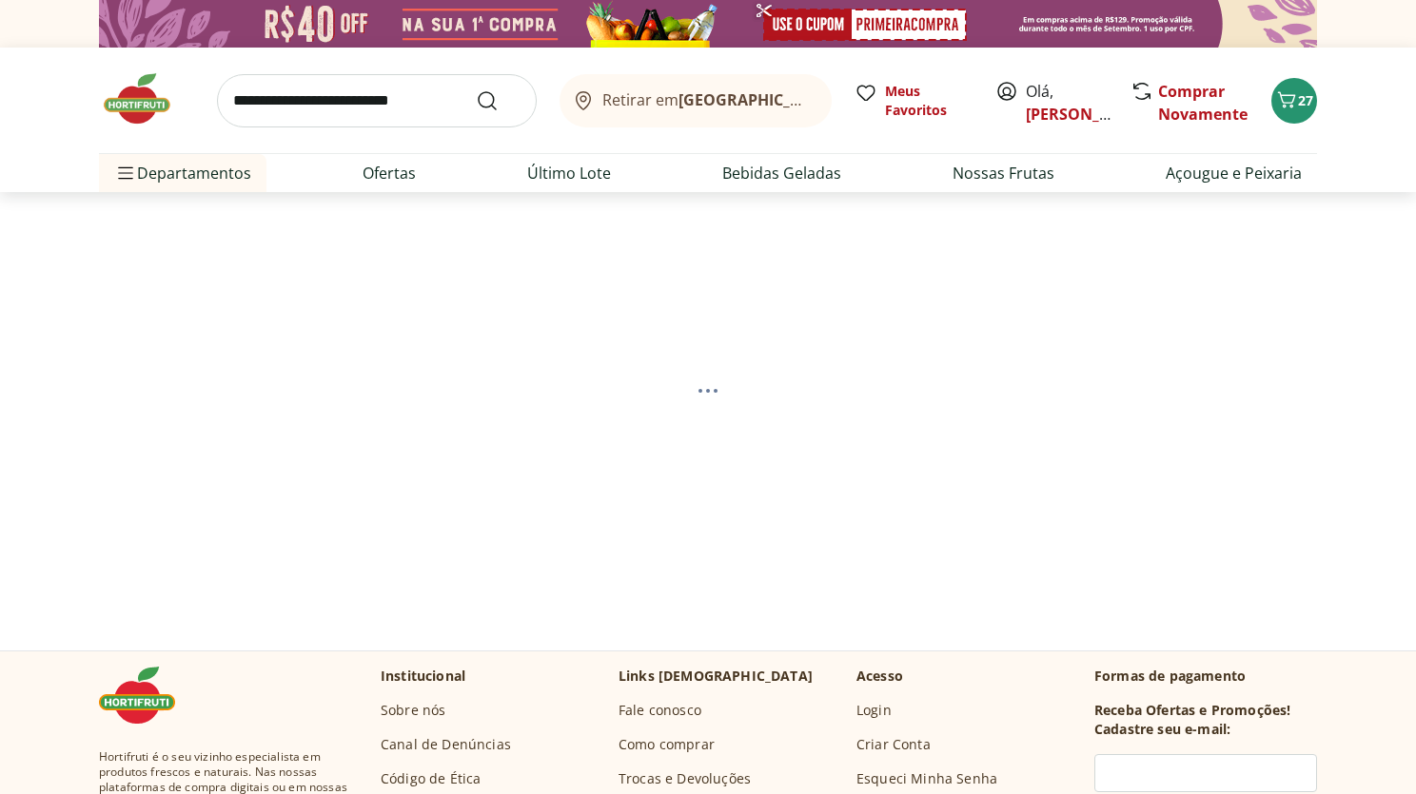
select select "**********"
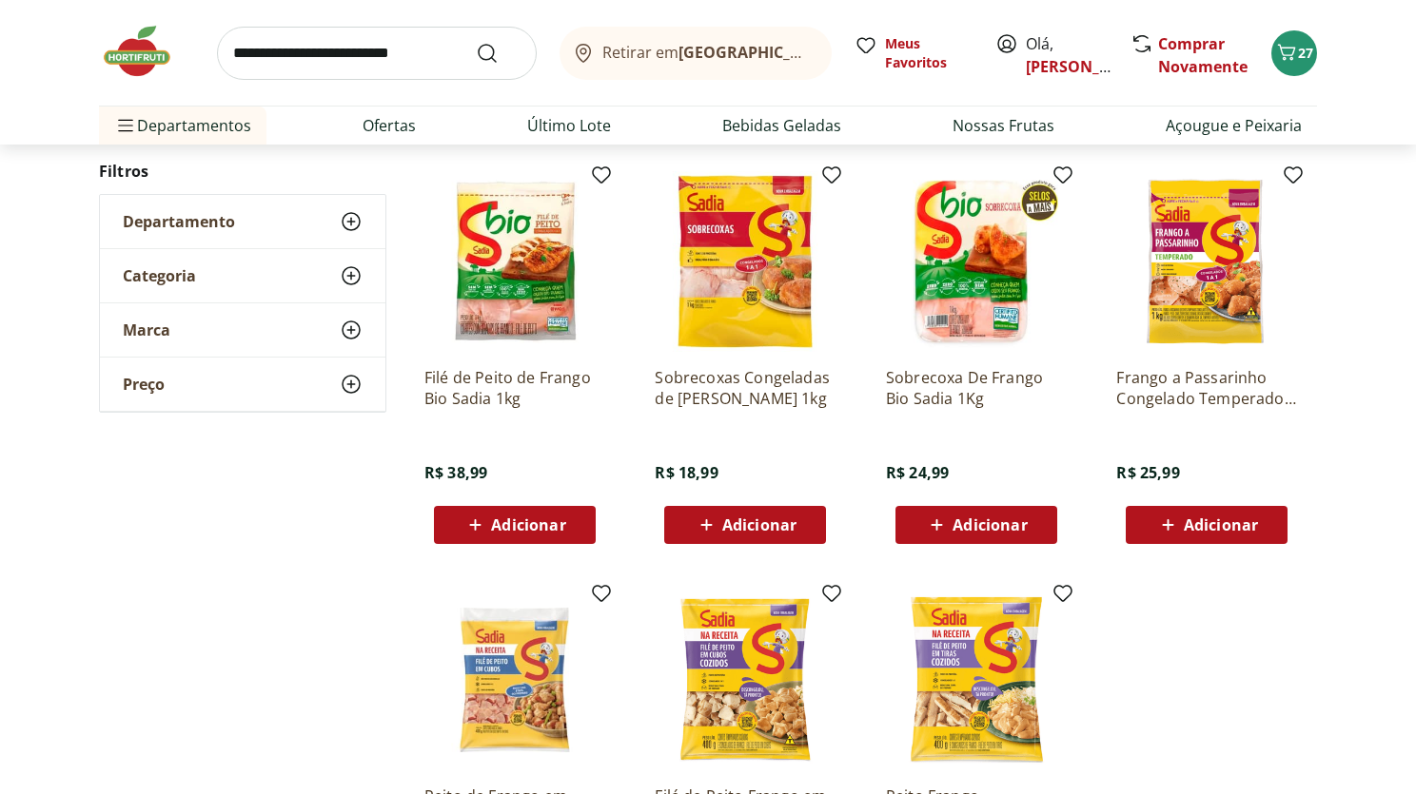
scroll to position [488, 0]
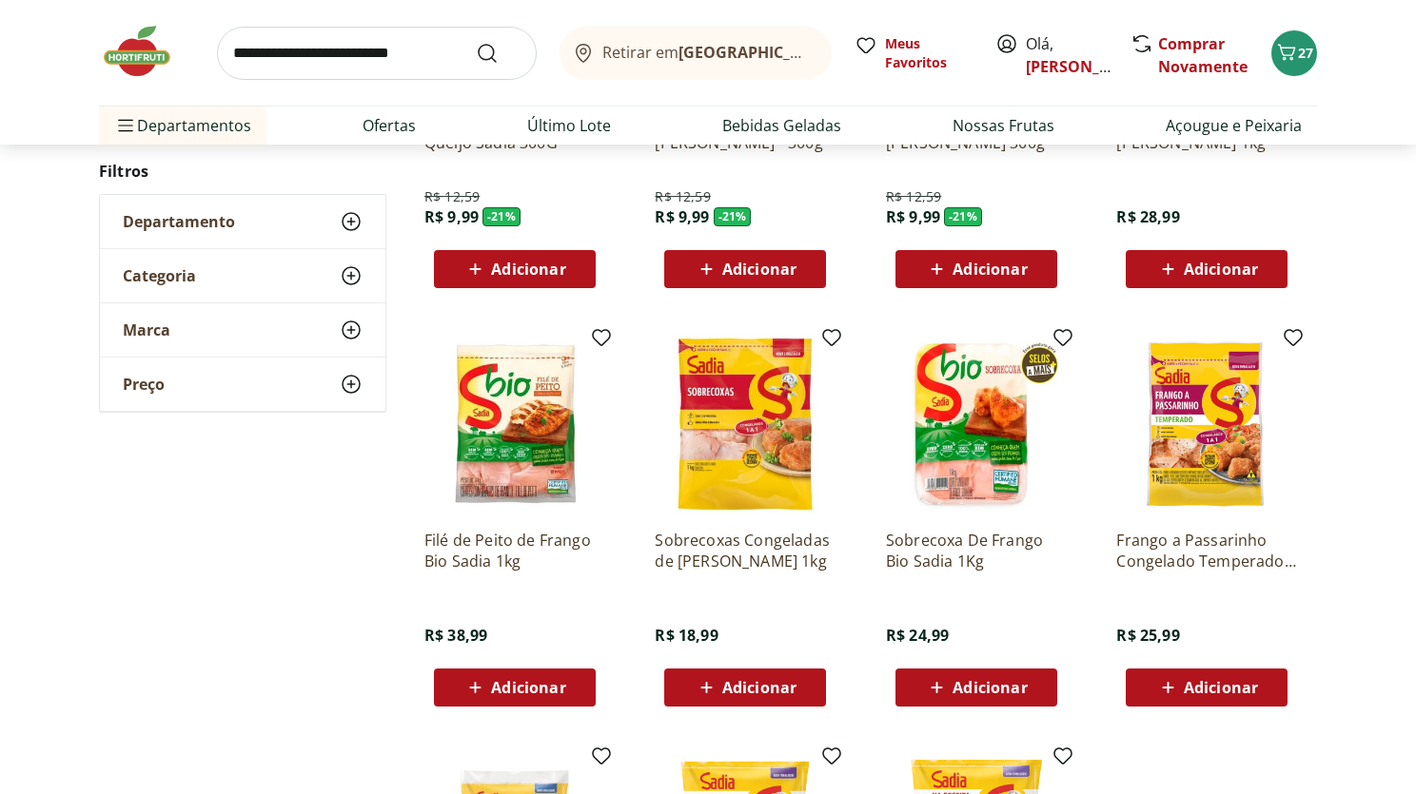
click at [228, 328] on div "Marca" at bounding box center [242, 329] width 285 height 53
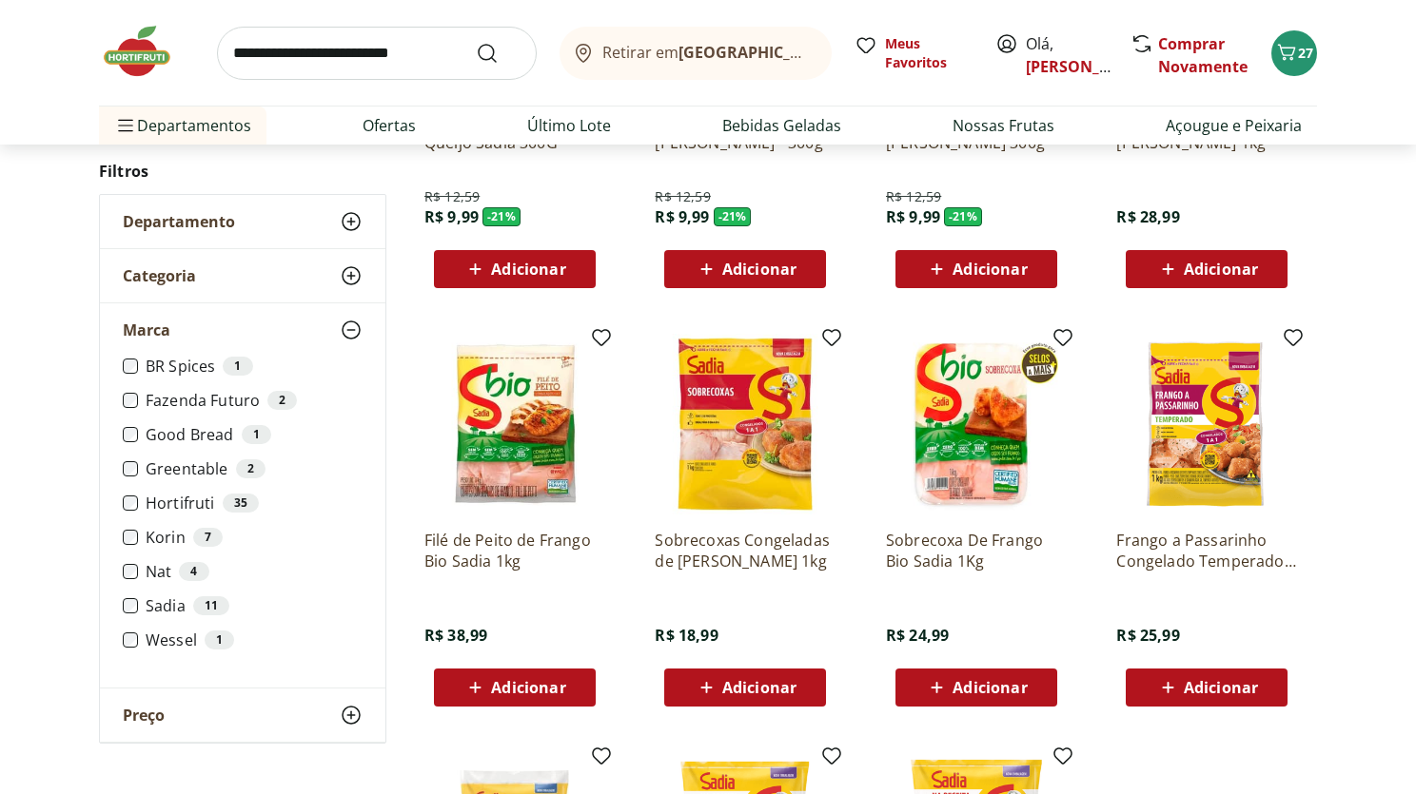
click at [129, 617] on ul "BR Spices 1 Fazenda Futuro 2 Good Bread 1 Greentable 2 Hortifruti 35 Korin 7 Na…" at bounding box center [243, 511] width 240 height 308
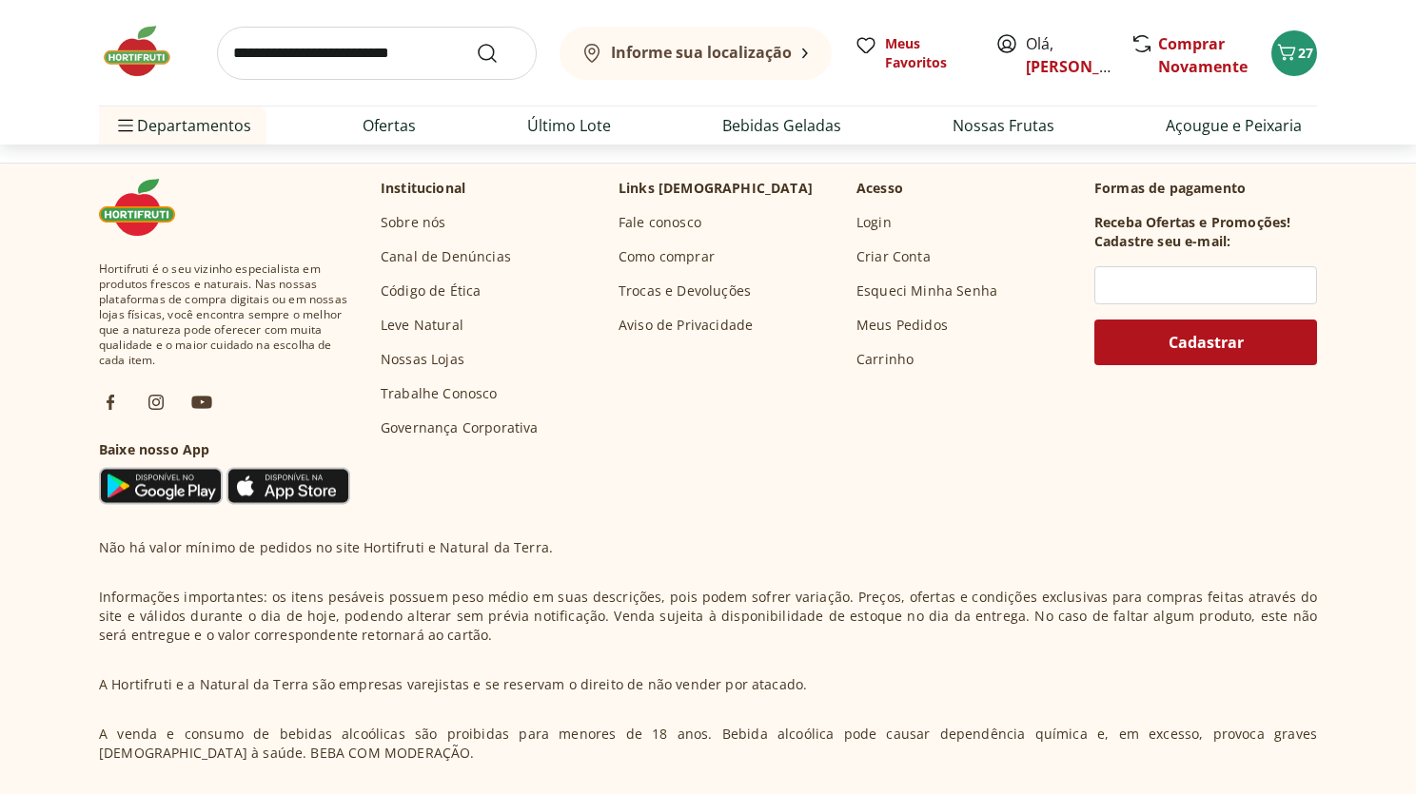
scroll to position [211, 0]
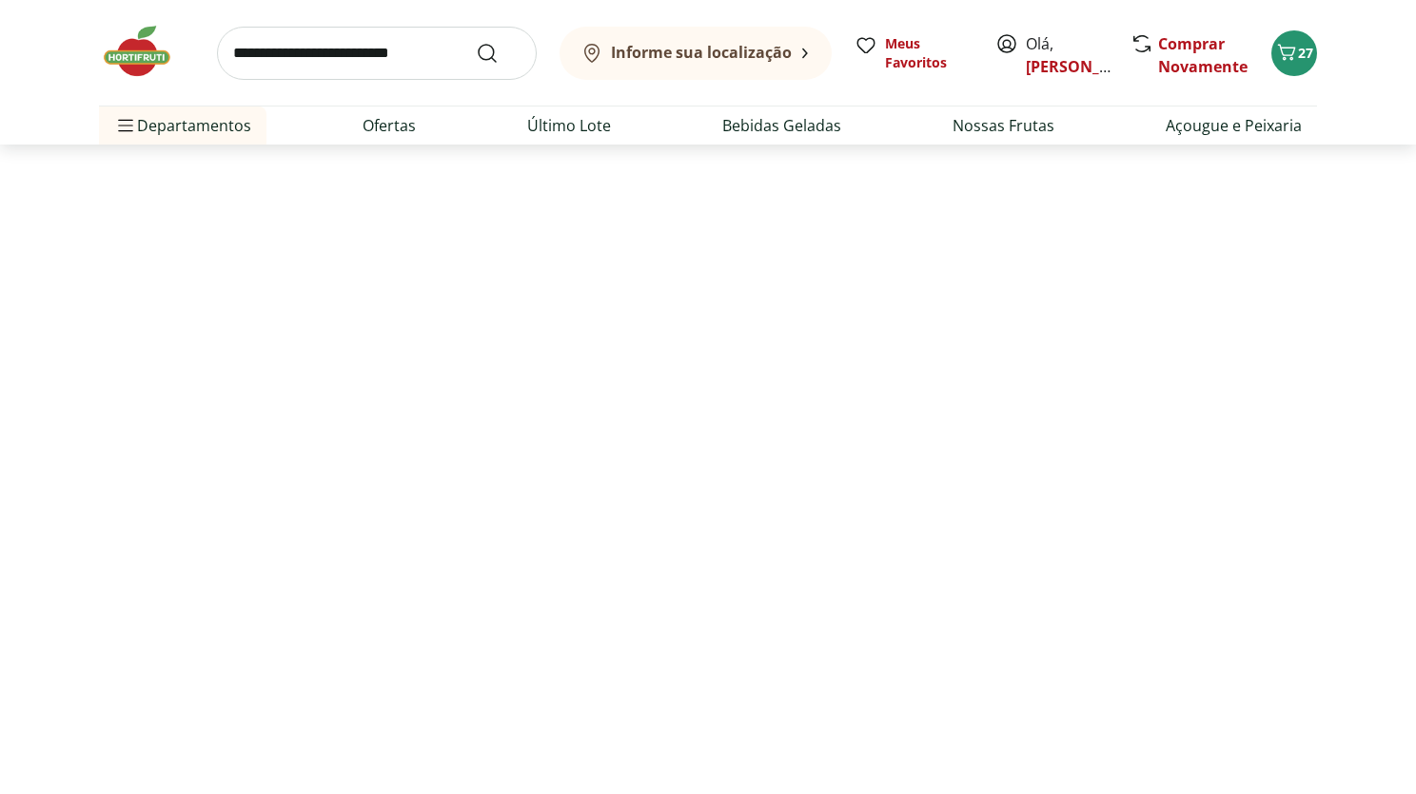
select select "**********"
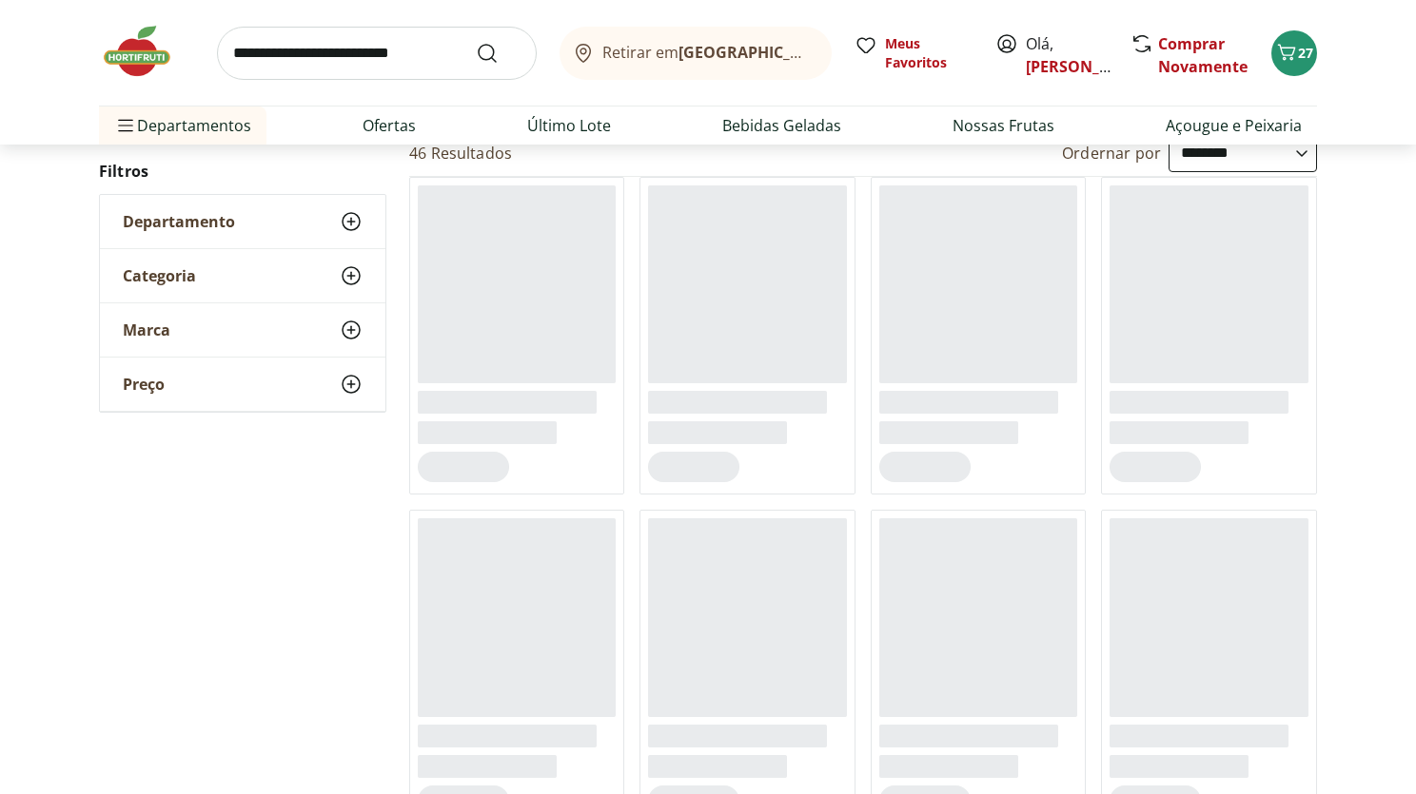
scroll to position [199, 0]
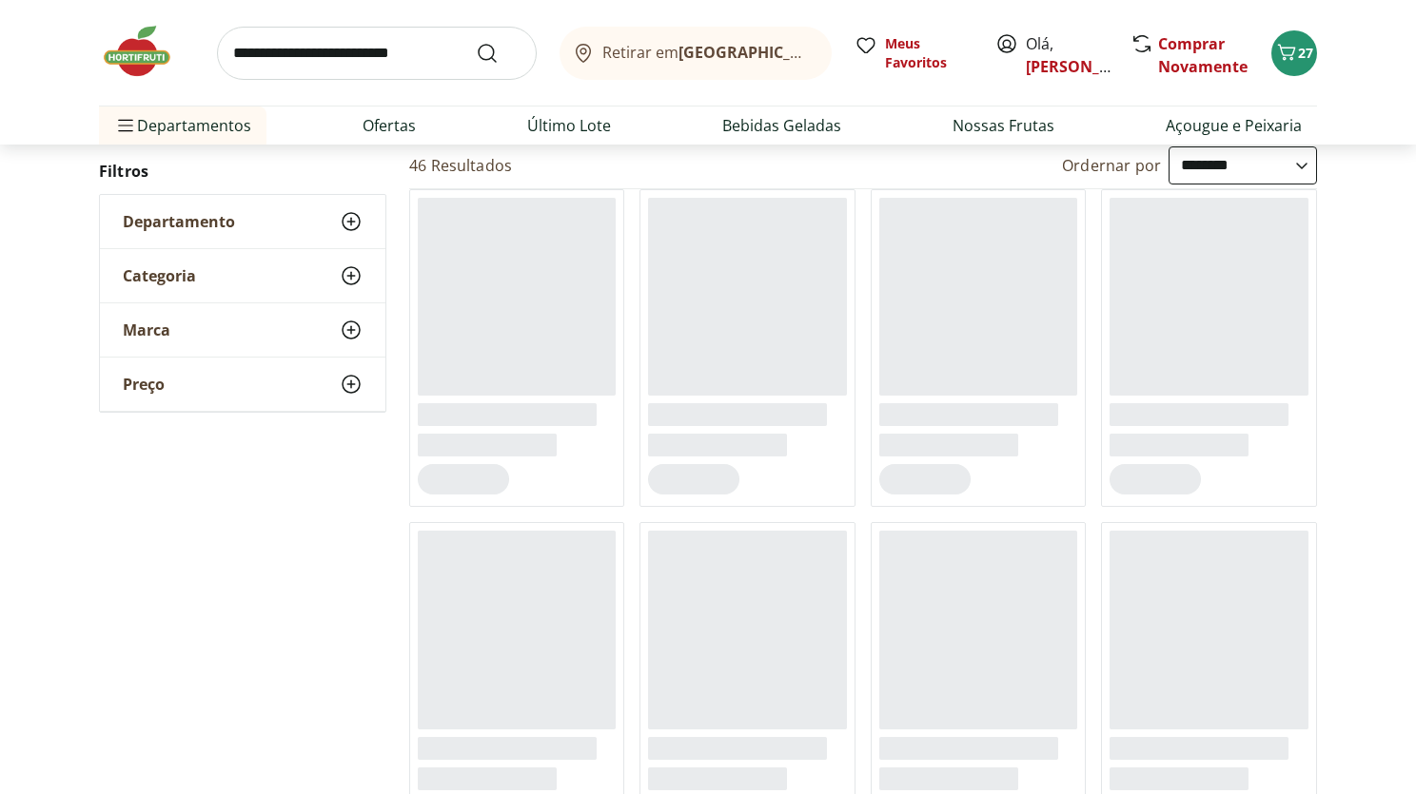
click at [181, 335] on div "Marca" at bounding box center [242, 329] width 285 height 53
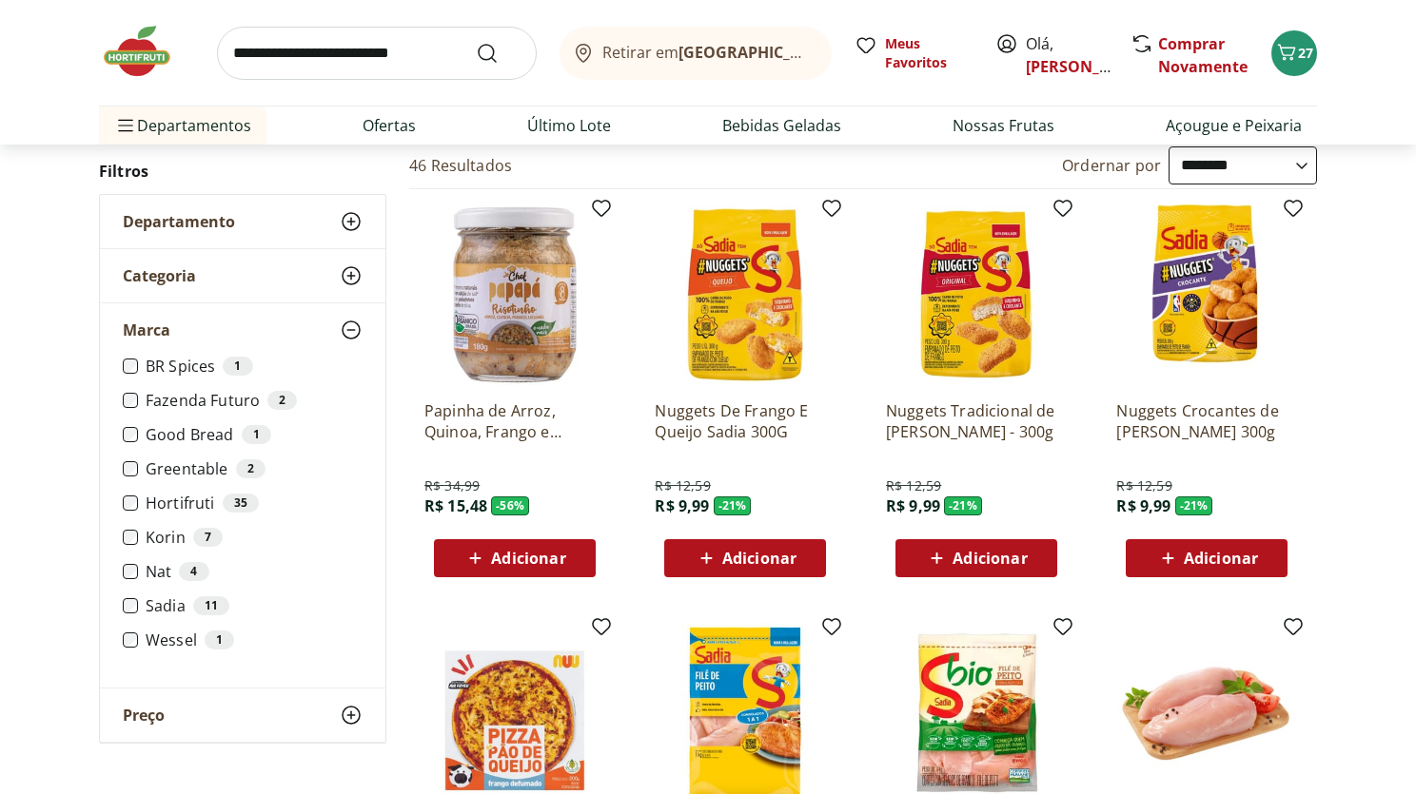
scroll to position [203, 0]
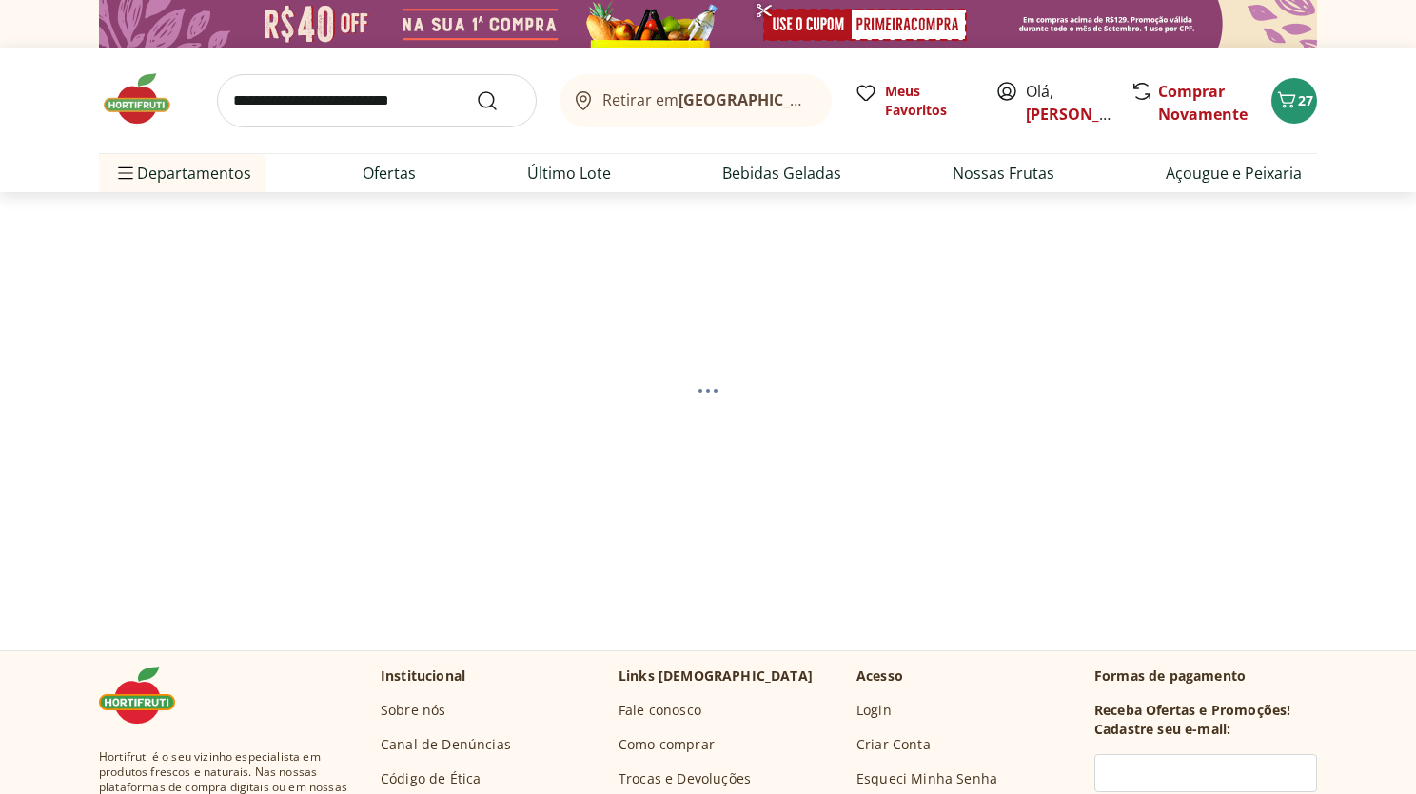
select select "**********"
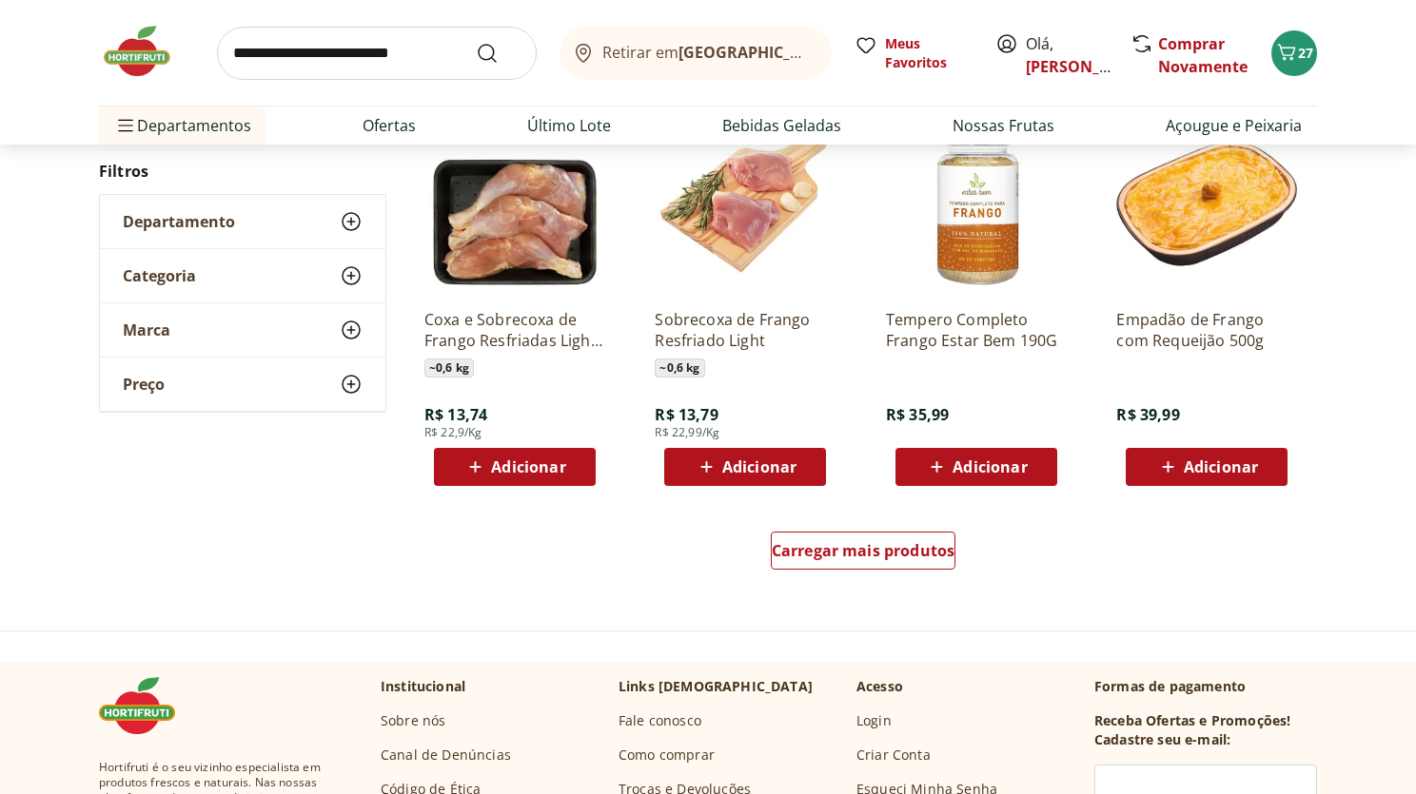
scroll to position [1129, 0]
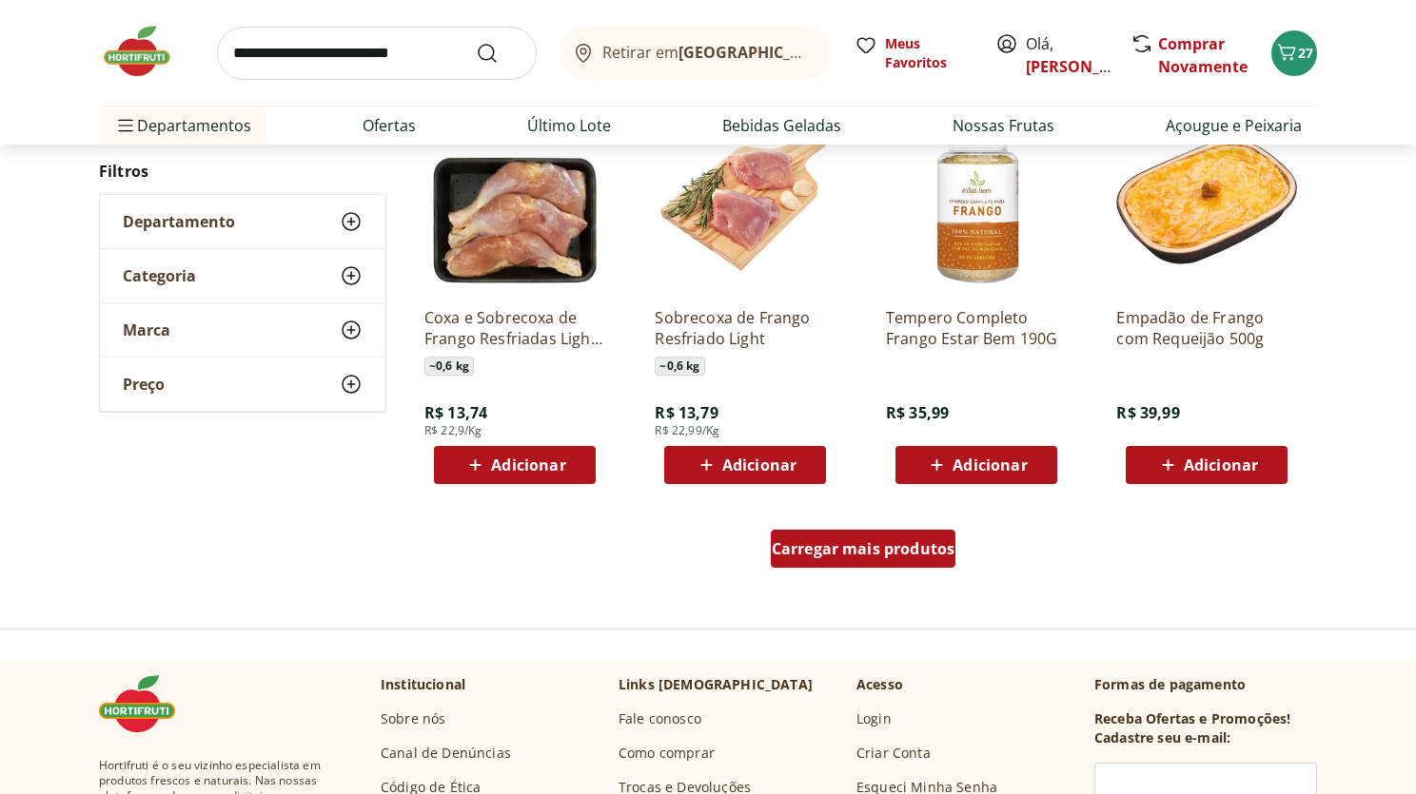
click at [872, 560] on div "Carregar mais produtos" at bounding box center [864, 549] width 186 height 38
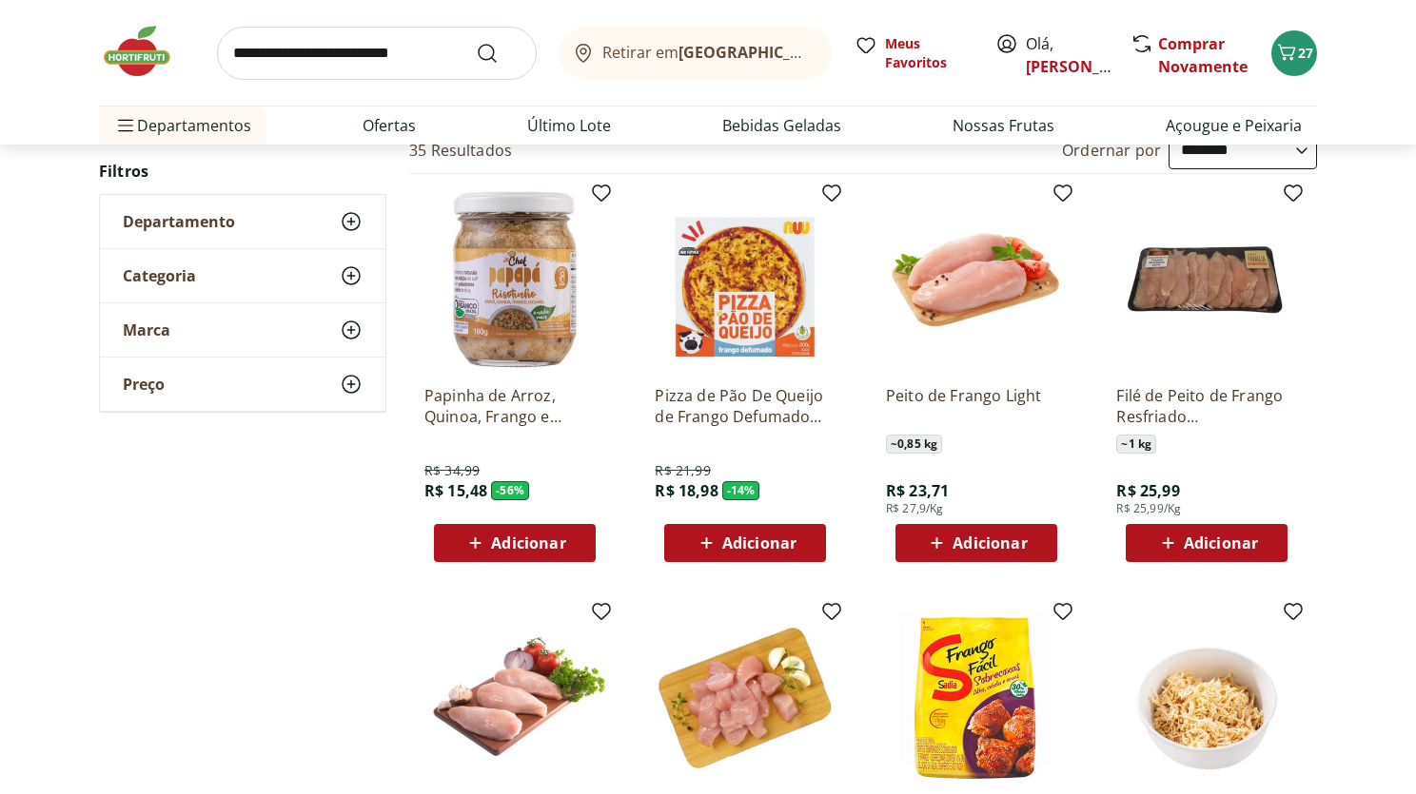
scroll to position [210, 0]
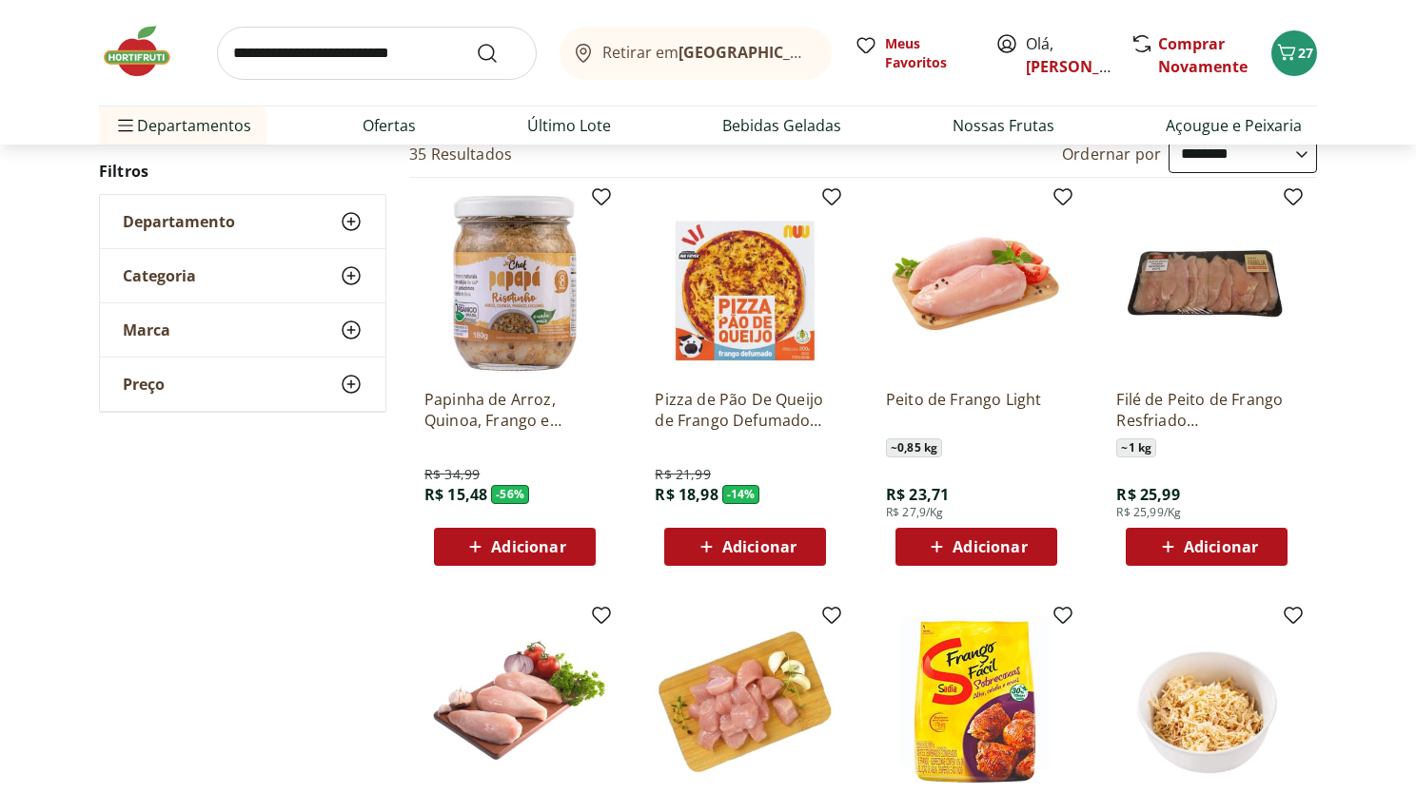
click at [949, 547] on span "Adicionar" at bounding box center [976, 547] width 102 height 23
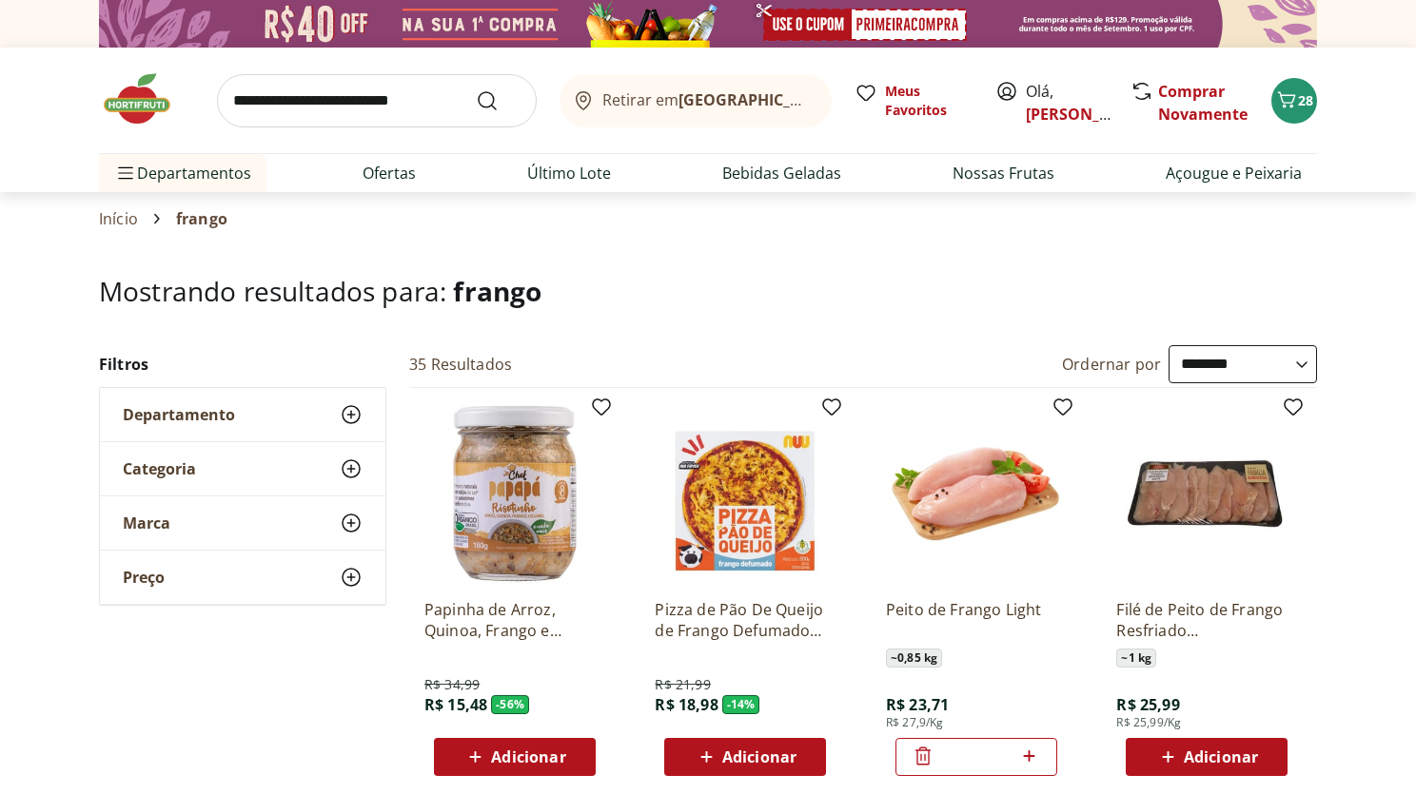
click at [143, 107] on img at bounding box center [146, 98] width 95 height 57
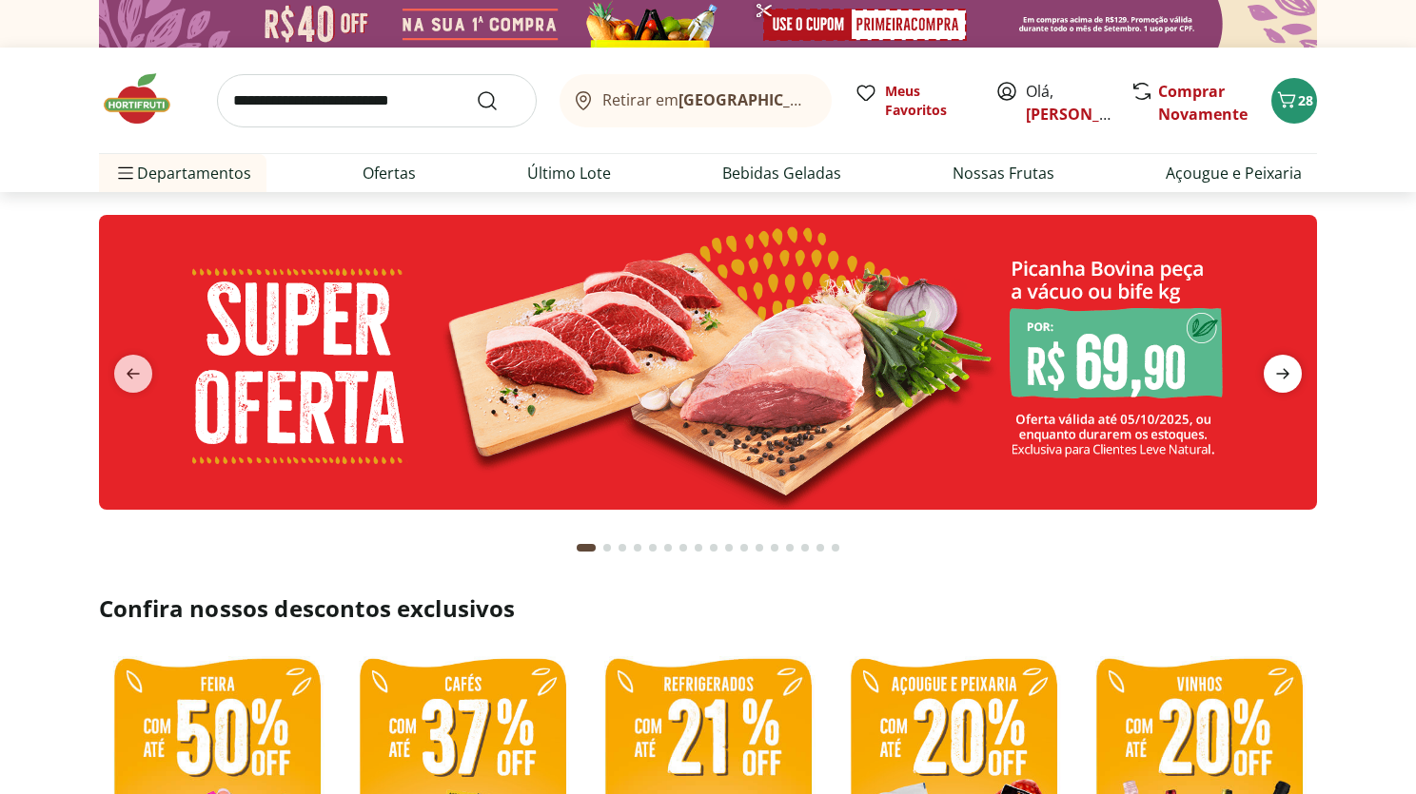
click at [1289, 382] on icon "next" at bounding box center [1282, 373] width 23 height 23
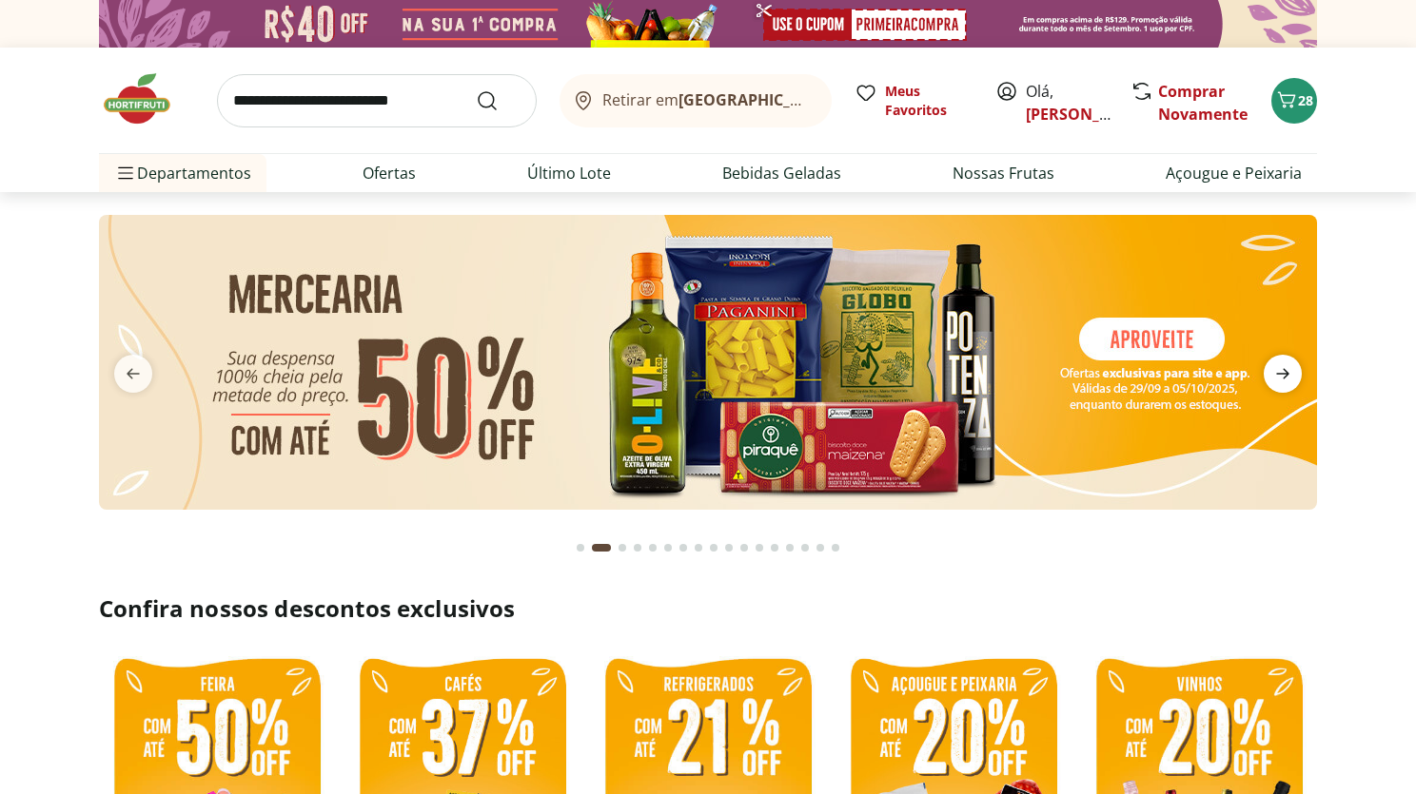
click at [1289, 382] on icon "next" at bounding box center [1282, 373] width 23 height 23
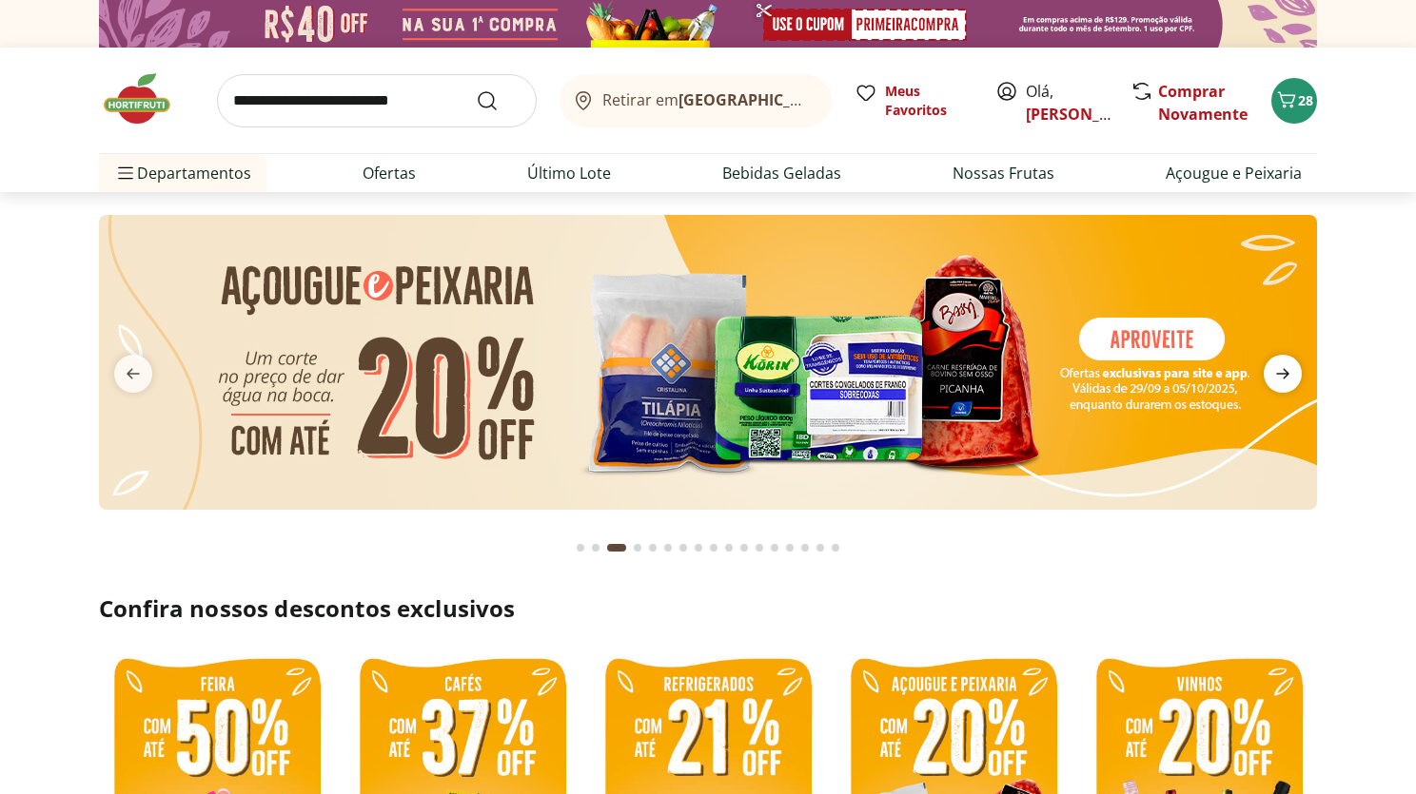
click at [1287, 377] on icon "next" at bounding box center [1282, 373] width 23 height 23
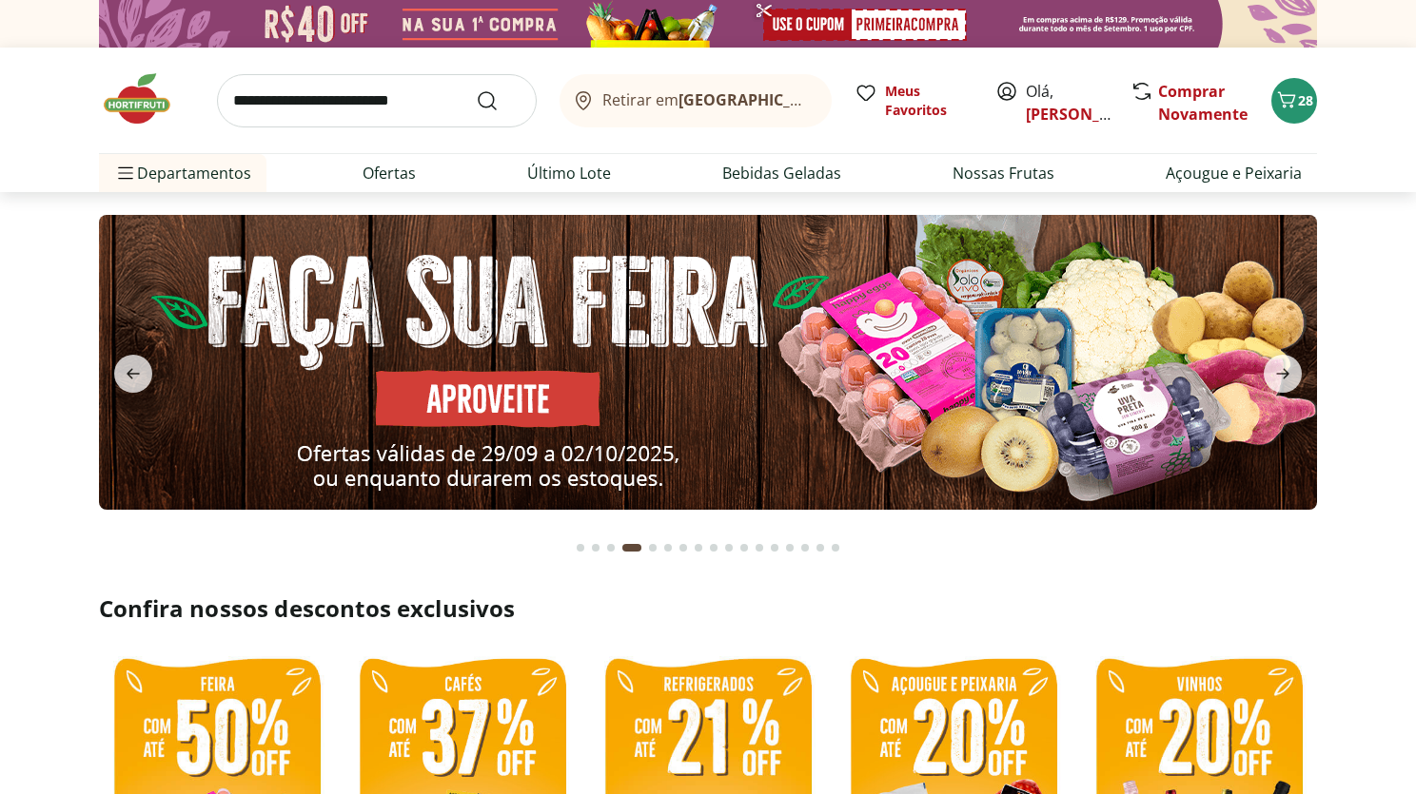
click at [934, 385] on img at bounding box center [708, 362] width 1218 height 295
select select "**********"
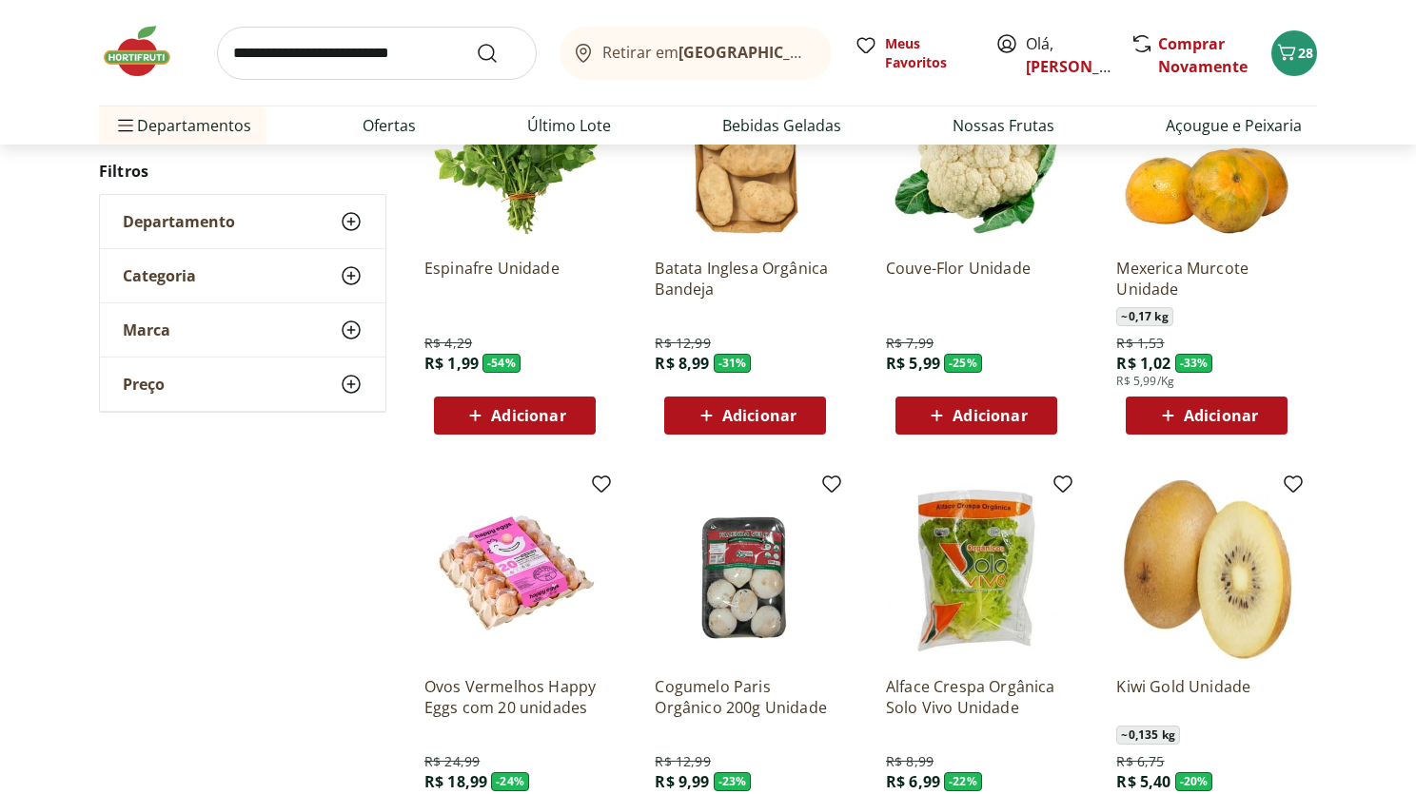
scroll to position [362, 0]
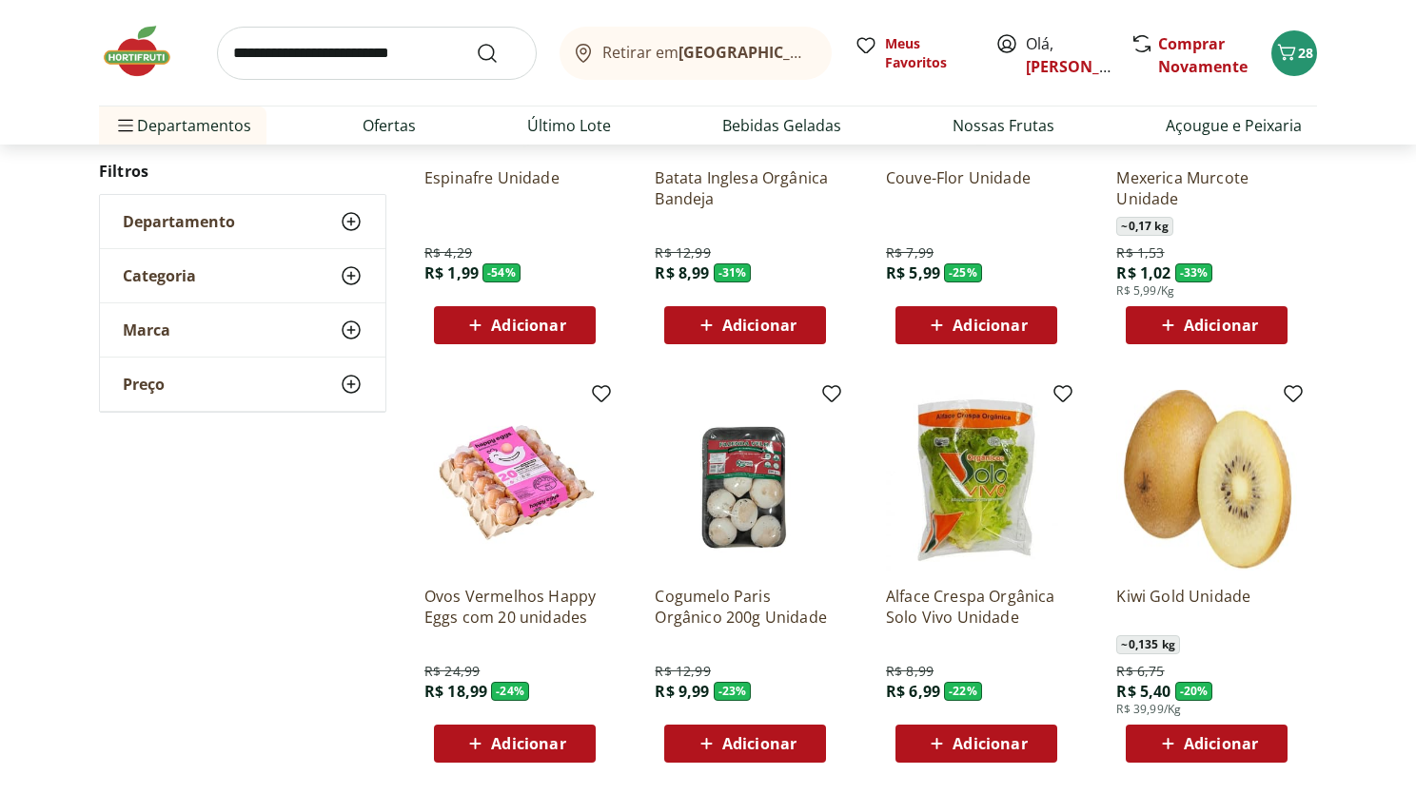
click at [737, 742] on span "Adicionar" at bounding box center [759, 743] width 74 height 15
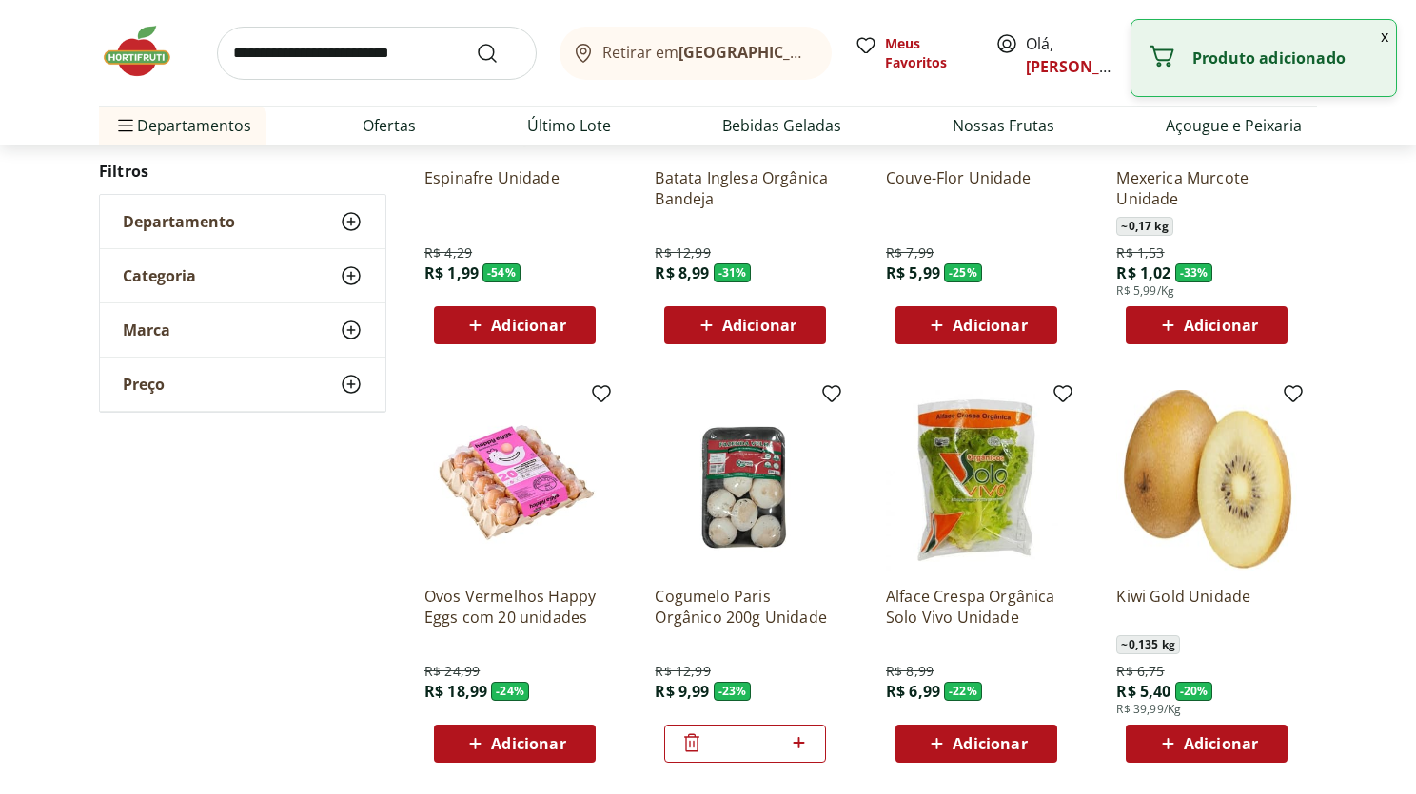
click at [803, 742] on icon at bounding box center [797, 742] width 11 height 11
type input "*"
click at [1239, 751] on span "Adicionar" at bounding box center [1220, 743] width 74 height 15
click at [1262, 745] on icon at bounding box center [1260, 743] width 24 height 23
type input "*"
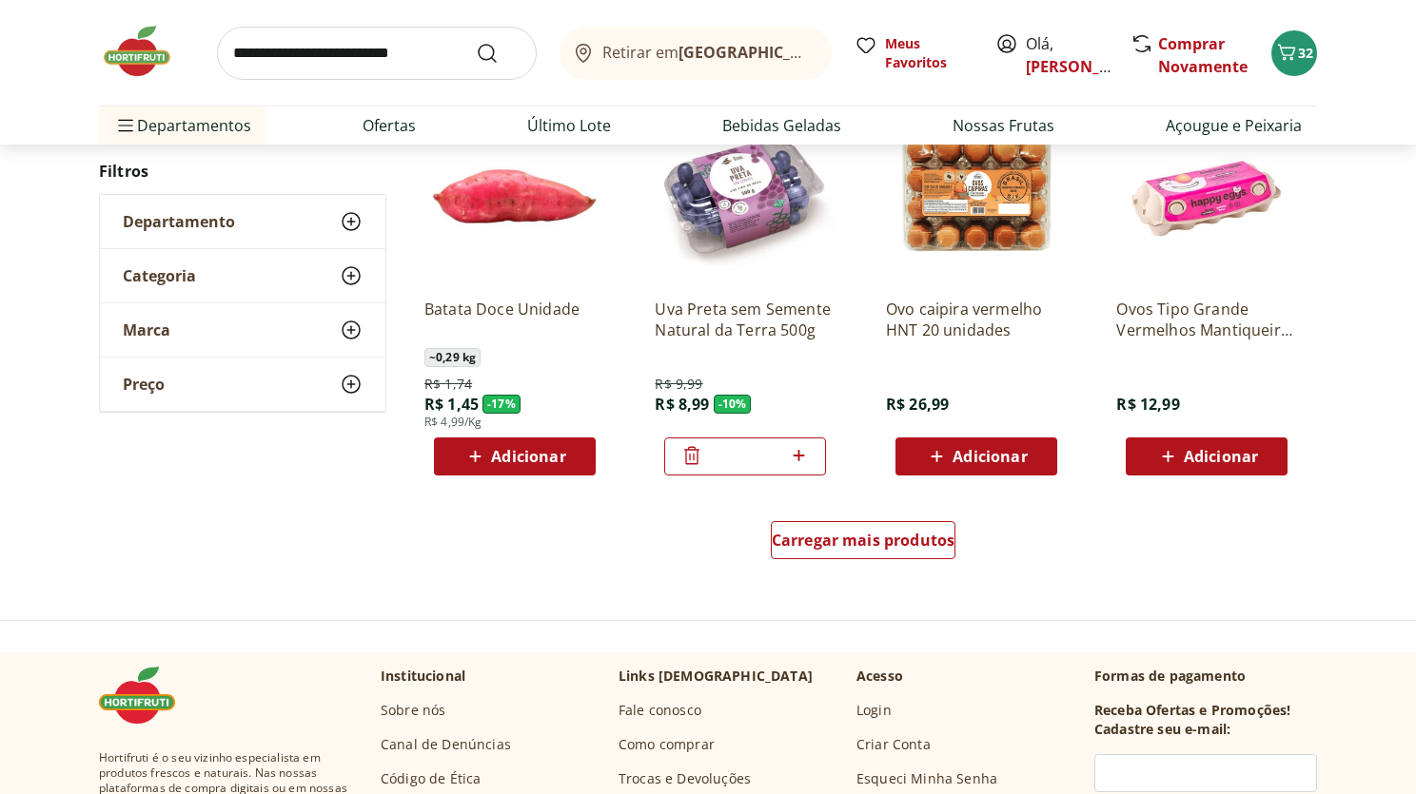
scroll to position [1099, 0]
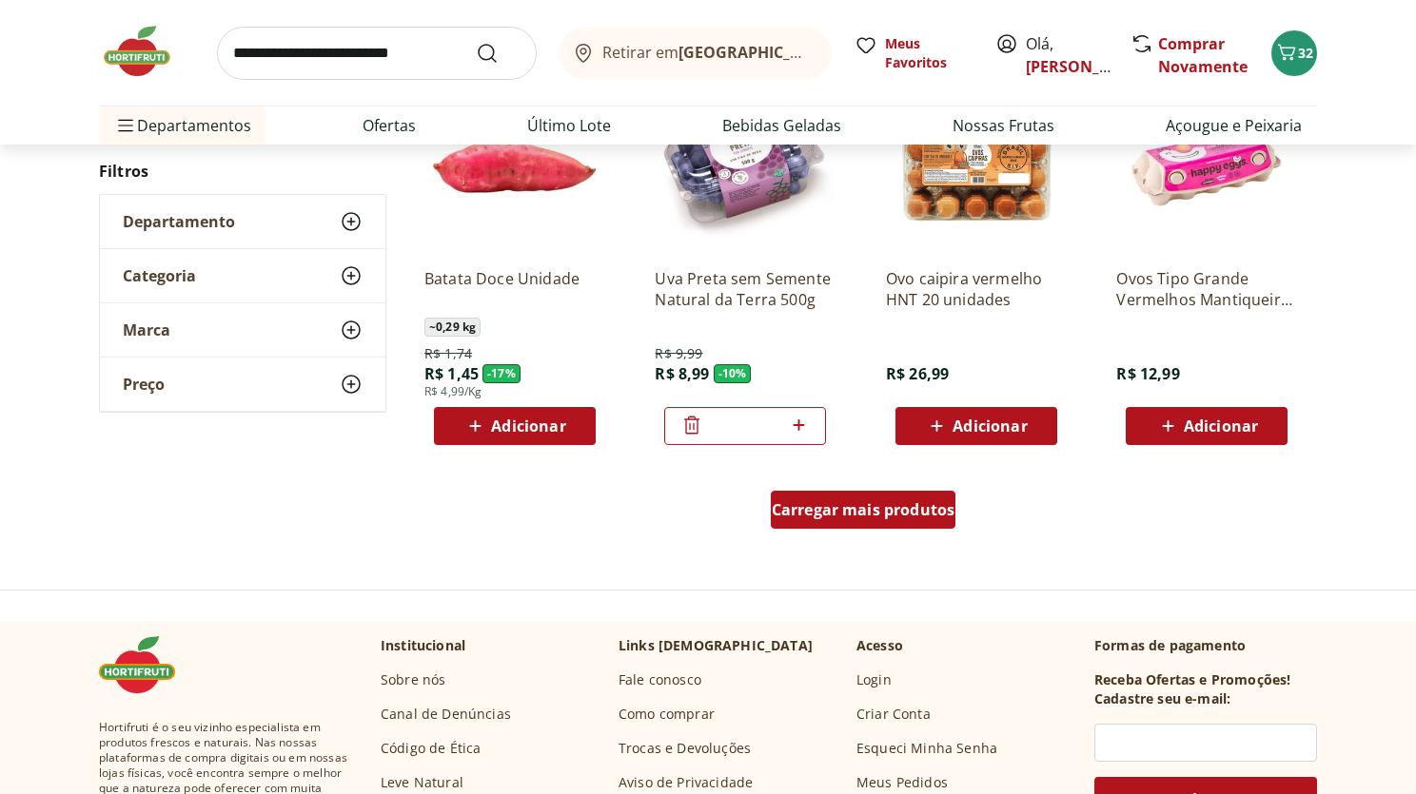
click at [891, 522] on div "Carregar mais produtos" at bounding box center [864, 510] width 186 height 38
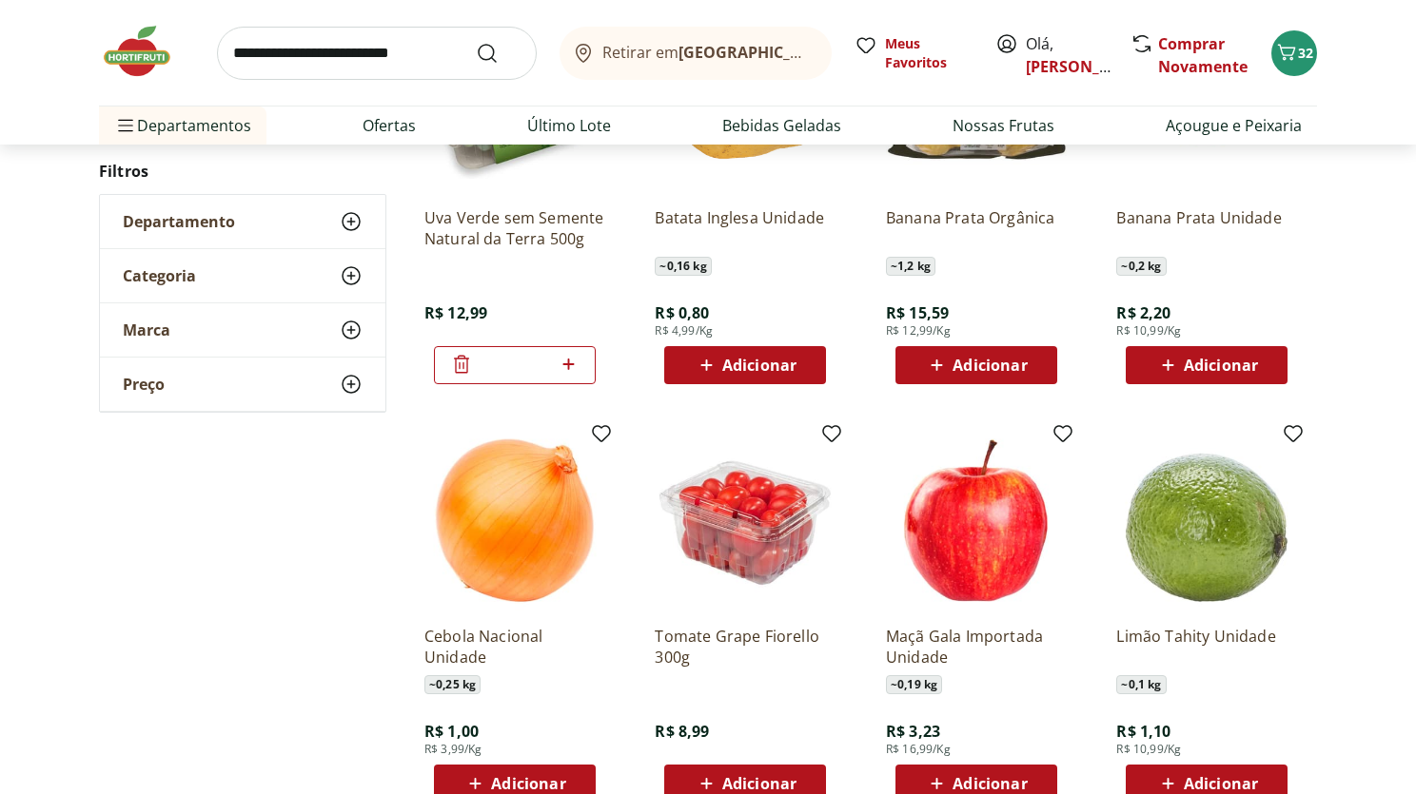
scroll to position [2290, 0]
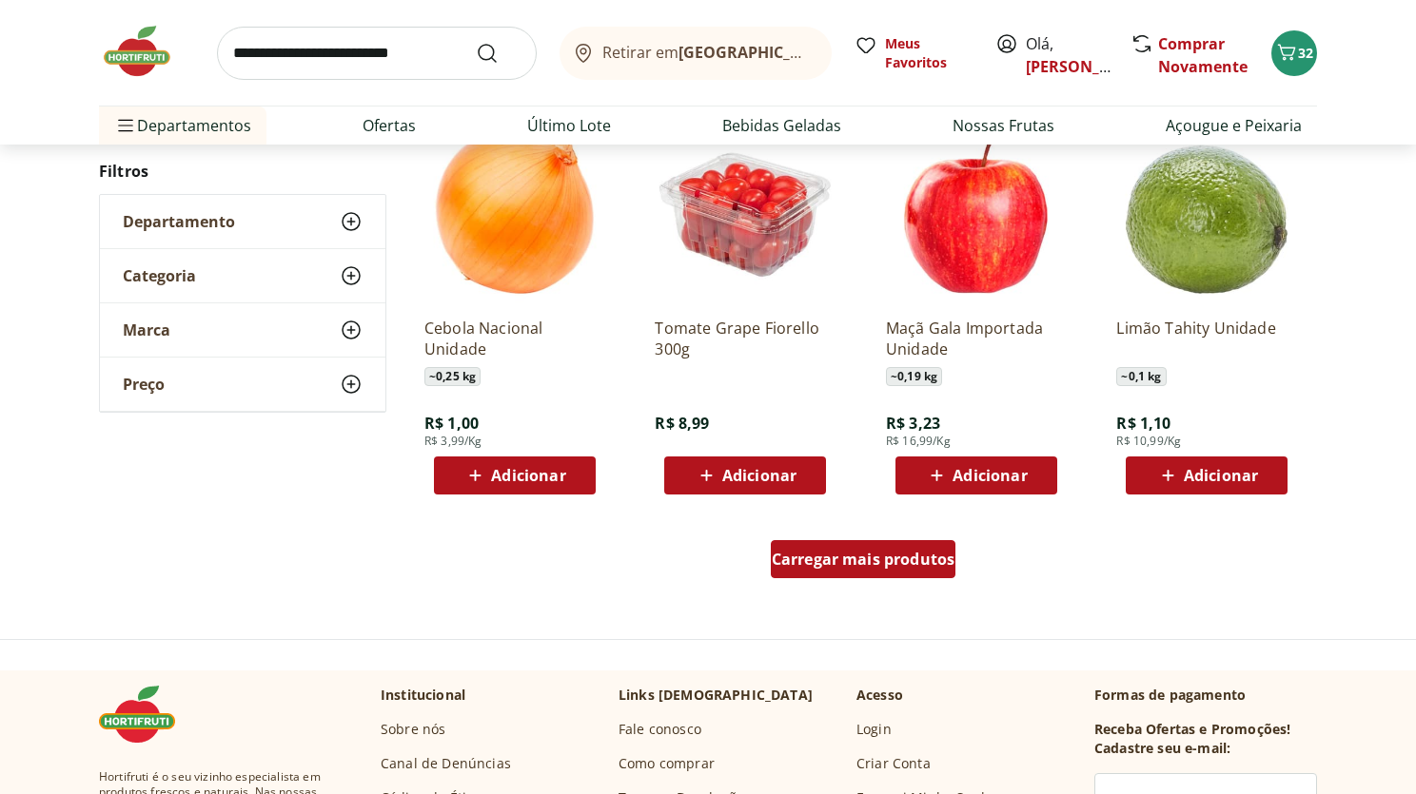
click at [827, 559] on span "Carregar mais produtos" at bounding box center [864, 559] width 184 height 15
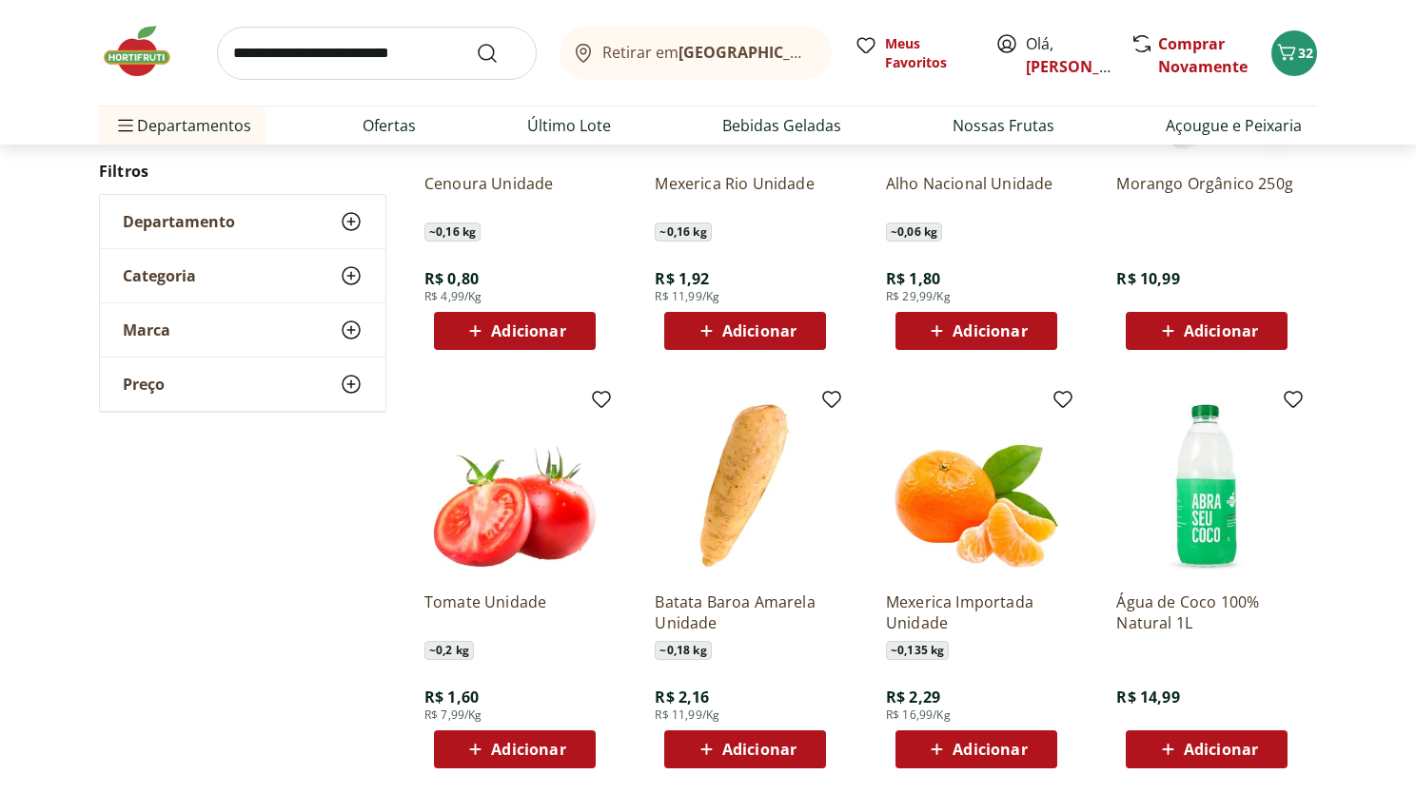
scroll to position [2893, 0]
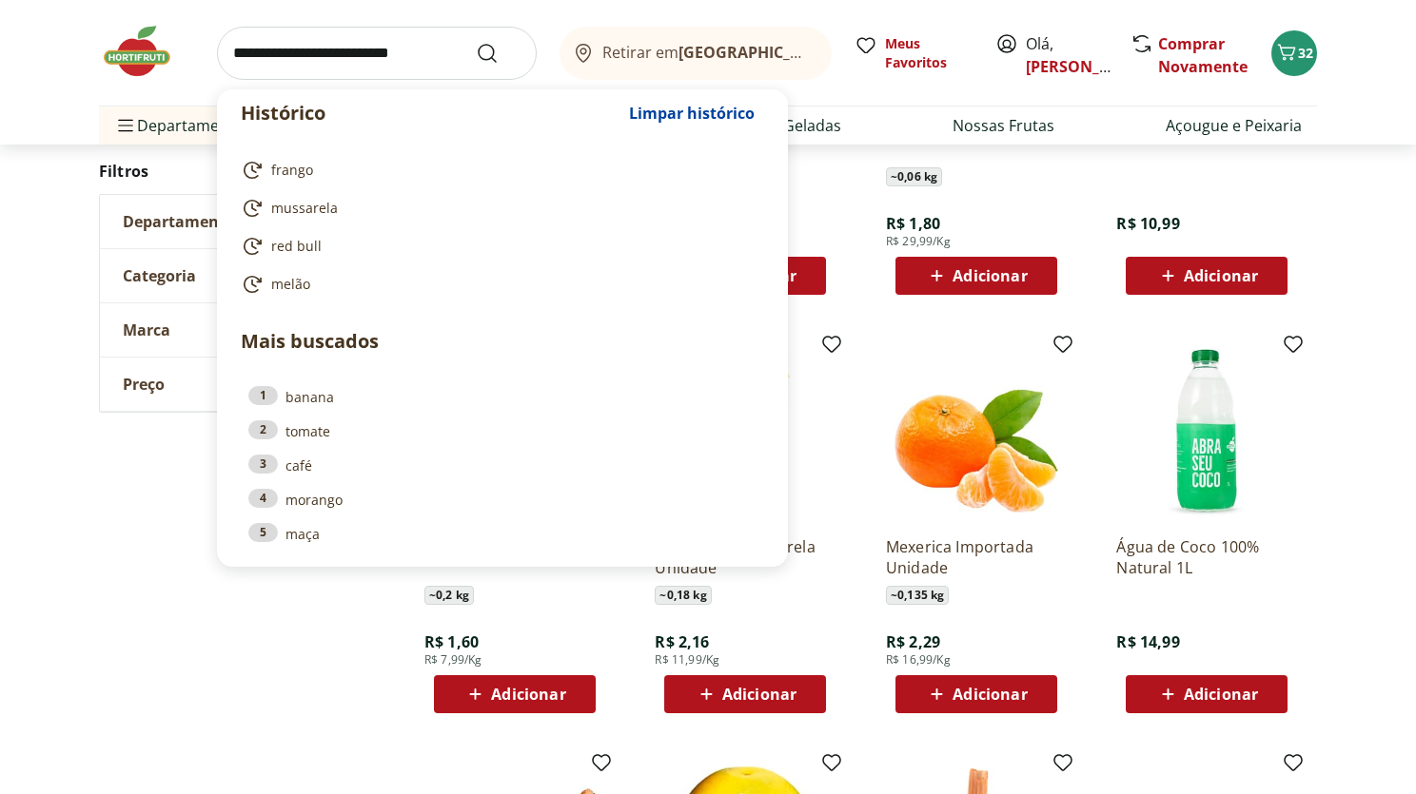
click at [369, 57] on input "search" at bounding box center [377, 53] width 320 height 53
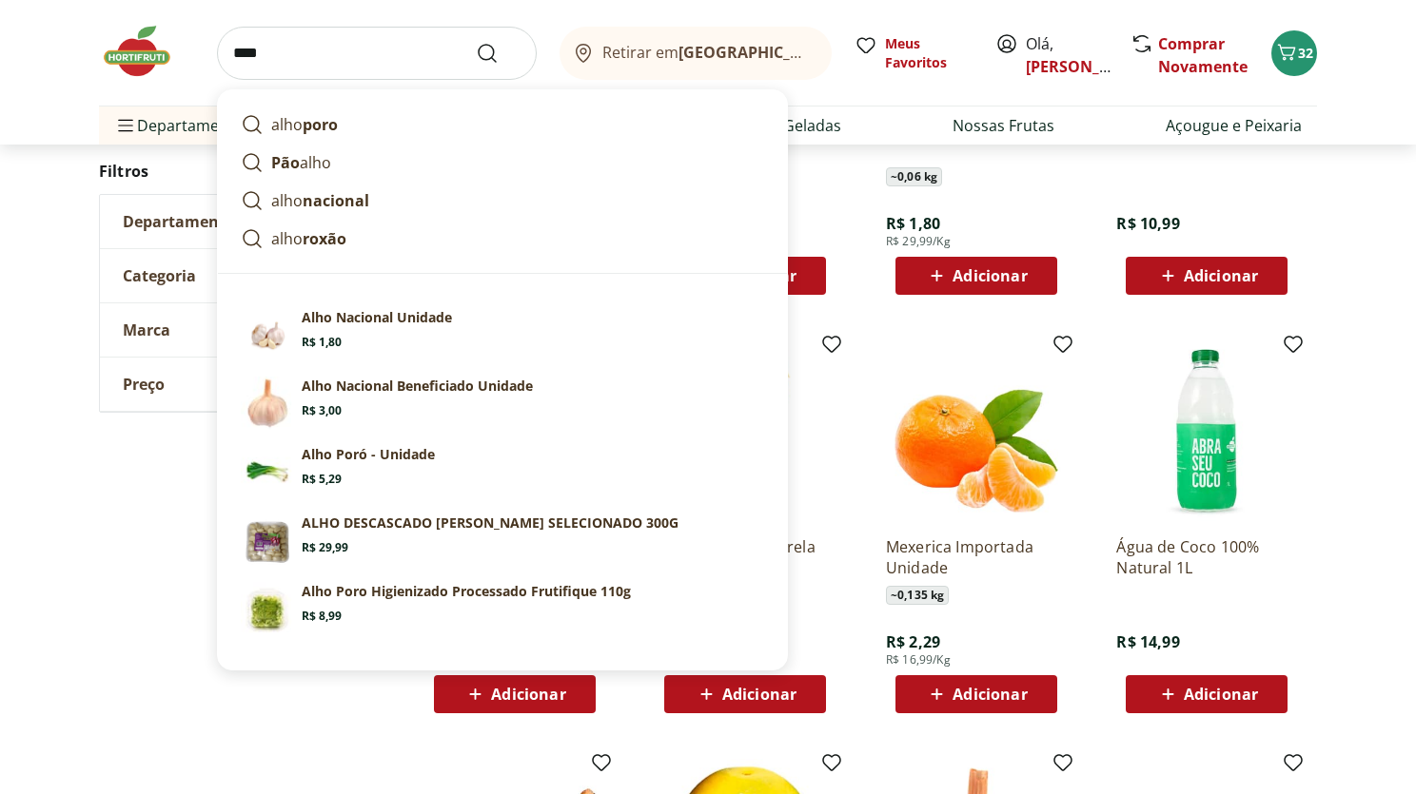
type input "****"
click at [476, 42] on button "Submit Search" at bounding box center [499, 53] width 46 height 23
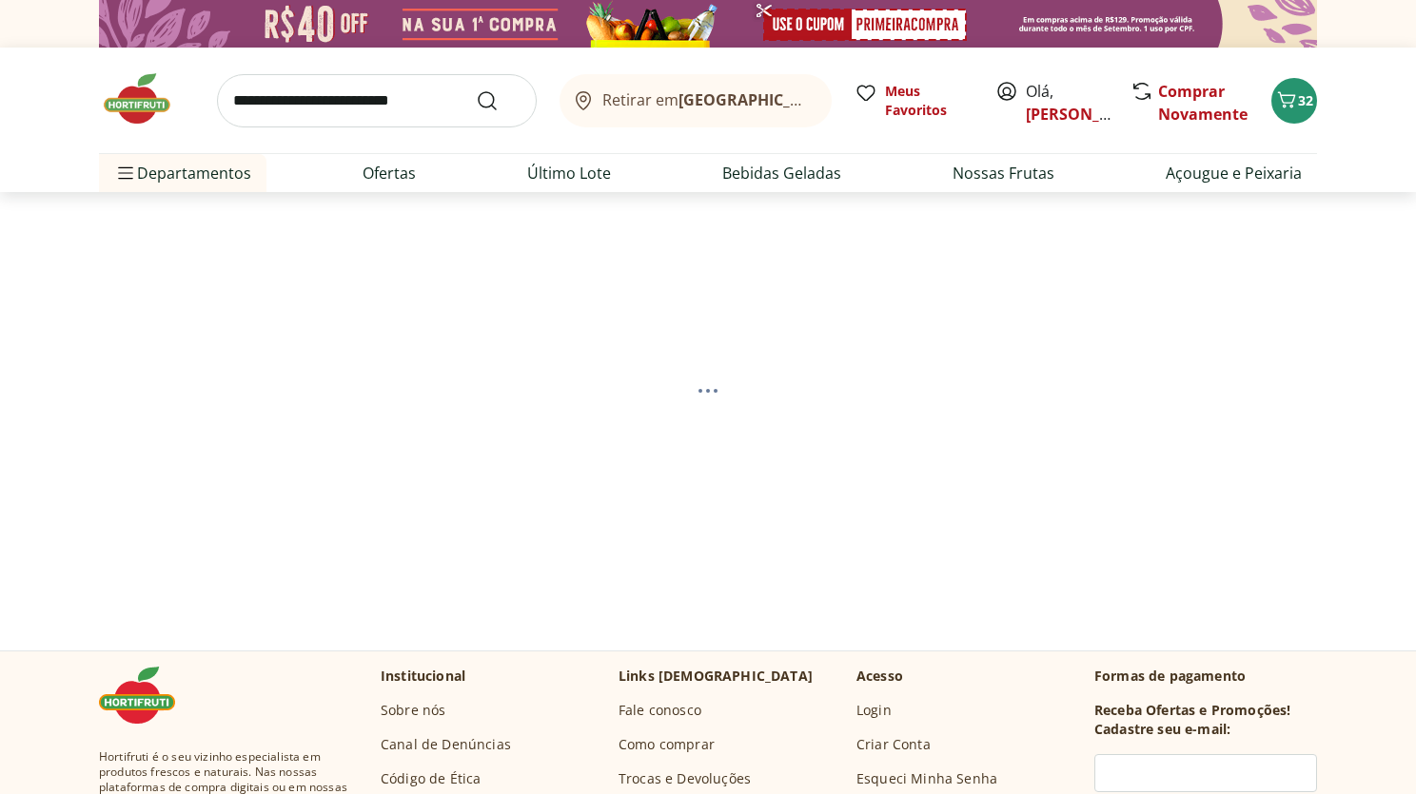
select select "**********"
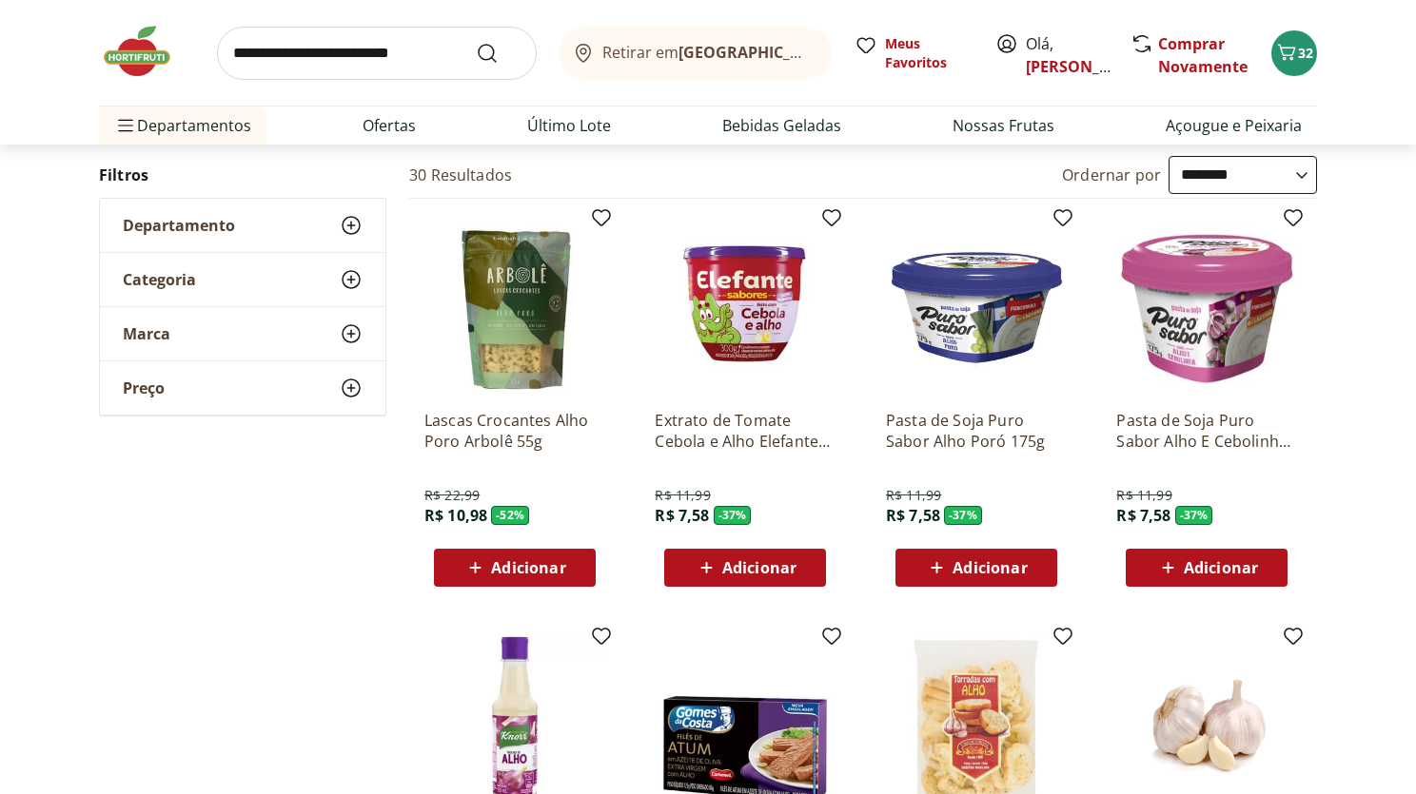
scroll to position [193, 0]
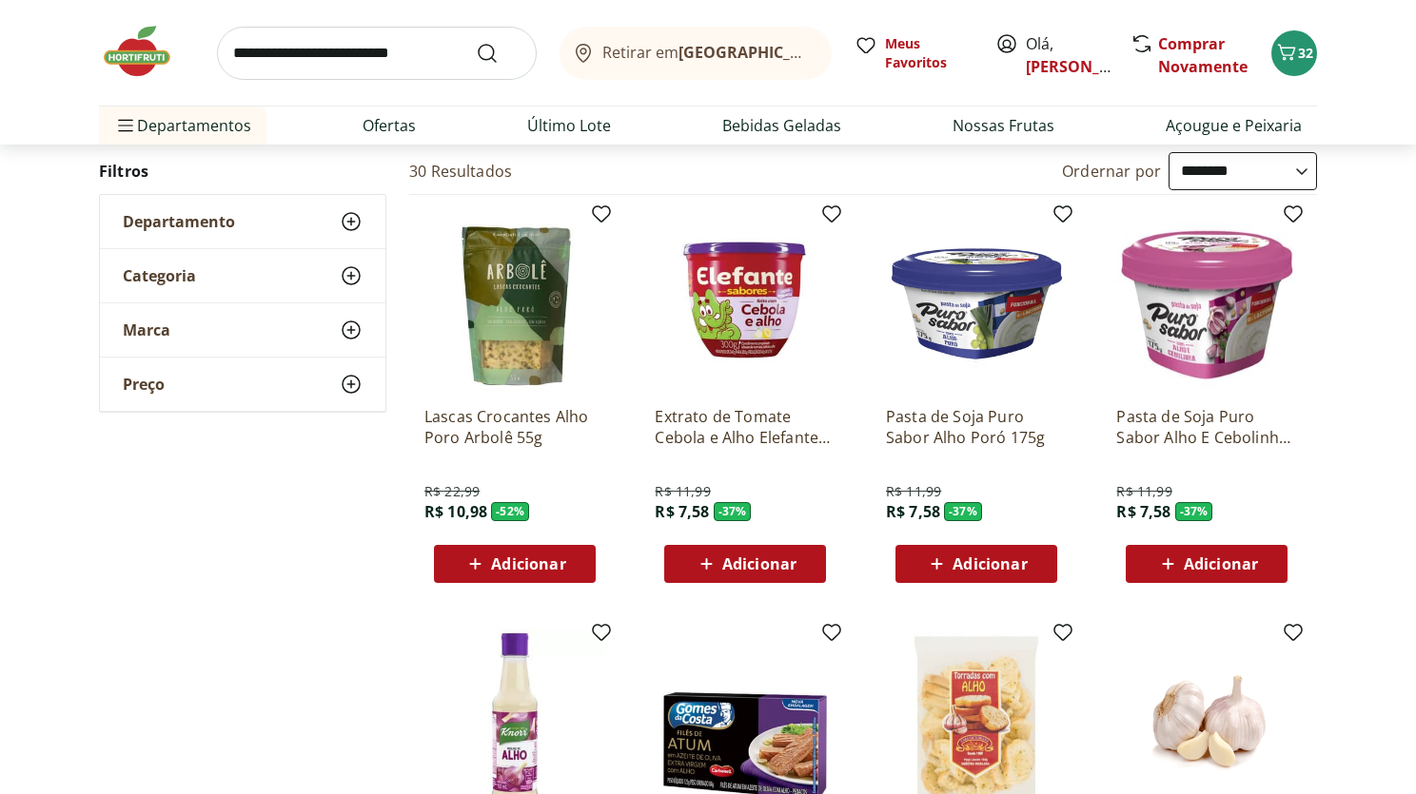
click at [732, 572] on span "Adicionar" at bounding box center [759, 564] width 74 height 15
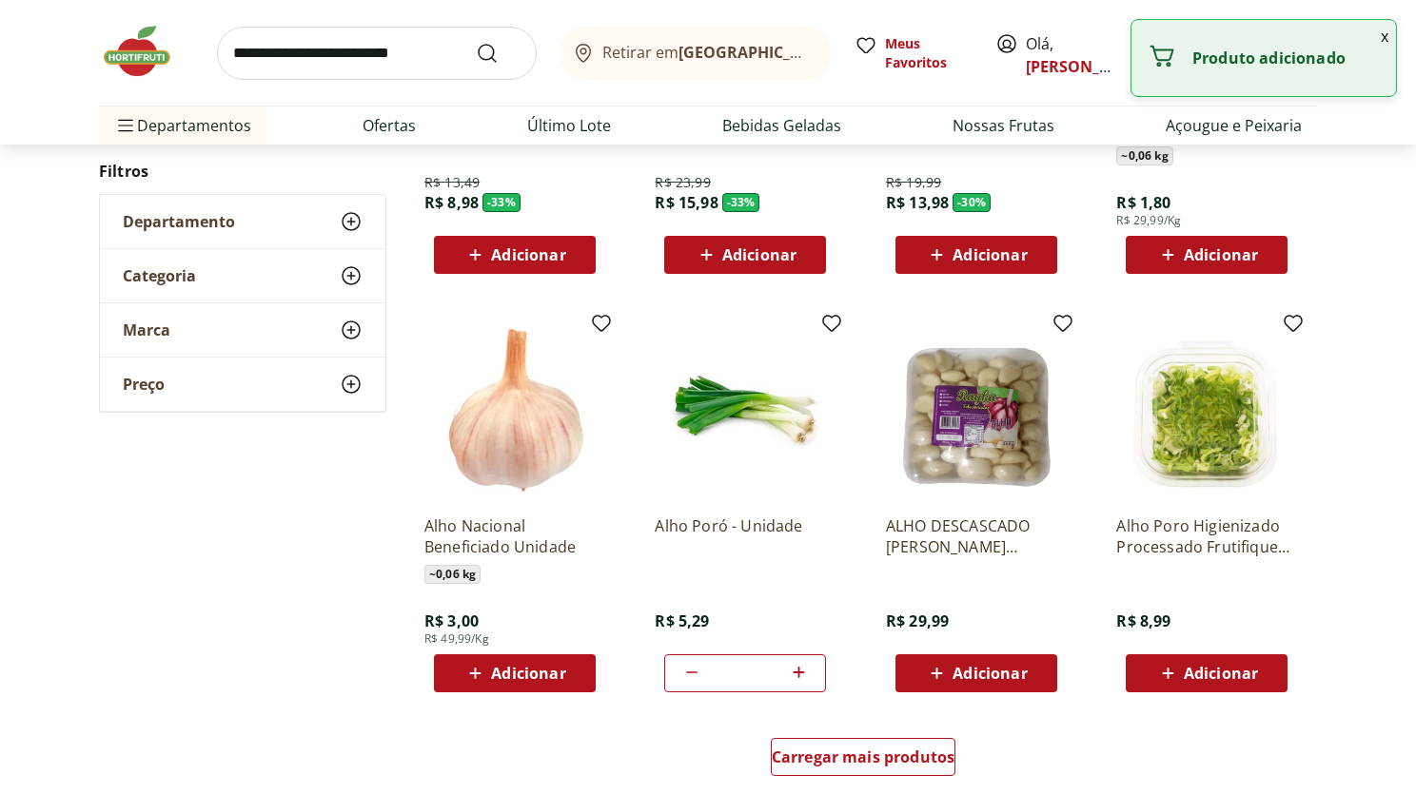
scroll to position [925, 0]
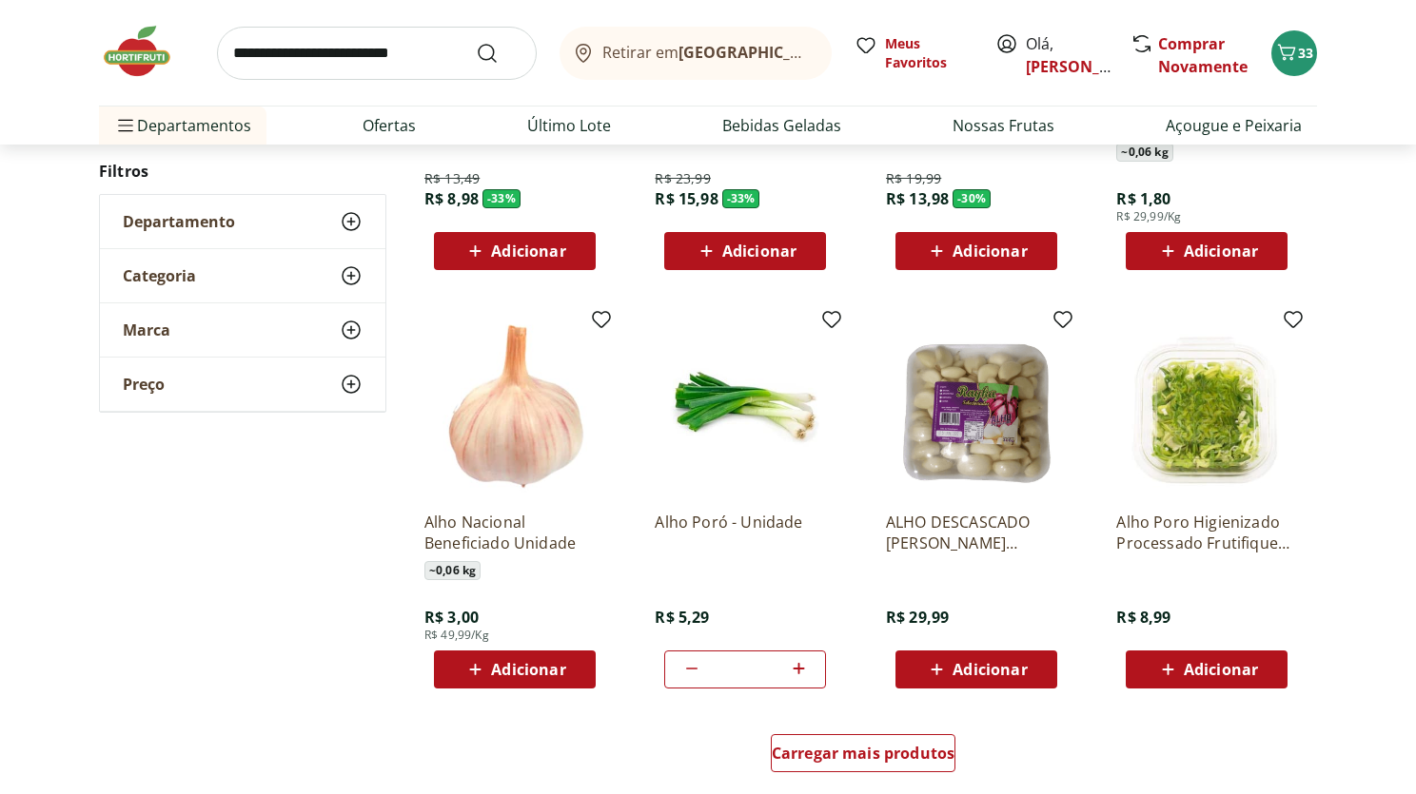
click at [984, 679] on span "Adicionar" at bounding box center [976, 669] width 102 height 23
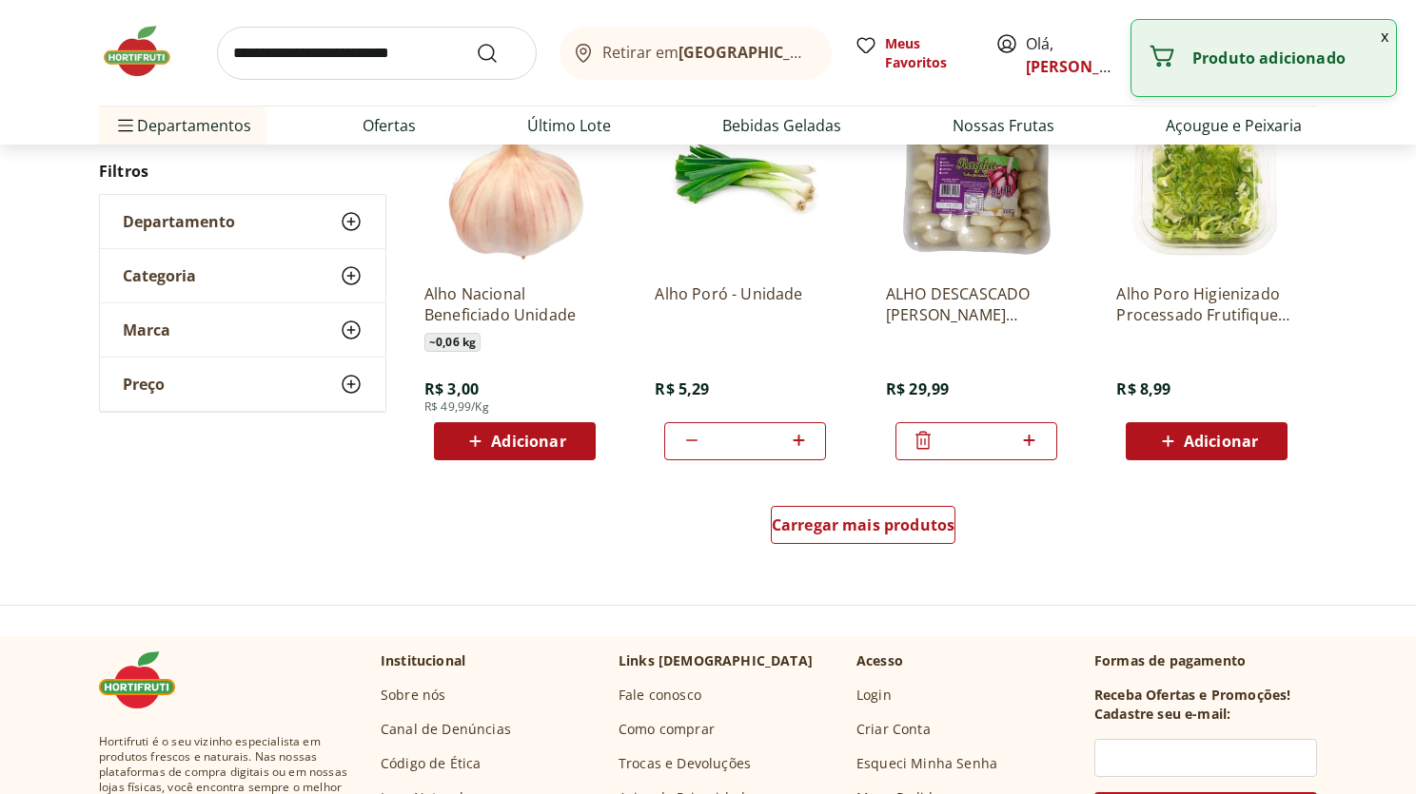
scroll to position [1202, 0]
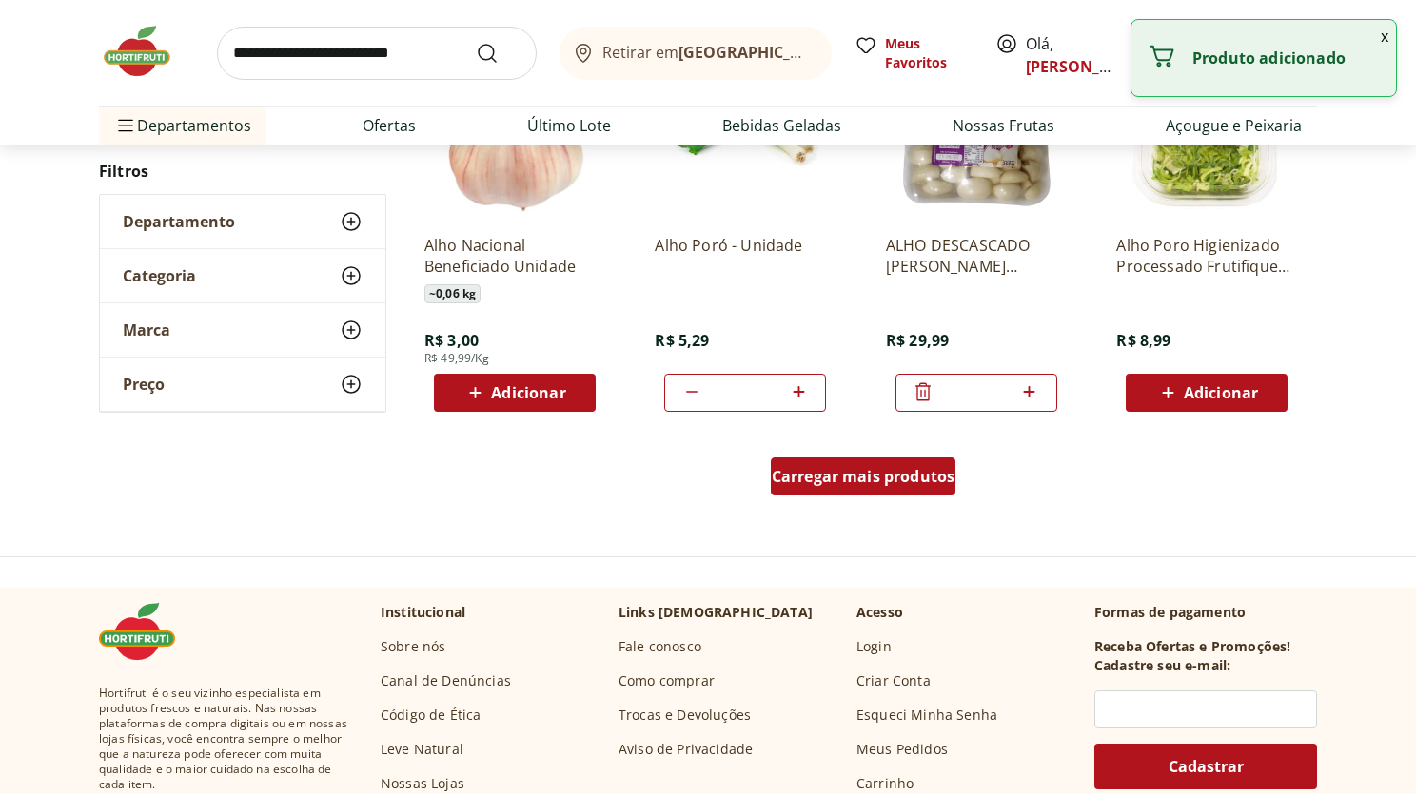
click at [895, 472] on span "Carregar mais produtos" at bounding box center [864, 476] width 184 height 15
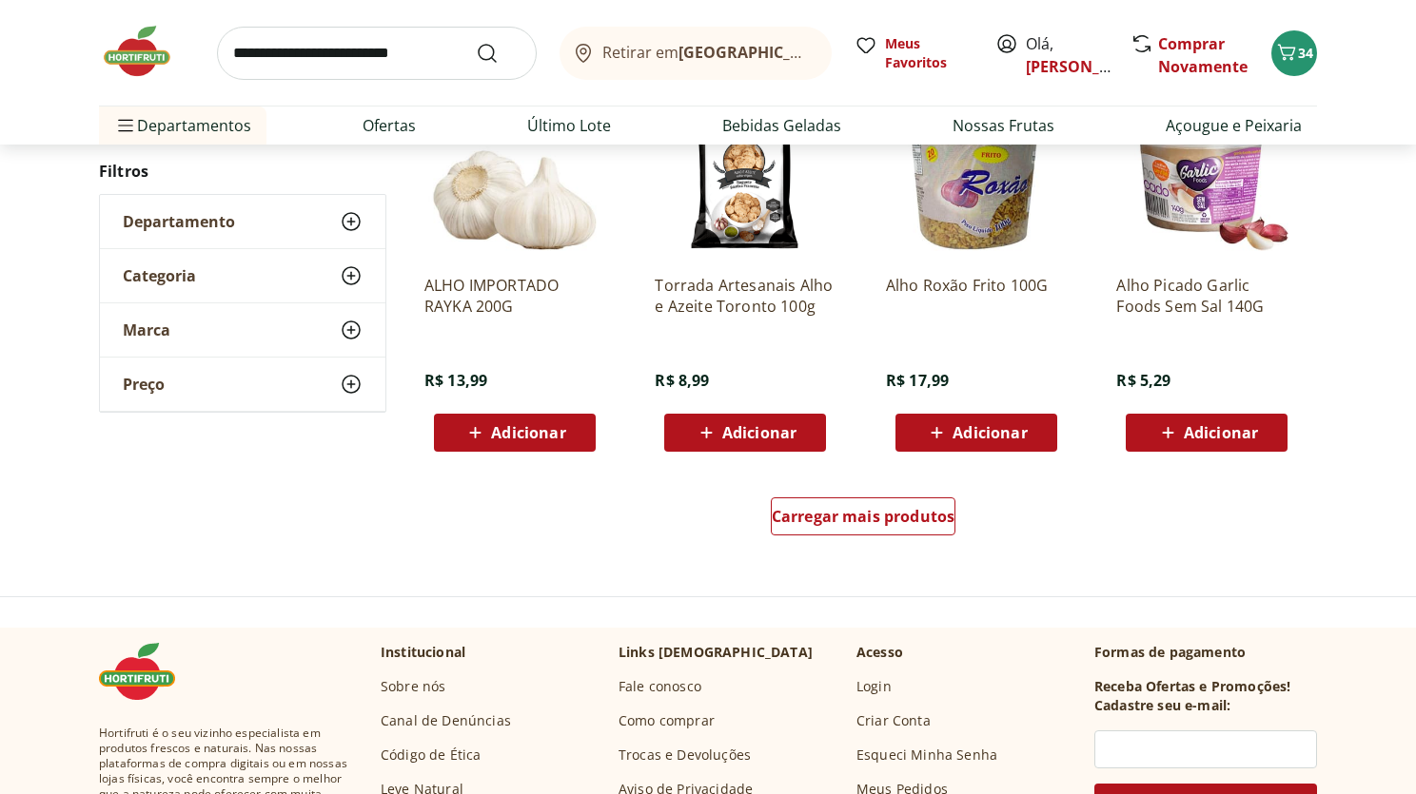
scroll to position [2403, 0]
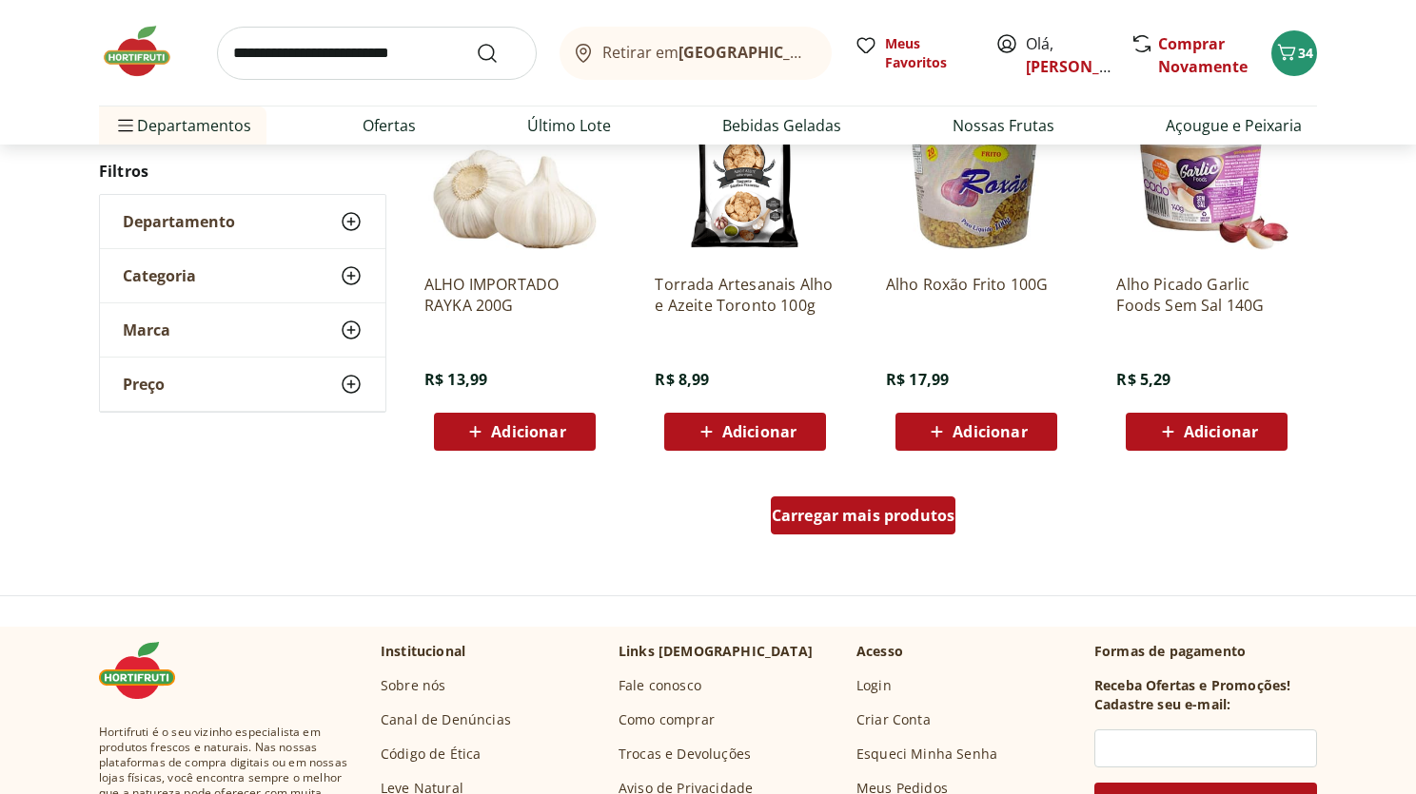
click at [902, 515] on span "Carregar mais produtos" at bounding box center [864, 515] width 184 height 15
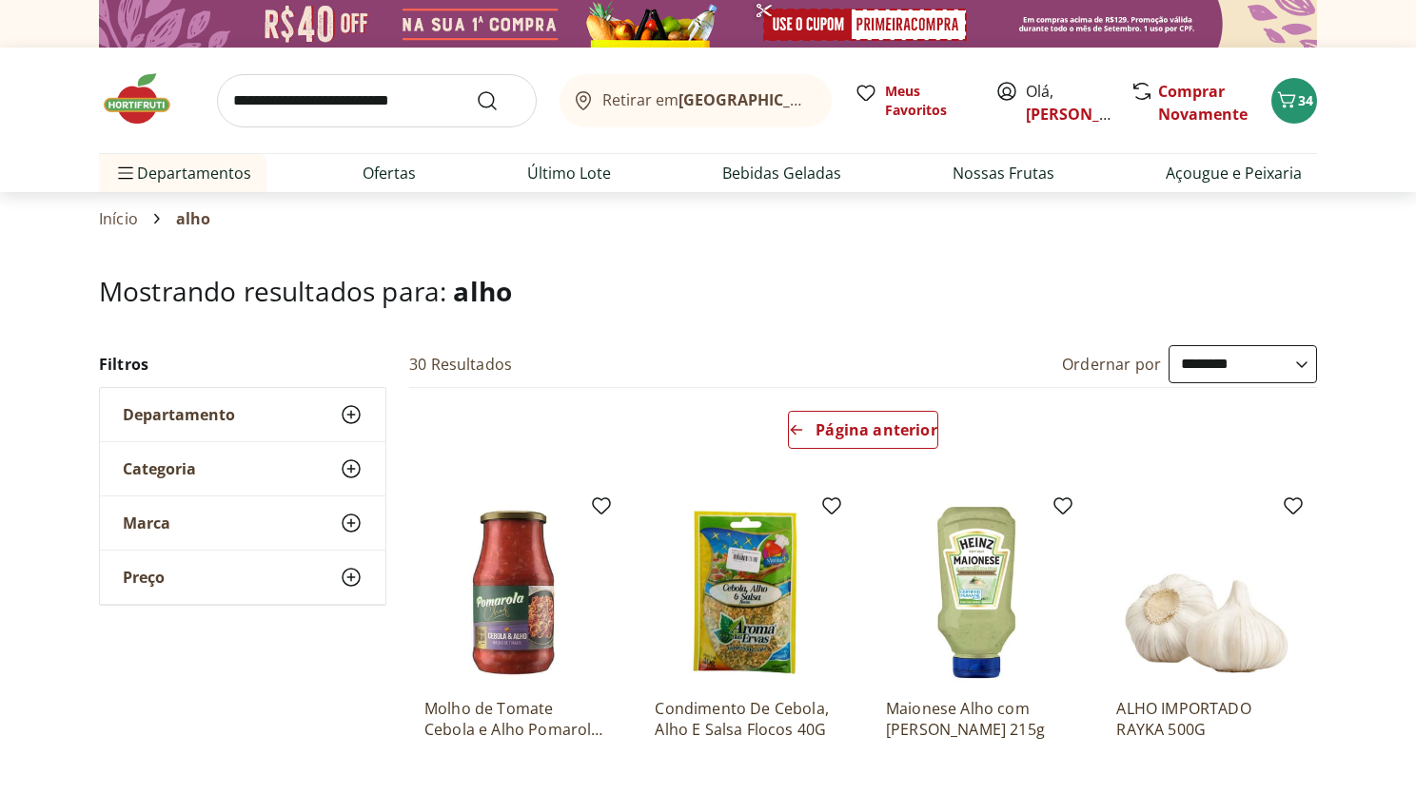
click at [372, 97] on input "search" at bounding box center [377, 100] width 320 height 53
type input "********"
click at [476, 89] on button "Submit Search" at bounding box center [499, 100] width 46 height 23
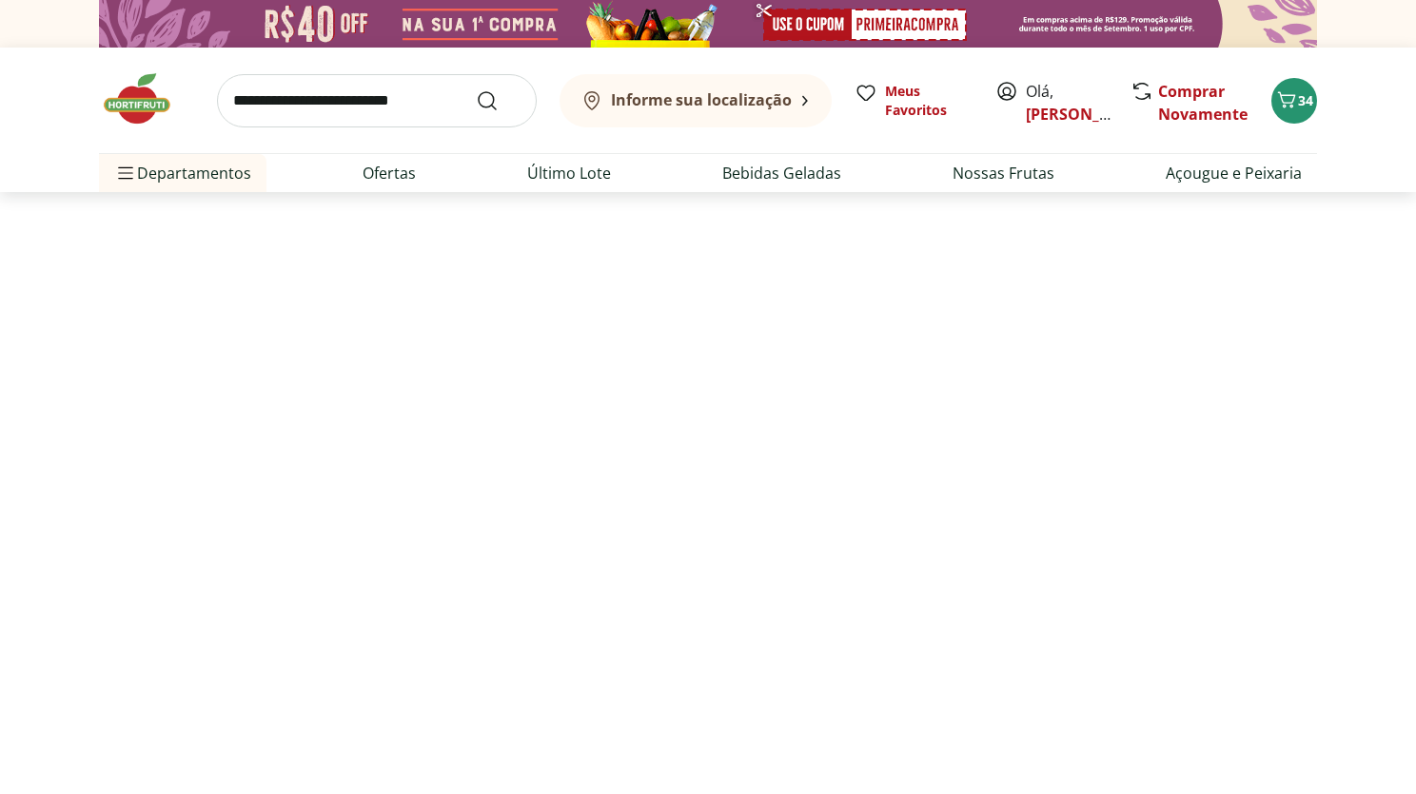
select select "**********"
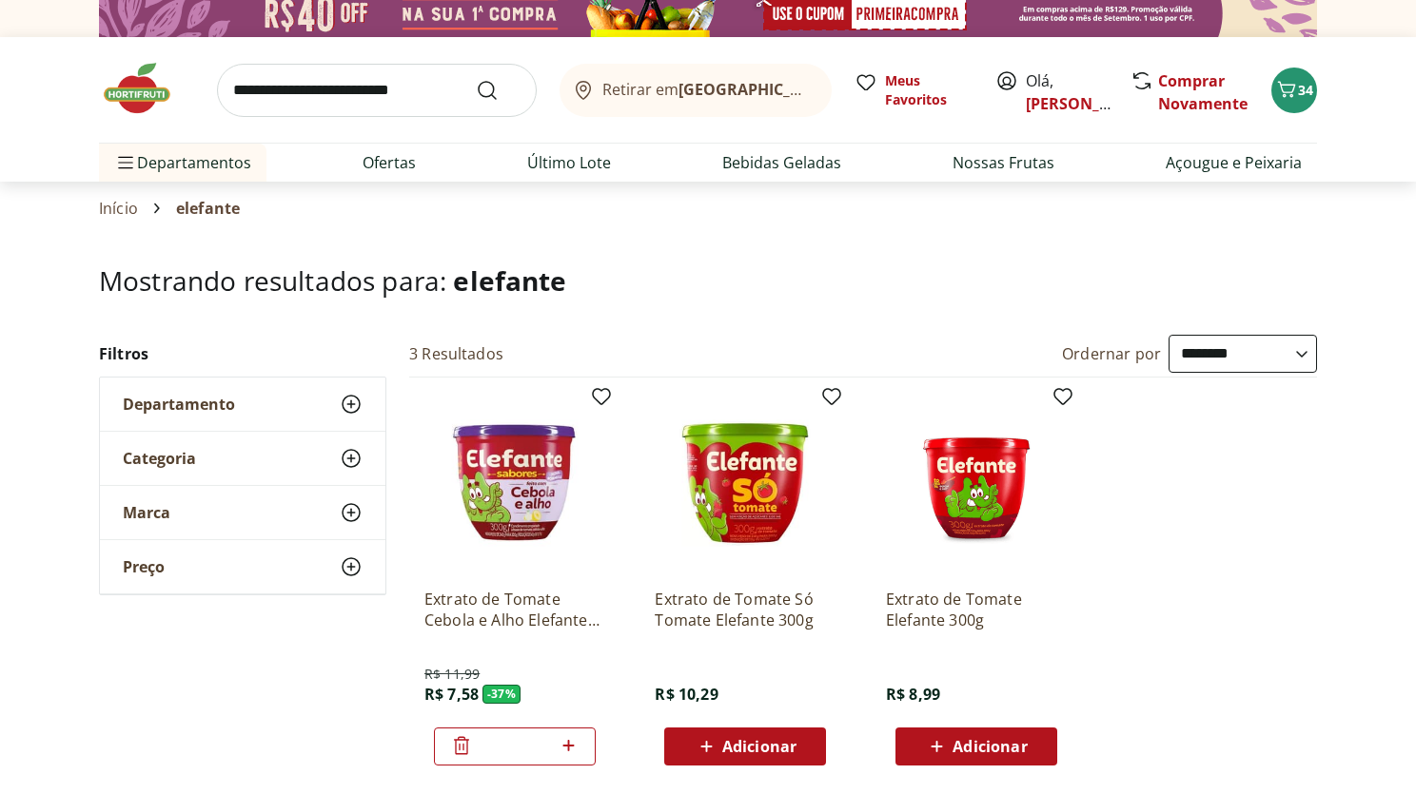
scroll to position [23, 0]
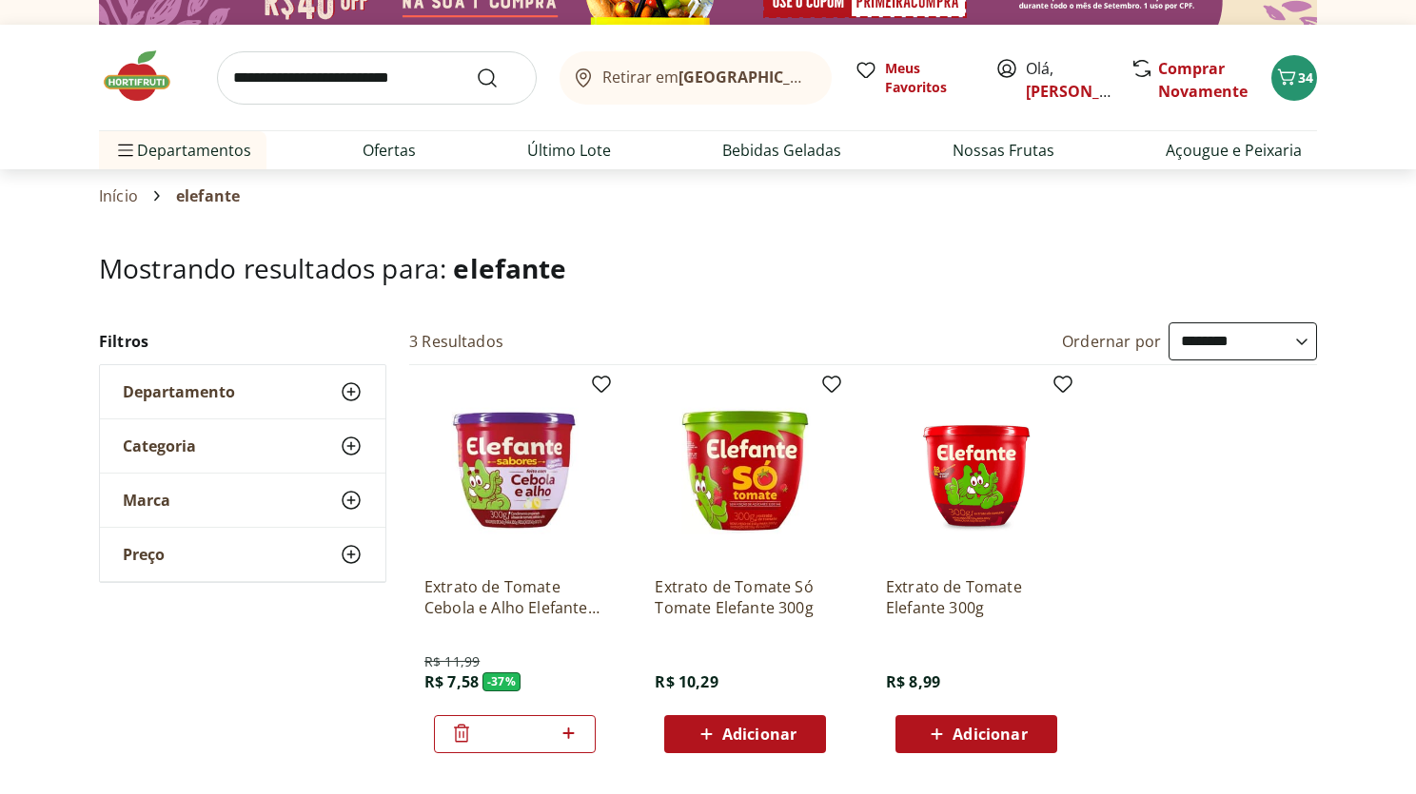
click at [1004, 475] on img at bounding box center [976, 471] width 181 height 181
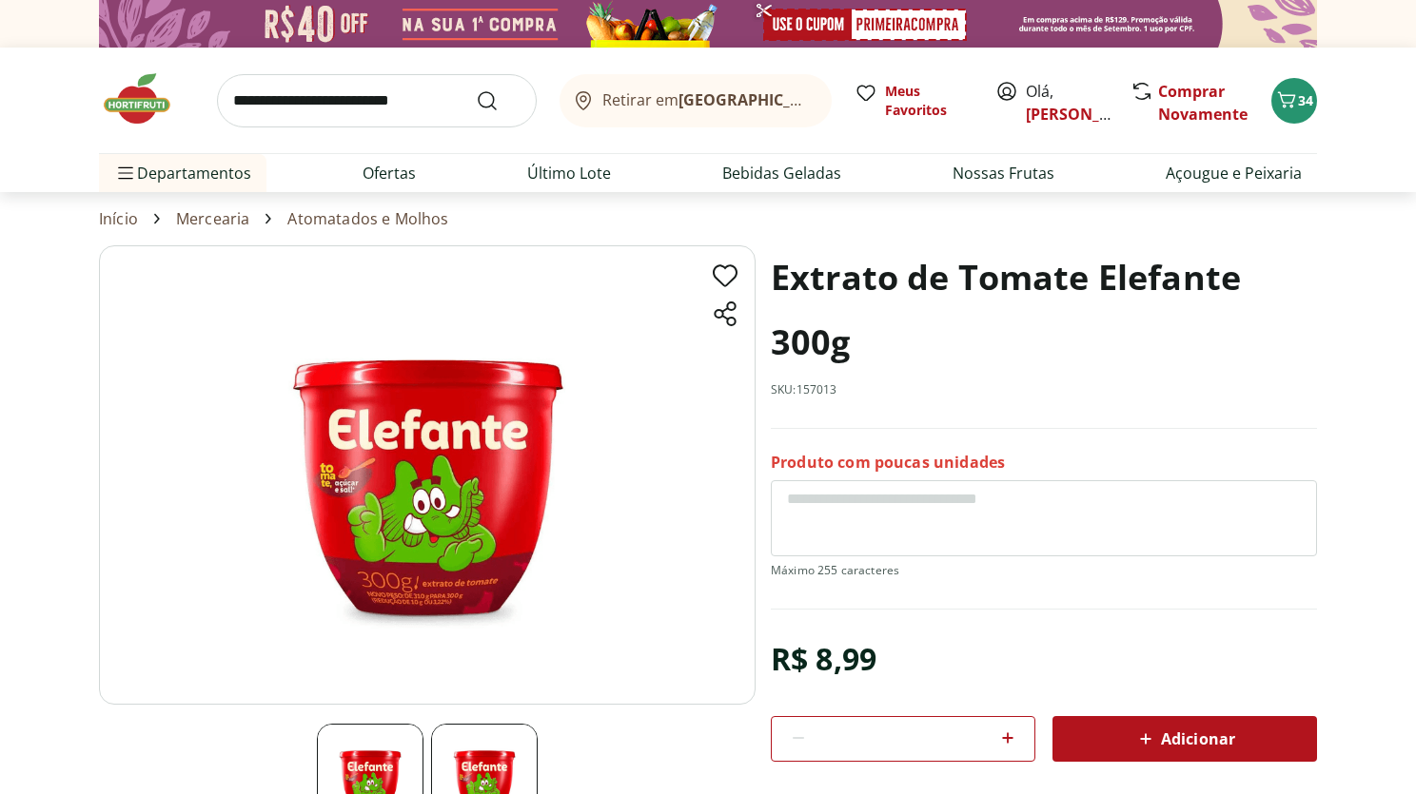
scroll to position [23, 0]
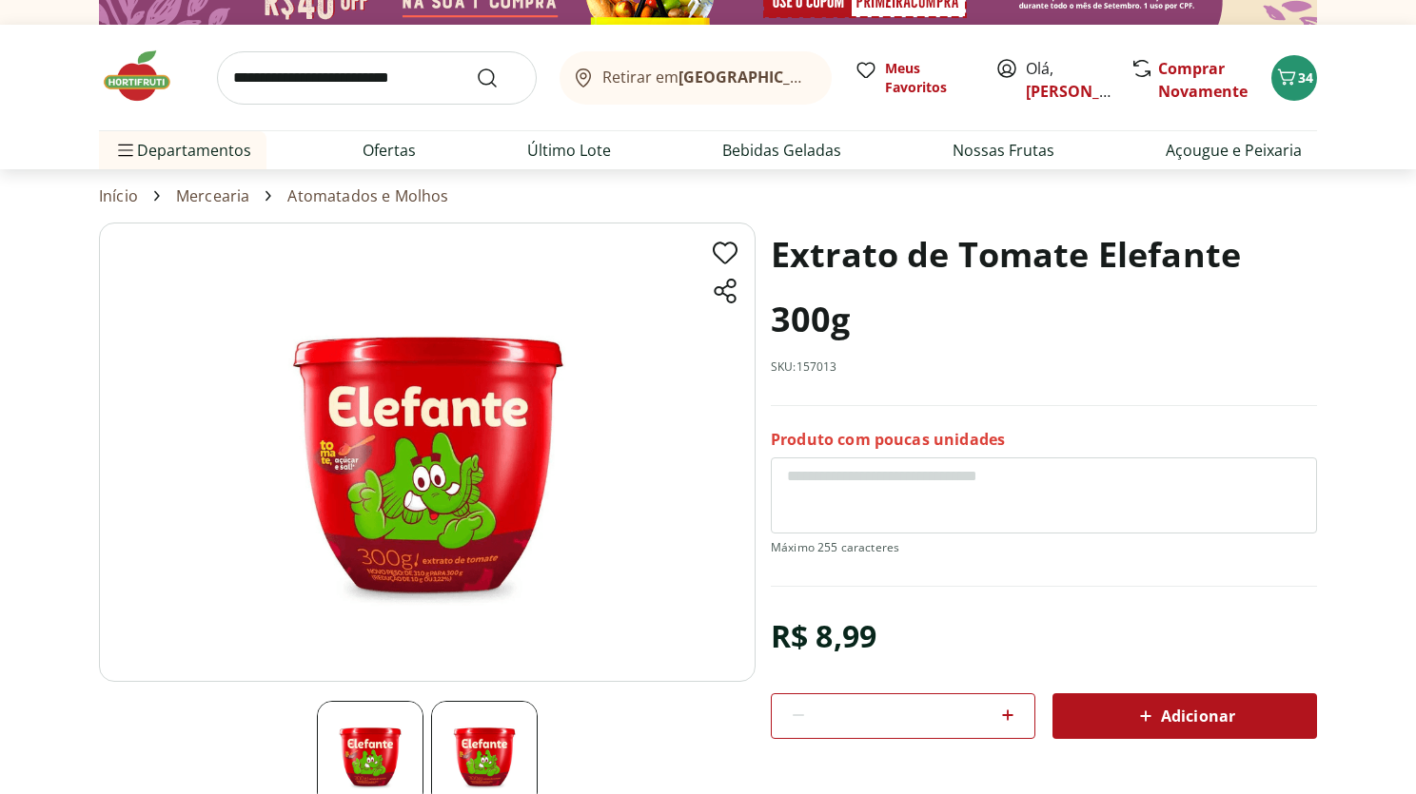
select select "**********"
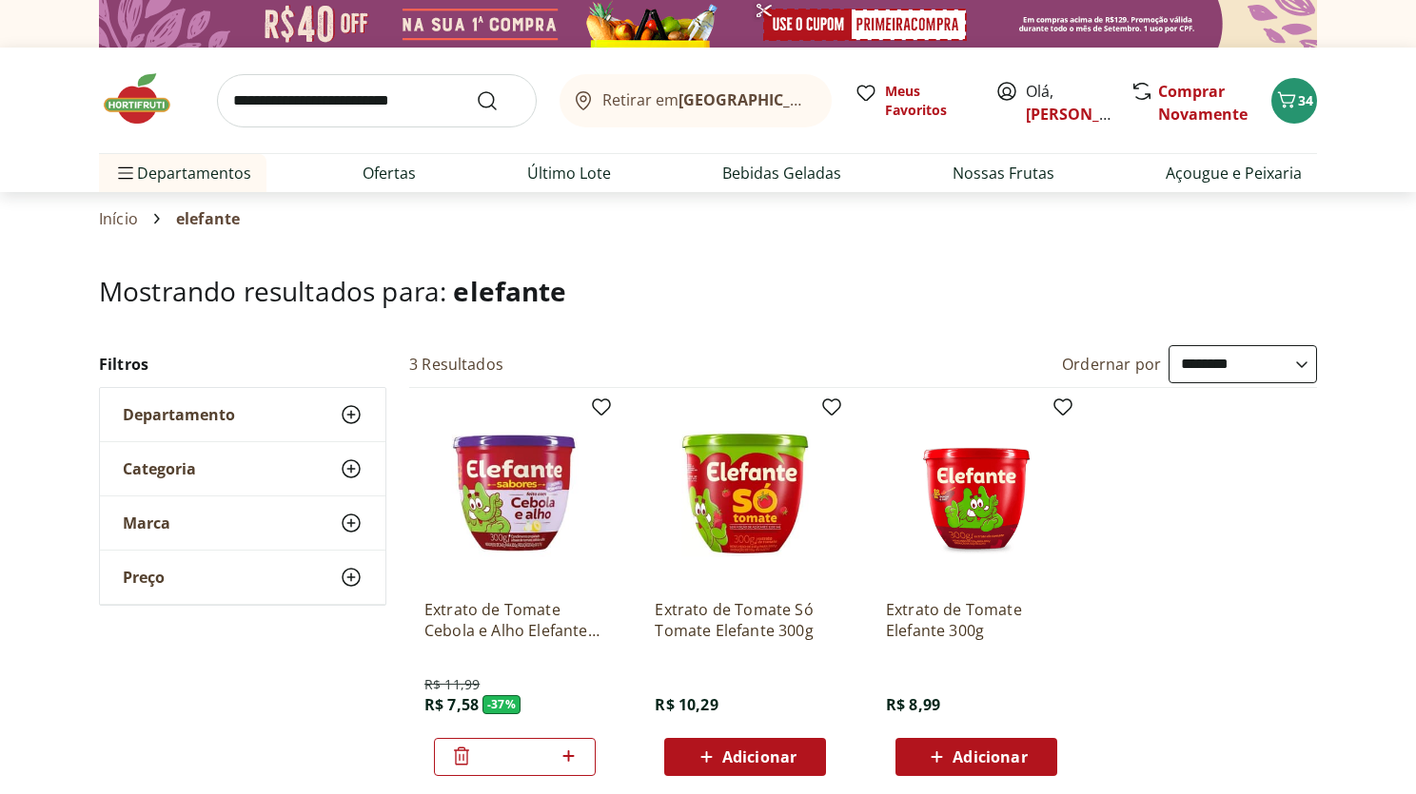
select select "**********"
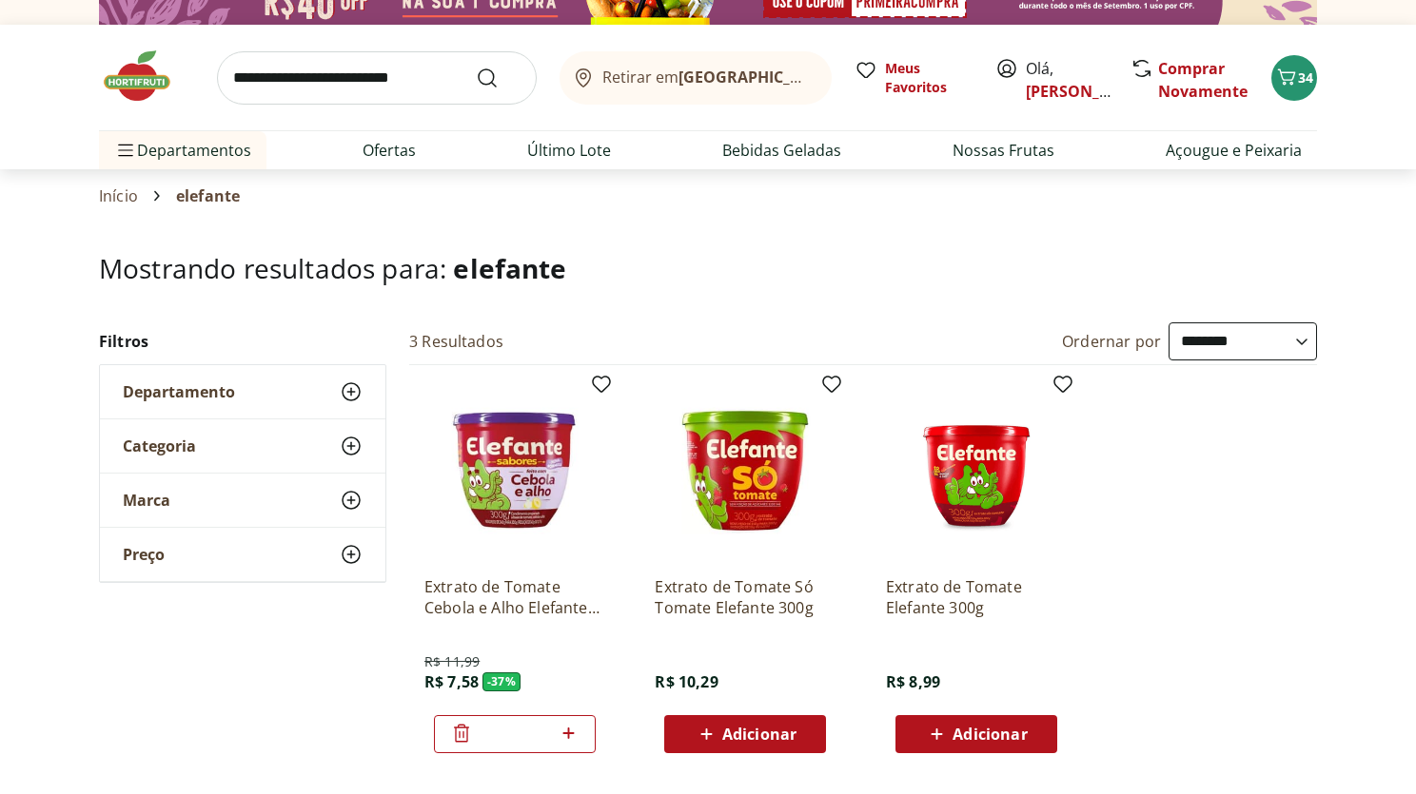
click at [129, 80] on img at bounding box center [146, 76] width 95 height 57
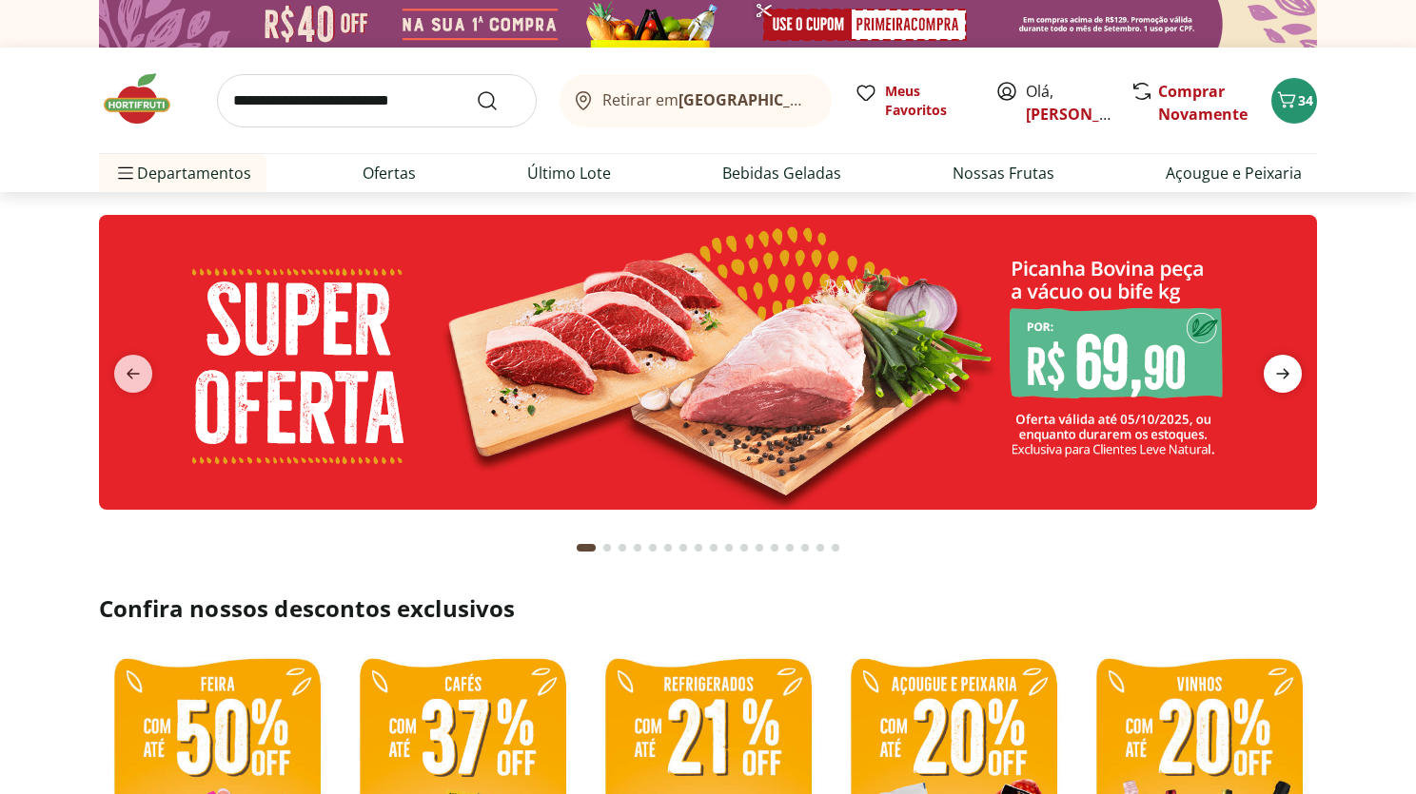
click at [1273, 370] on icon "next" at bounding box center [1282, 373] width 23 height 23
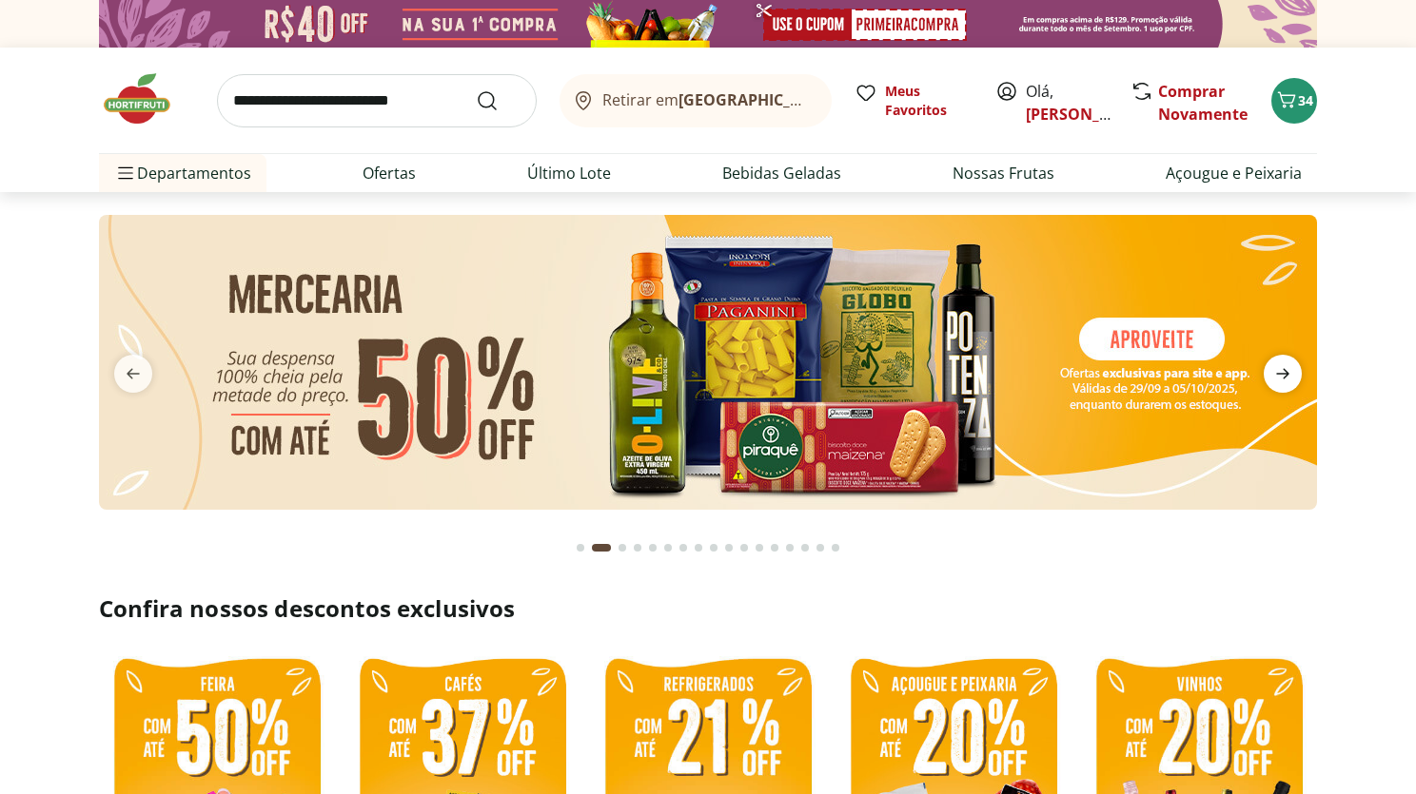
click at [1273, 370] on icon "next" at bounding box center [1282, 373] width 23 height 23
click at [1275, 371] on icon "next" at bounding box center [1282, 373] width 23 height 23
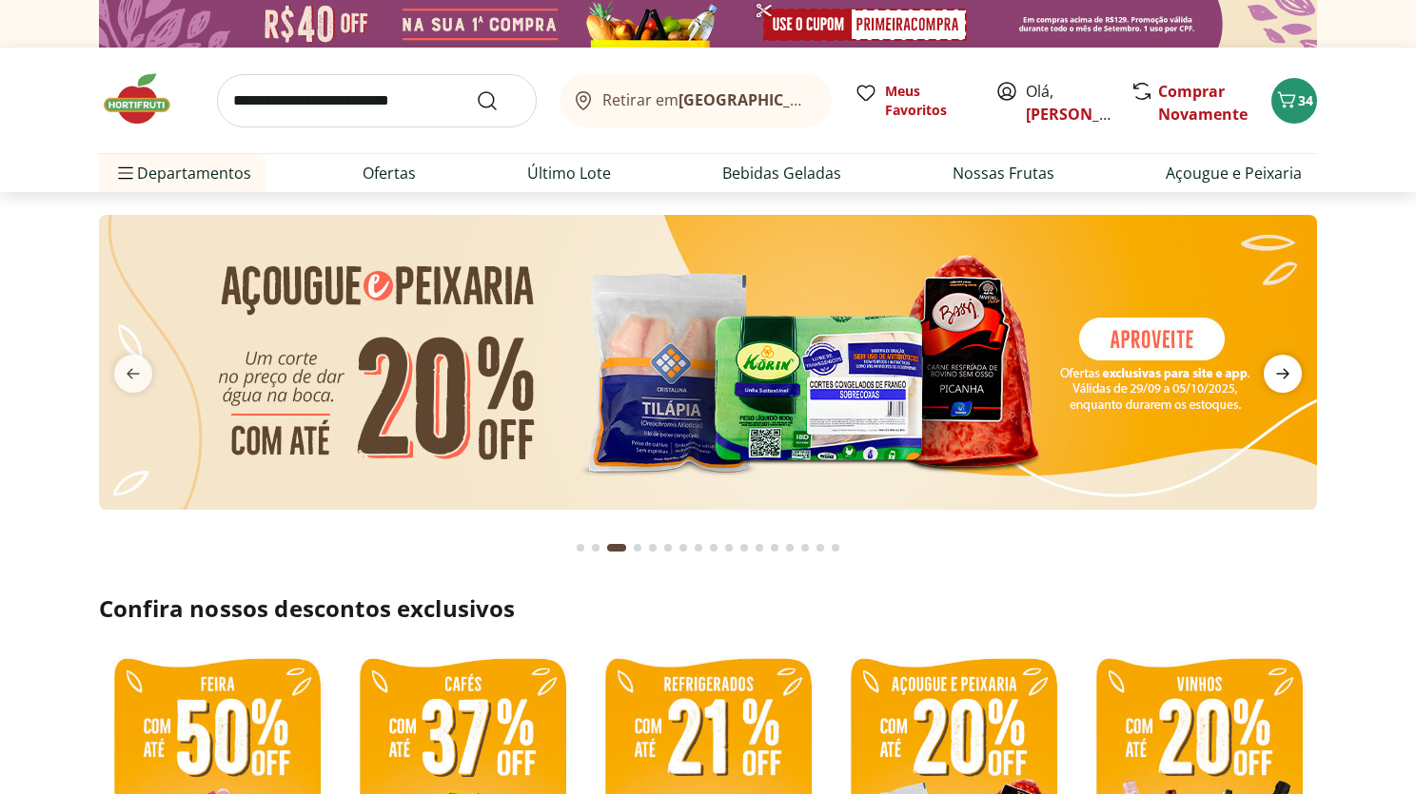
click at [1275, 371] on icon "next" at bounding box center [1282, 373] width 23 height 23
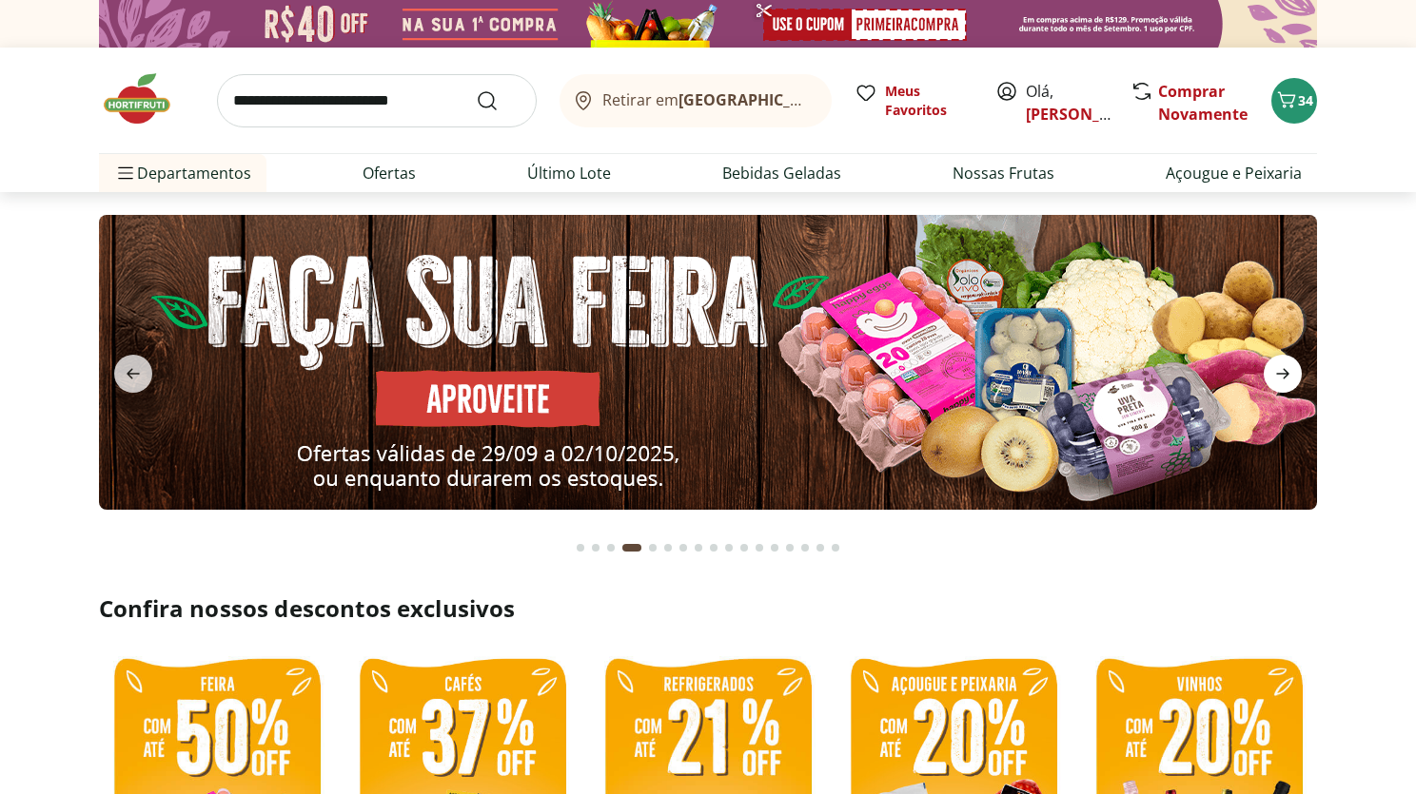
click at [1275, 371] on icon "next" at bounding box center [1282, 373] width 23 height 23
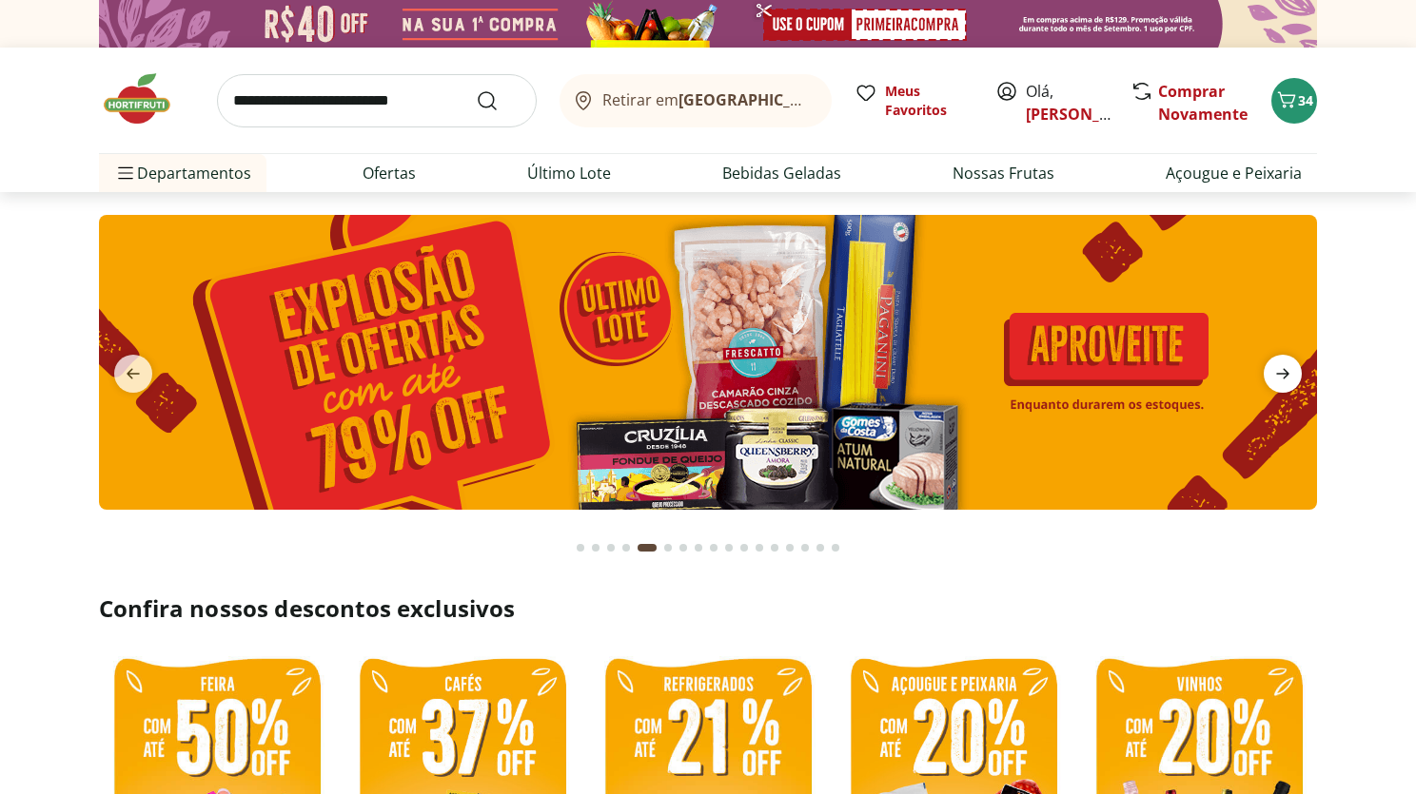
click at [1275, 372] on icon "next" at bounding box center [1282, 373] width 23 height 23
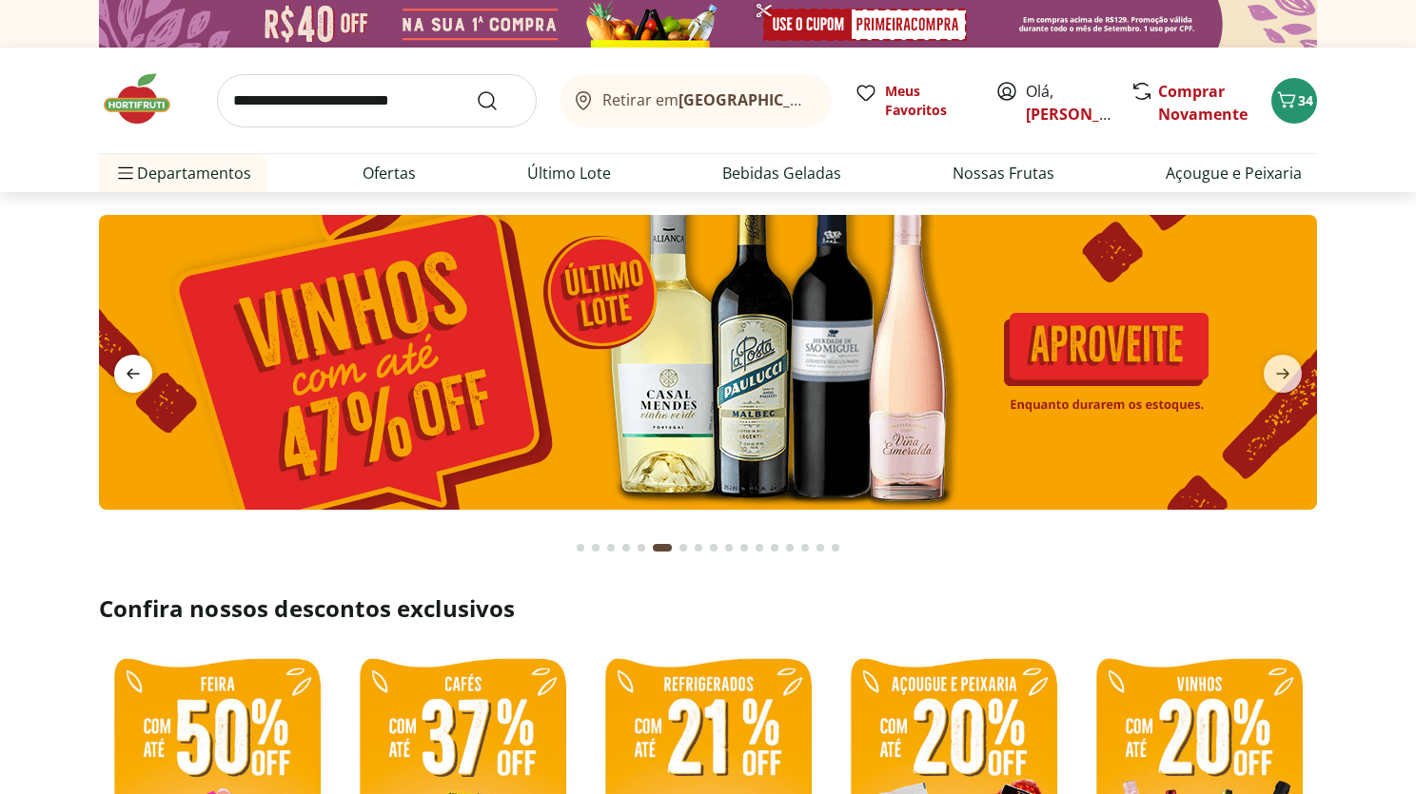
click at [130, 378] on icon "previous" at bounding box center [133, 374] width 13 height 10
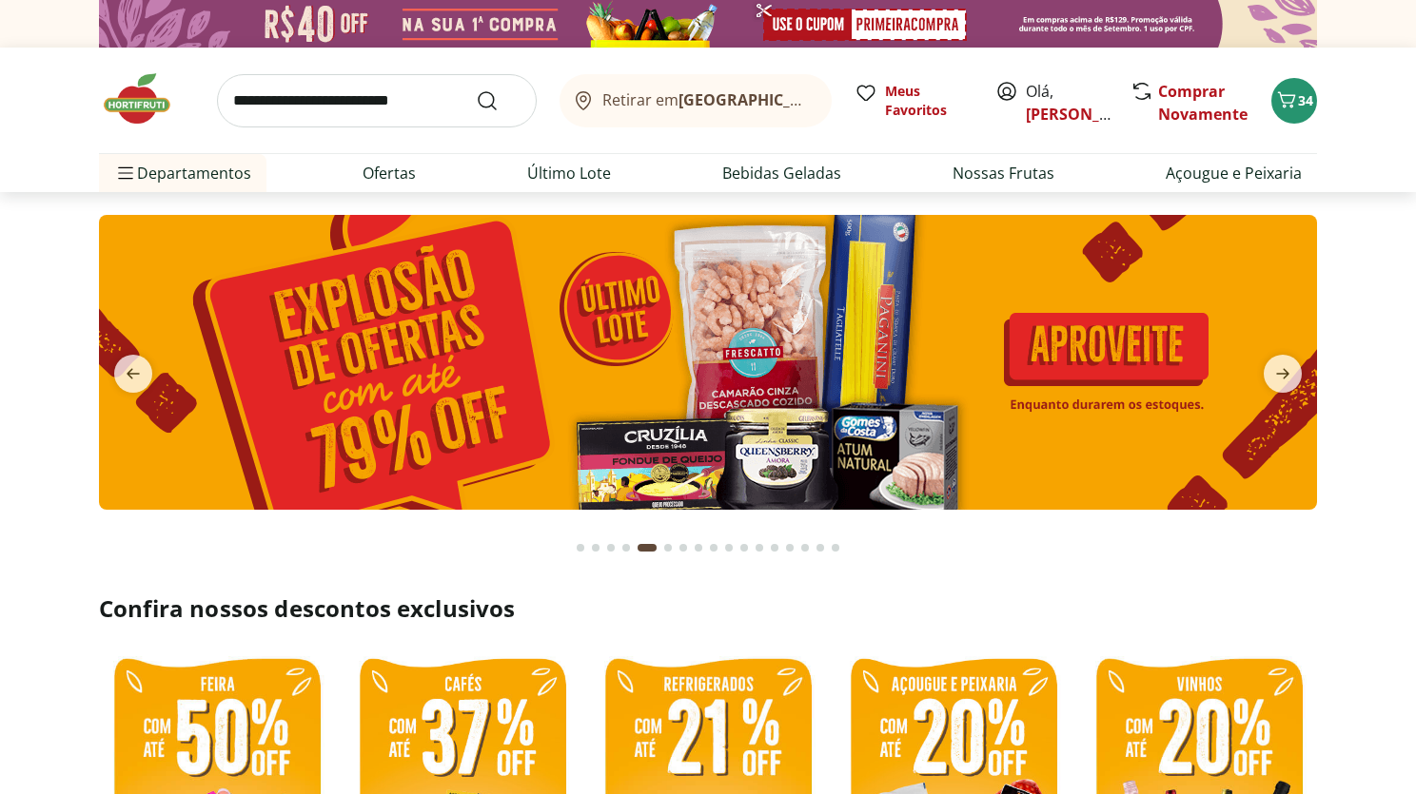
click at [764, 376] on img at bounding box center [708, 362] width 1218 height 295
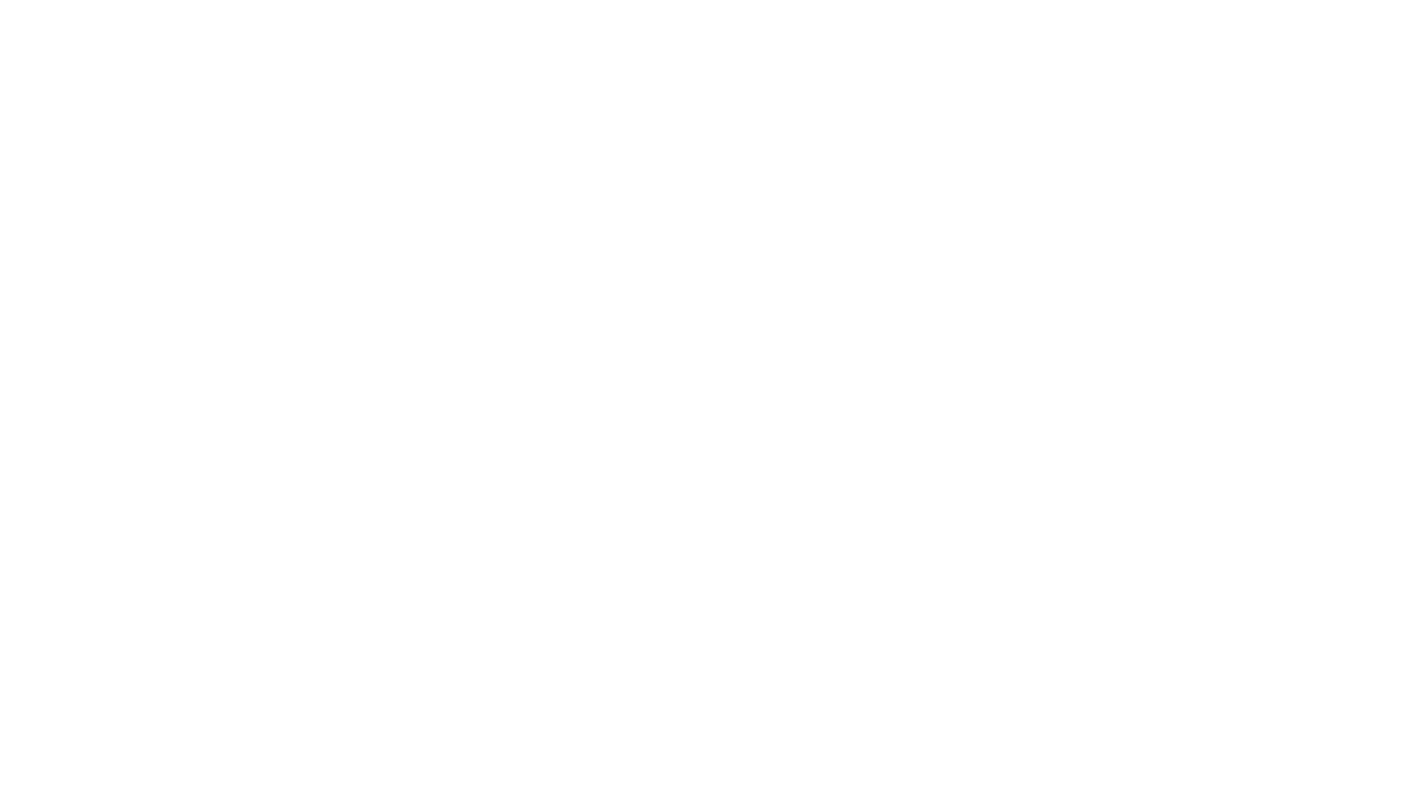
select select "**********"
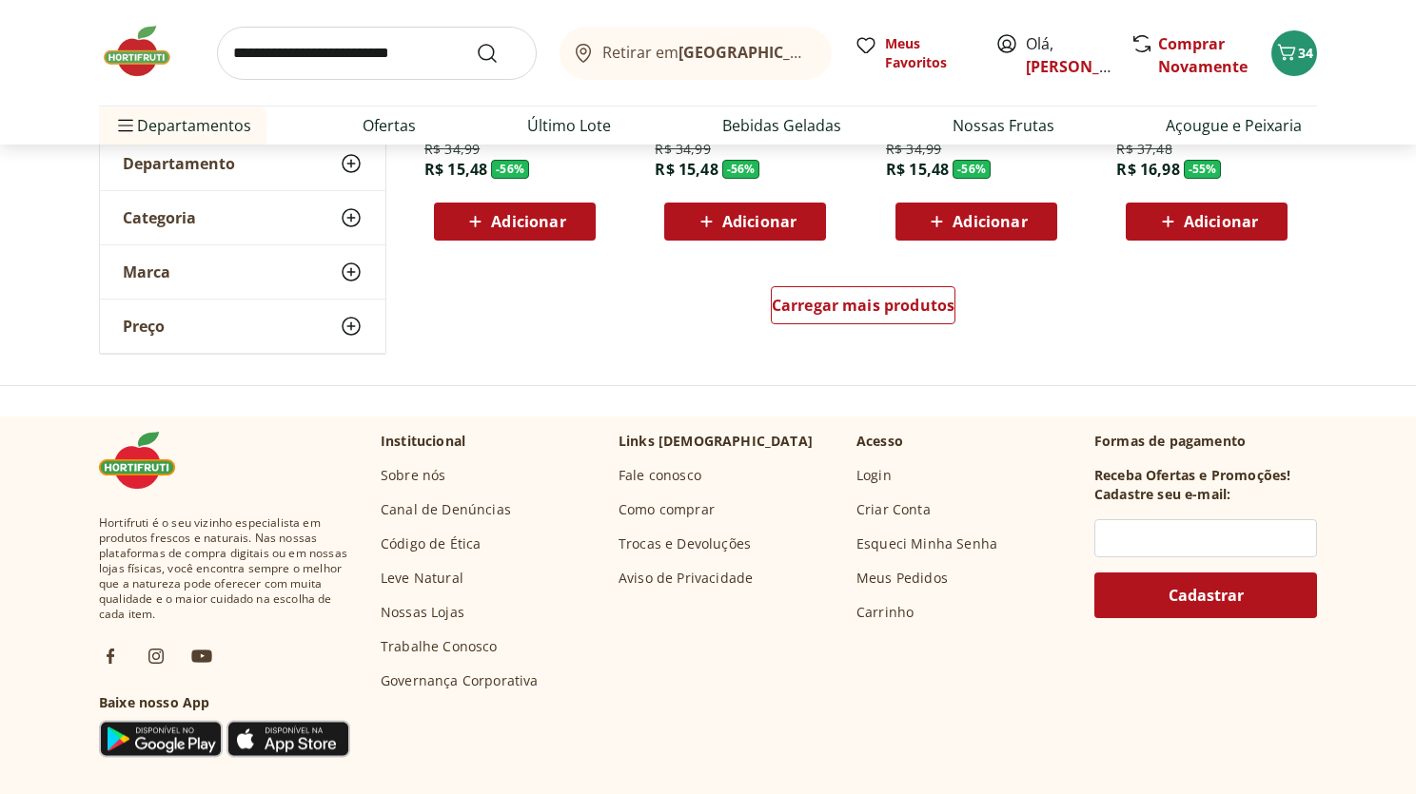
scroll to position [1305, 0]
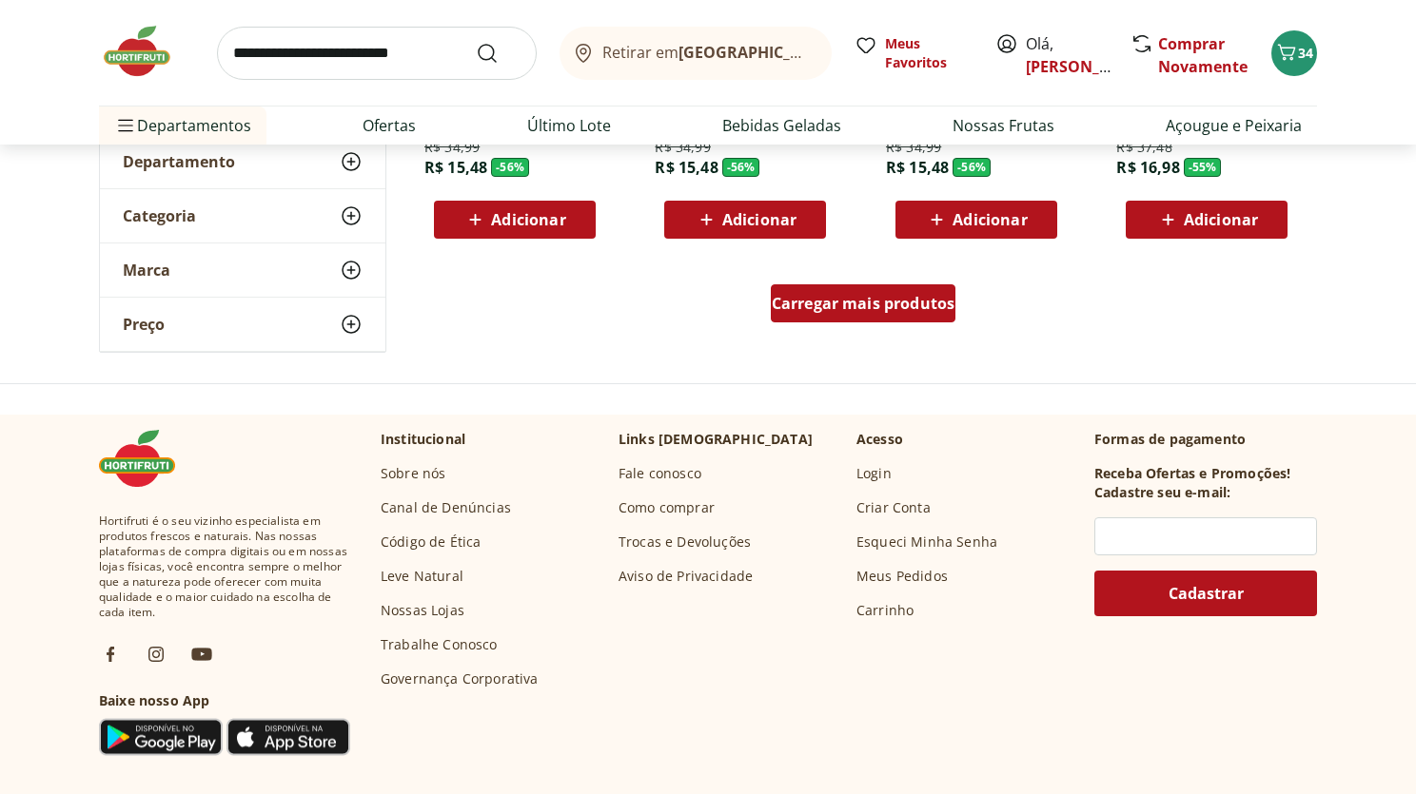
click at [835, 303] on span "Carregar mais produtos" at bounding box center [864, 303] width 184 height 15
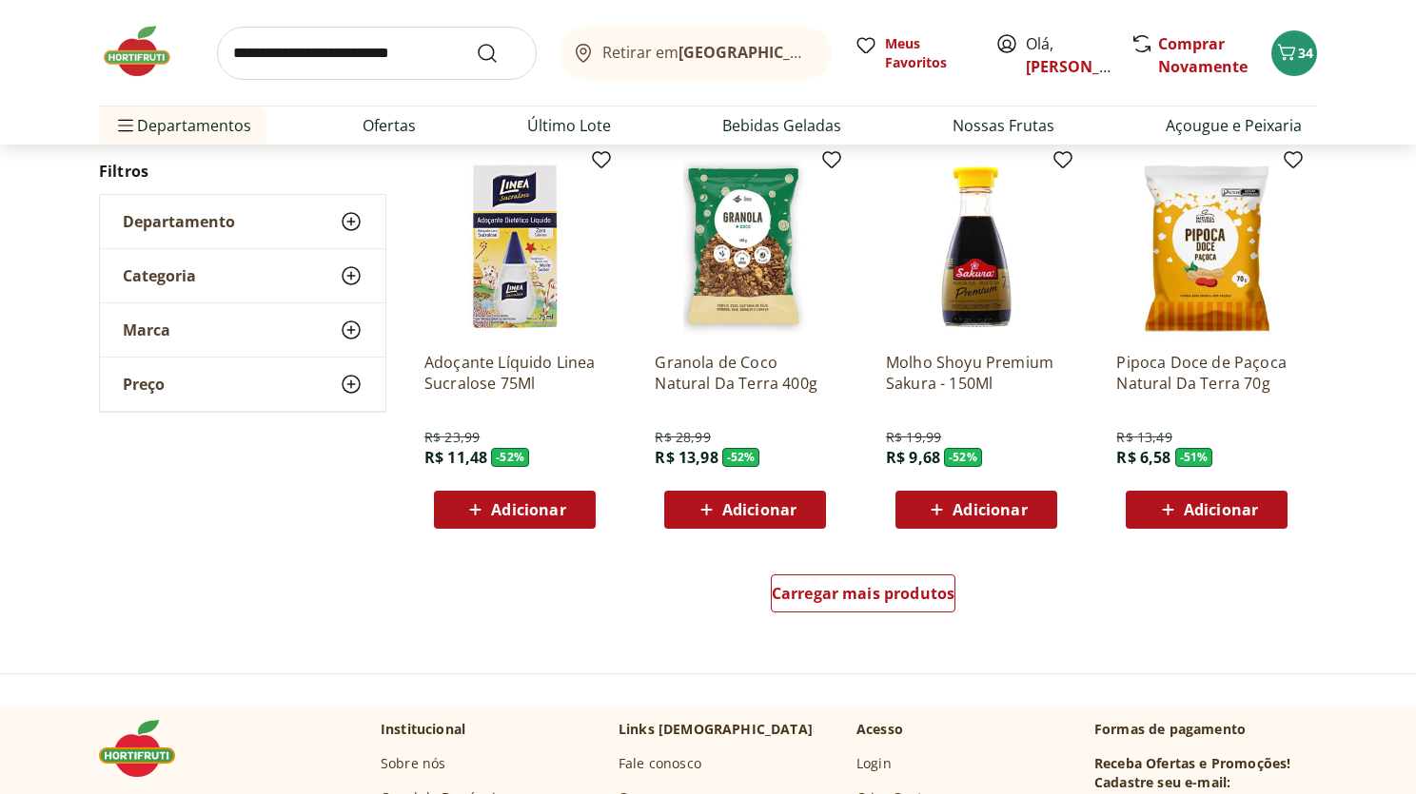
scroll to position [2257, 0]
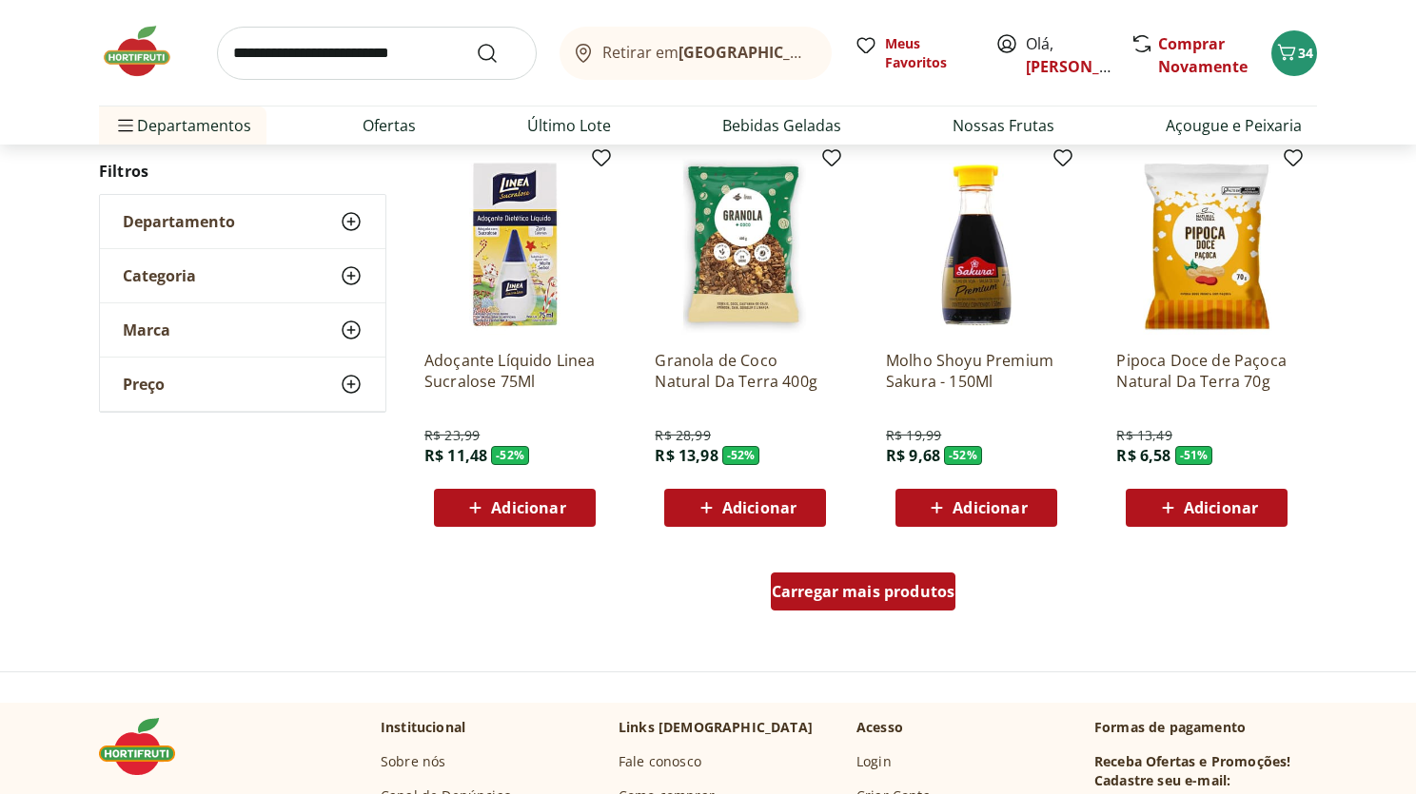
click at [911, 599] on span "Carregar mais produtos" at bounding box center [864, 591] width 184 height 15
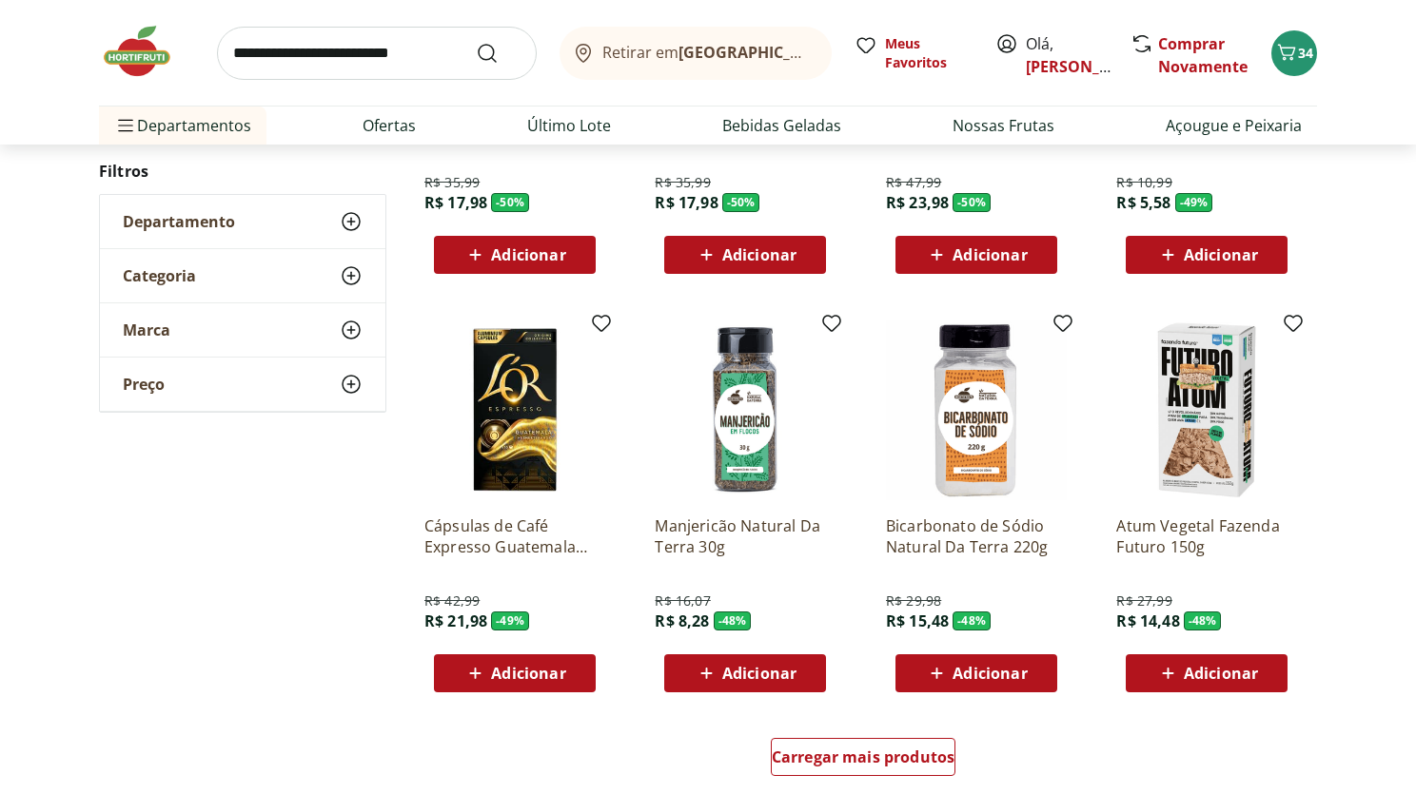
scroll to position [3357, 0]
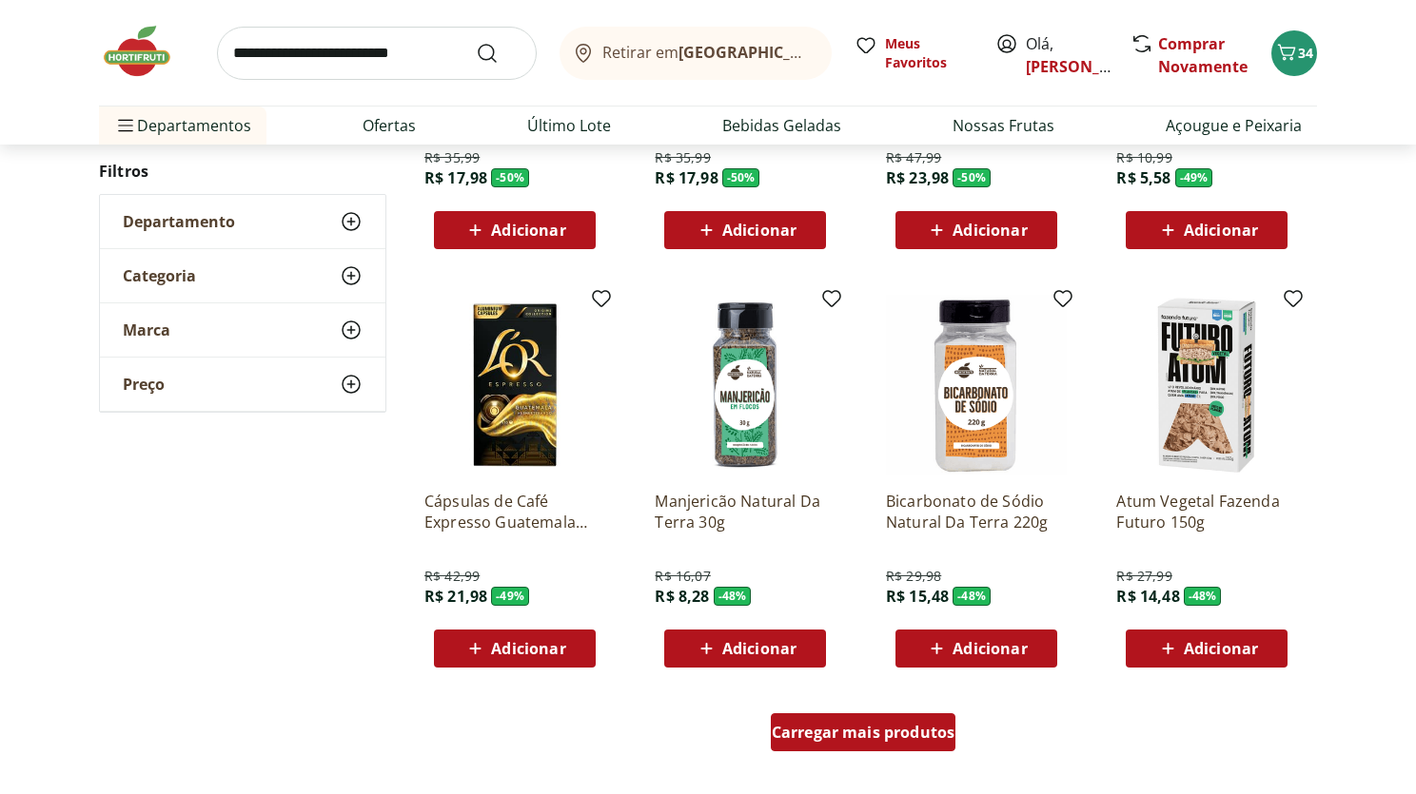
click at [850, 740] on span "Carregar mais produtos" at bounding box center [864, 732] width 184 height 15
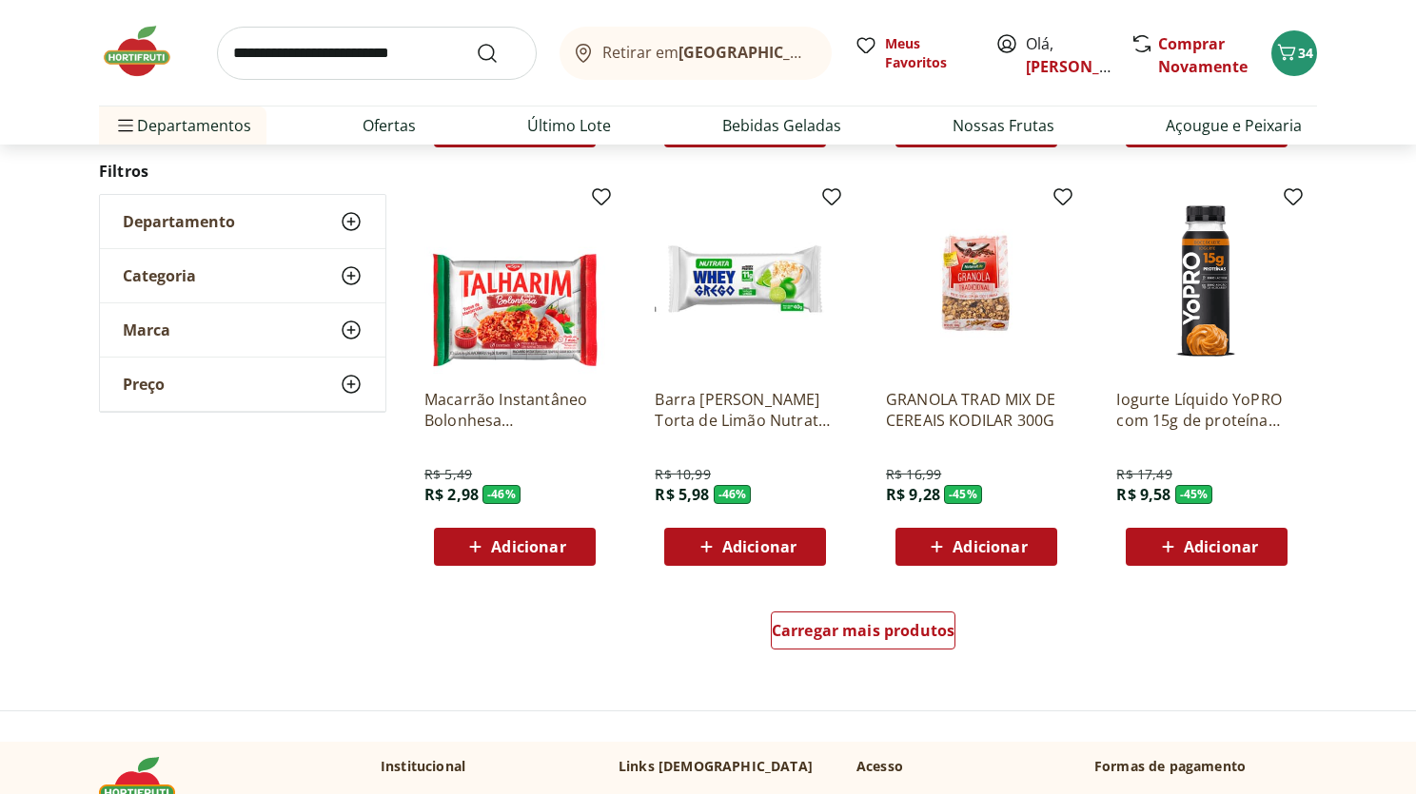
scroll to position [4710, 0]
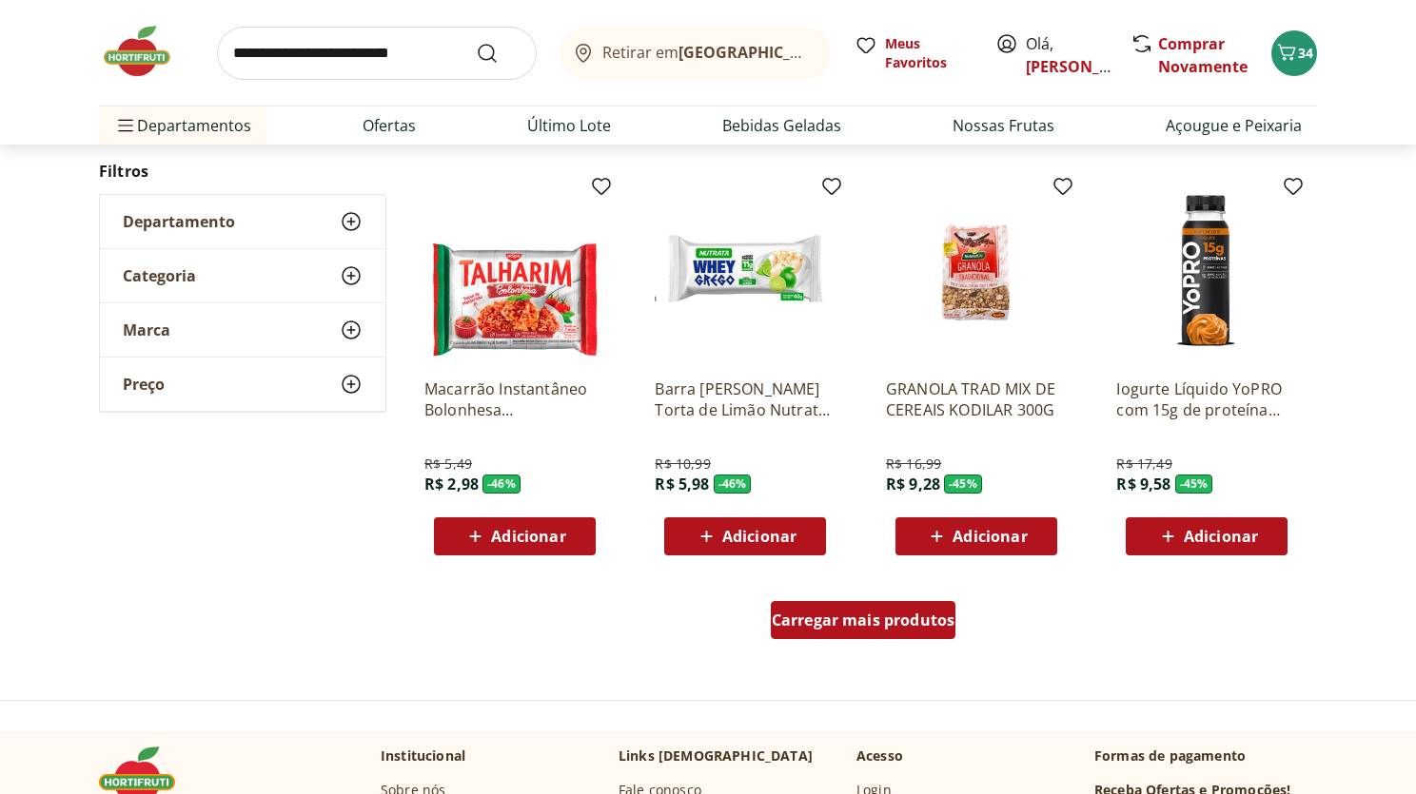
click at [866, 622] on span "Carregar mais produtos" at bounding box center [864, 620] width 184 height 15
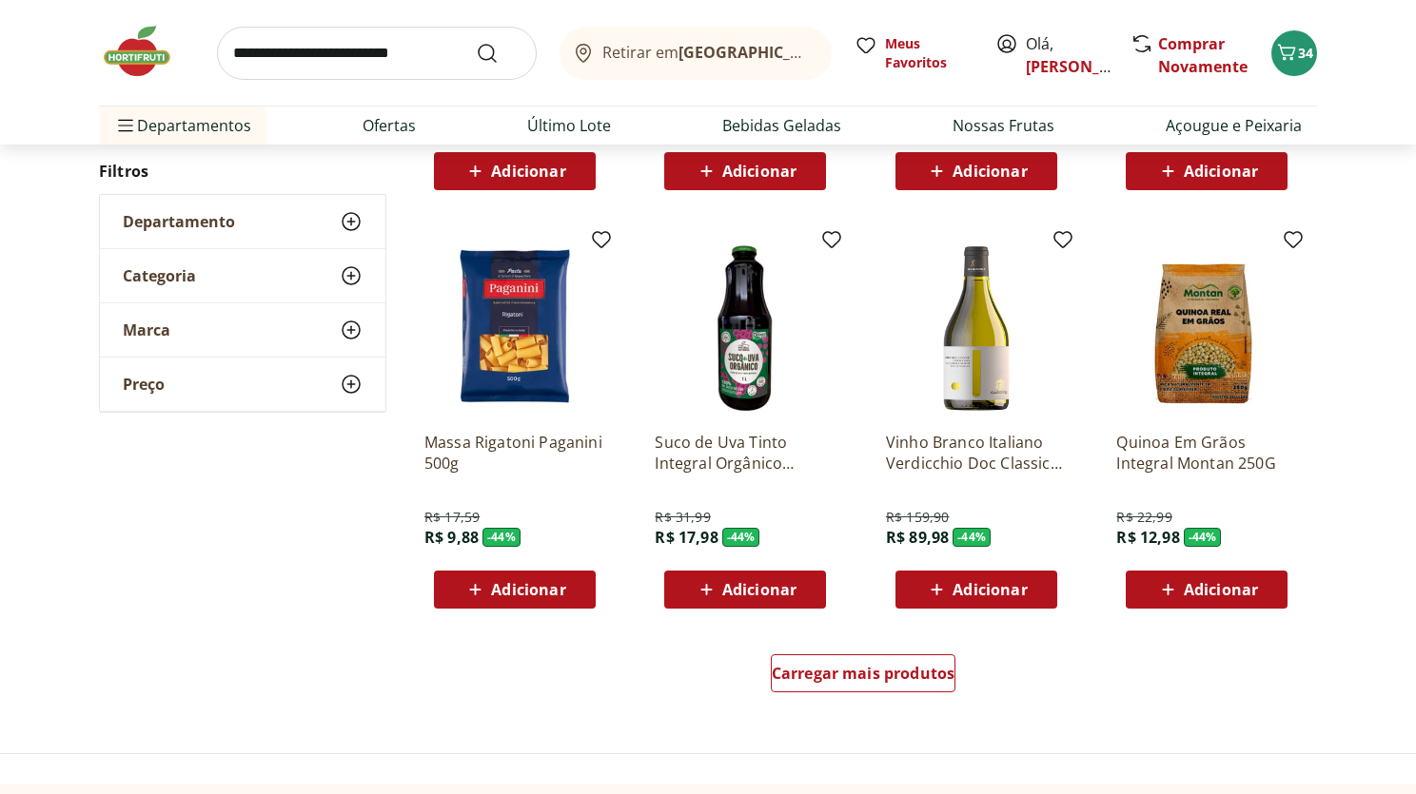
scroll to position [5865, 0]
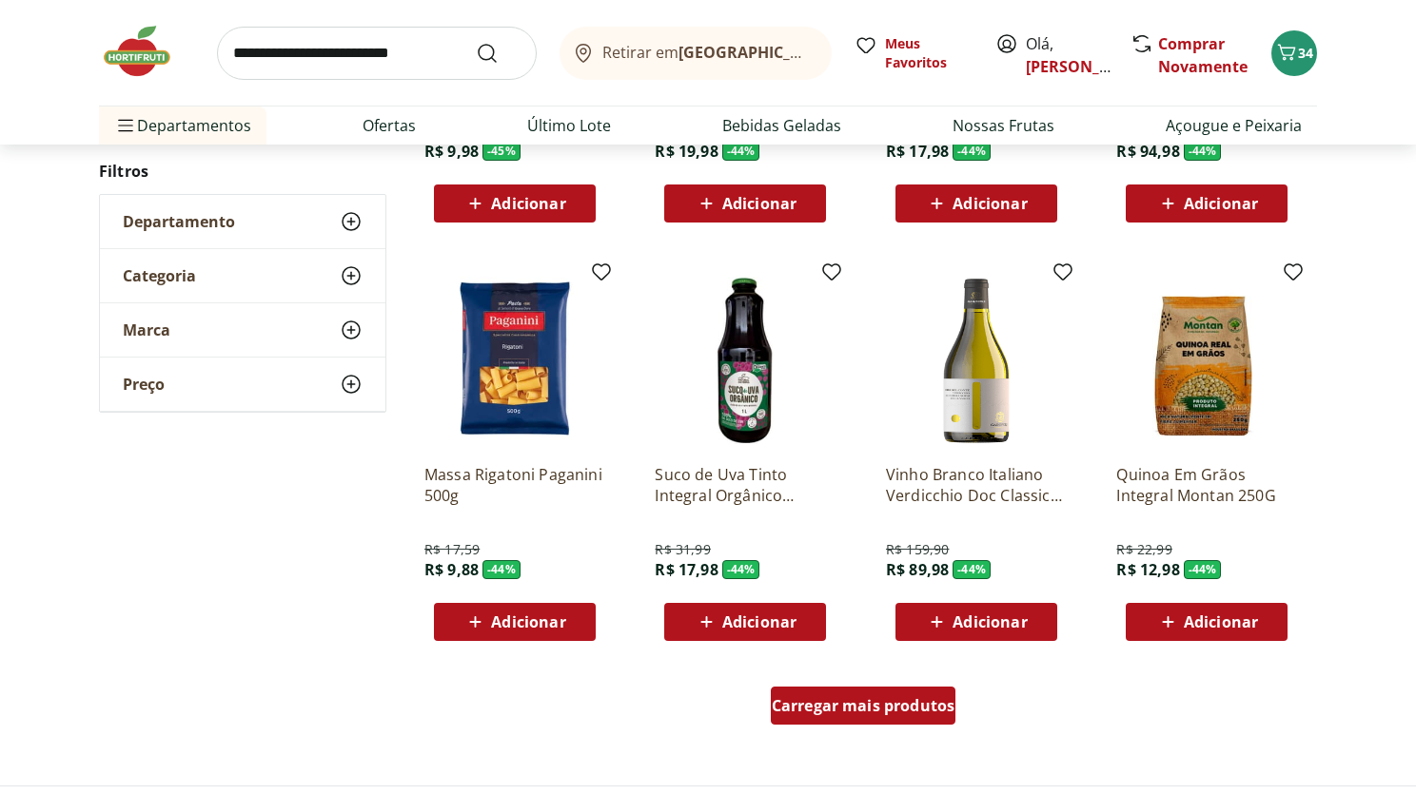
click at [831, 698] on span "Carregar mais produtos" at bounding box center [864, 705] width 184 height 15
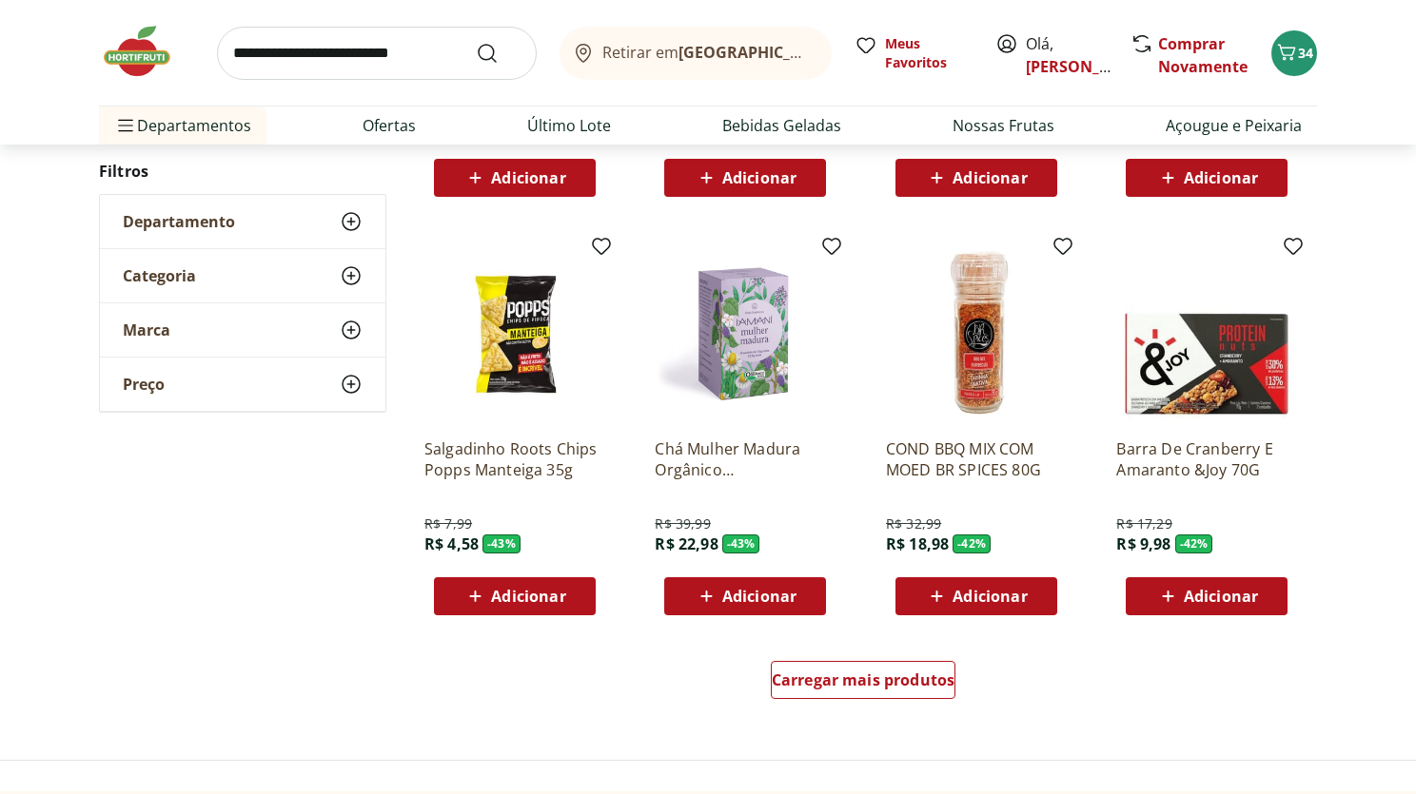
scroll to position [7449, 0]
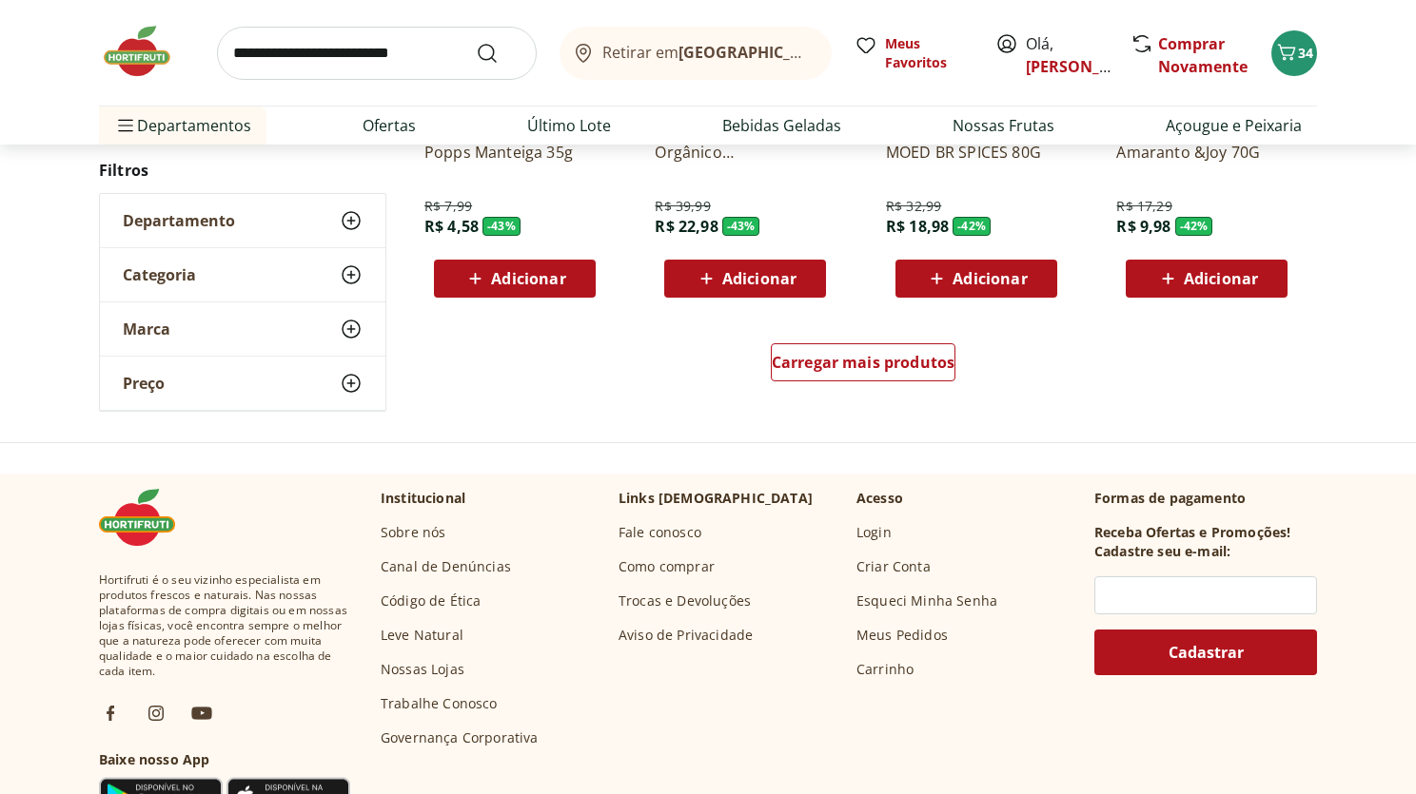
click at [156, 47] on img at bounding box center [146, 51] width 95 height 57
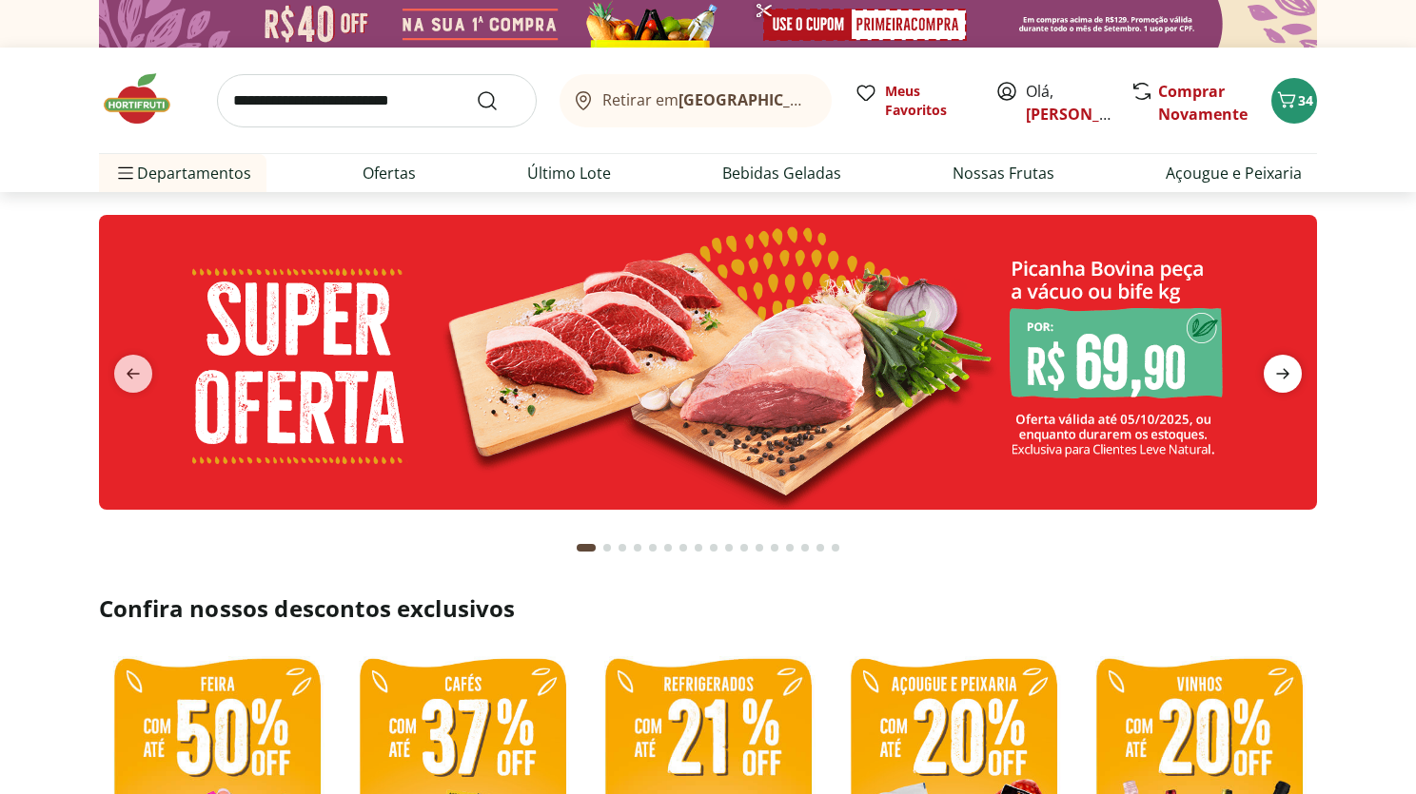
click at [1288, 369] on icon "next" at bounding box center [1282, 373] width 23 height 23
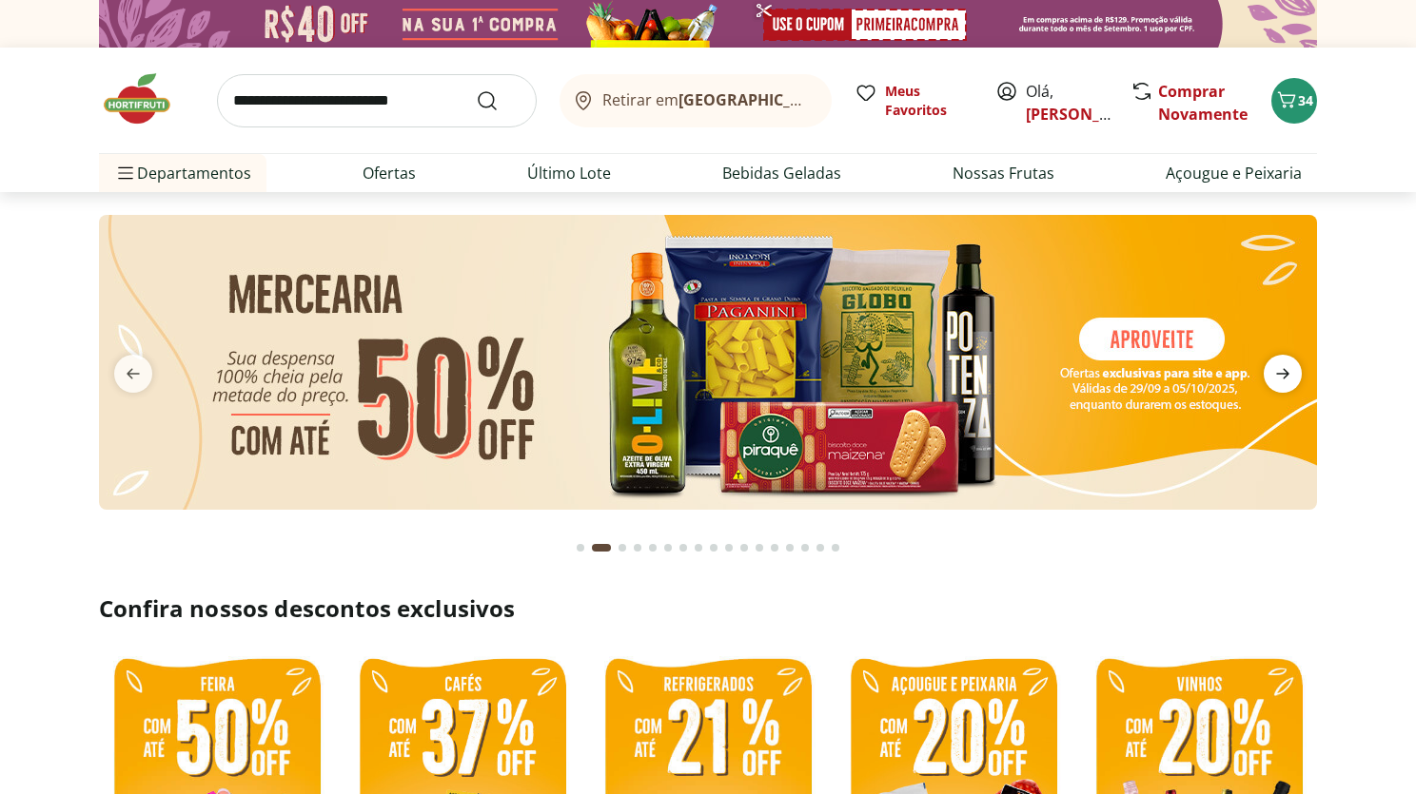
click at [1288, 370] on icon "next" at bounding box center [1282, 373] width 23 height 23
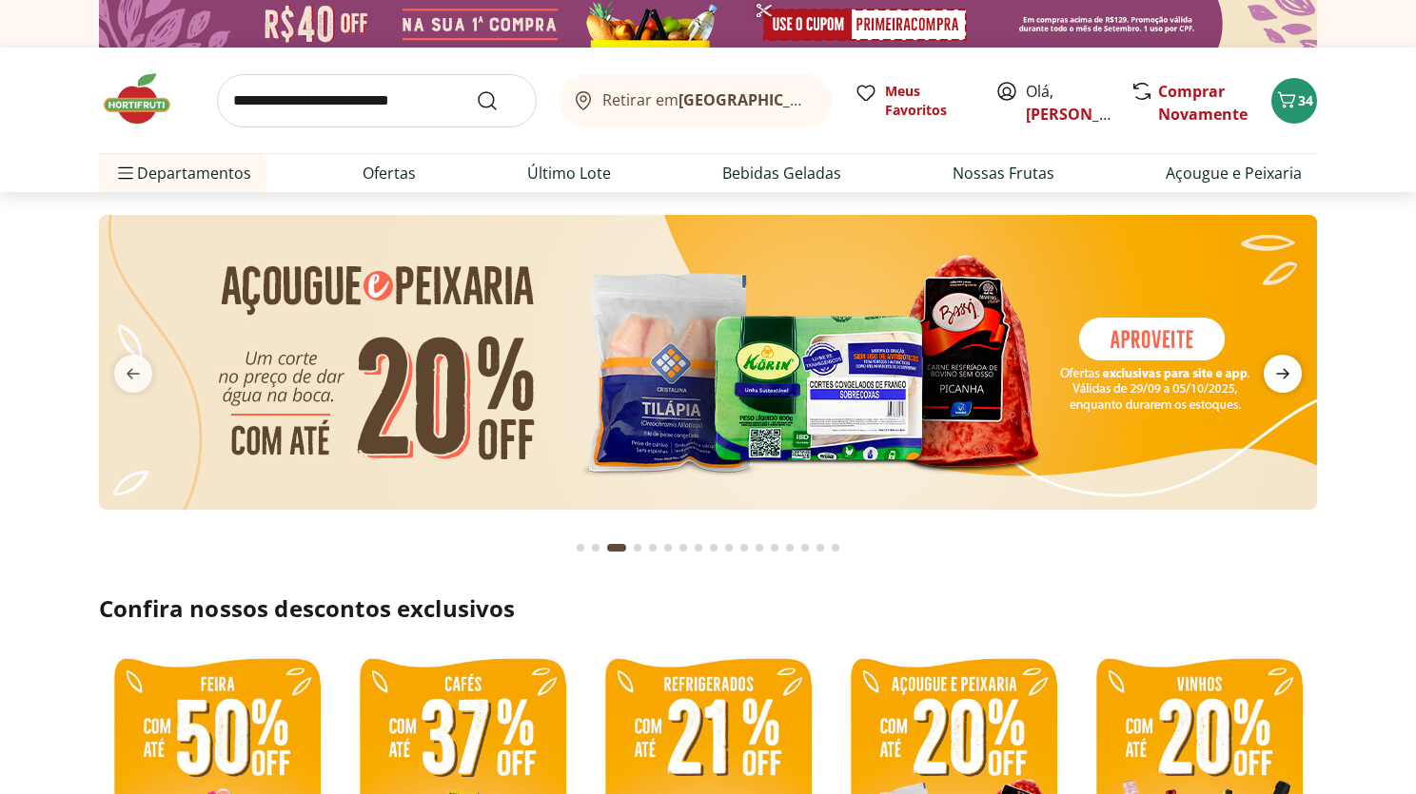
click at [1288, 370] on icon "next" at bounding box center [1282, 373] width 23 height 23
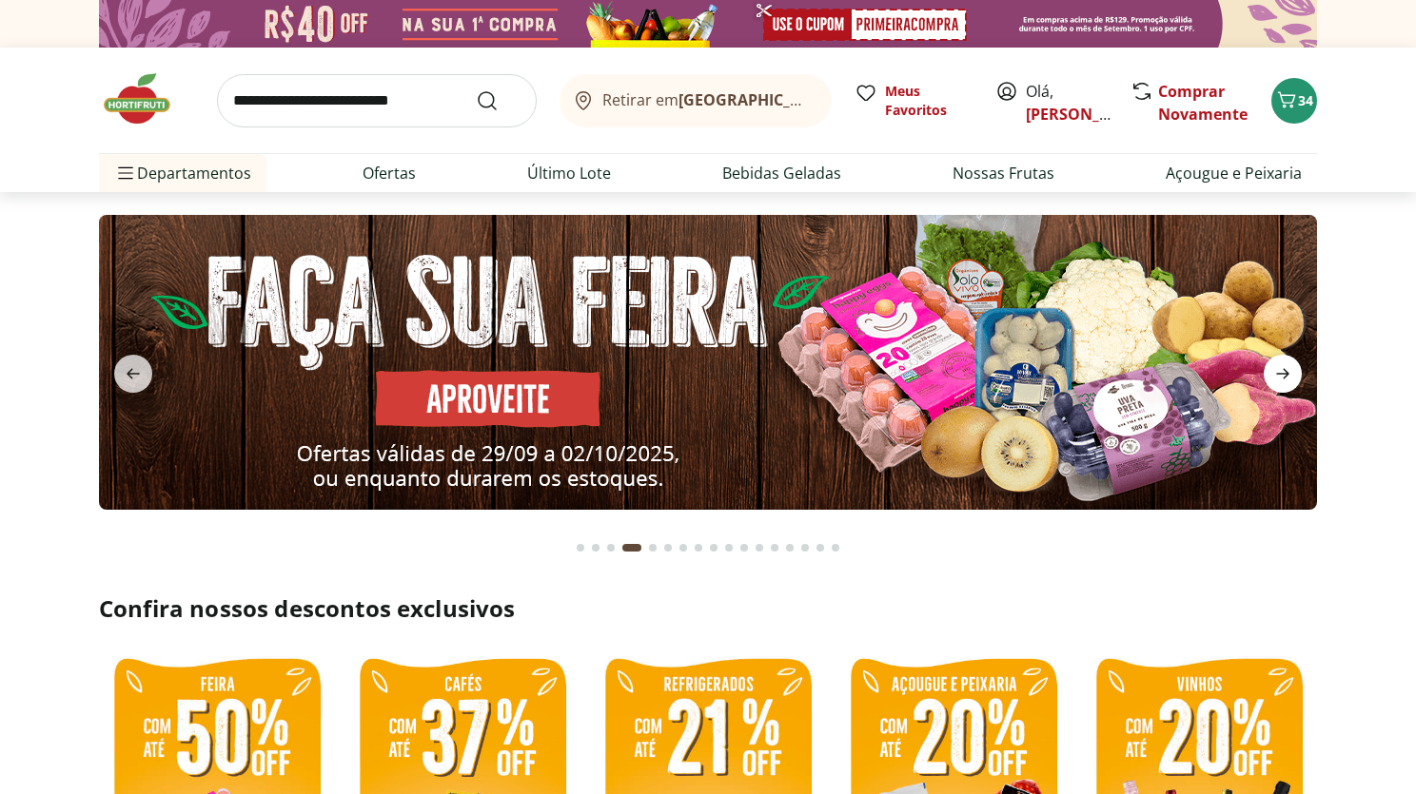
click at [1288, 370] on icon "next" at bounding box center [1282, 373] width 23 height 23
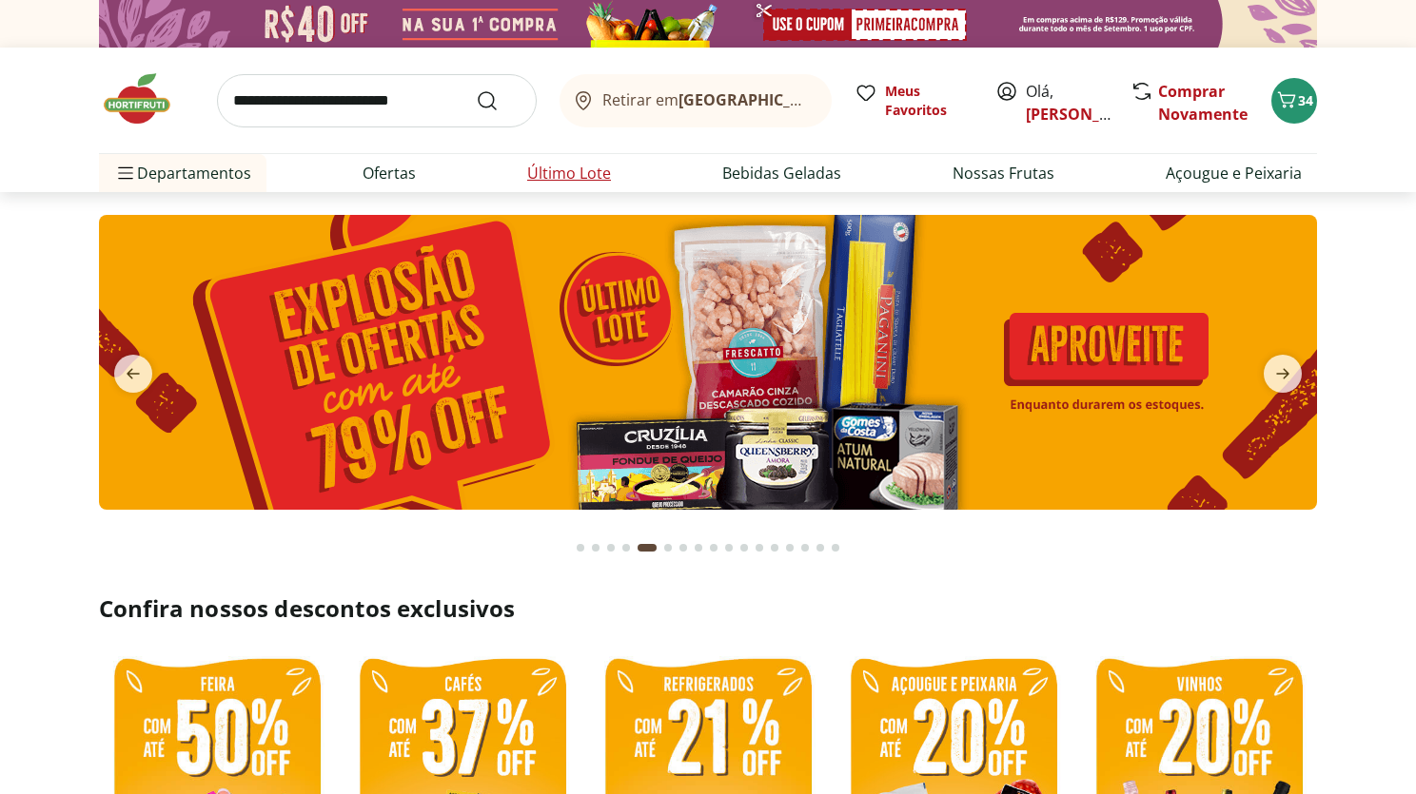
click at [587, 166] on link "Último Lote" at bounding box center [569, 173] width 84 height 23
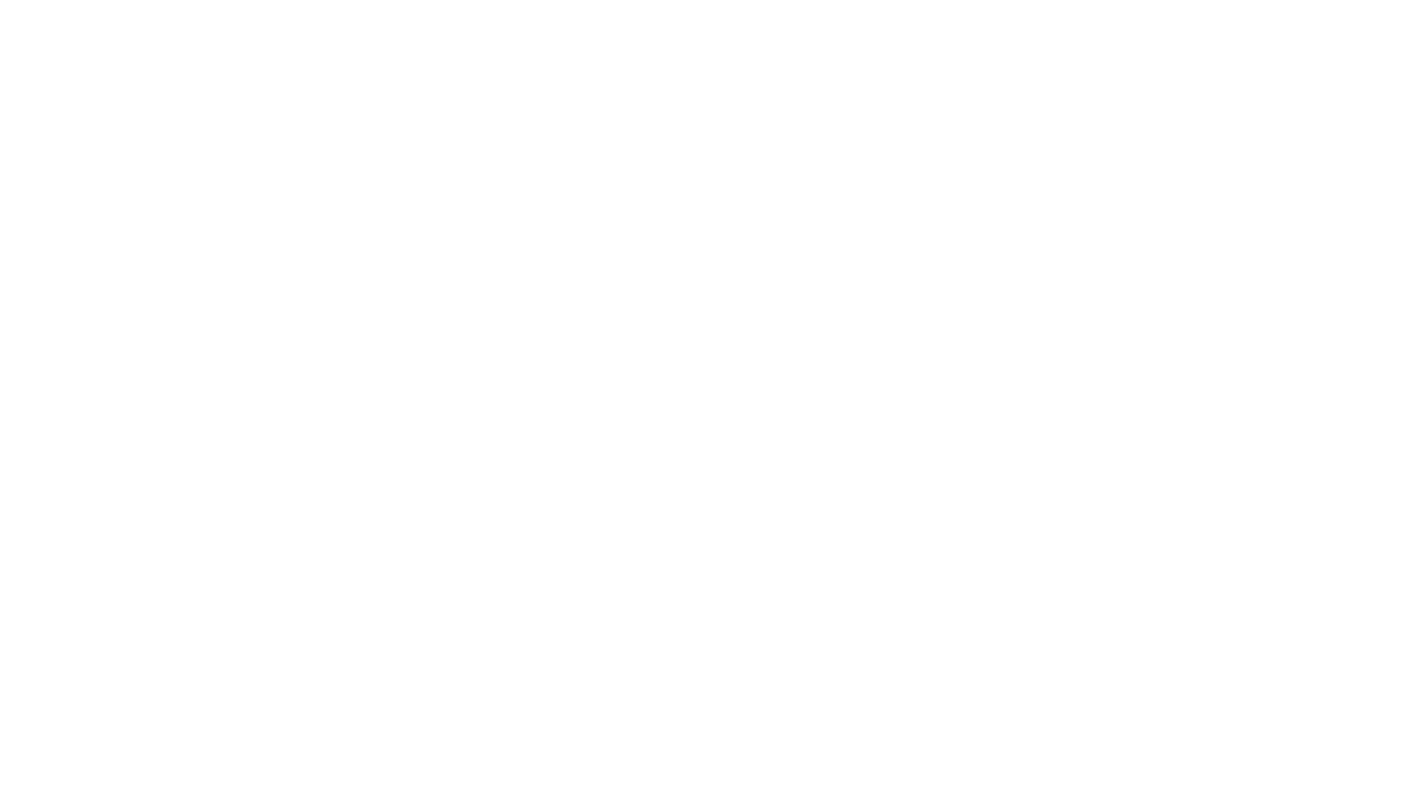
select select "**********"
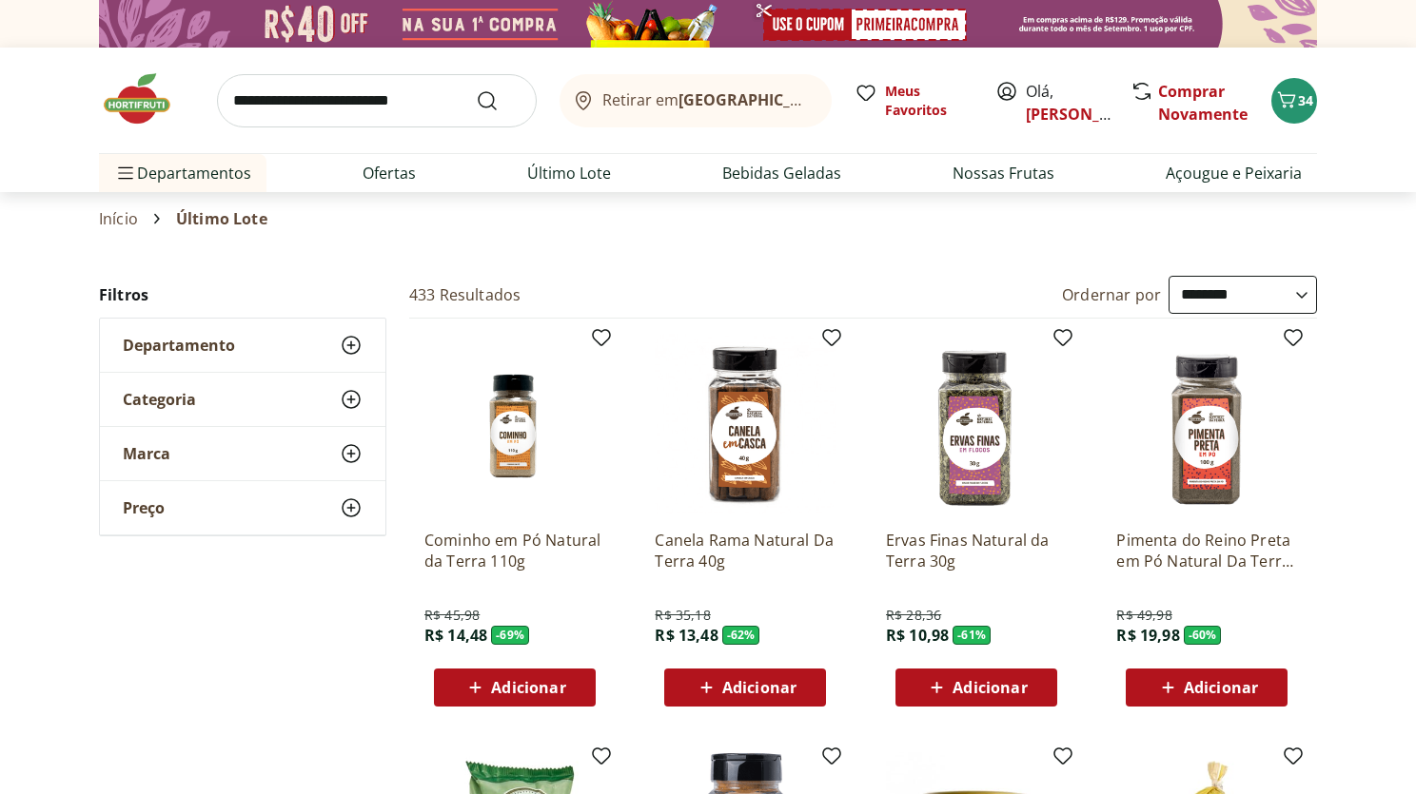
click at [207, 395] on div "Categoria" at bounding box center [242, 399] width 285 height 53
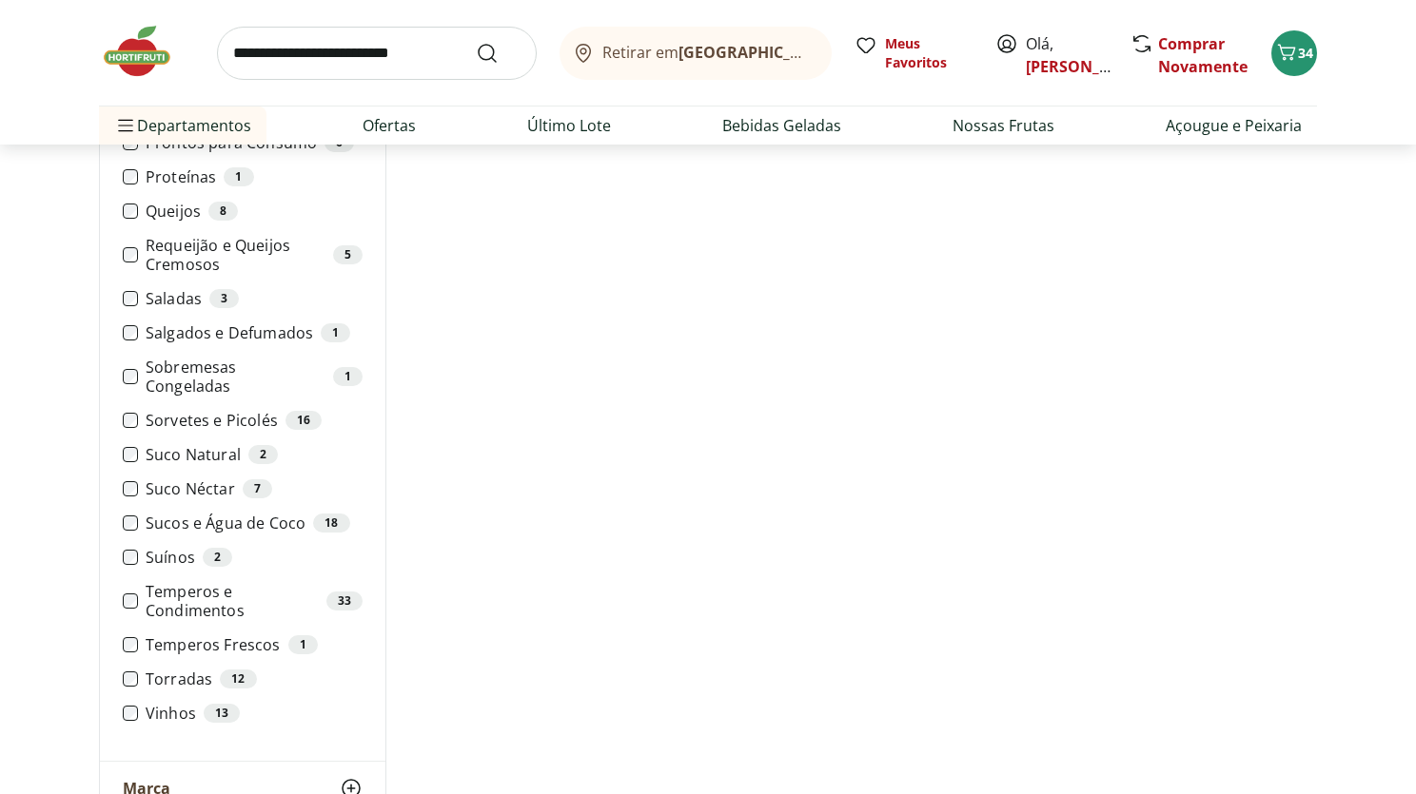
scroll to position [1746, 0]
click at [183, 667] on label "Torradas 12" at bounding box center [254, 676] width 217 height 19
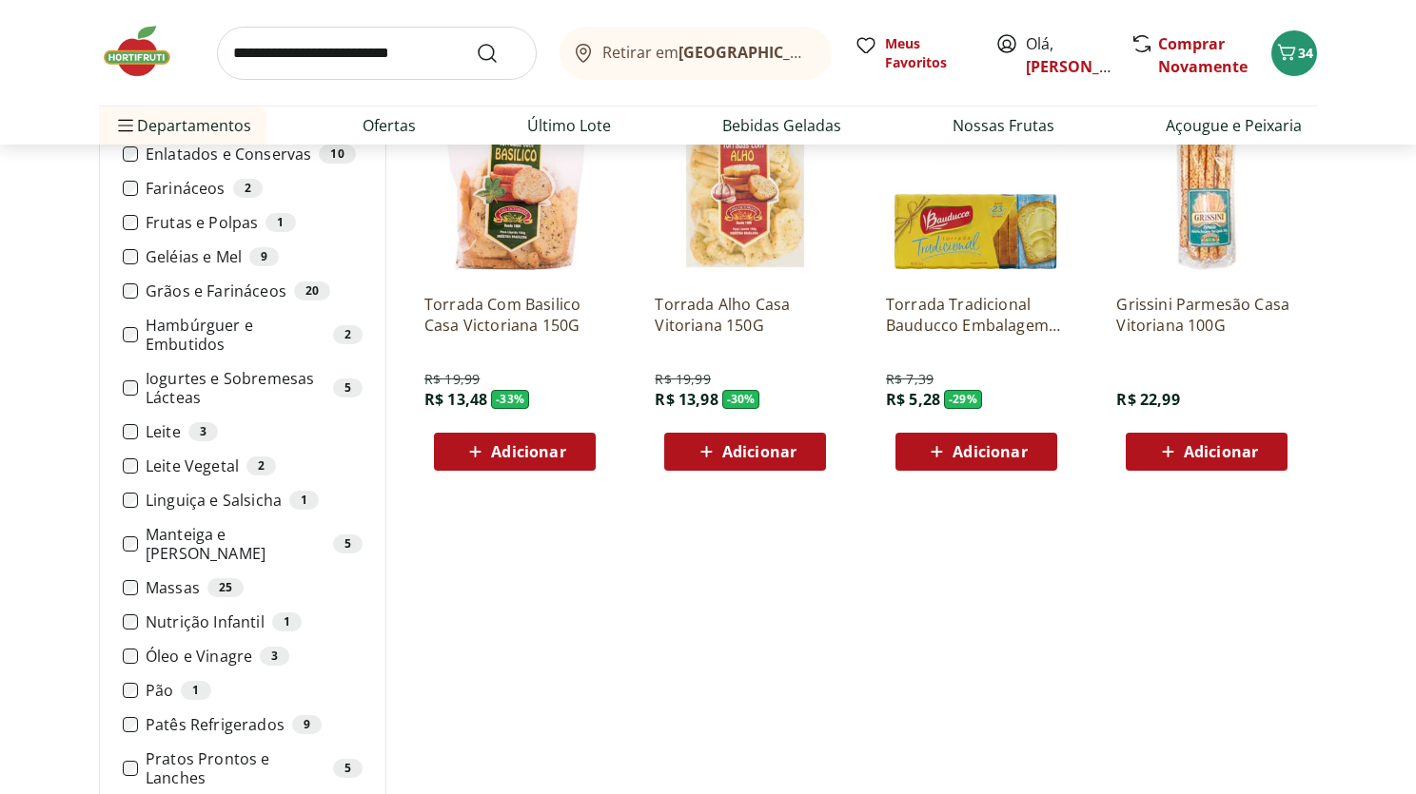
scroll to position [1072, 0]
click at [443, 44] on input "search" at bounding box center [377, 53] width 320 height 53
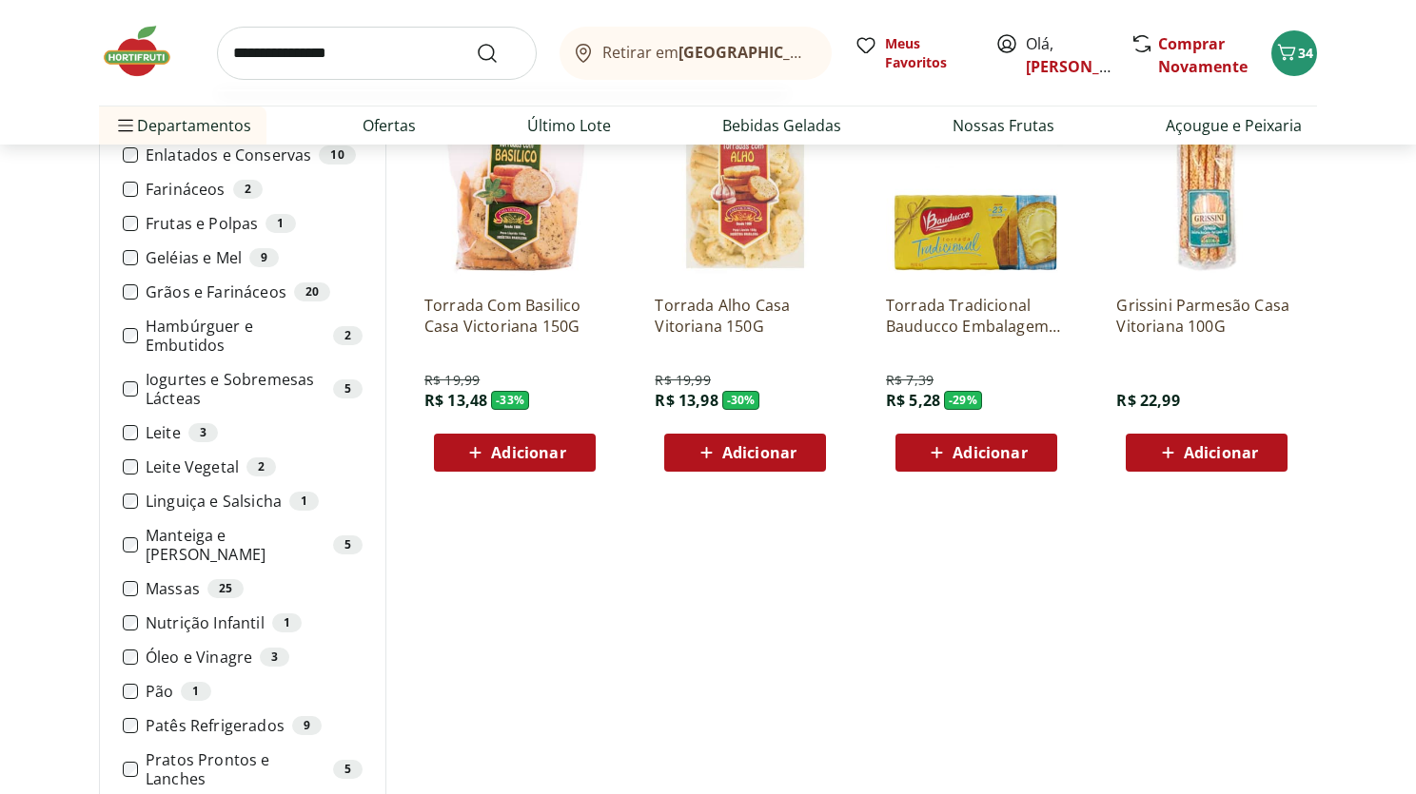
type input "**********"
click at [476, 42] on button "Submit Search" at bounding box center [499, 53] width 46 height 23
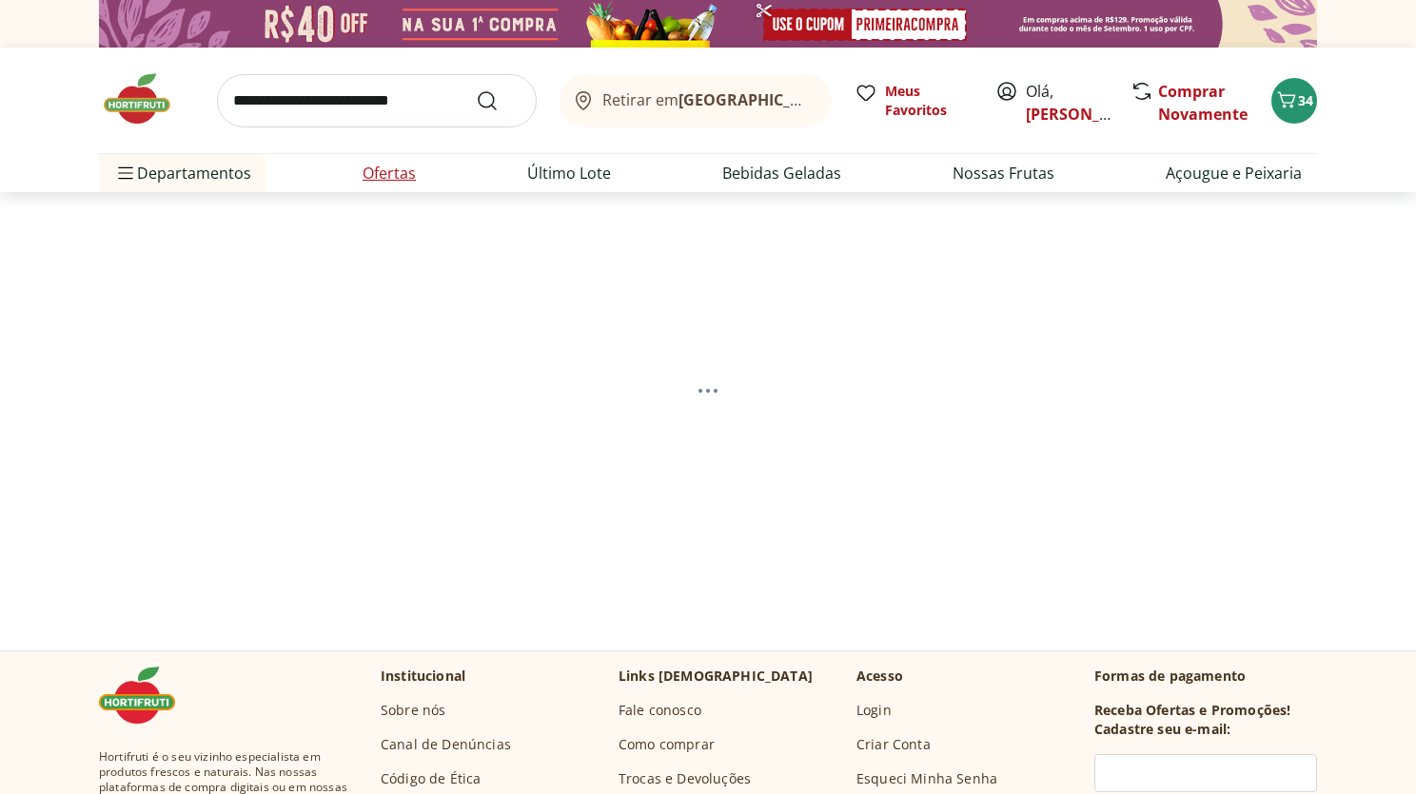
select select "**********"
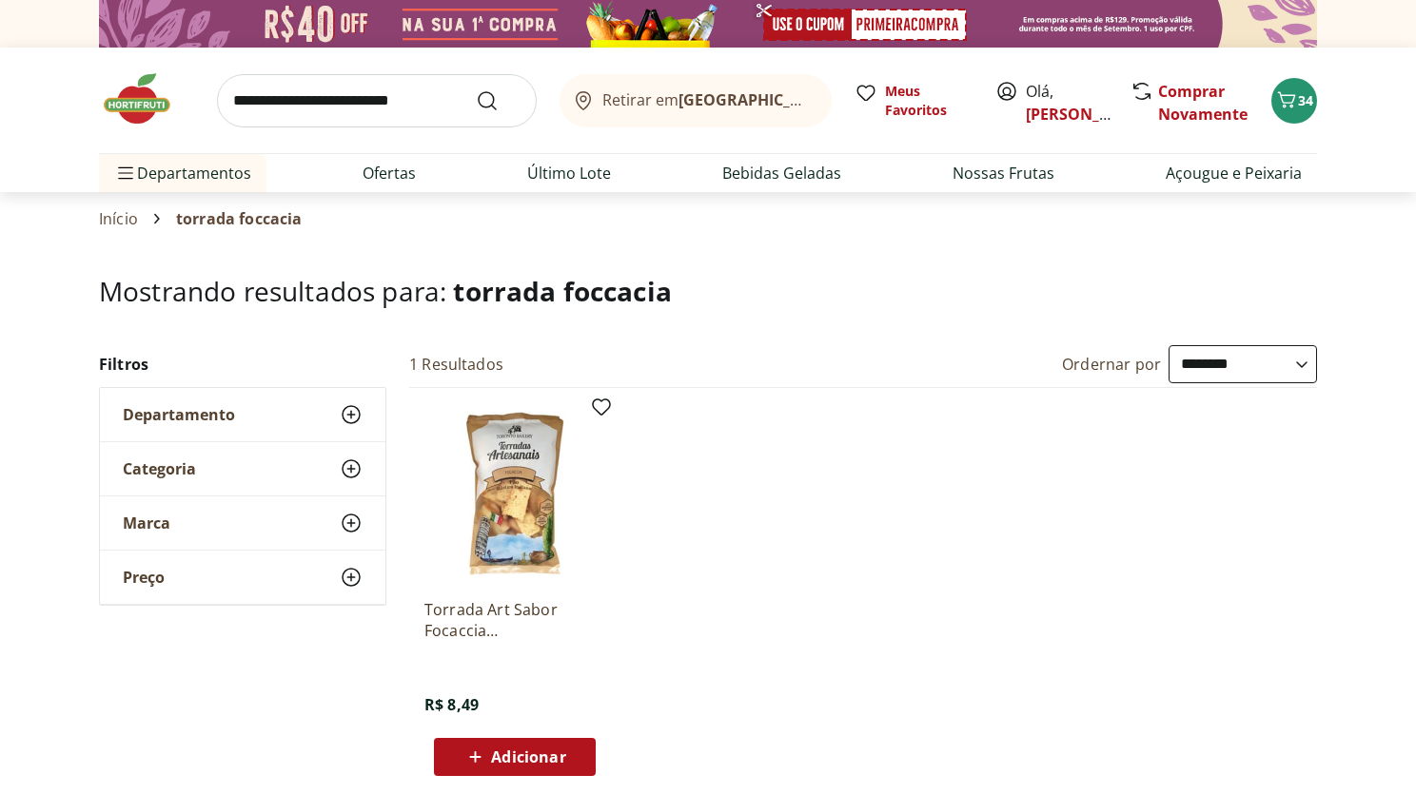
click at [531, 755] on span "Adicionar" at bounding box center [528, 757] width 74 height 15
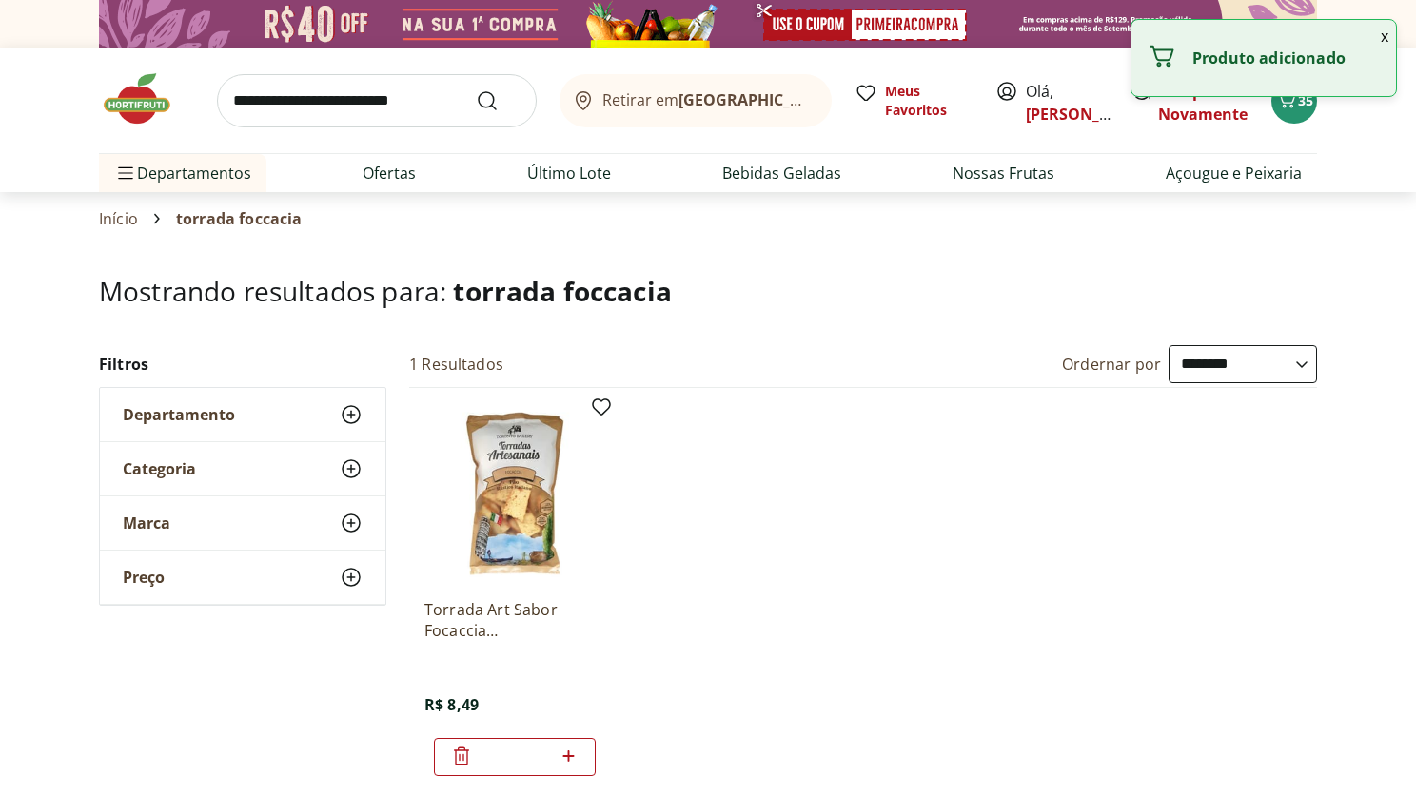
click at [566, 752] on icon at bounding box center [569, 756] width 24 height 23
type input "*"
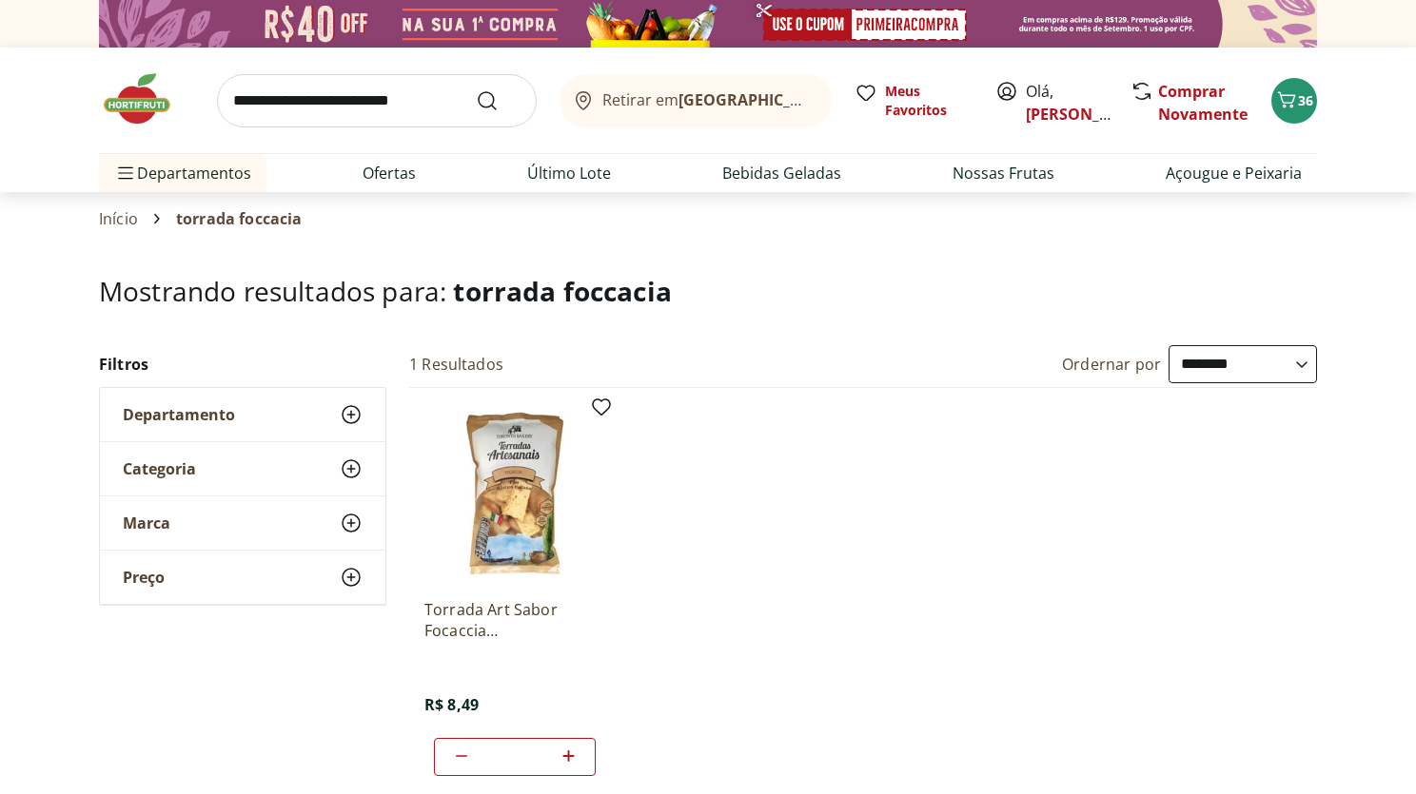
click at [158, 119] on img at bounding box center [146, 98] width 95 height 57
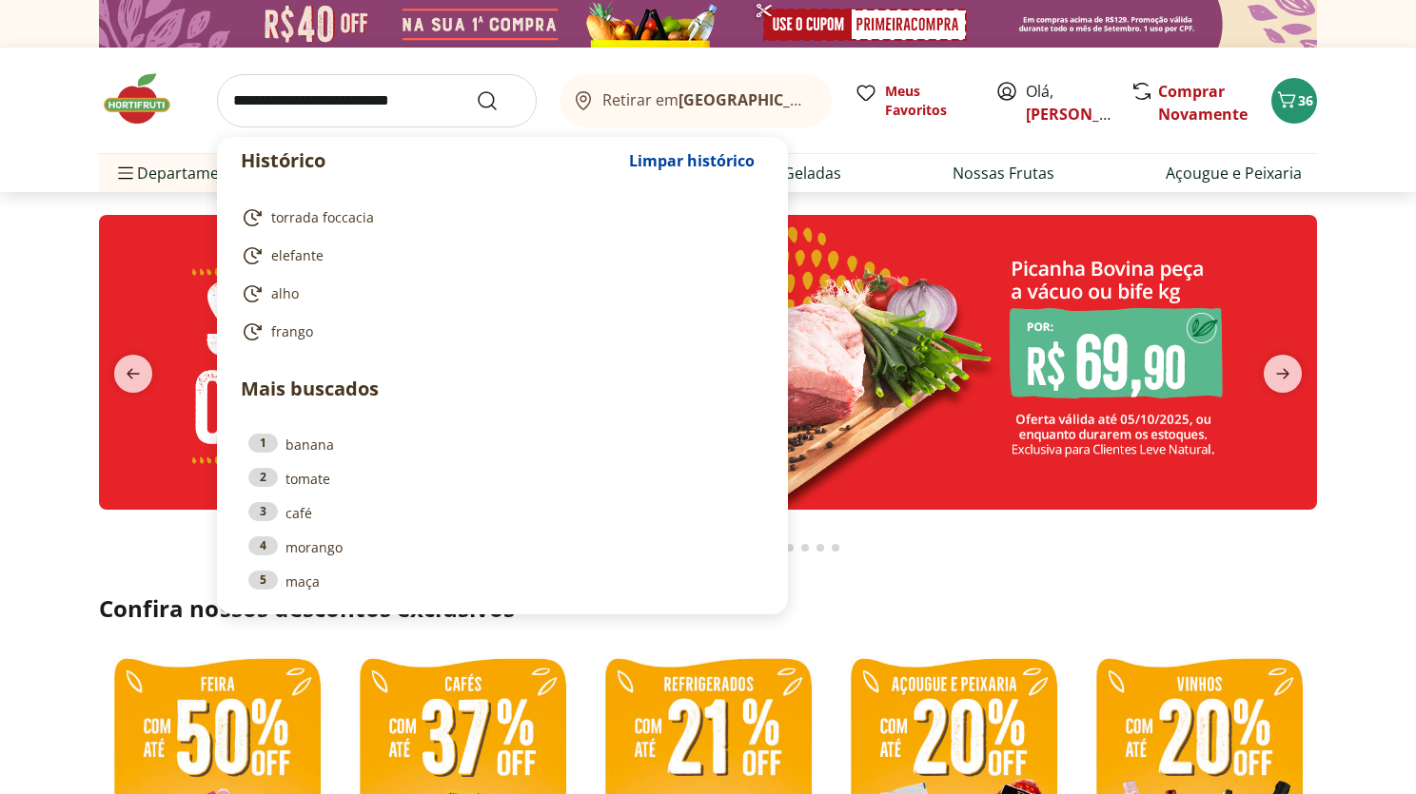
click at [332, 101] on input "search" at bounding box center [377, 100] width 320 height 53
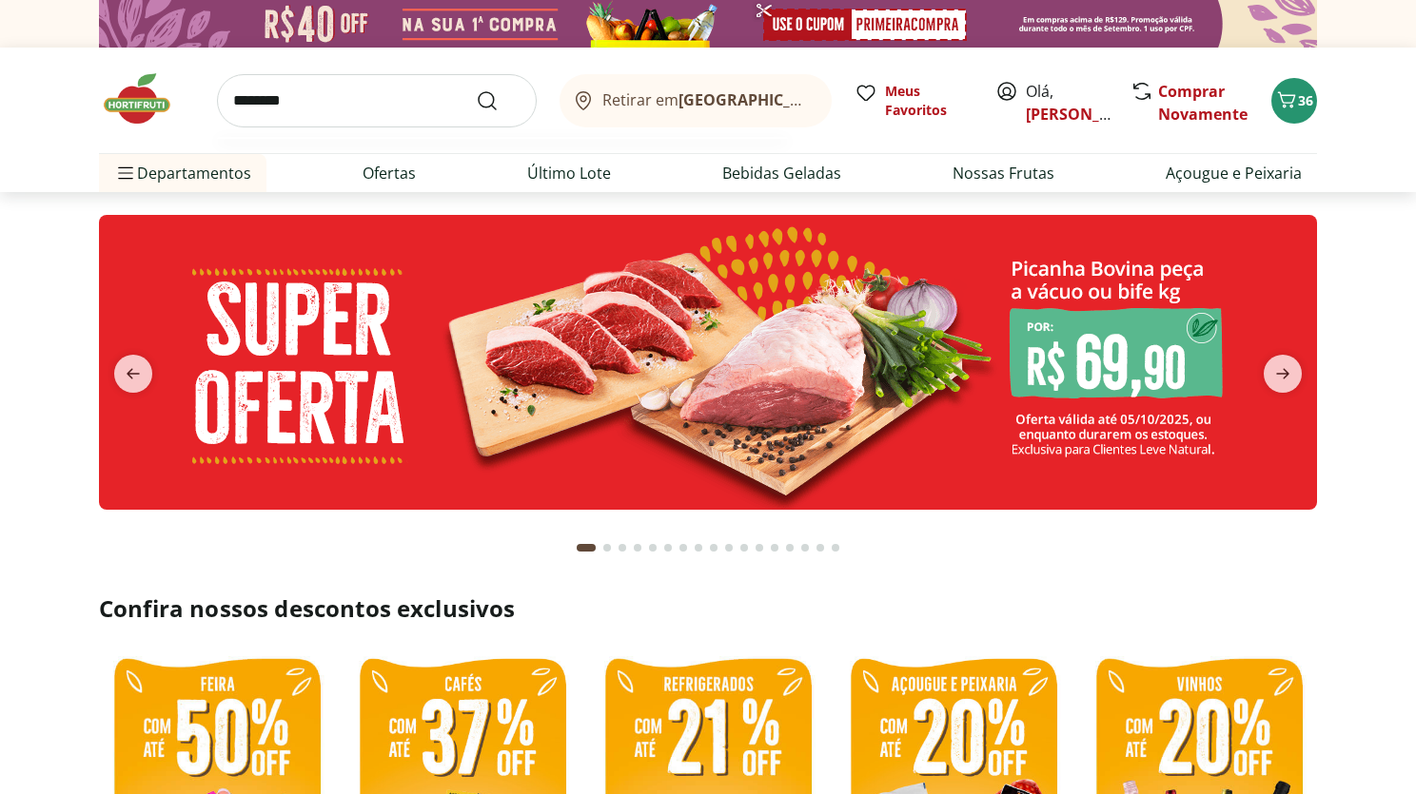
type input "********"
click at [476, 89] on button "Submit Search" at bounding box center [499, 100] width 46 height 23
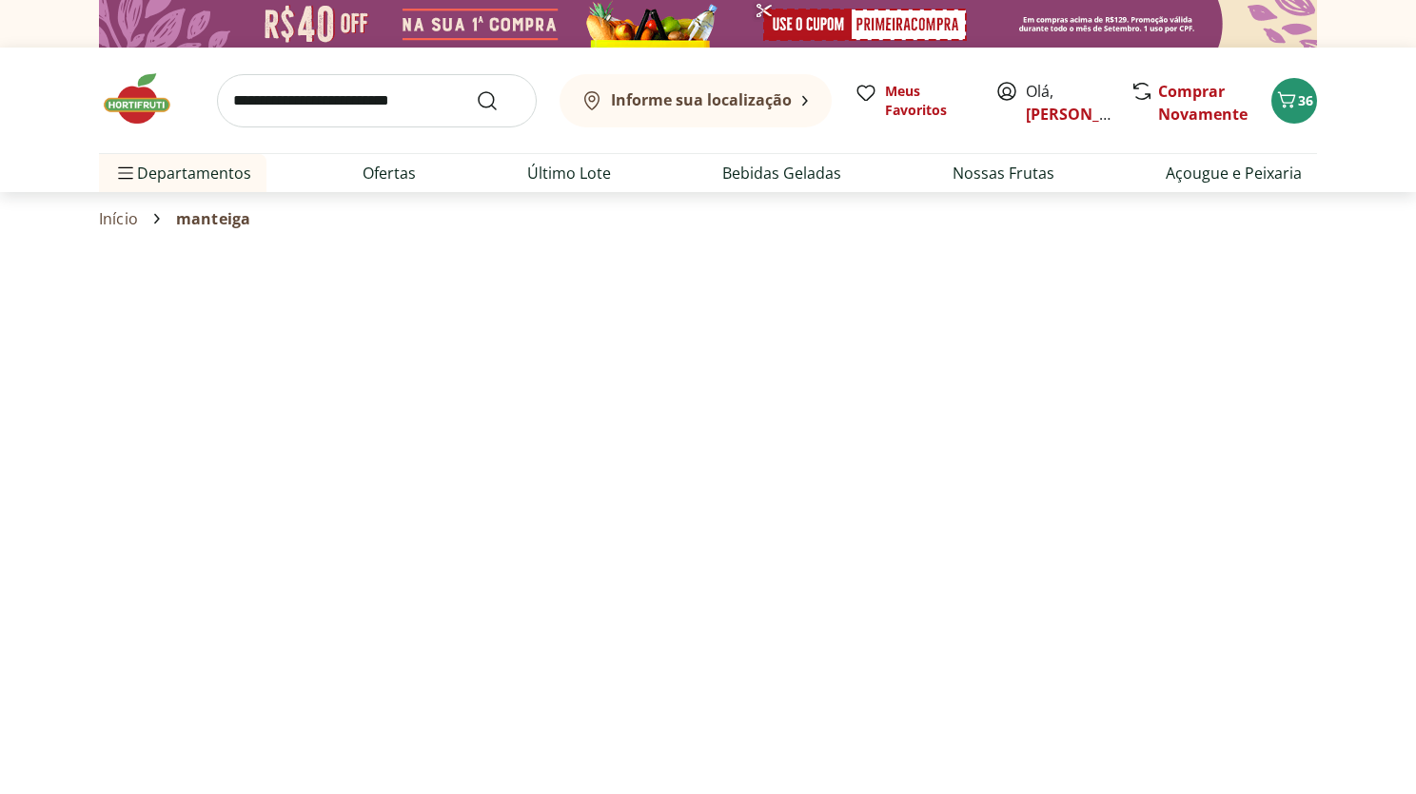
select select "**********"
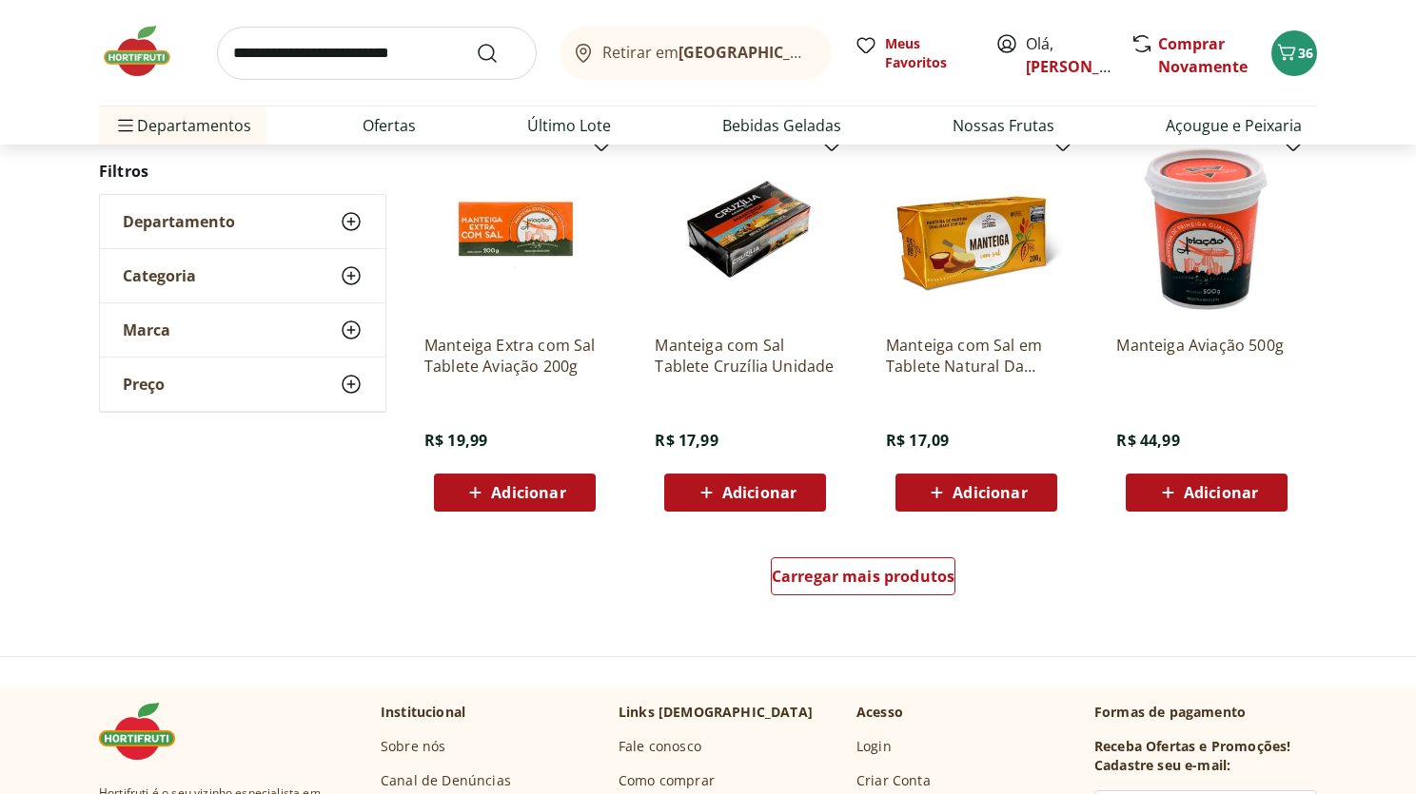
scroll to position [1111, 0]
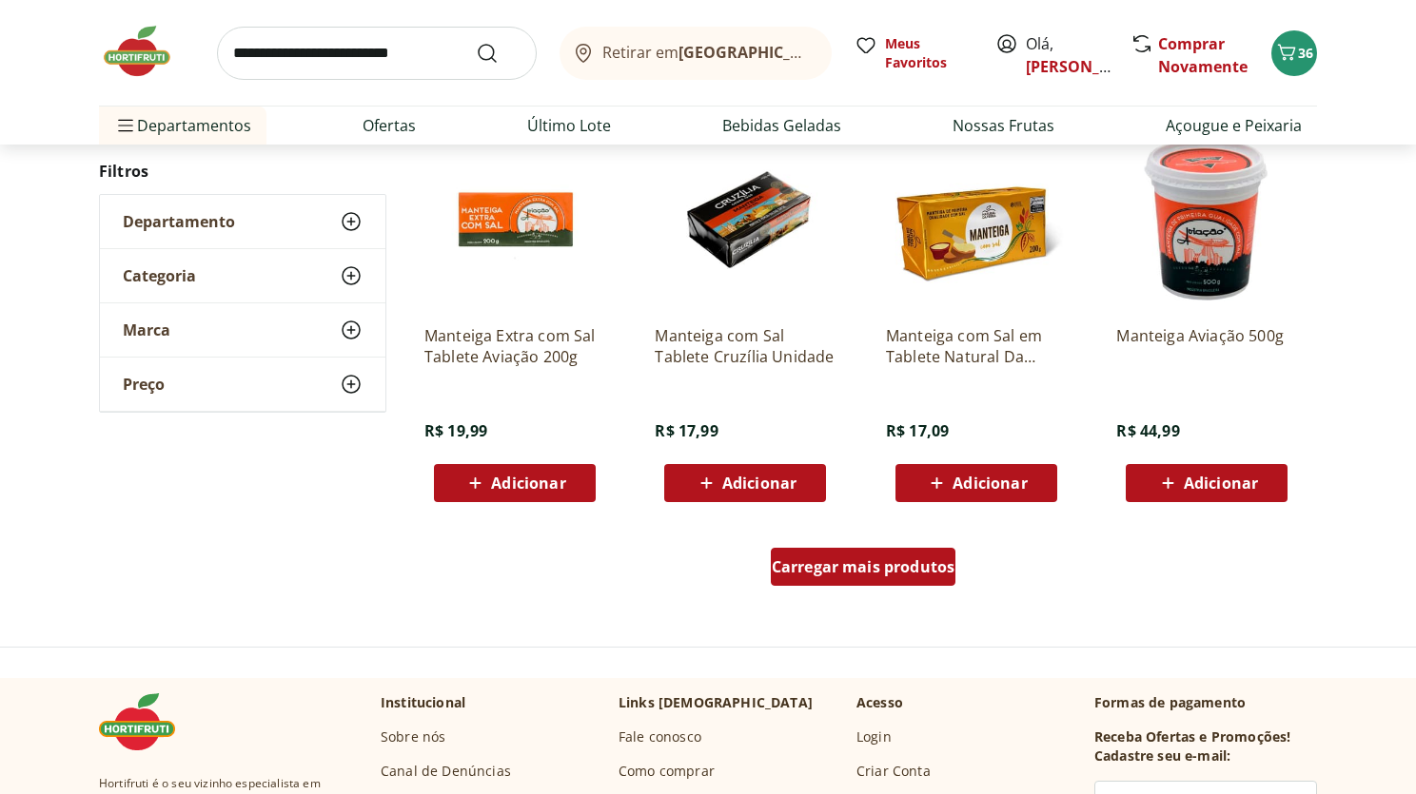
click at [878, 559] on span "Carregar mais produtos" at bounding box center [864, 566] width 184 height 15
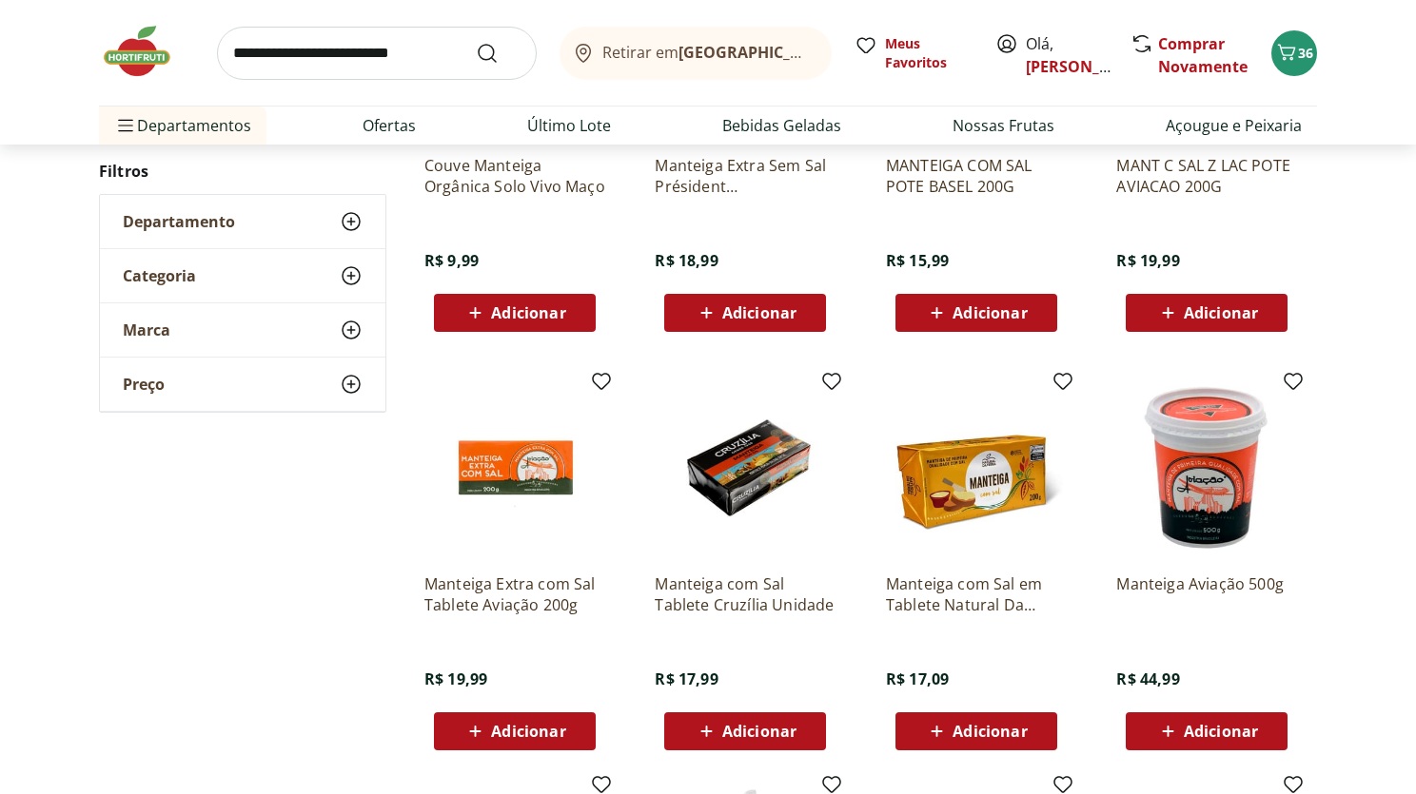
scroll to position [891, 0]
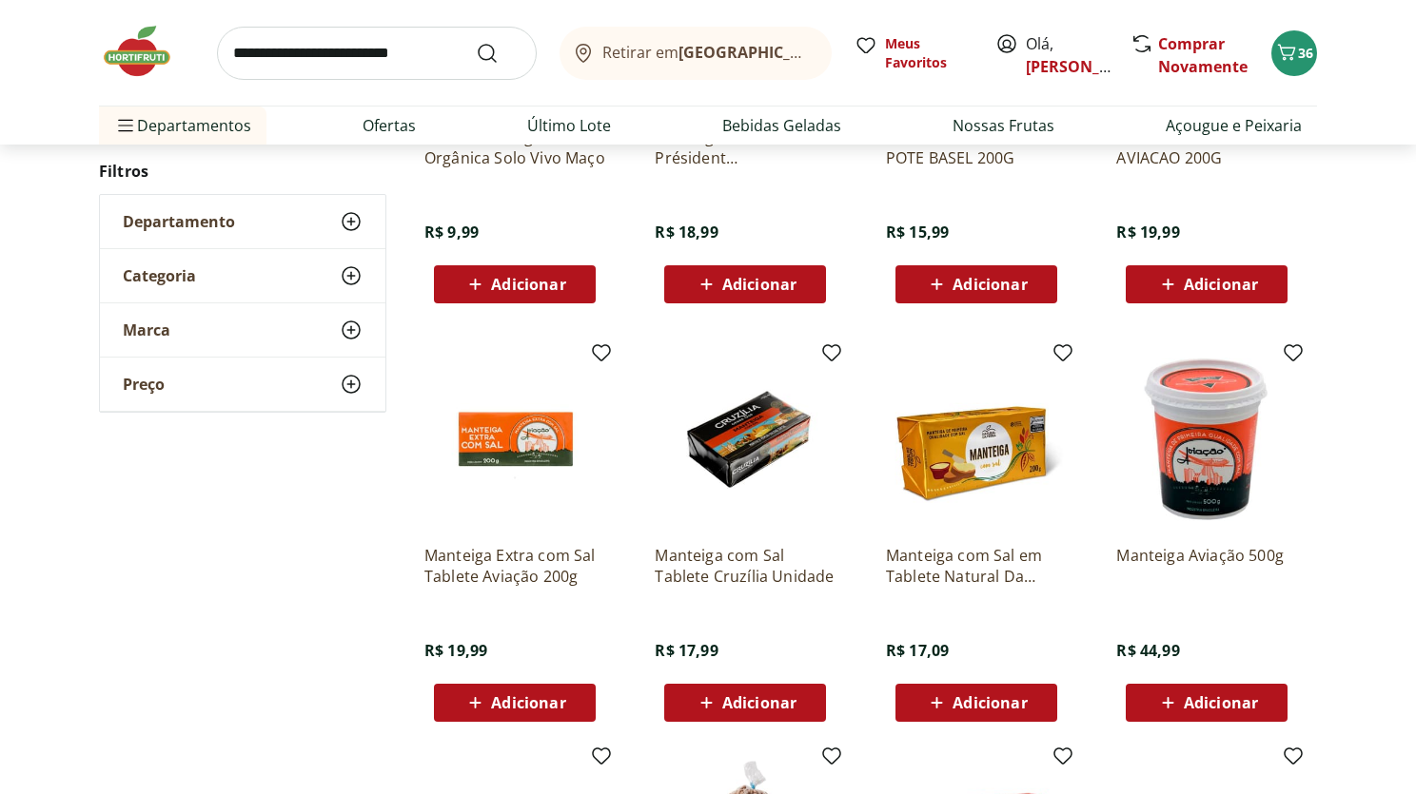
click at [557, 707] on span "Adicionar" at bounding box center [528, 702] width 74 height 15
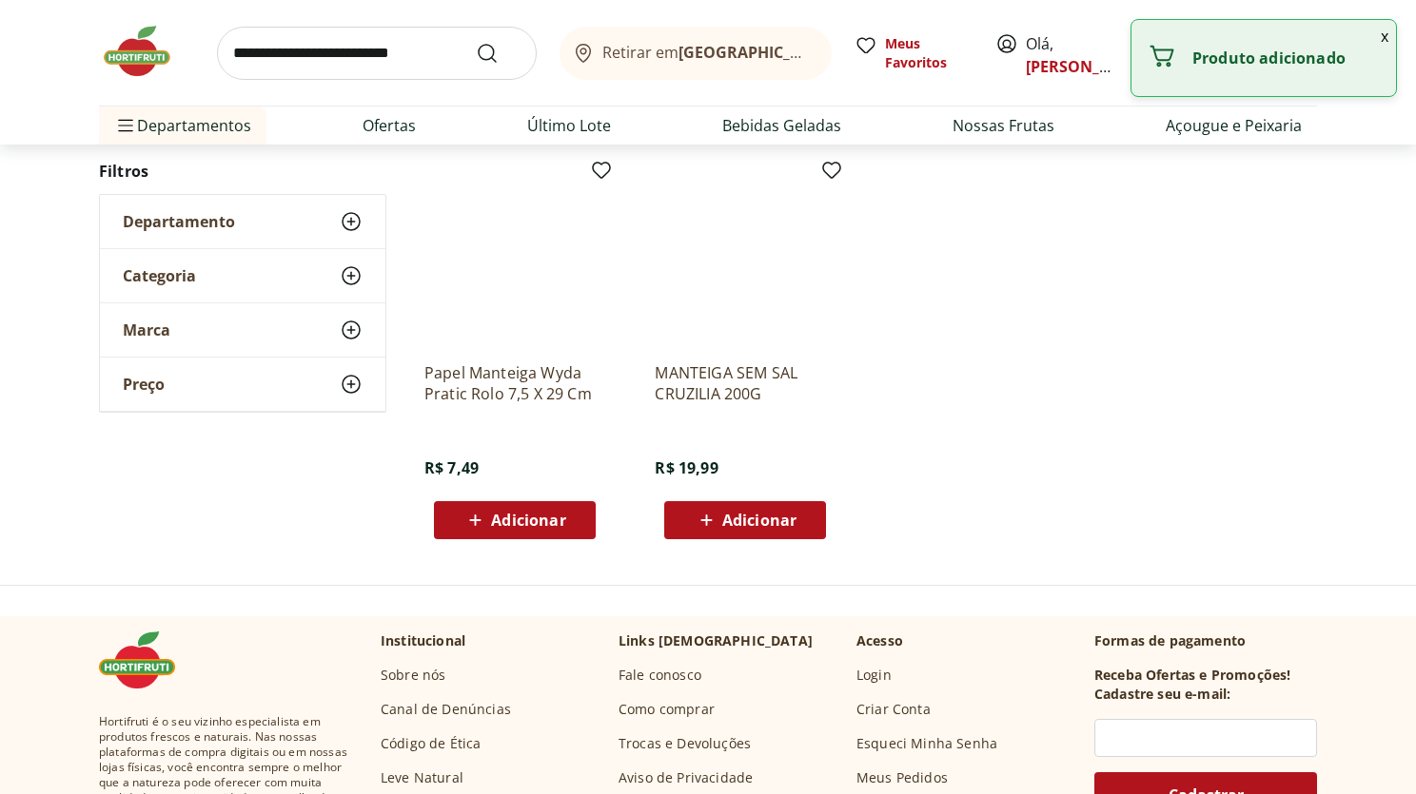
scroll to position [2400, 0]
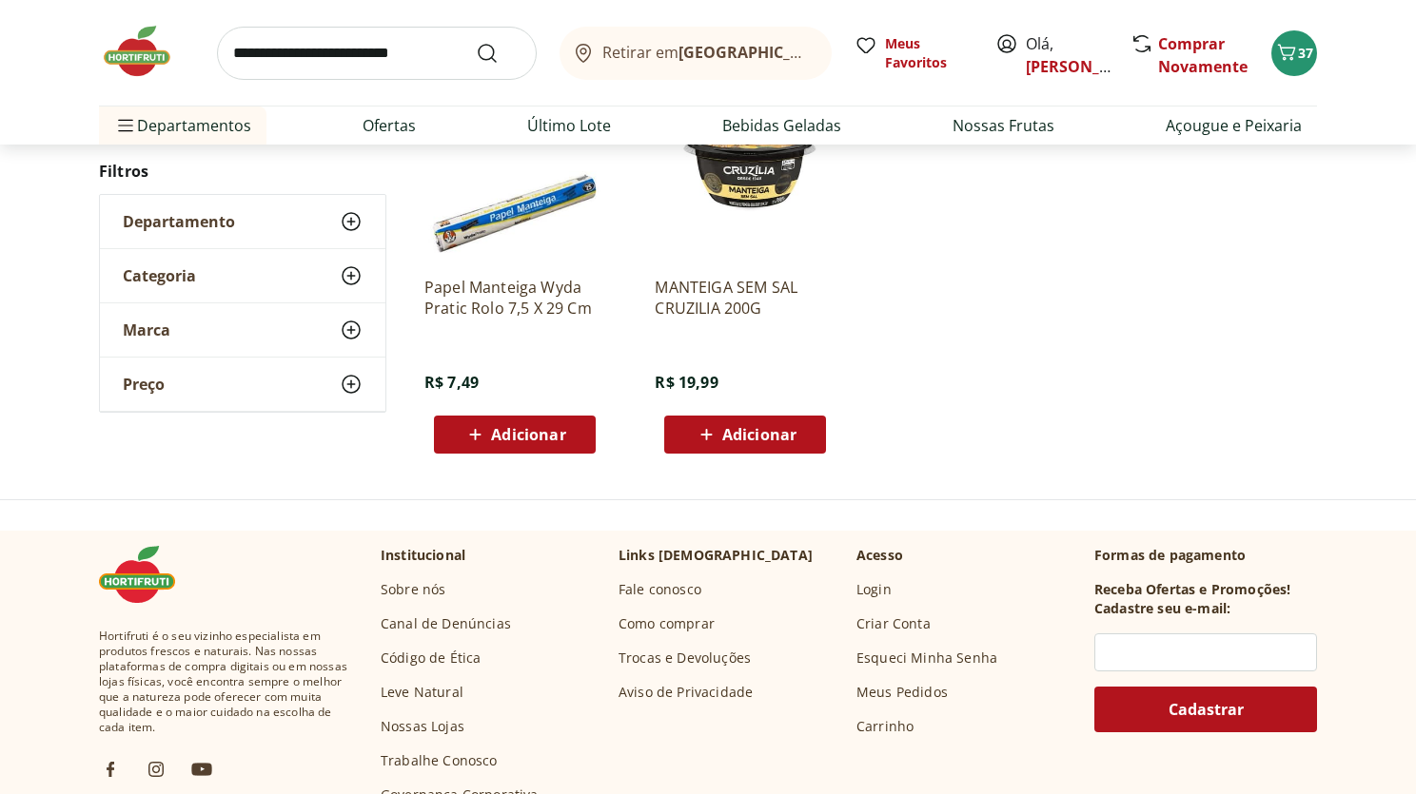
click at [148, 57] on img at bounding box center [146, 51] width 95 height 57
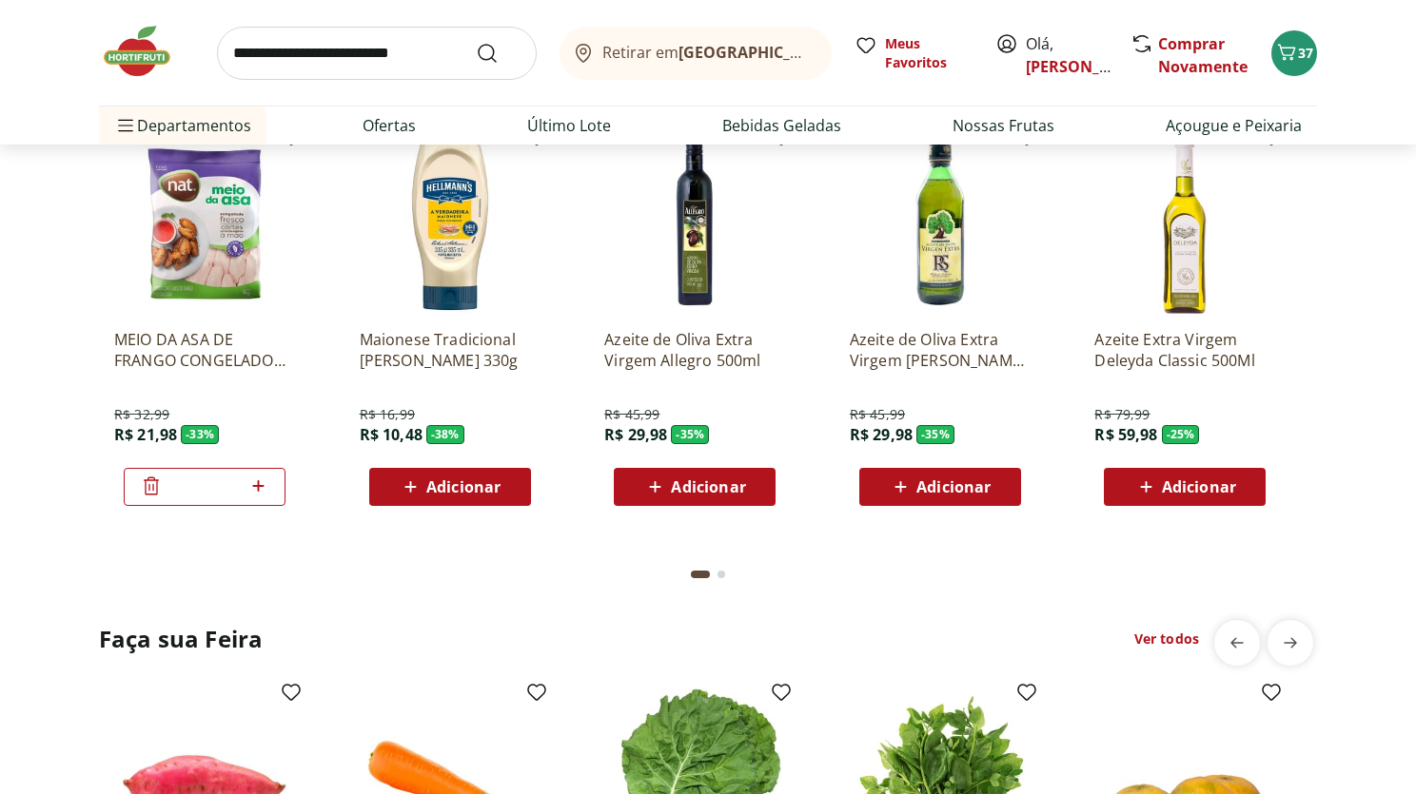
scroll to position [2007, 0]
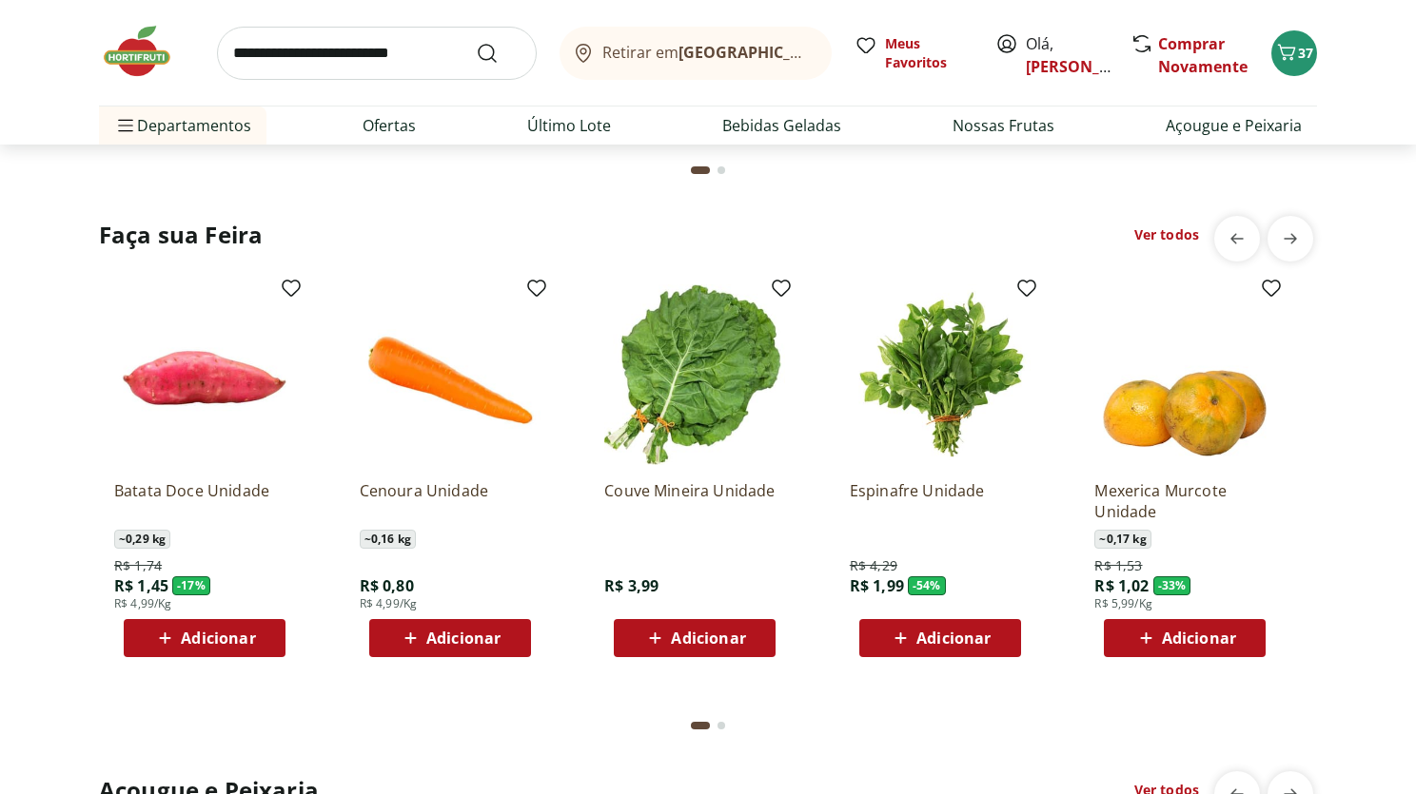
click at [442, 635] on span "Adicionar" at bounding box center [463, 638] width 74 height 15
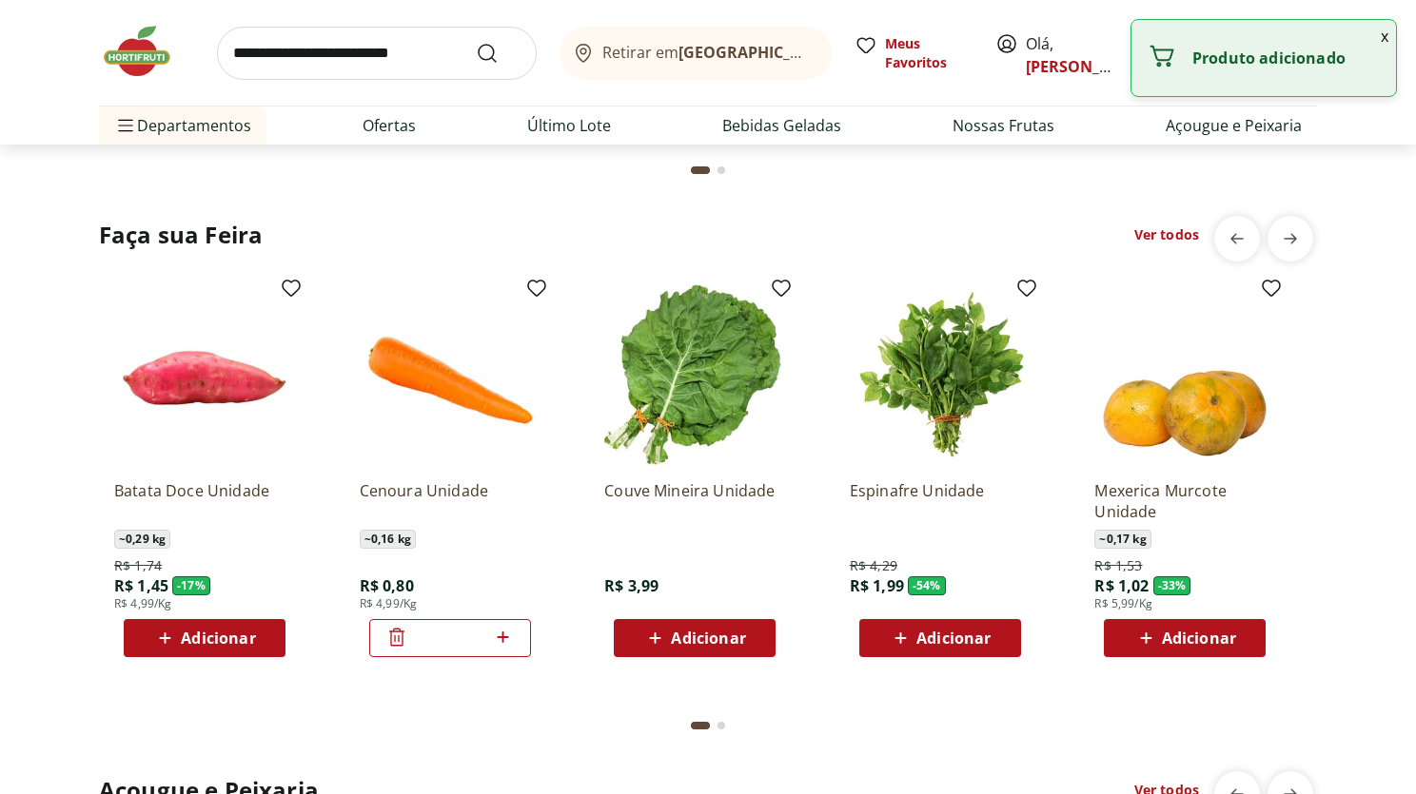
click at [504, 637] on icon at bounding box center [503, 637] width 11 height 11
type input "*"
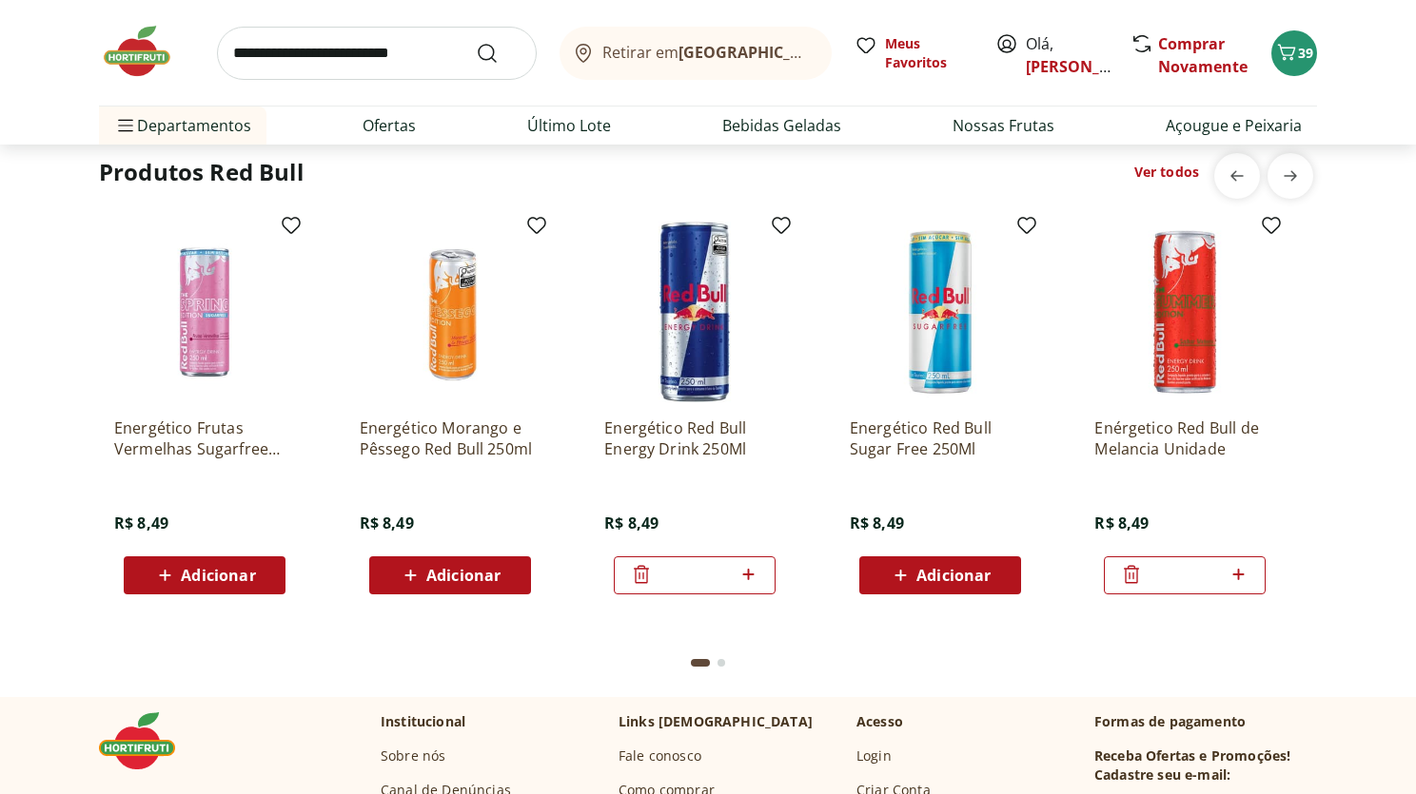
scroll to position [5105, 0]
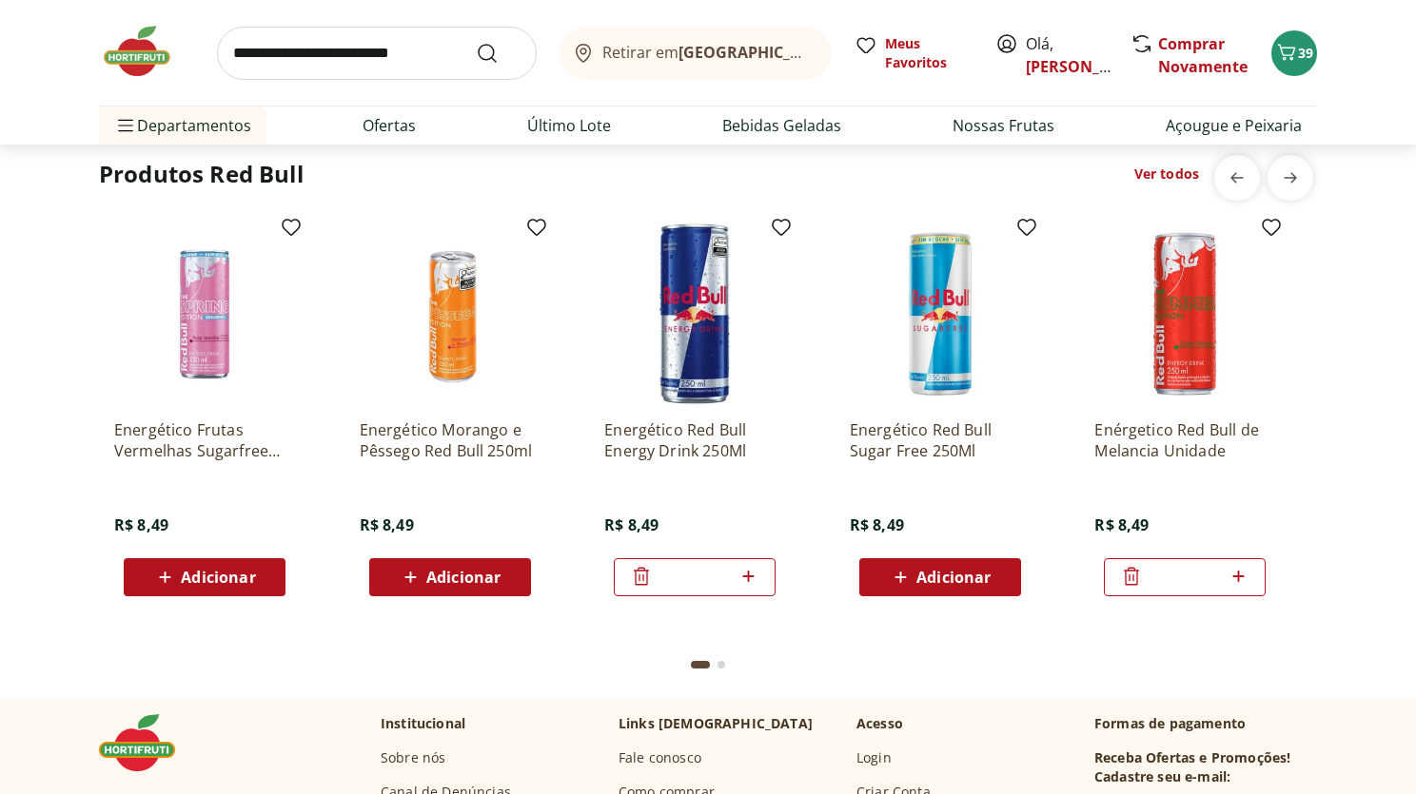
click at [751, 582] on icon at bounding box center [748, 576] width 24 height 23
type input "*"
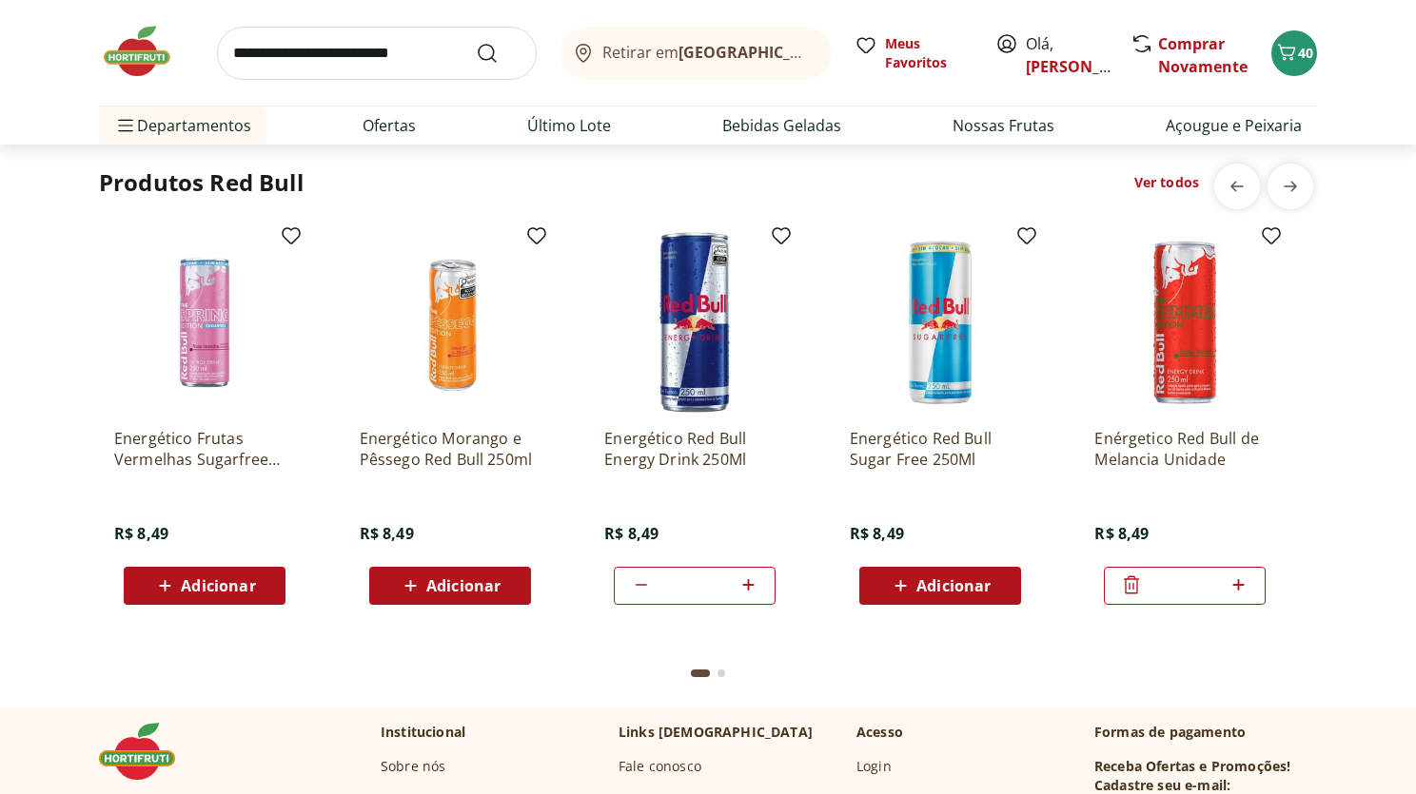
scroll to position [5094, 0]
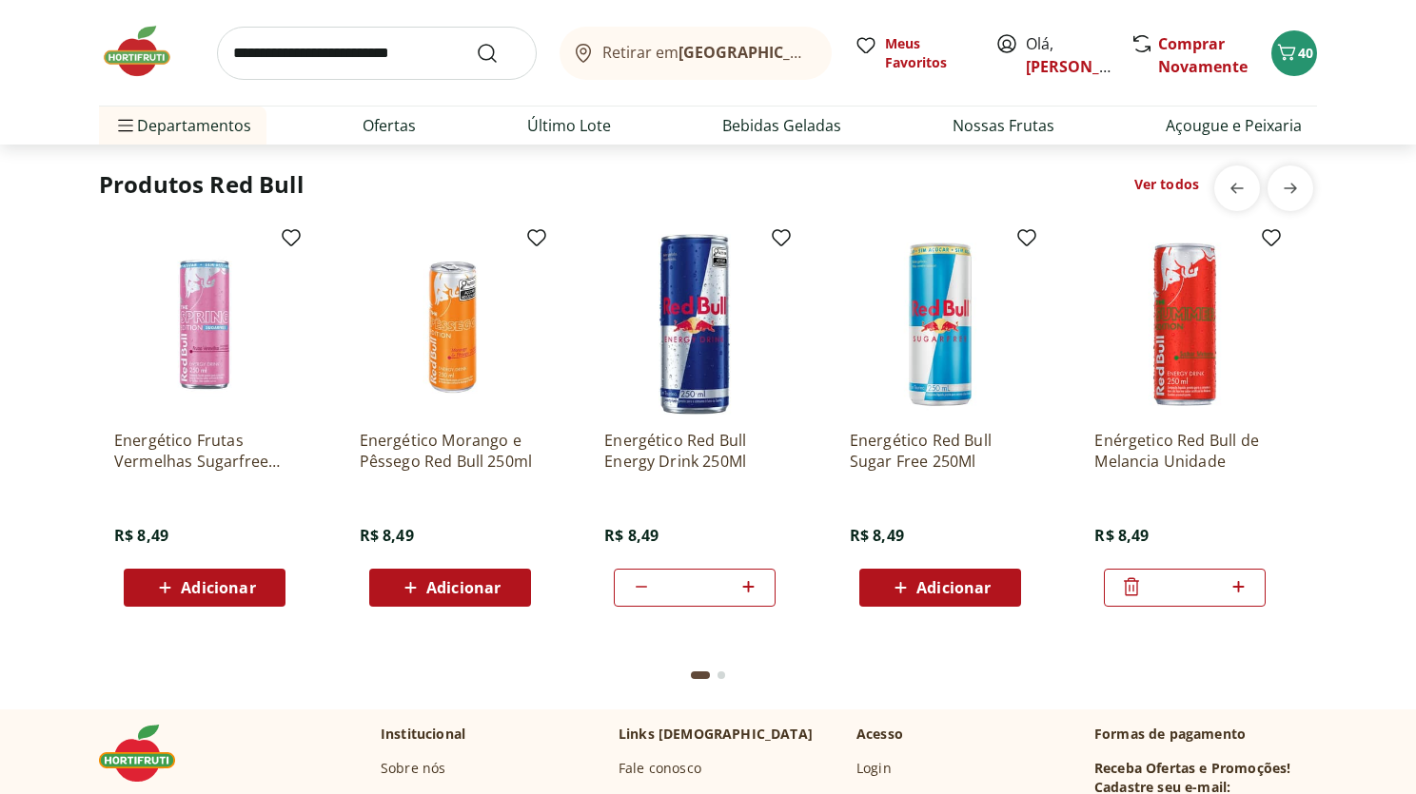
click at [403, 40] on input "search" at bounding box center [377, 53] width 320 height 53
type input "****"
click at [476, 42] on button "Submit Search" at bounding box center [499, 53] width 46 height 23
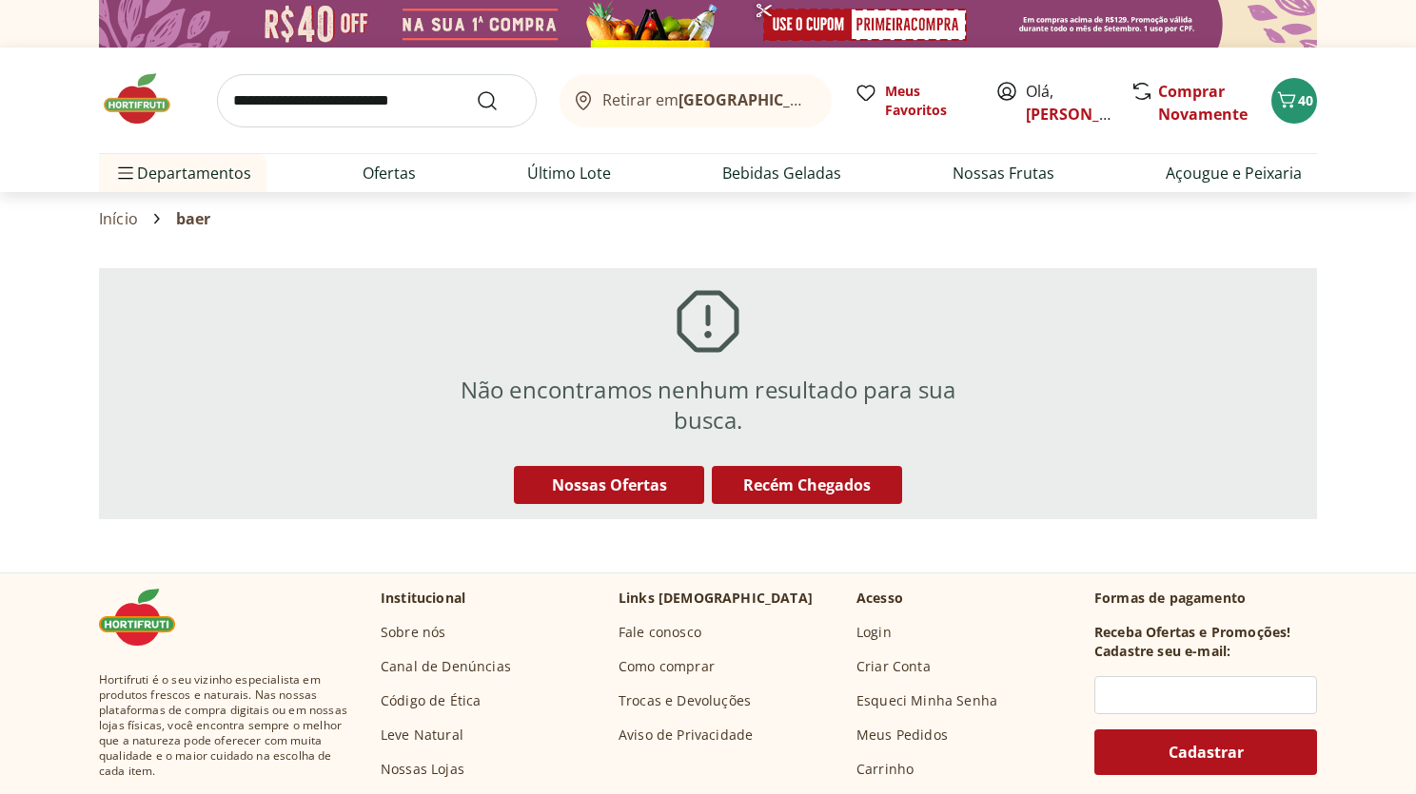
click at [285, 95] on input "search" at bounding box center [377, 100] width 320 height 53
type input "****"
click at [476, 89] on button "Submit Search" at bounding box center [499, 100] width 46 height 23
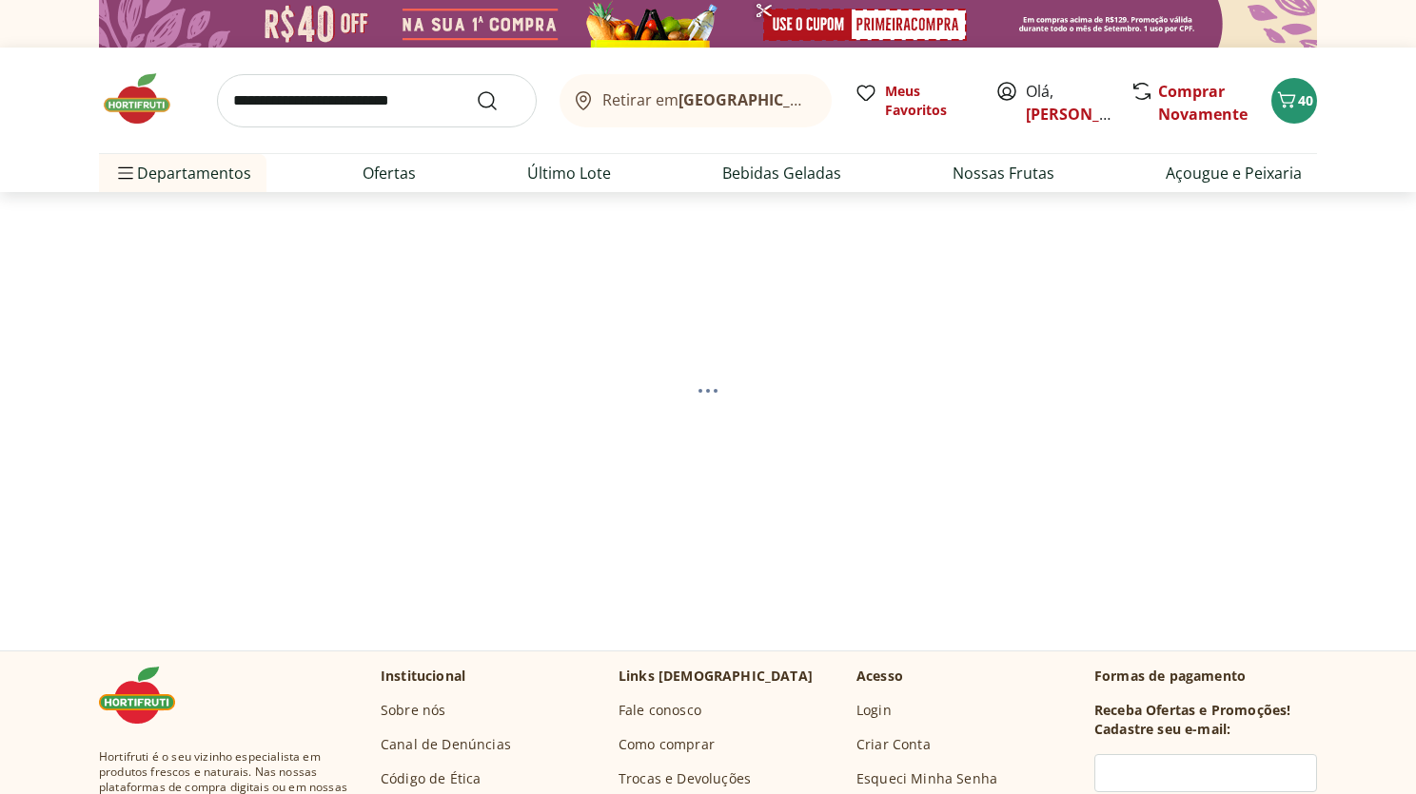
select select "**********"
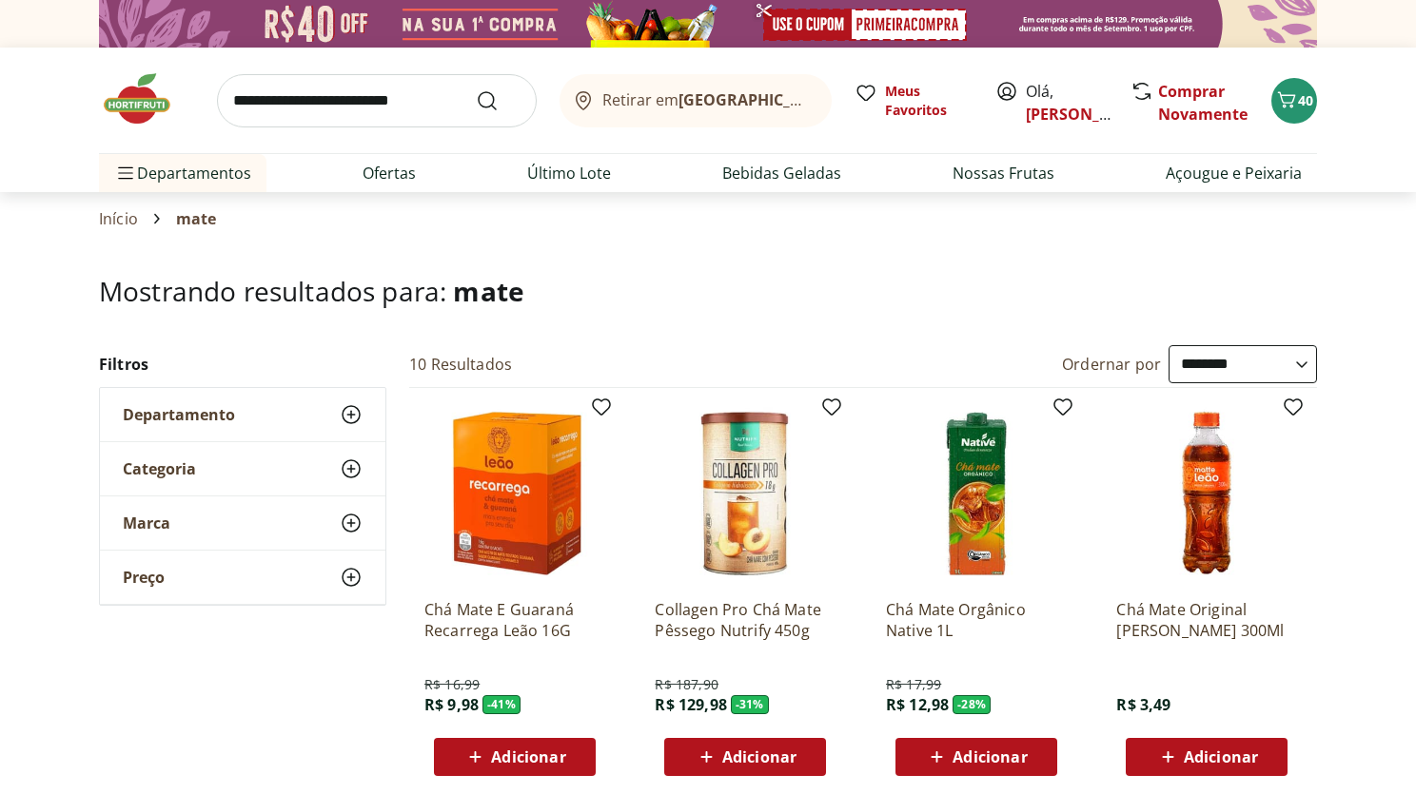
click at [448, 98] on input "search" at bounding box center [377, 100] width 320 height 53
type input "*****"
click at [476, 89] on button "Submit Search" at bounding box center [499, 100] width 46 height 23
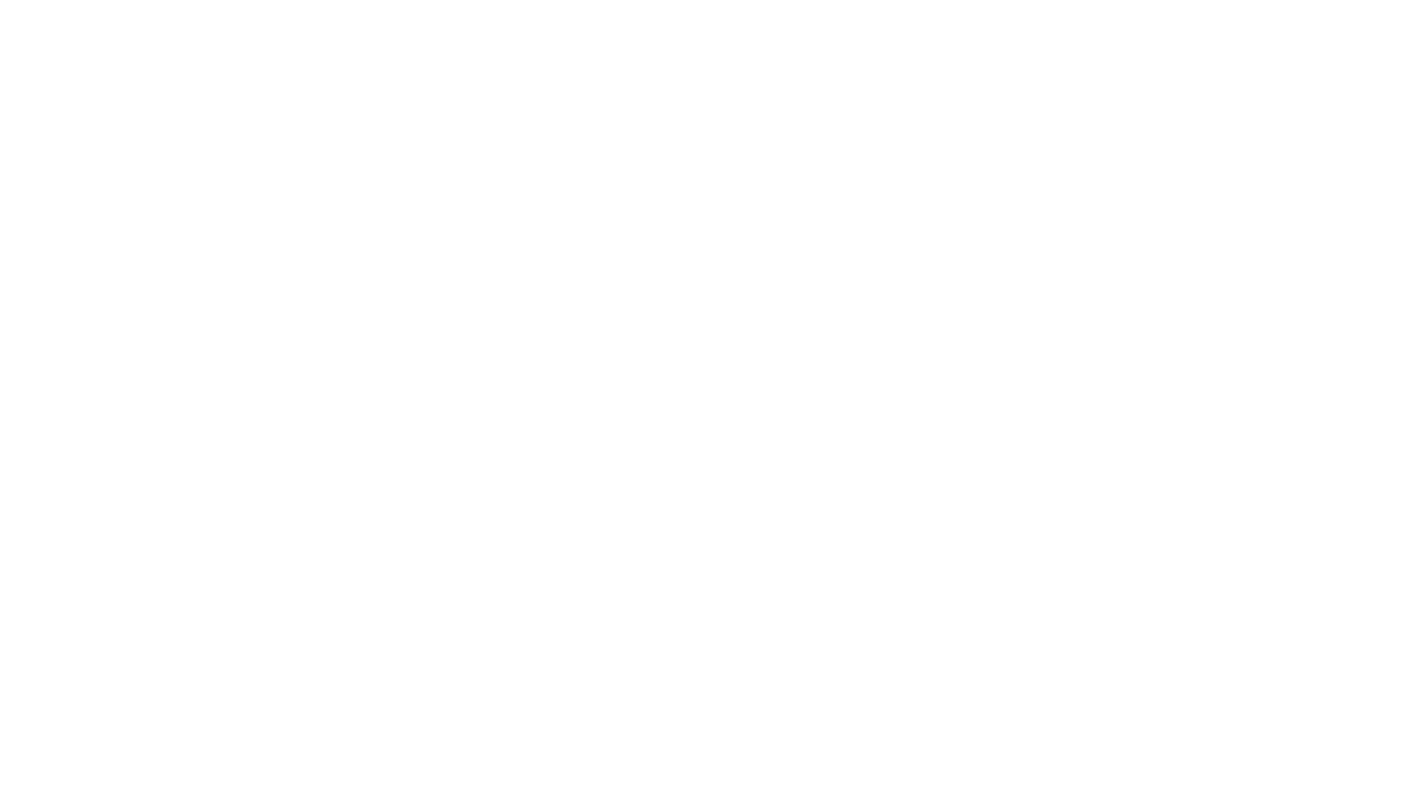
select select "**********"
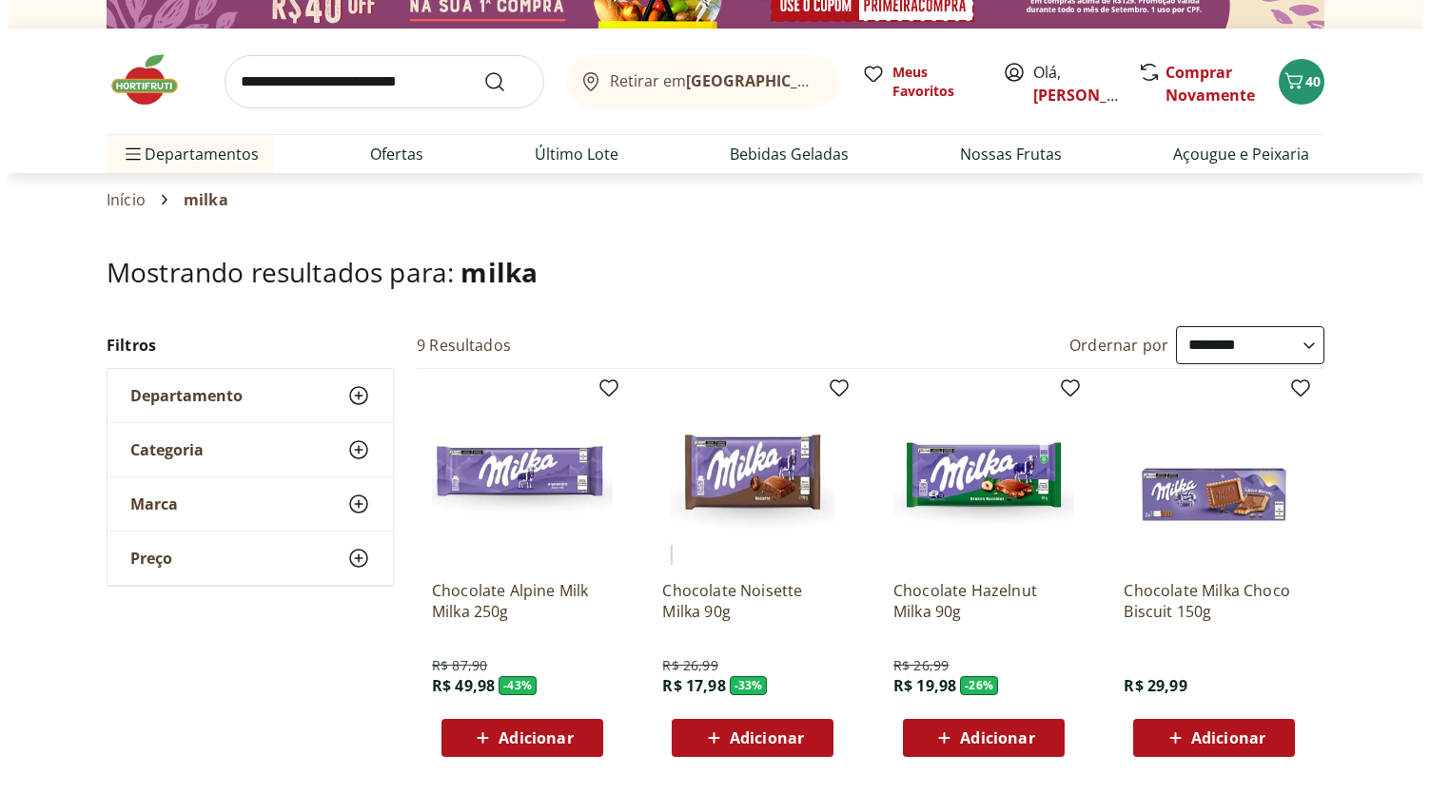
scroll to position [9, 0]
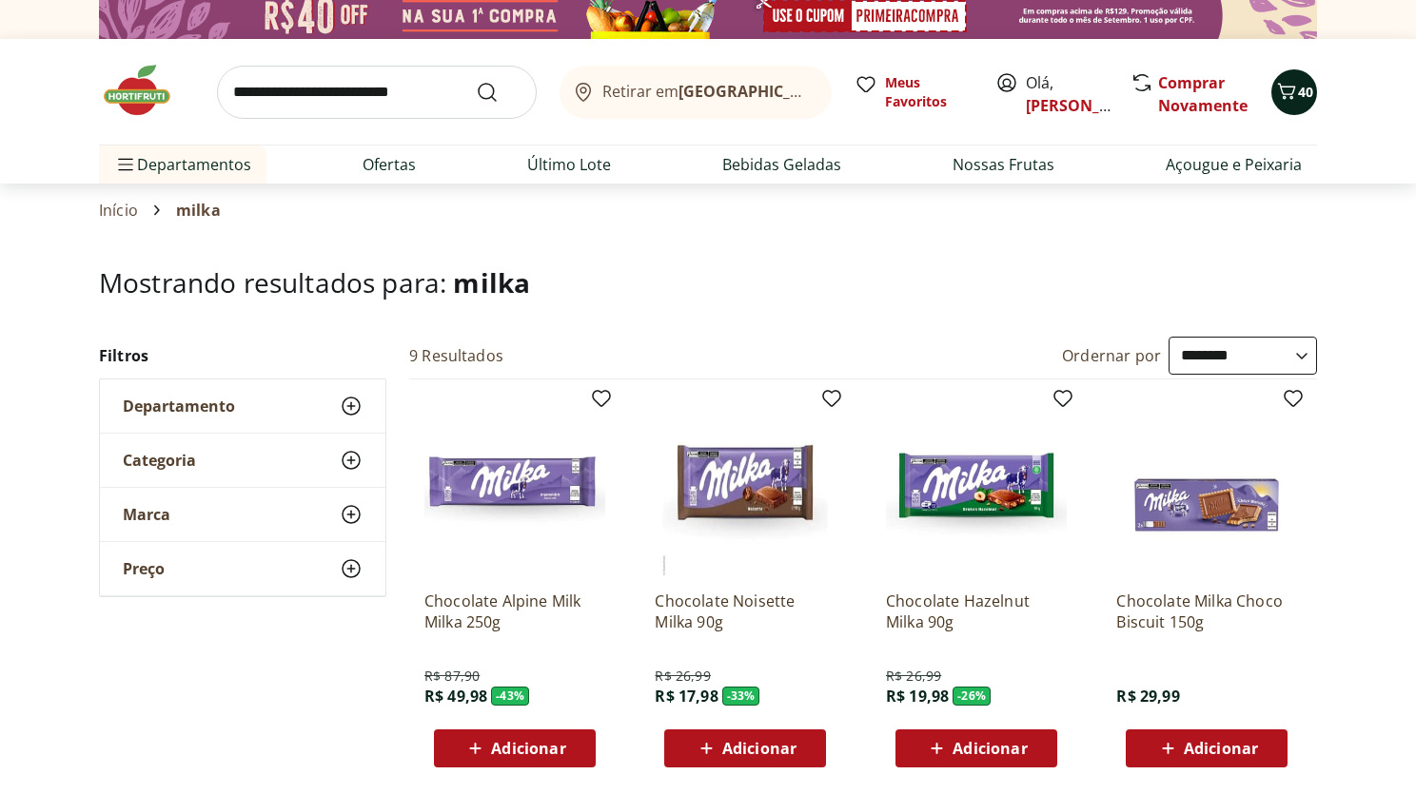
click at [1303, 102] on button "40" at bounding box center [1294, 92] width 46 height 46
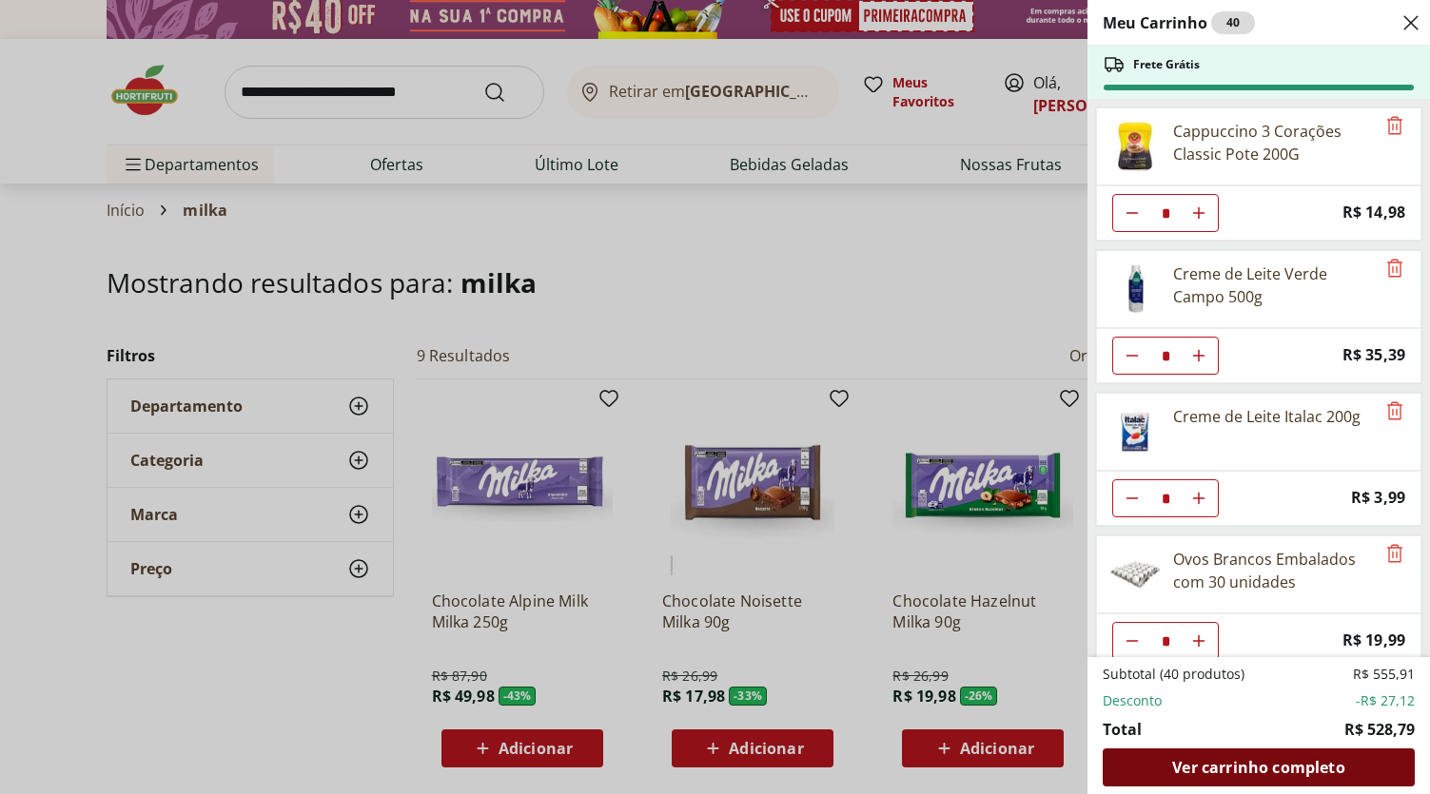
click at [1255, 768] on span "Ver carrinho completo" at bounding box center [1258, 767] width 172 height 15
